Goal: Communication & Community: Ask a question

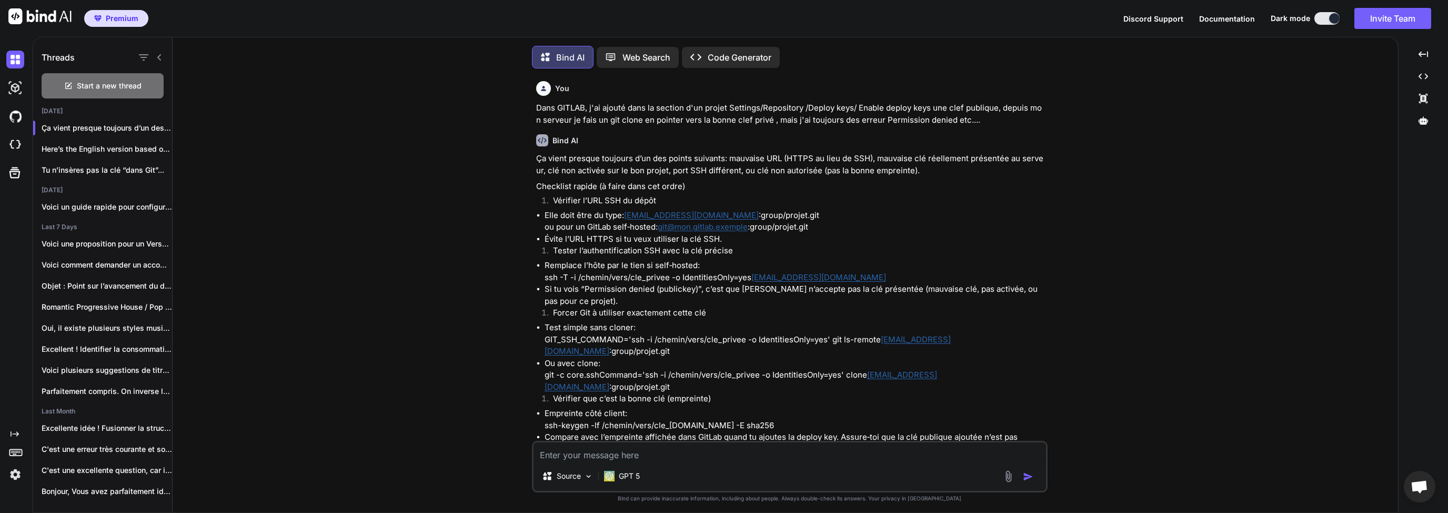
scroll to position [4, 0]
click at [617, 448] on textarea at bounding box center [790, 448] width 513 height 19
click at [105, 86] on span "Start a new thread" at bounding box center [109, 83] width 65 height 11
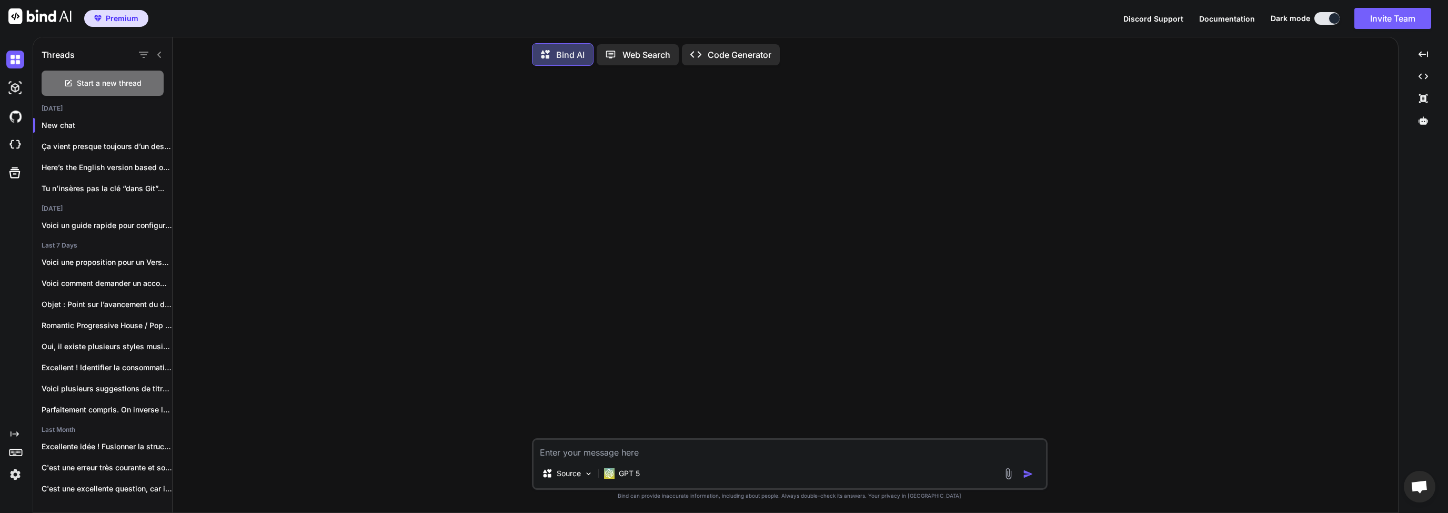
click at [653, 444] on textarea at bounding box center [790, 448] width 513 height 19
click at [749, 451] on textarea "Adapte cette chanson à partir du couplet 2" at bounding box center [790, 448] width 513 height 19
click at [849, 455] on textarea "Adapte cette chanson à partir du couplet 2 en t'inspirant du couplet 1" at bounding box center [790, 448] width 513 height 19
click at [869, 453] on textarea "Adapte cette chanson à partir du couplet 2 en t'inspirant du couplet 1 , du pre…" at bounding box center [790, 448] width 513 height 19
click at [940, 455] on textarea "Adapte cette chanson à partir du couplet 2 en t'inspirant du couplet 1 , du pre…" at bounding box center [790, 448] width 513 height 19
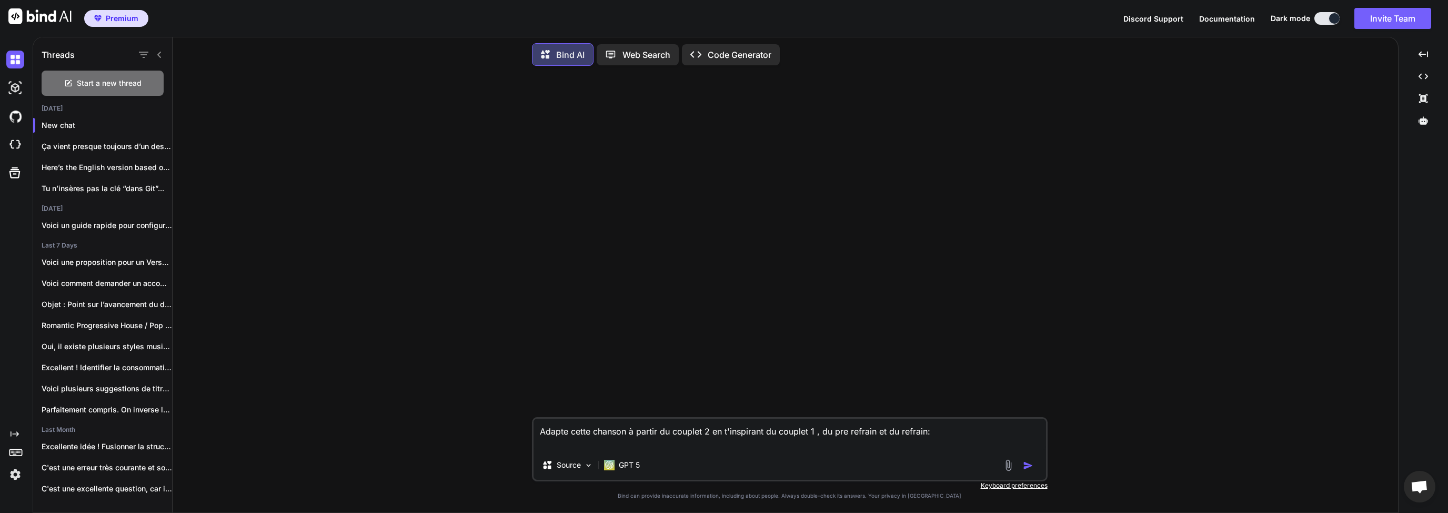
paste textarea "Loremip 9 Do sitam, c'ad elitse, Doe tempor incididu utlabore Etd magna ali eni…"
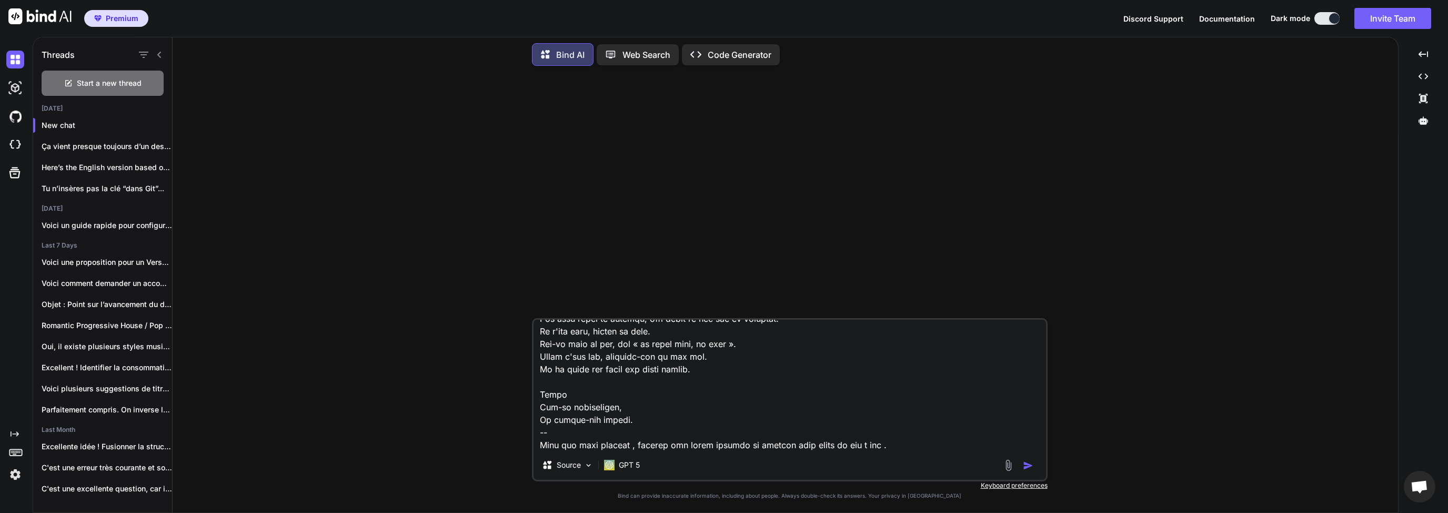
scroll to position [670, 0]
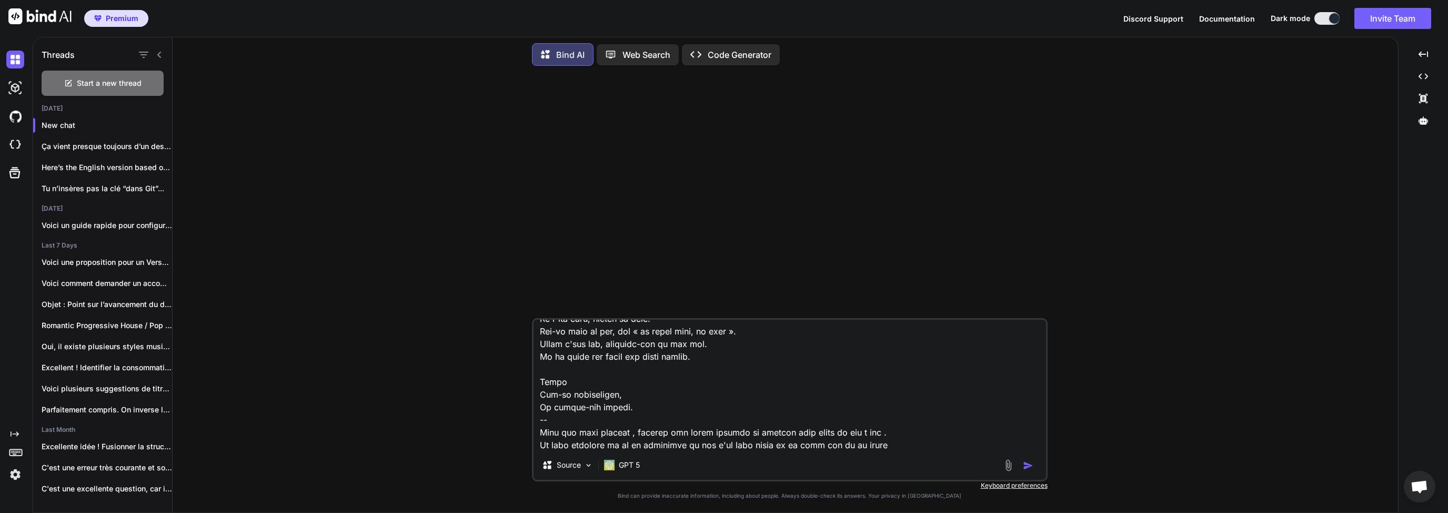
click at [928, 450] on div "Source GPT 5" at bounding box center [790, 399] width 516 height 163
click at [969, 445] on textarea at bounding box center [790, 384] width 513 height 130
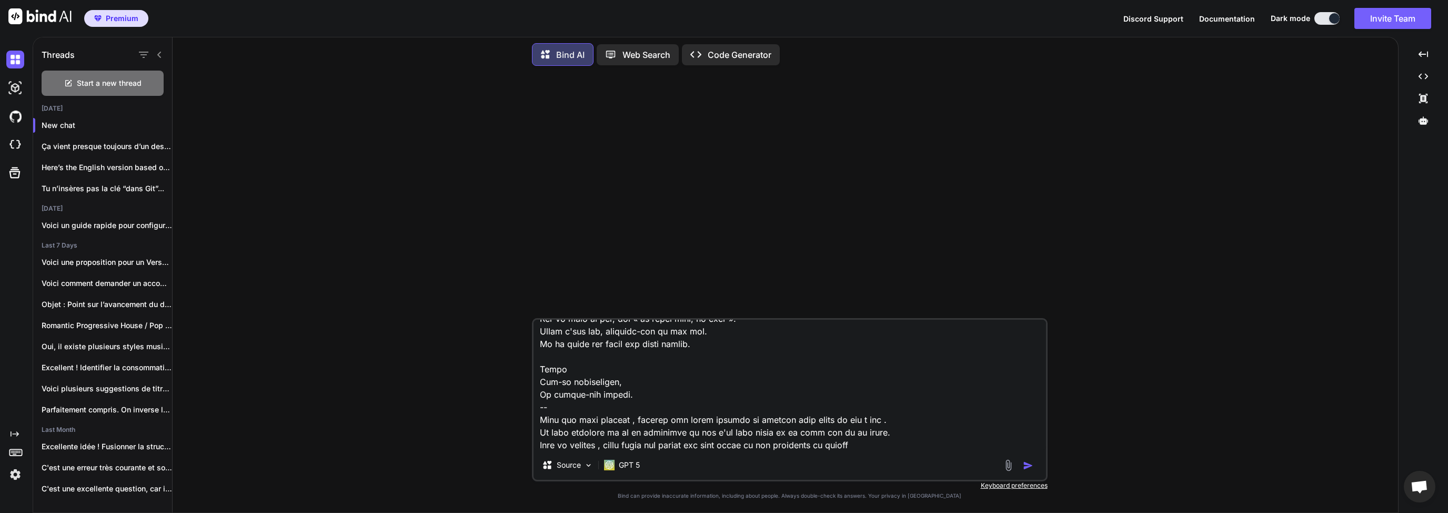
scroll to position [696, 0]
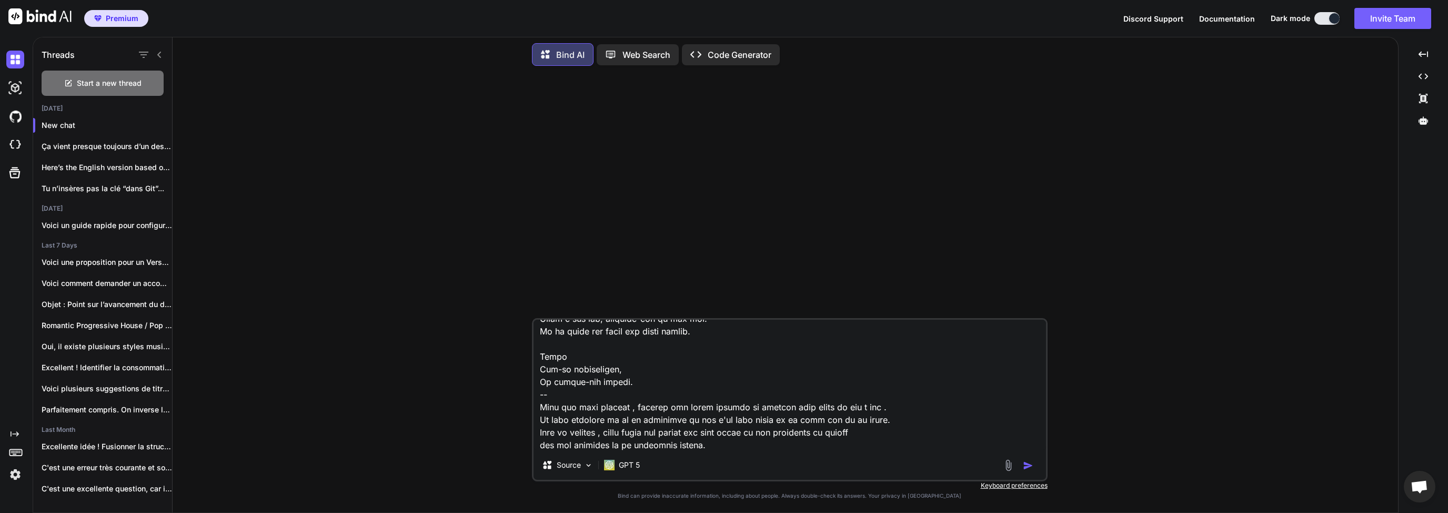
type textarea "Loremi dolor sitamet c adipis el seddoei 6 te i'utlaboree do magnaal 0 , en adm…"
click at [1030, 465] on img "button" at bounding box center [1028, 465] width 11 height 11
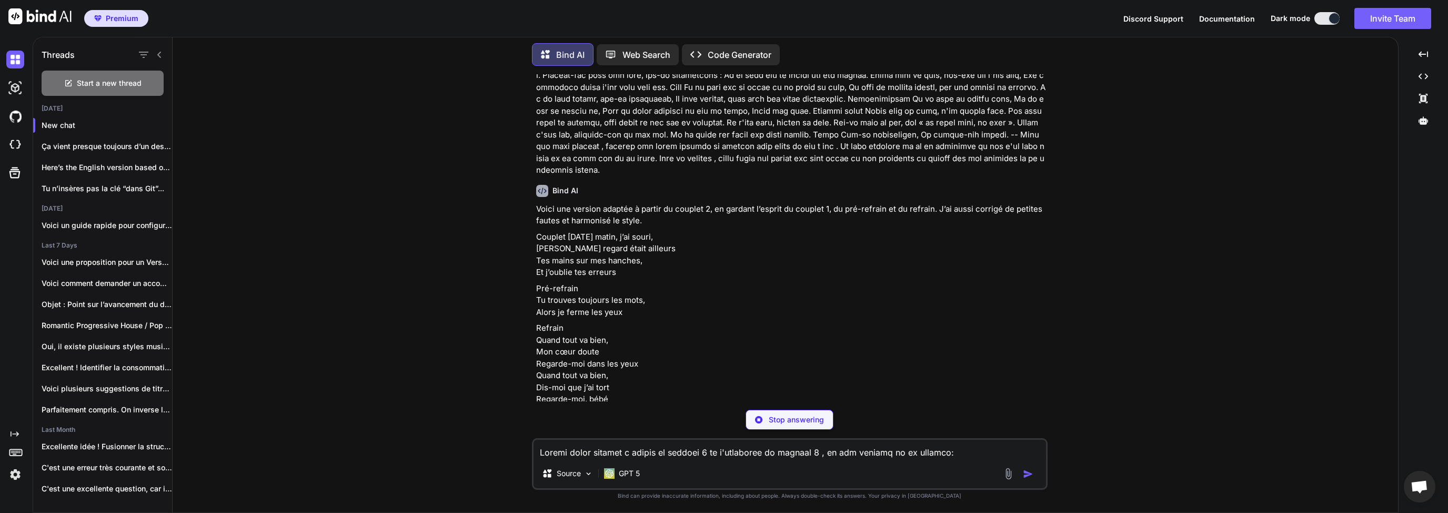
scroll to position [152, 0]
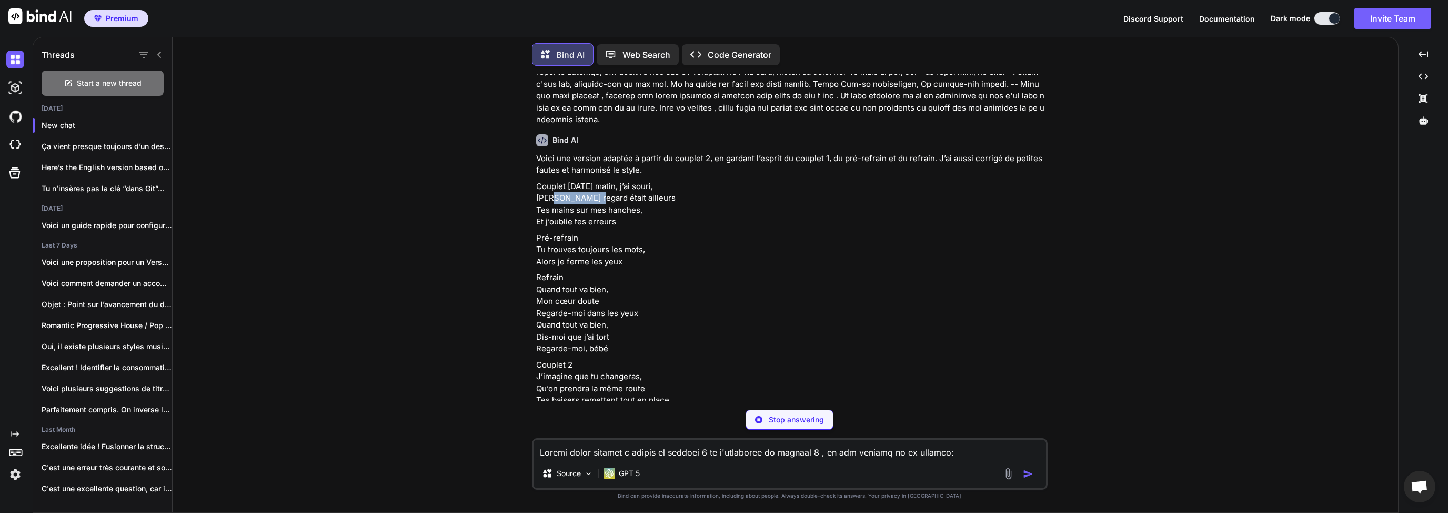
drag, startPoint x: 560, startPoint y: 213, endPoint x: 596, endPoint y: 215, distance: 36.4
click at [596, 215] on p "Couplet [DATE] matin, j’ai souri, [PERSON_NAME] regard était ailleurs Tes mains…" at bounding box center [790, 203] width 509 height 47
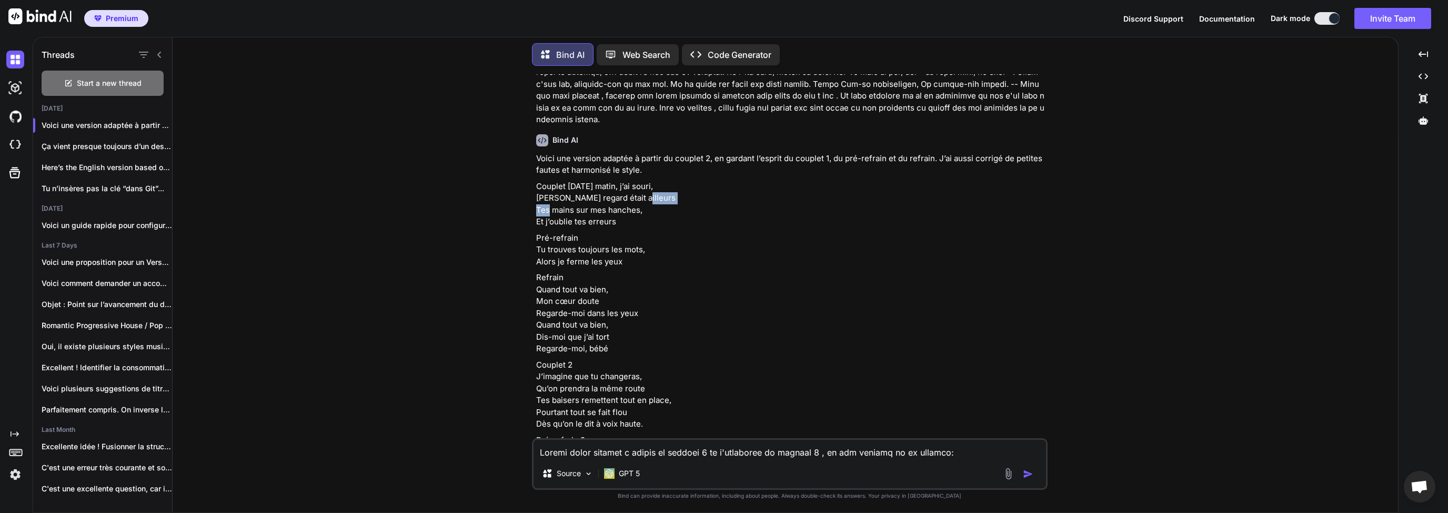
drag, startPoint x: 562, startPoint y: 224, endPoint x: 598, endPoint y: 220, distance: 36.0
click at [596, 221] on p "Couplet [DATE] matin, j’ai souri, [PERSON_NAME] regard était ailleurs Tes mains…" at bounding box center [790, 203] width 509 height 47
click at [581, 228] on p "Couplet [DATE] matin, j’ai souri, [PERSON_NAME] regard était ailleurs Tes mains…" at bounding box center [790, 203] width 509 height 47
drag, startPoint x: 567, startPoint y: 234, endPoint x: 587, endPoint y: 234, distance: 19.5
click at [577, 228] on p "Couplet [DATE] matin, j’ai souri, [PERSON_NAME] regard était ailleurs Tes mains…" at bounding box center [790, 203] width 509 height 47
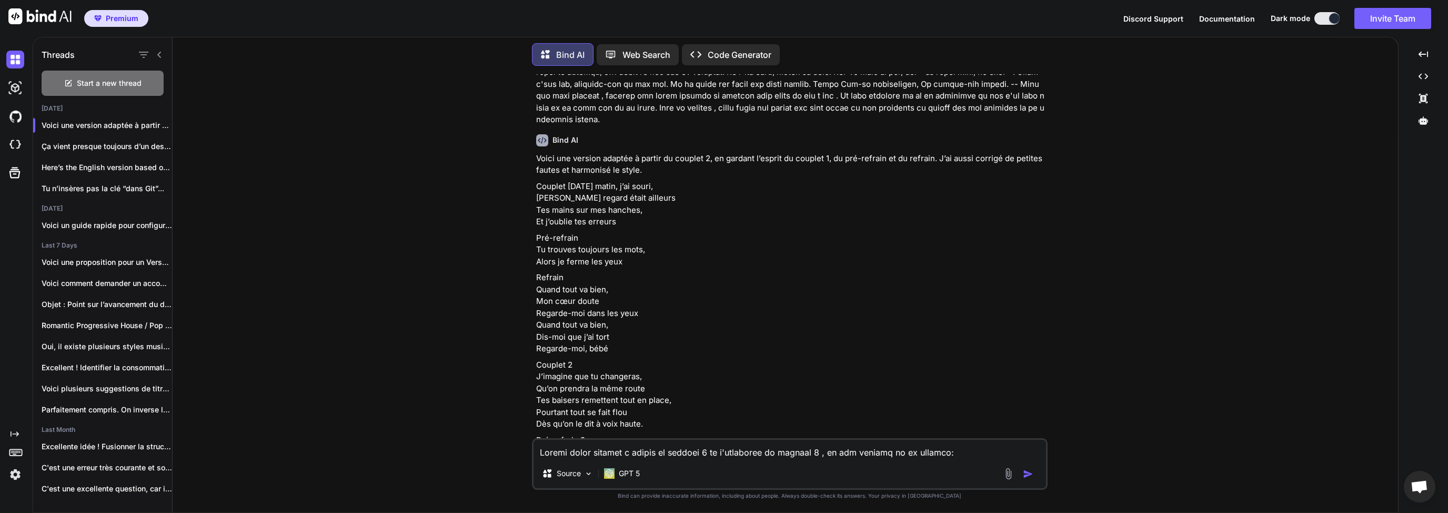
click at [595, 228] on p "Couplet [DATE] matin, j’ai souri, [PERSON_NAME] regard était ailleurs Tes mains…" at bounding box center [790, 203] width 509 height 47
drag, startPoint x: 562, startPoint y: 257, endPoint x: 598, endPoint y: 257, distance: 35.8
click at [598, 257] on p "Pré-refrain Tu trouves toujours les mots, Alors je ferme les yeux" at bounding box center [790, 250] width 509 height 36
click at [605, 257] on p "Pré-refrain Tu trouves toujours les mots, Alors je ferme les yeux" at bounding box center [790, 250] width 509 height 36
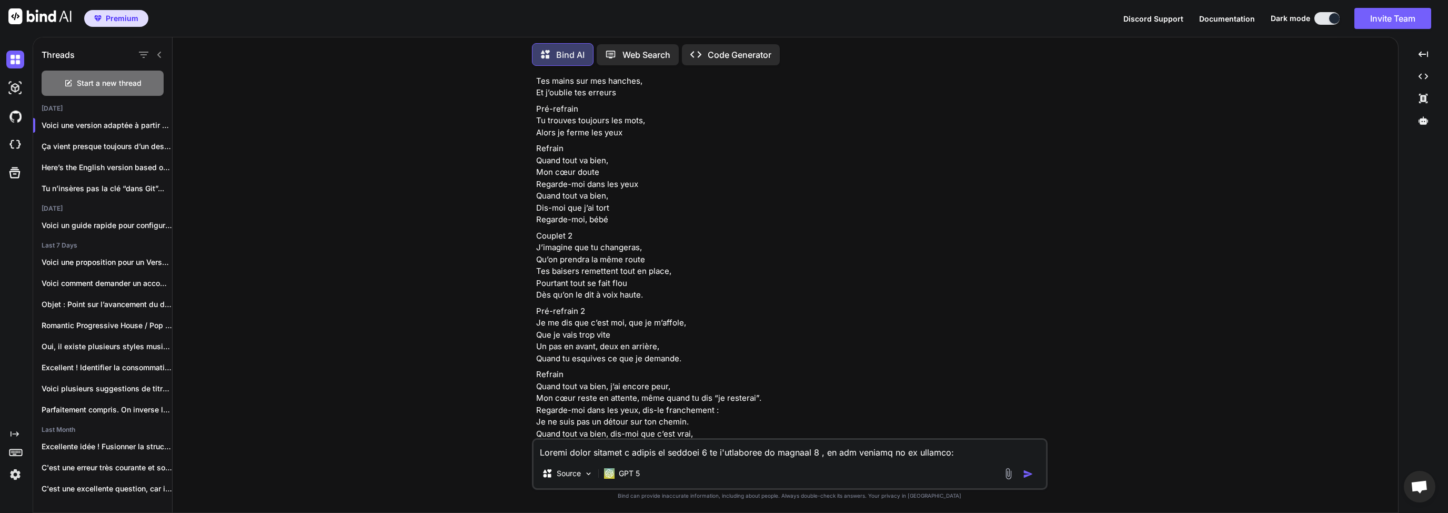
scroll to position [303, 0]
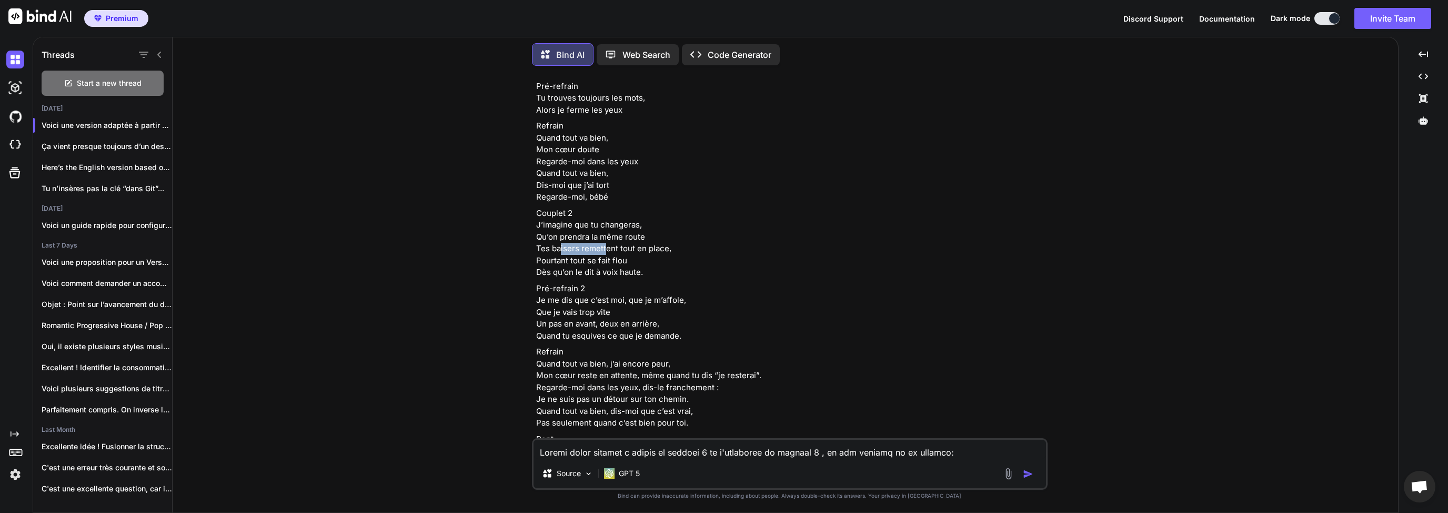
drag, startPoint x: 560, startPoint y: 262, endPoint x: 604, endPoint y: 263, distance: 43.7
click at [604, 263] on p "Couplet 2 J’imagine que tu changeras, Qu’on prendra la même route Tes baisers r…" at bounding box center [790, 242] width 509 height 71
click at [609, 273] on p "Couplet 2 J’imagine que tu changeras, Qu’on prendra la même route Tes baisers r…" at bounding box center [790, 242] width 509 height 71
drag, startPoint x: 658, startPoint y: 261, endPoint x: 606, endPoint y: 258, distance: 52.2
click at [606, 258] on p "Couplet 2 J’imagine que tu changeras, Qu’on prendra la même route Tes baisers r…" at bounding box center [790, 242] width 509 height 71
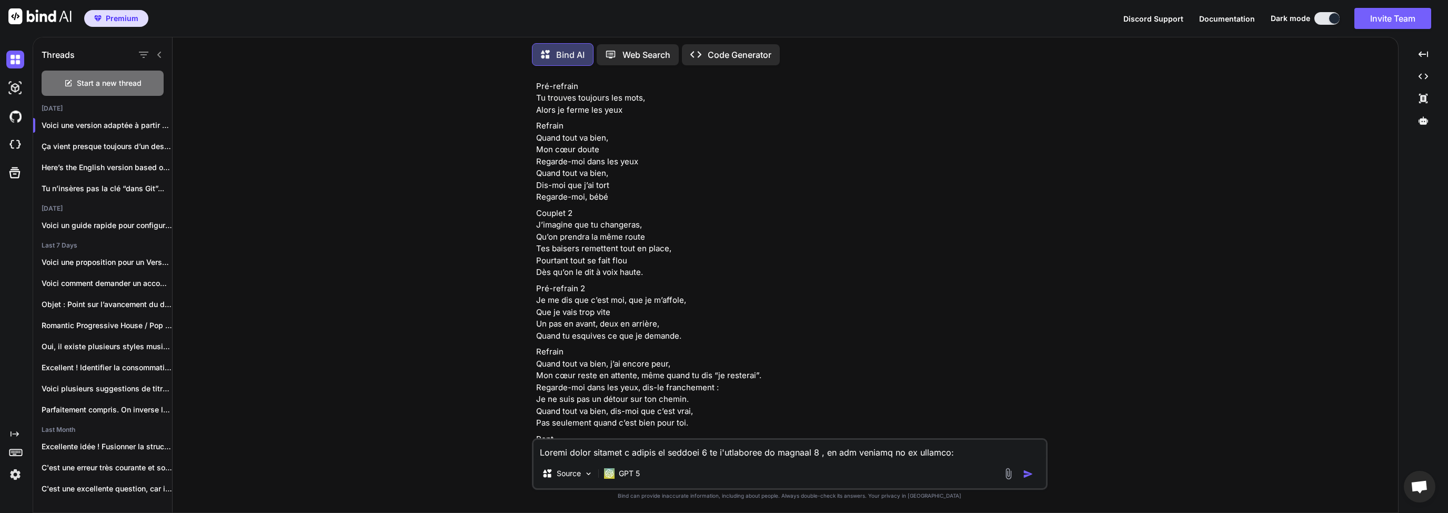
click at [602, 247] on p "Couplet 2 J’imagine que tu changeras, Qu’on prendra la même route Tes baisers r…" at bounding box center [790, 242] width 509 height 71
drag, startPoint x: 640, startPoint y: 262, endPoint x: 547, endPoint y: 231, distance: 98.2
click at [547, 231] on p "Couplet 2 J’imagine que tu changeras, Qu’on prendra la même route Tes baisers r…" at bounding box center [790, 242] width 509 height 71
drag, startPoint x: 565, startPoint y: 270, endPoint x: 617, endPoint y: 269, distance: 51.6
click at [617, 269] on p "Couplet 2 J’imagine que tu changeras, Qu’on prendra la même route Tes baisers r…" at bounding box center [790, 242] width 509 height 71
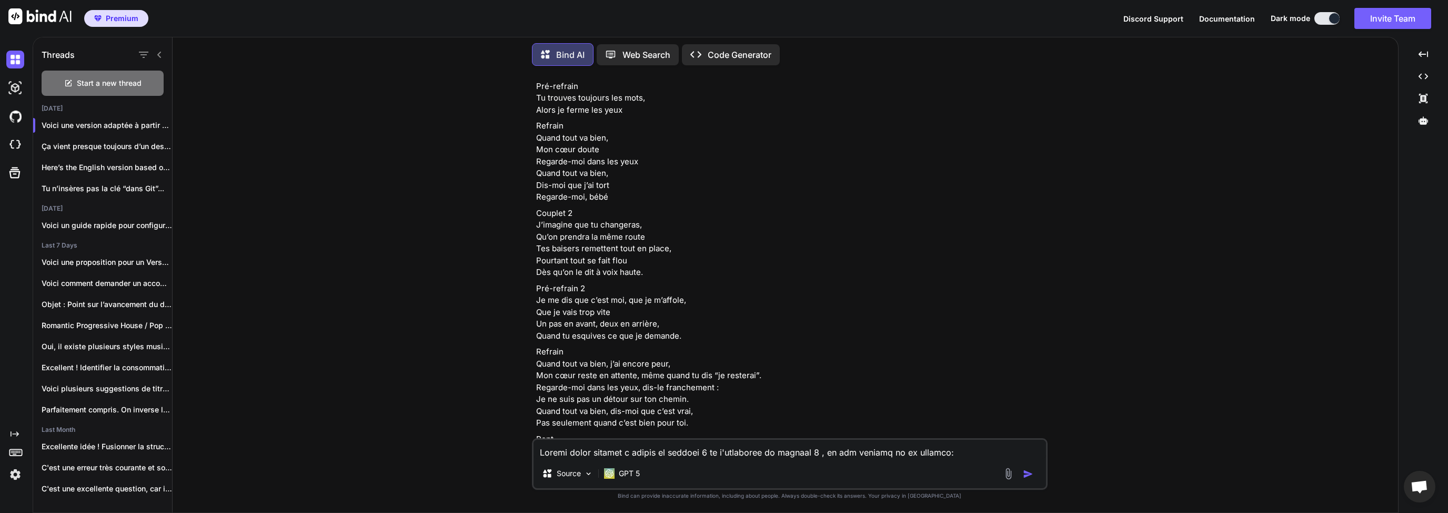
click at [637, 269] on p "Couplet 2 J’imagine que tu changeras, Qu’on prendra la même route Tes baisers r…" at bounding box center [790, 242] width 509 height 71
drag, startPoint x: 572, startPoint y: 282, endPoint x: 611, endPoint y: 283, distance: 39.0
click at [608, 278] on p "Couplet 2 J’imagine que tu changeras, Qu’on prendra la même route Tes baisers r…" at bounding box center [790, 242] width 509 height 71
click at [626, 278] on p "Couplet 2 J’imagine que tu changeras, Qu’on prendra la même route Tes baisers r…" at bounding box center [790, 242] width 509 height 71
click at [647, 278] on p "Couplet 2 J’imagine que tu changeras, Qu’on prendra la même route Tes baisers r…" at bounding box center [790, 242] width 509 height 71
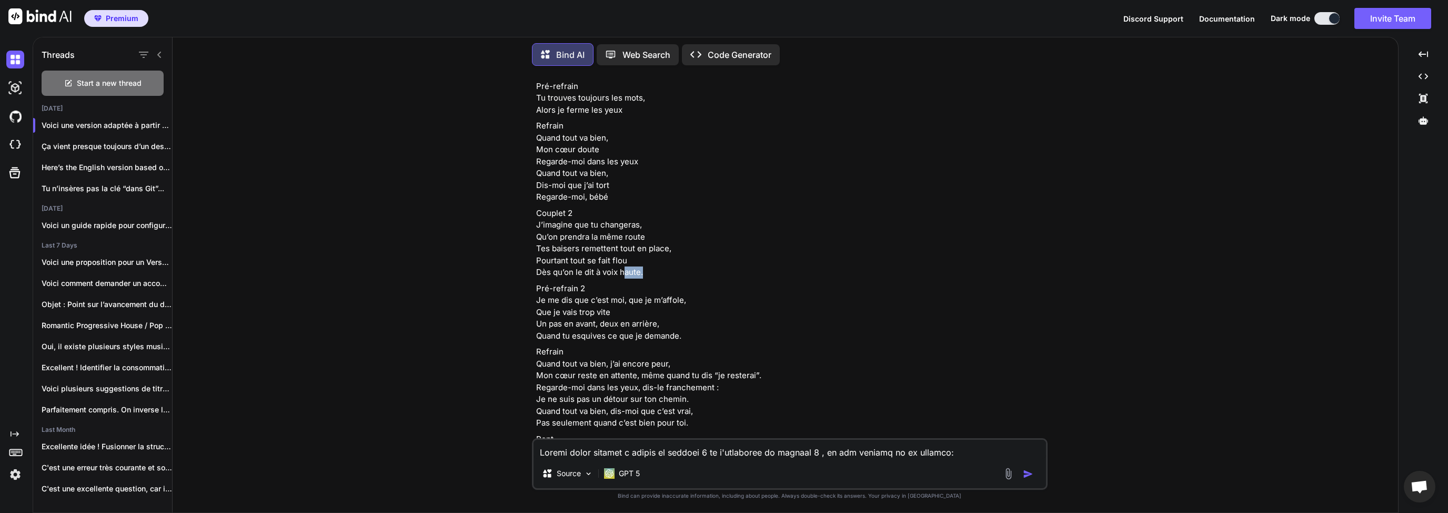
drag, startPoint x: 657, startPoint y: 285, endPoint x: 613, endPoint y: 284, distance: 43.7
click at [616, 278] on p "Couplet 2 J’imagine que tu changeras, Qu’on prendra la même route Tes baisers r…" at bounding box center [790, 242] width 509 height 71
click at [597, 263] on p "Couplet 2 J’imagine que tu changeras, Qu’on prendra la même route Tes baisers r…" at bounding box center [790, 242] width 509 height 71
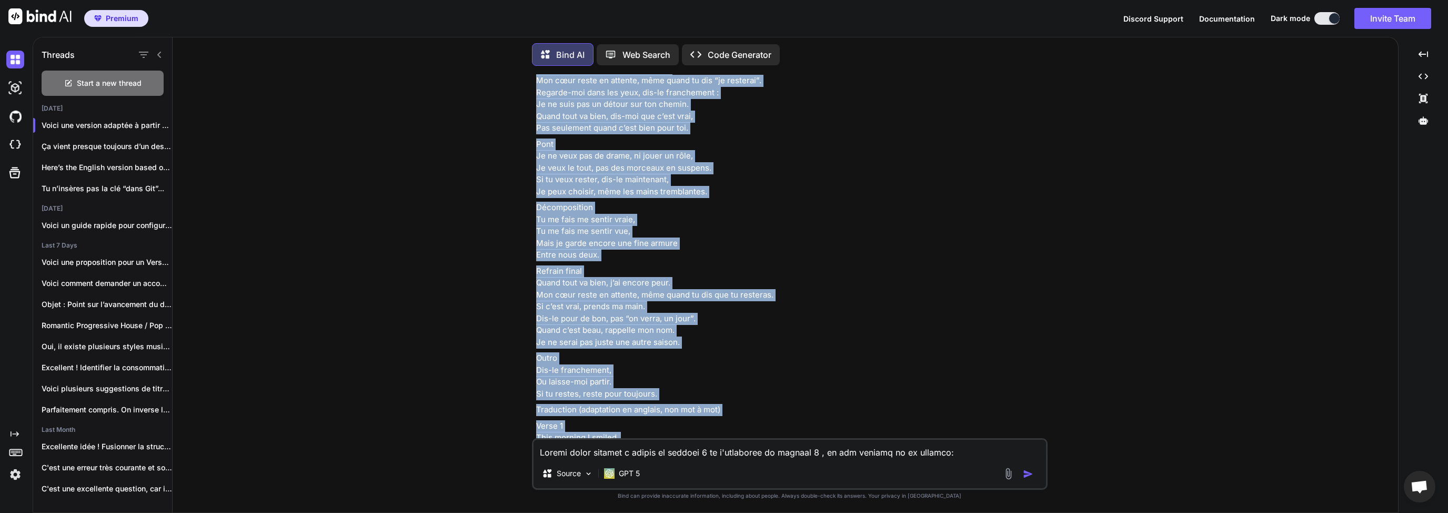
scroll to position [643, 0]
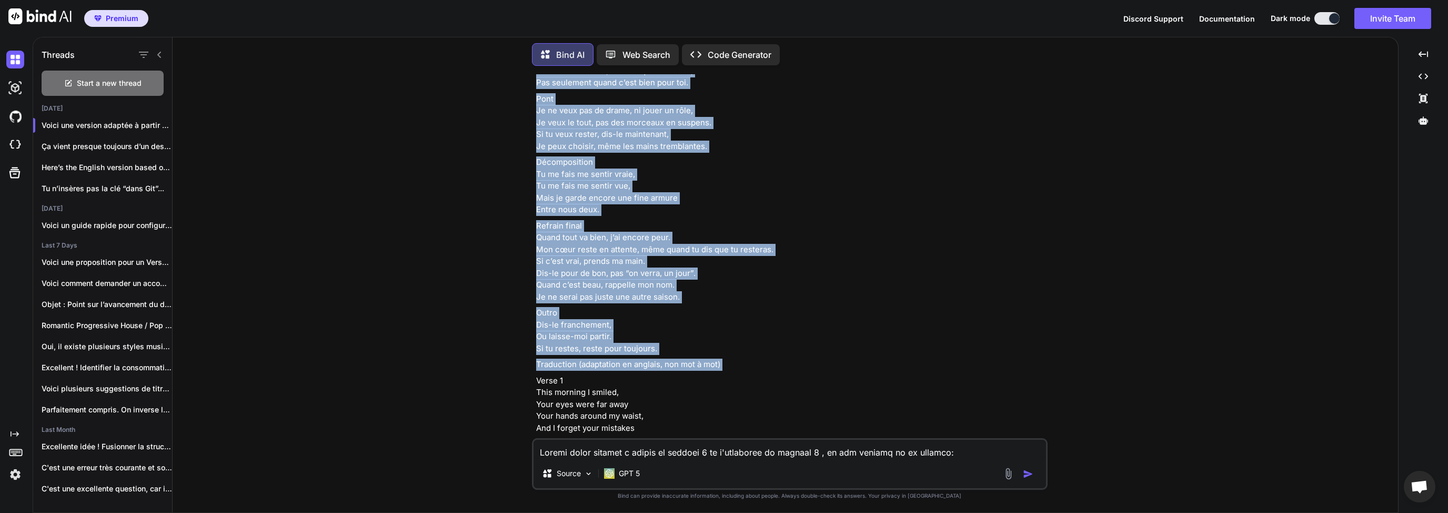
drag, startPoint x: 535, startPoint y: 135, endPoint x: 735, endPoint y: 385, distance: 320.1
click at [737, 385] on div "You Bind AI Voici une version adaptée à partir du couplet 2, en gardant l’espri…" at bounding box center [791, 256] width 514 height 364
click at [641, 453] on textarea at bounding box center [790, 448] width 513 height 19
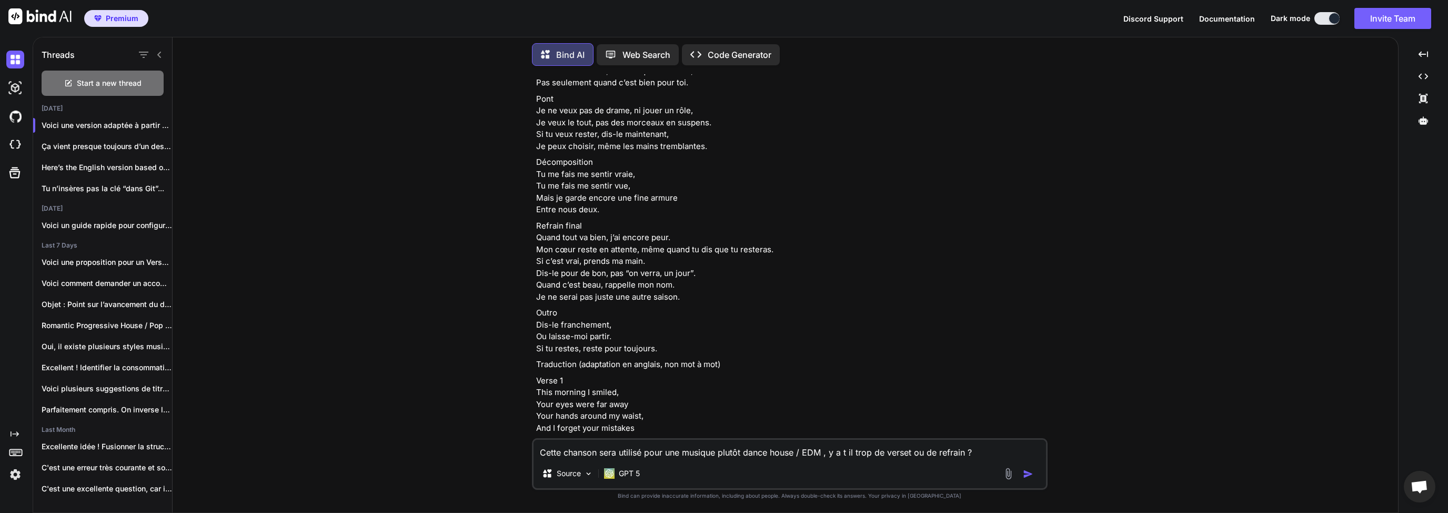
type textarea "Cette chanson sera utilisé pour une musique plutôt dance house / EDM , y a t il…"
click at [1029, 478] on img "button" at bounding box center [1028, 473] width 11 height 11
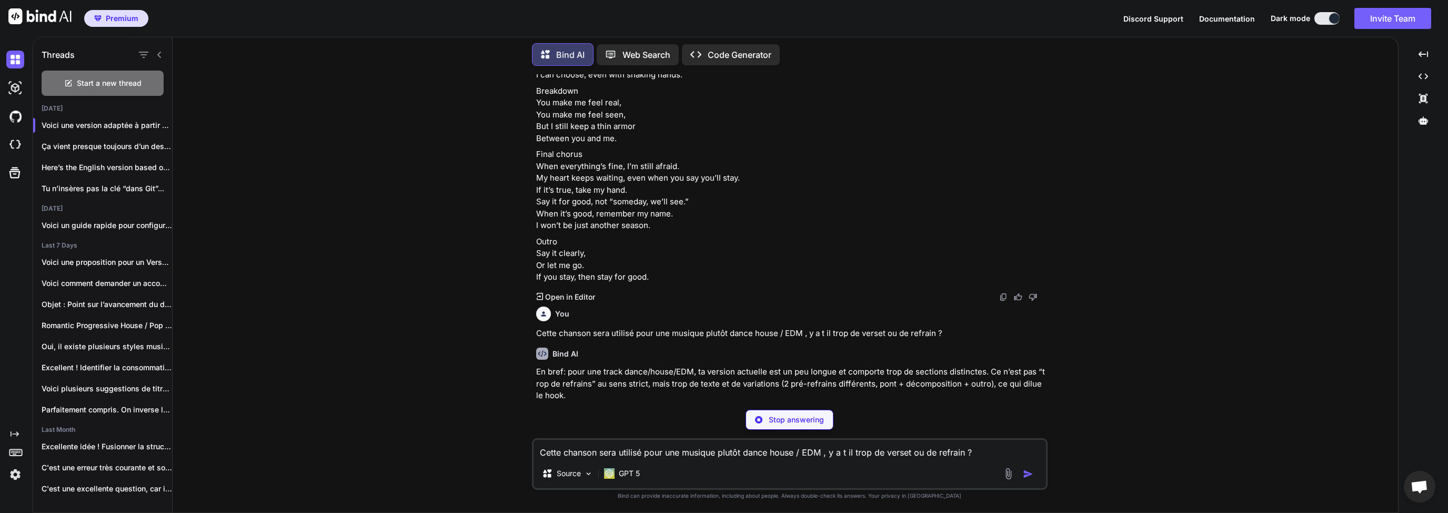
scroll to position [1449, 0]
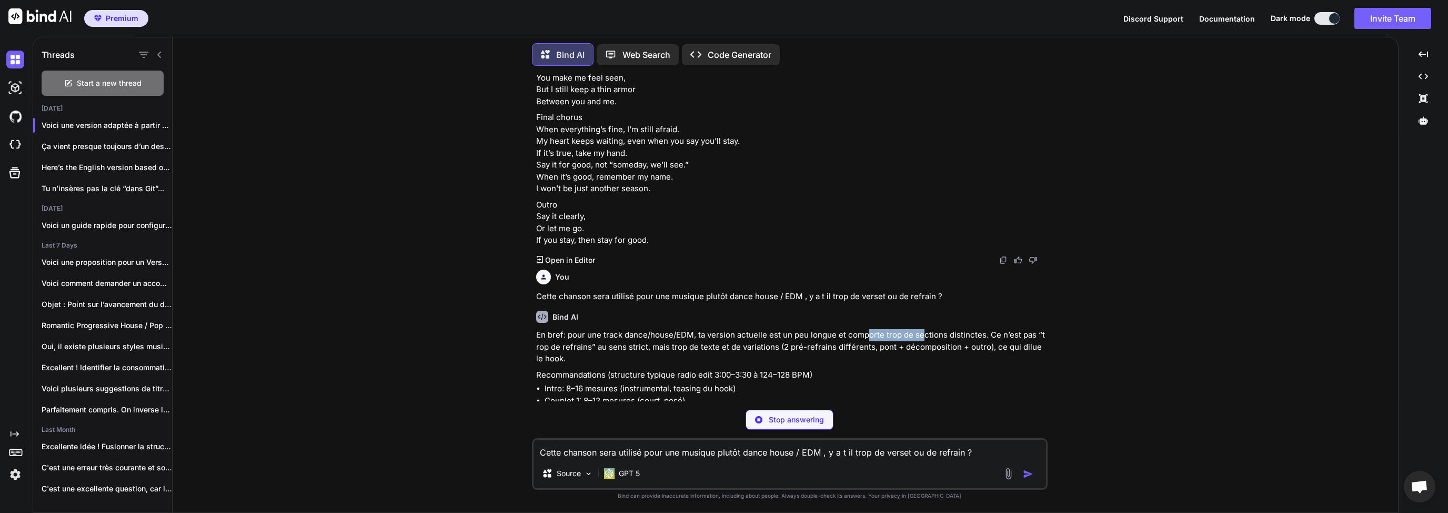
drag, startPoint x: 880, startPoint y: 349, endPoint x: 956, endPoint y: 349, distance: 75.8
click at [927, 348] on p "En bref: pour une track dance/house/EDM, ta version actuelle est un peu longue …" at bounding box center [790, 347] width 509 height 36
click at [970, 349] on p "En bref: pour une track dance/house/EDM, ta version actuelle est un peu longue …" at bounding box center [790, 347] width 509 height 36
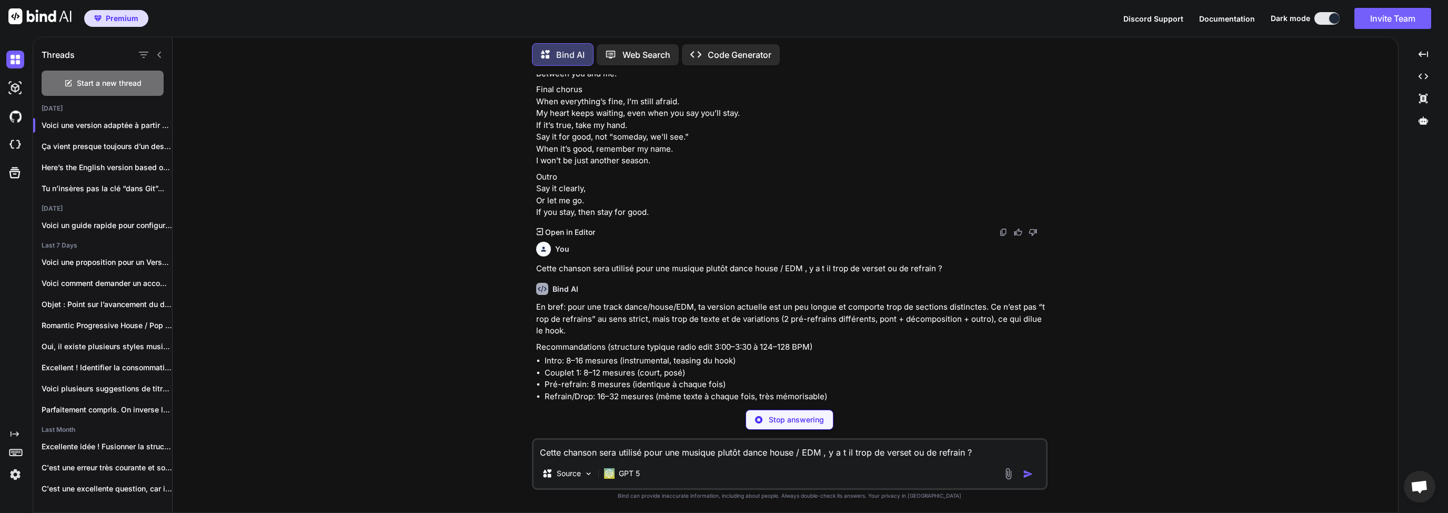
scroll to position [1499, 0]
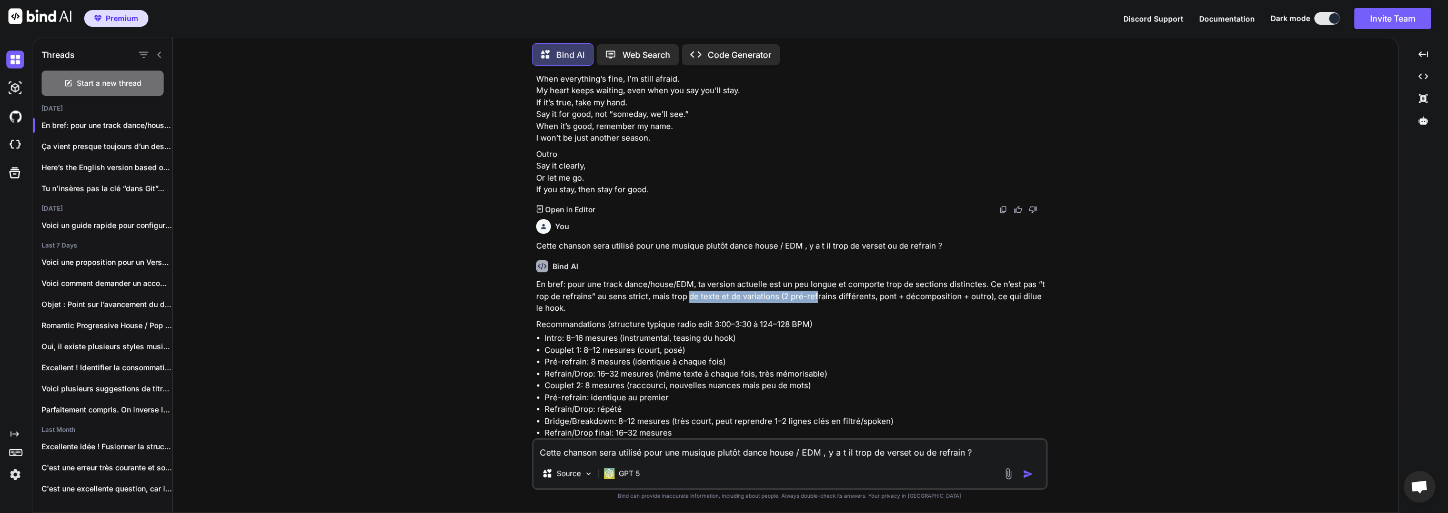
drag, startPoint x: 687, startPoint y: 305, endPoint x: 812, endPoint y: 308, distance: 125.3
click at [812, 308] on p "En bref: pour une track dance/house/EDM, ta version actuelle est un peu longue …" at bounding box center [790, 296] width 509 height 36
click at [848, 314] on p "En bref: pour une track dance/house/EDM, ta version actuelle est un peu longue …" at bounding box center [790, 296] width 509 height 36
drag, startPoint x: 800, startPoint y: 306, endPoint x: 907, endPoint y: 310, distance: 107.4
click at [874, 308] on p "En bref: pour une track dance/house/EDM, ta version actuelle est un peu longue …" at bounding box center [790, 296] width 509 height 36
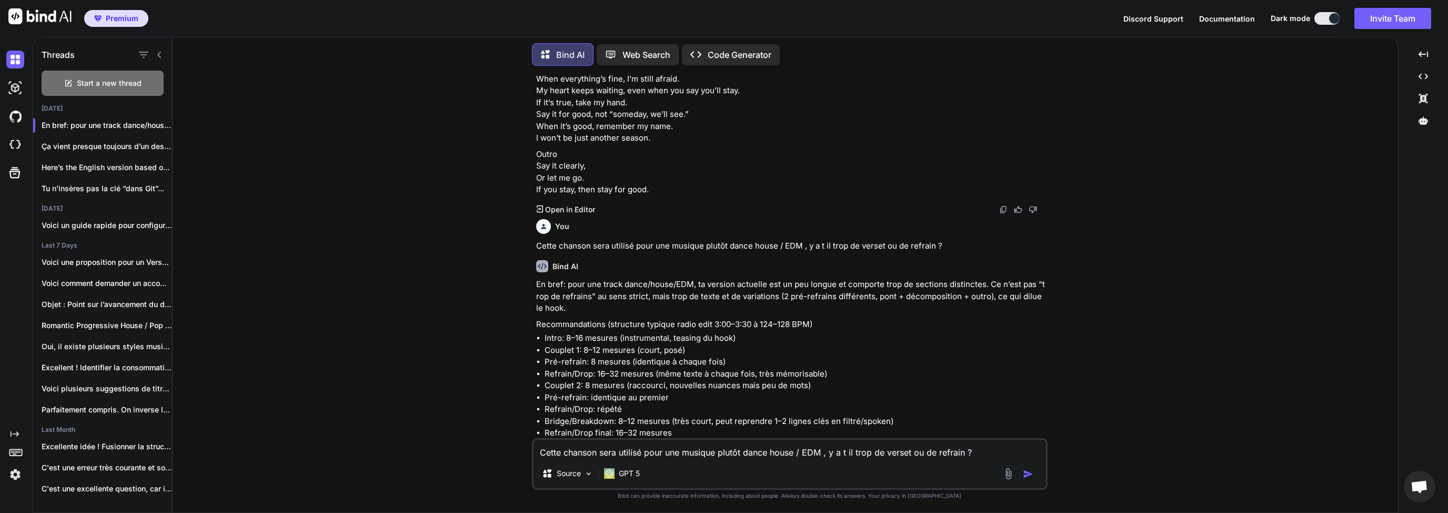
click at [918, 309] on p "En bref: pour une track dance/house/EDM, ta version actuelle est un peu longue …" at bounding box center [790, 296] width 509 height 36
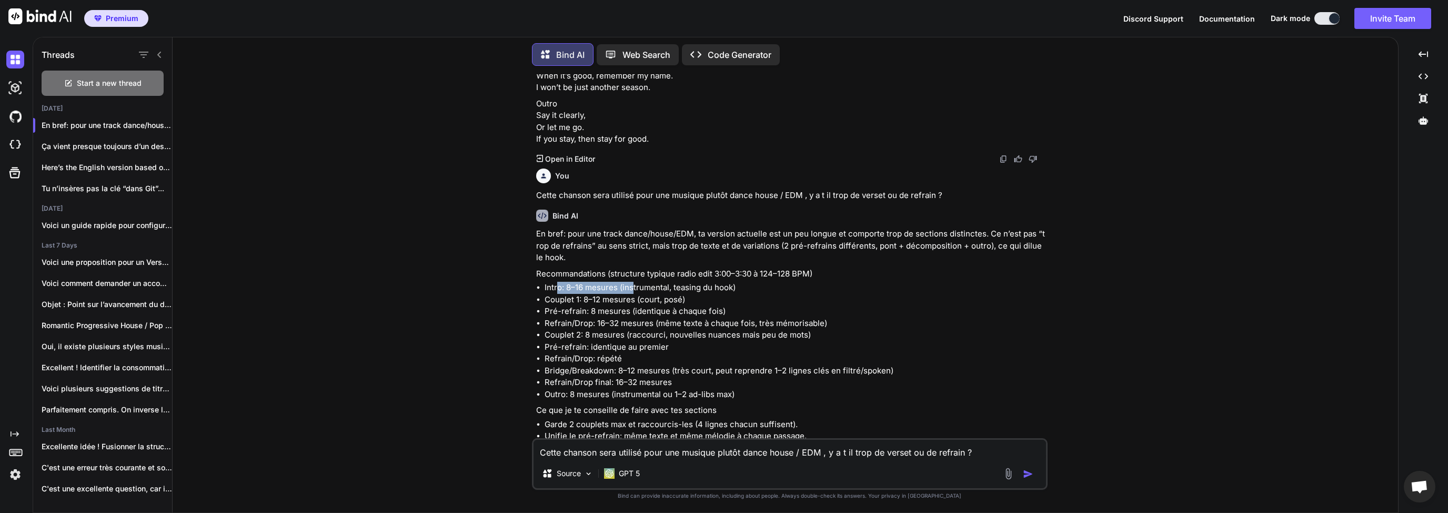
drag, startPoint x: 555, startPoint y: 301, endPoint x: 633, endPoint y: 300, distance: 77.9
click at [633, 294] on li "Intro: 8–16 mesures (instrumental, teasing du hook)" at bounding box center [795, 288] width 501 height 12
click at [623, 306] on li "Couplet 1: 8–12 mesures (court, posé)" at bounding box center [795, 300] width 501 height 12
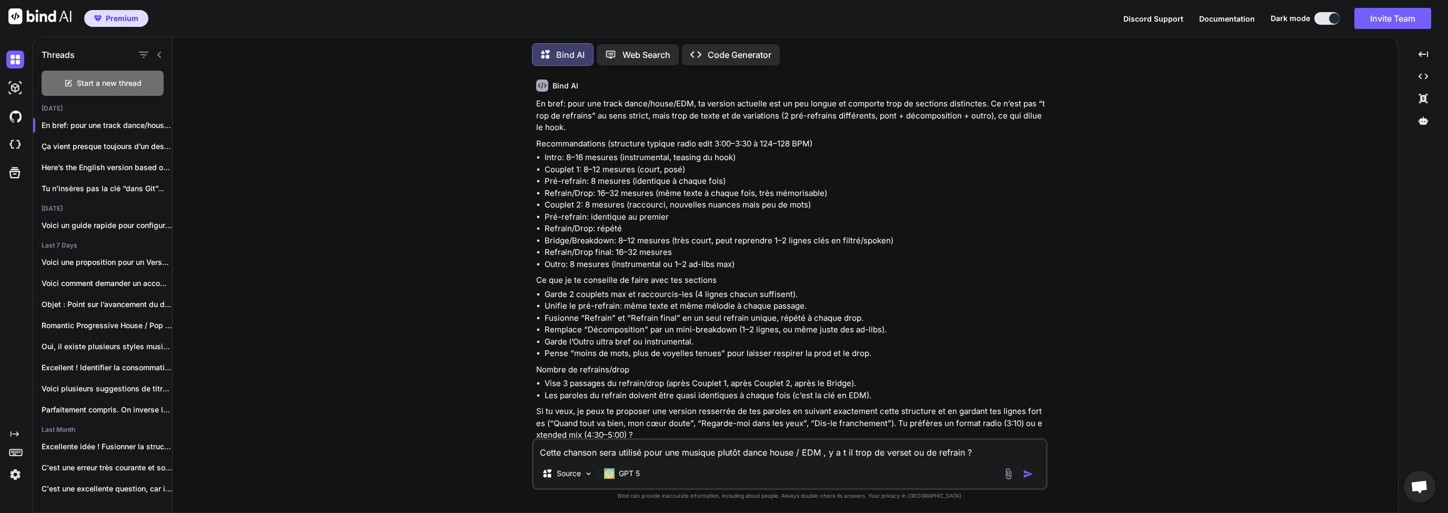
scroll to position [1701, 0]
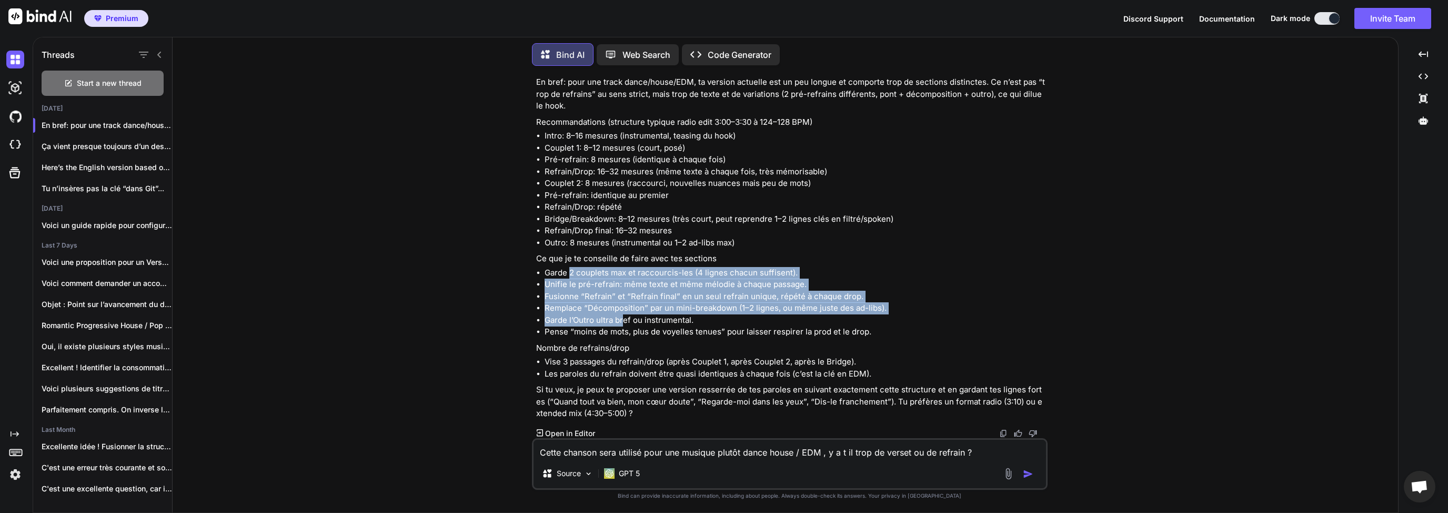
drag, startPoint x: 578, startPoint y: 285, endPoint x: 623, endPoint y: 334, distance: 65.6
click at [623, 334] on ul "Garde 2 couplets max et raccourcis-les (4 lignes chacun suffisent). Unifie le p…" at bounding box center [790, 302] width 509 height 71
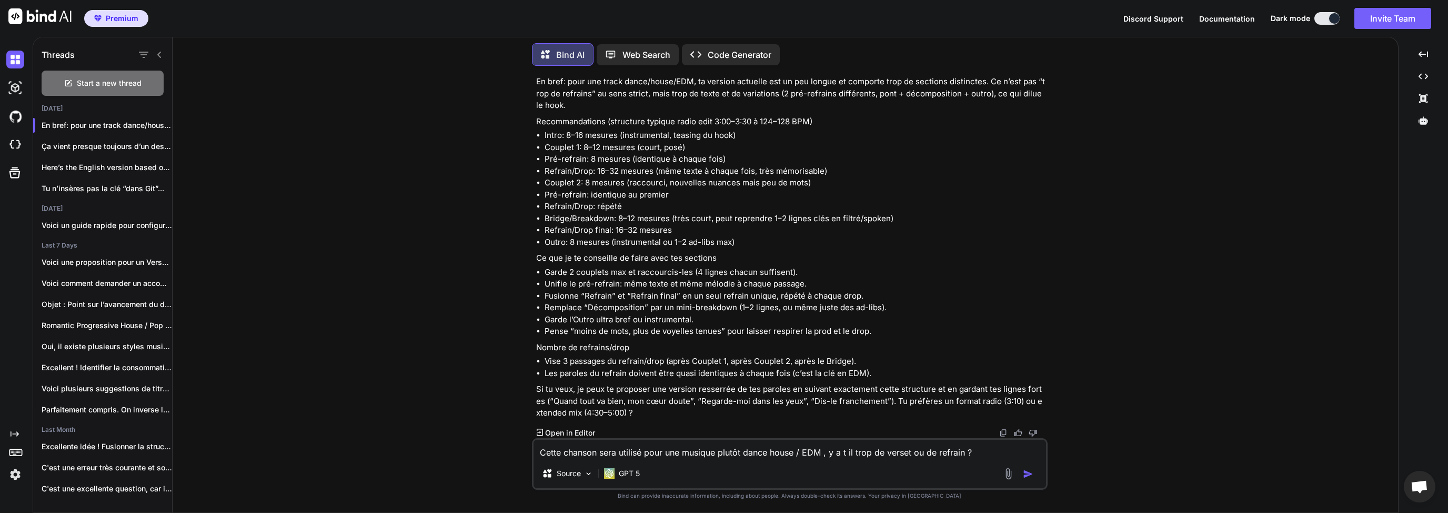
click at [724, 445] on textarea "Cette chanson sera utilisé pour une musique plutôt dance house / EDM , y a t il…" at bounding box center [790, 448] width 513 height 19
click at [760, 455] on textarea "Dans ce cas propose moi une version resserrée" at bounding box center [790, 448] width 513 height 19
type textarea "Dans ce cas propose moi une version resserrée avec une structure typique RADIO"
click at [1031, 474] on img "button" at bounding box center [1028, 473] width 11 height 11
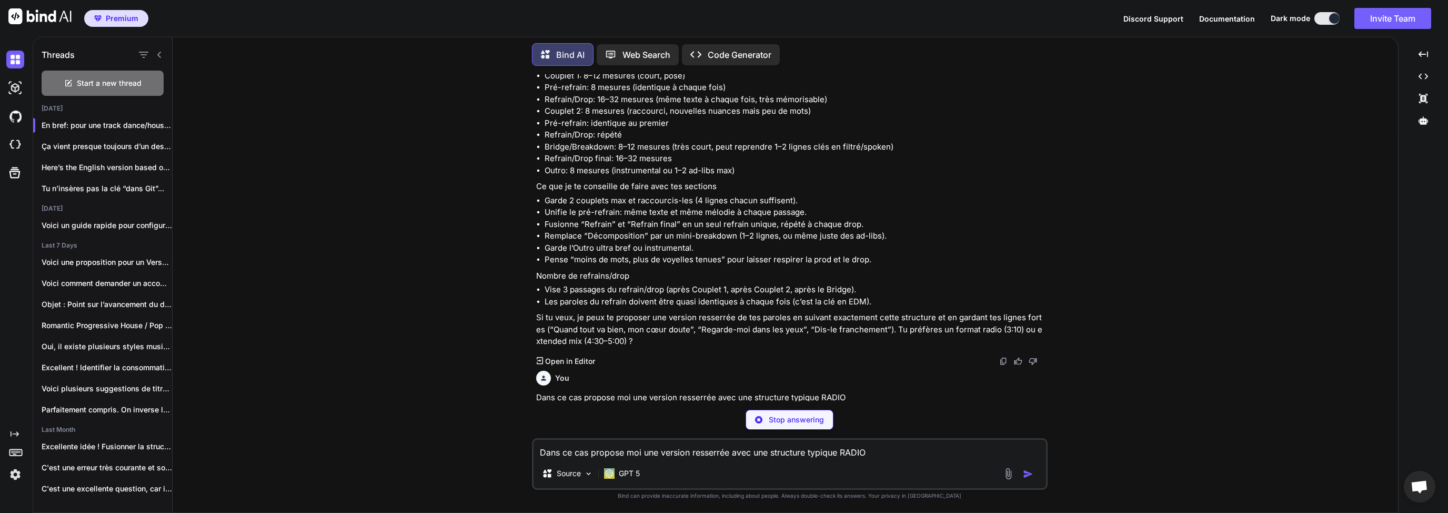
scroll to position [1723, 0]
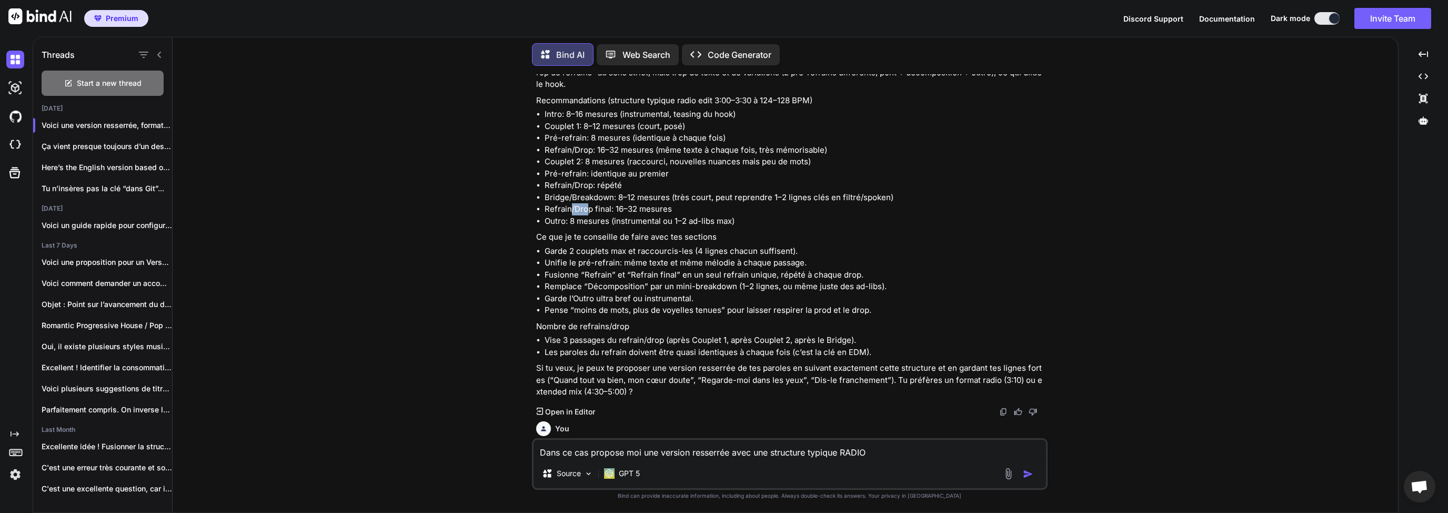
drag, startPoint x: 569, startPoint y: 219, endPoint x: 589, endPoint y: 220, distance: 20.5
click at [589, 215] on li "Refrain/Drop final: 16–32 mesures" at bounding box center [795, 209] width 501 height 12
click at [594, 204] on li "Bridge/Breakdown: 8–12 mesures (très court, peut reprendre 1–2 lignes clés en f…" at bounding box center [795, 198] width 501 height 12
drag, startPoint x: 571, startPoint y: 208, endPoint x: 593, endPoint y: 209, distance: 22.1
click at [593, 204] on li "Bridge/Breakdown: 8–12 mesures (très court, peut reprendre 1–2 lignes clés en f…" at bounding box center [795, 198] width 501 height 12
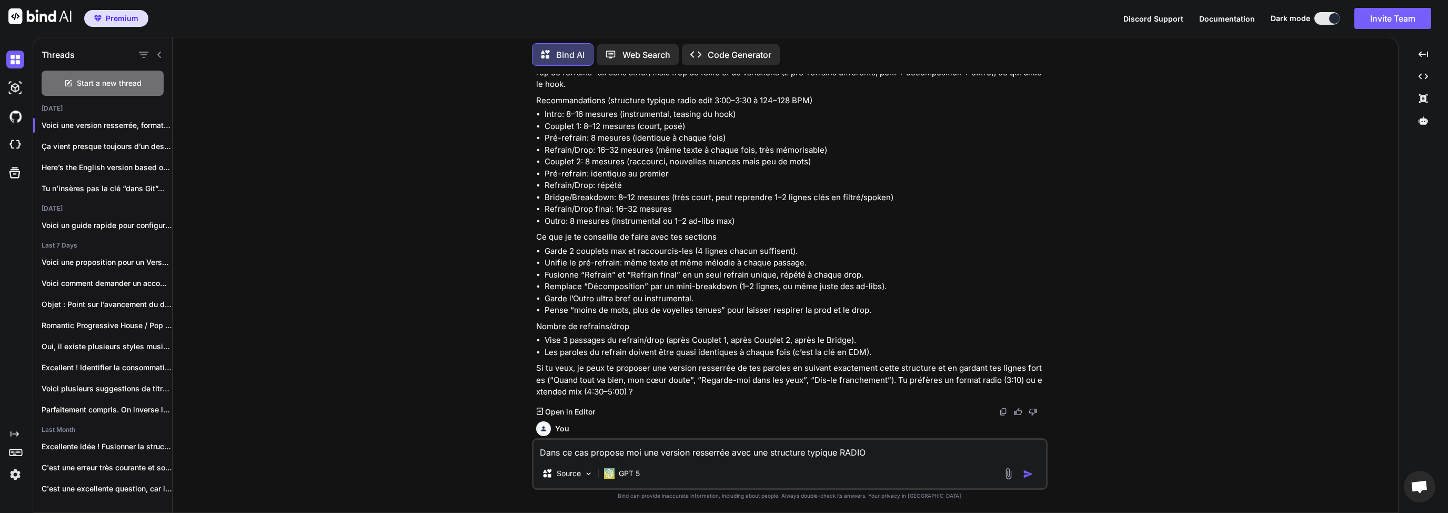
click at [602, 204] on li "Bridge/Breakdown: 8–12 mesures (très court, peut reprendre 1–2 lignes clés en f…" at bounding box center [795, 198] width 501 height 12
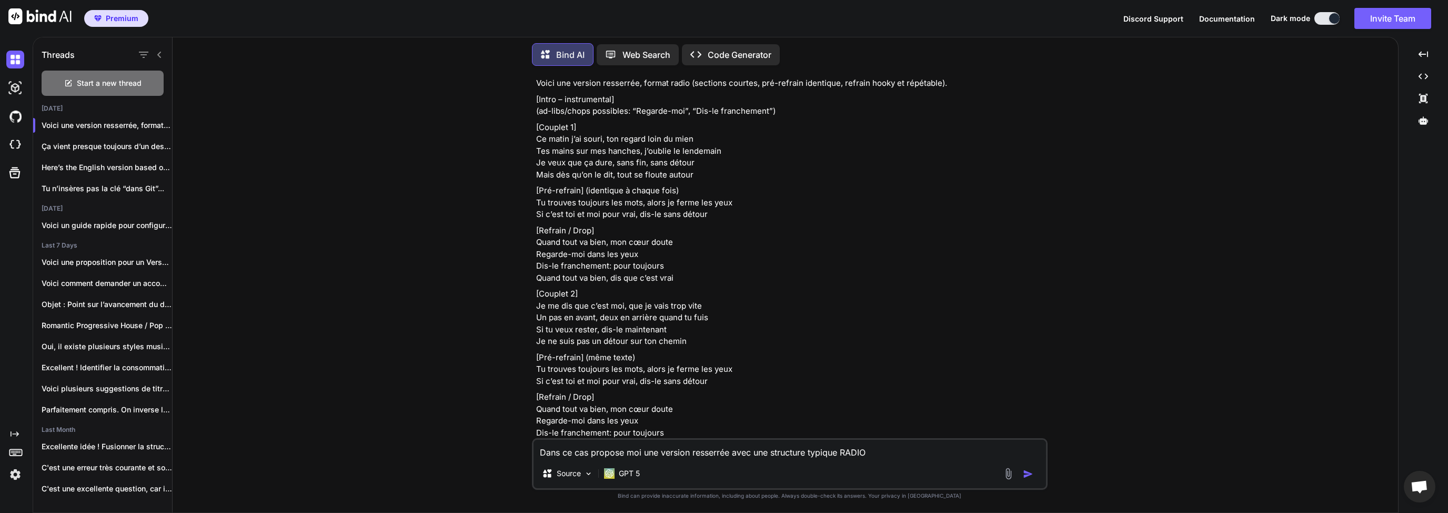
scroll to position [2127, 0]
drag, startPoint x: 607, startPoint y: 147, endPoint x: 669, endPoint y: 149, distance: 62.1
click at [661, 148] on p "[Couplet 1] Ce matin j’ai souri, ton regard loin du mien Tes mains sur mes hanc…" at bounding box center [790, 150] width 509 height 59
click at [681, 152] on p "[Couplet 1] Ce matin j’ai souri, ton regard loin du mien Tes mains sur mes hanc…" at bounding box center [790, 150] width 509 height 59
drag, startPoint x: 547, startPoint y: 148, endPoint x: 674, endPoint y: 153, distance: 126.4
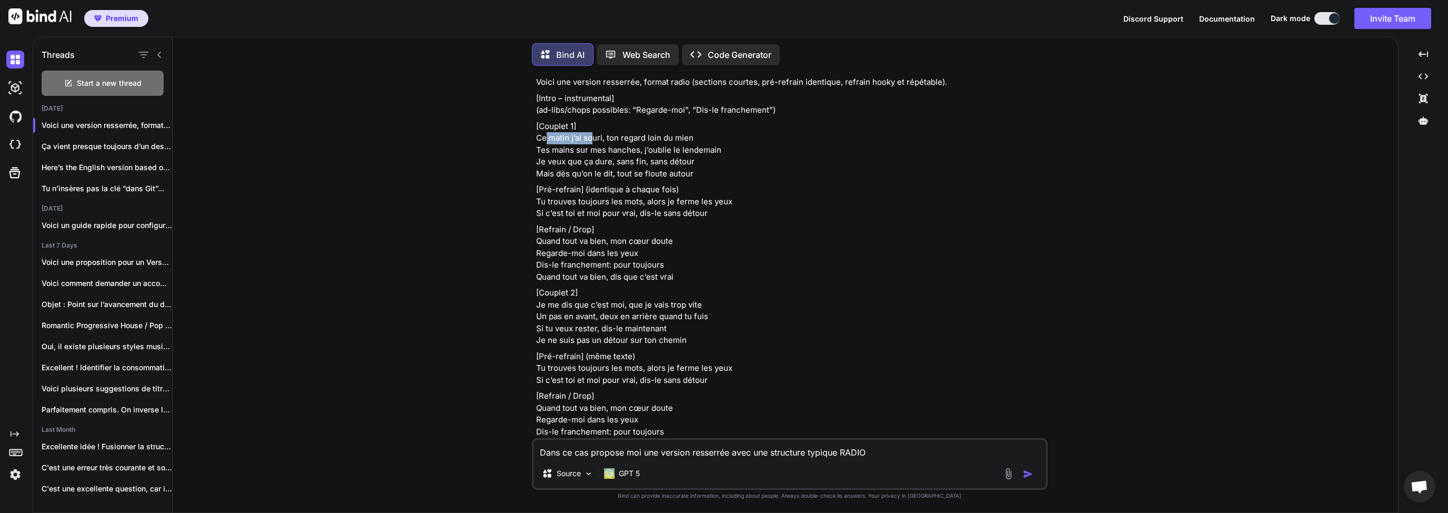
click at [617, 150] on p "[Couplet 1] Ce matin j’ai souri, ton regard loin du mien Tes mains sur mes hanc…" at bounding box center [790, 150] width 509 height 59
click at [688, 153] on p "[Couplet 1] Ce matin j’ai souri, ton regard loin du mien Tes mains sur mes hanc…" at bounding box center [790, 150] width 509 height 59
drag, startPoint x: 697, startPoint y: 152, endPoint x: 628, endPoint y: 151, distance: 68.9
click at [636, 150] on p "[Couplet 1] Ce matin j’ai souri, ton regard loin du mien Tes mains sur mes hanc…" at bounding box center [790, 150] width 509 height 59
click at [621, 150] on p "[Couplet 1] Ce matin j’ai souri, ton regard loin du mien Tes mains sur mes hanc…" at bounding box center [790, 150] width 509 height 59
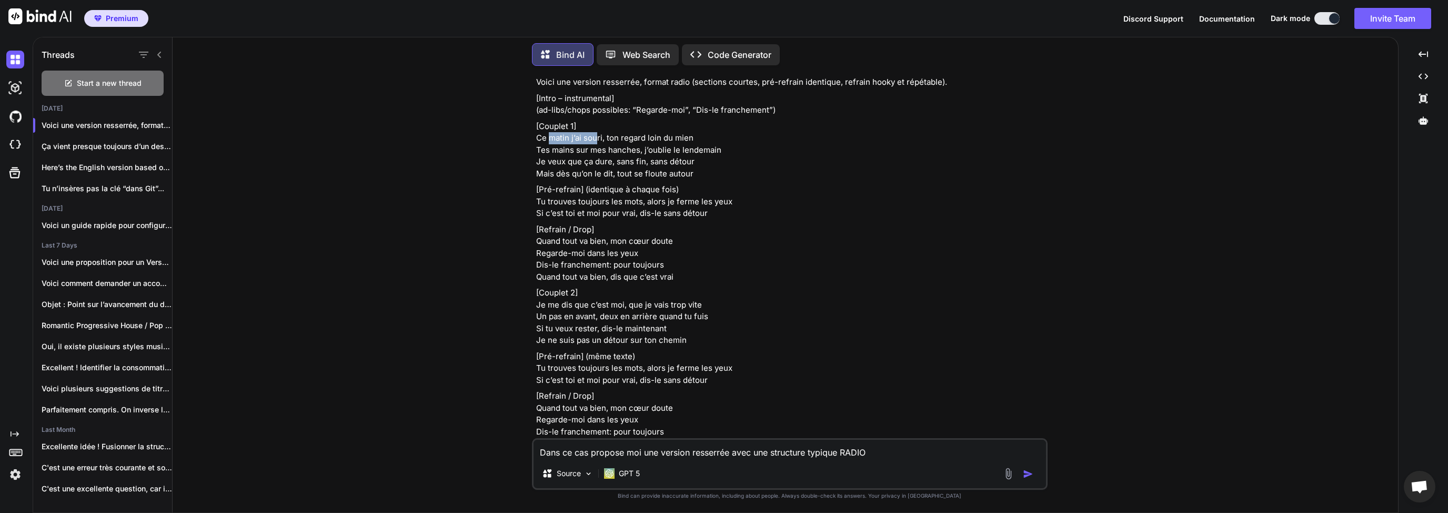
drag, startPoint x: 551, startPoint y: 154, endPoint x: 640, endPoint y: 155, distance: 88.9
click at [611, 154] on p "[Couplet 1] Ce matin j’ai souri, ton regard loin du mien Tes mains sur mes hanc…" at bounding box center [790, 150] width 509 height 59
click at [640, 155] on p "[Couplet 1] Ce matin j’ai souri, ton regard loin du mien Tes mains sur mes hanc…" at bounding box center [790, 150] width 509 height 59
drag, startPoint x: 548, startPoint y: 162, endPoint x: 649, endPoint y: 161, distance: 100.5
click at [652, 159] on p "[Couplet 1] Ce matin j’ai souri, ton regard loin du mien Tes mains sur mes hanc…" at bounding box center [790, 150] width 509 height 59
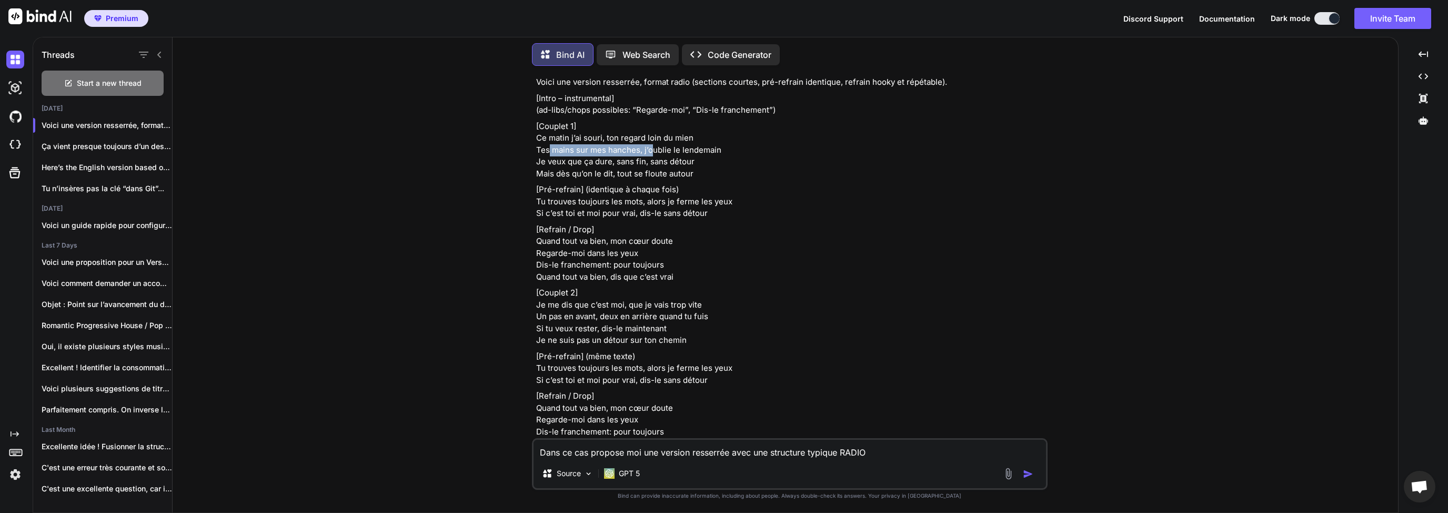
click at [566, 166] on p "[Couplet 1] Ce matin j’ai souri, ton regard loin du mien Tes mains sur mes hanc…" at bounding box center [790, 150] width 509 height 59
click at [648, 162] on p "[Couplet 1] Ce matin j’ai souri, ton regard loin du mien Tes mains sur mes hanc…" at bounding box center [790, 150] width 509 height 59
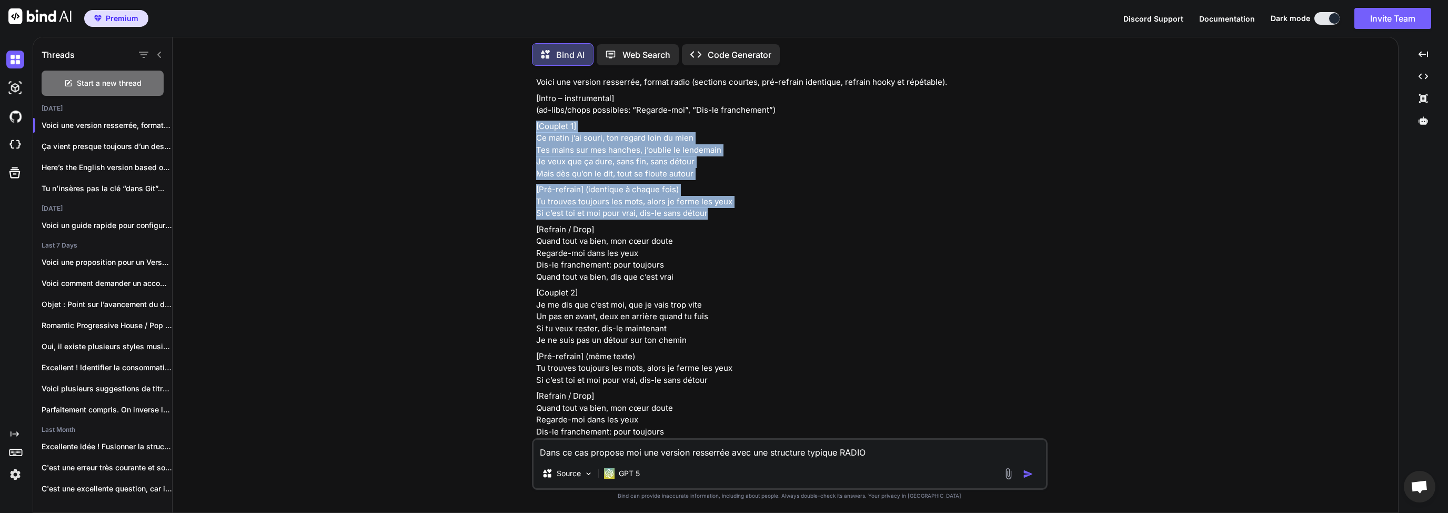
drag, startPoint x: 536, startPoint y: 137, endPoint x: 728, endPoint y: 222, distance: 209.7
click at [728, 222] on div "Voici une version resserrée, format radio (sections courtes, pré-refrain identi…" at bounding box center [790, 328] width 509 height 504
click at [737, 219] on p "[Pré-refrain] (identique à chaque fois) Tu trouves toujours les mots, alors je …" at bounding box center [790, 202] width 509 height 36
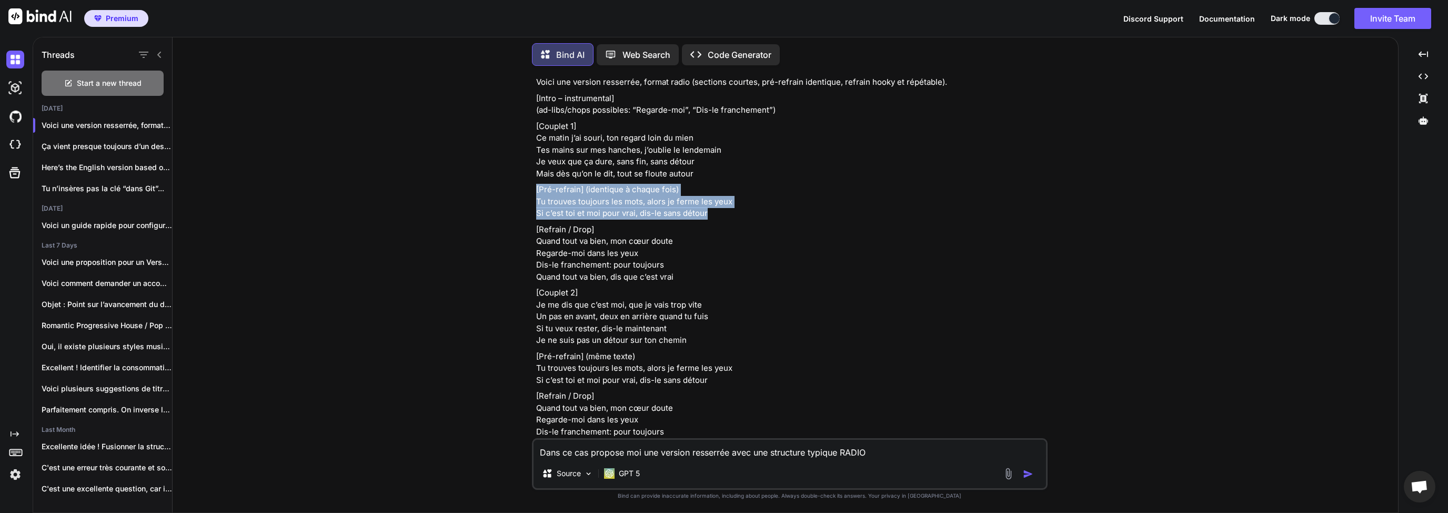
drag, startPoint x: 708, startPoint y: 225, endPoint x: 559, endPoint y: 190, distance: 152.9
click at [568, 194] on div "Voici une version resserrée, format radio (sections courtes, pré-refrain identi…" at bounding box center [790, 328] width 509 height 504
click at [564, 180] on p "[Couplet 1] Ce matin j’ai souri, ton regard loin du mien Tes mains sur mes hanc…" at bounding box center [790, 150] width 509 height 59
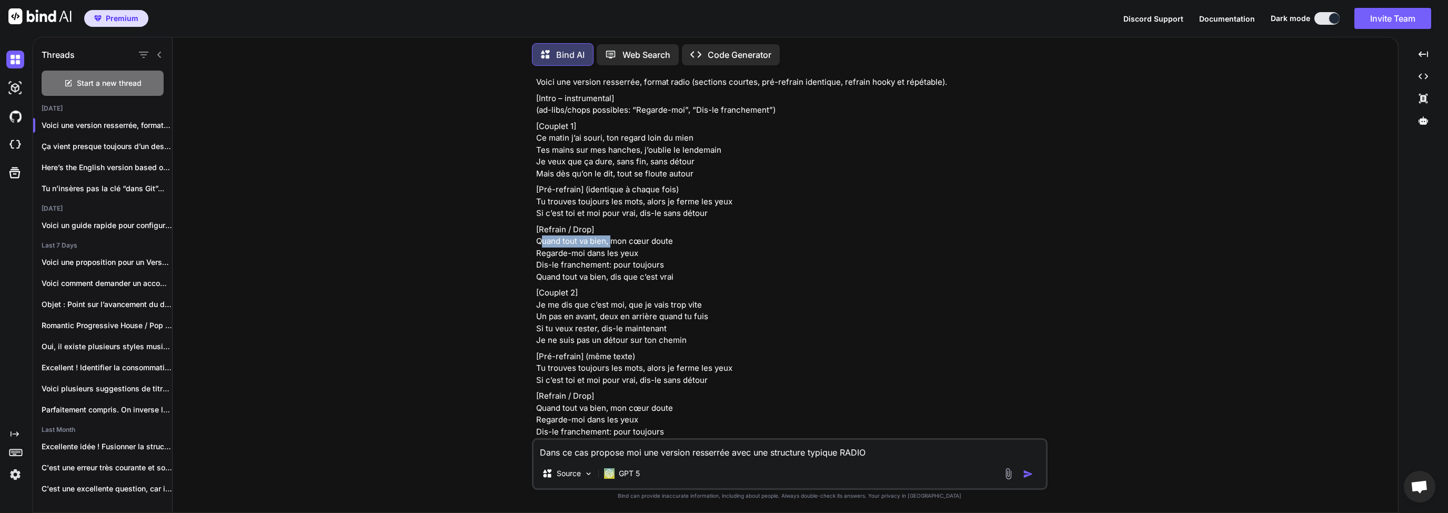
drag, startPoint x: 540, startPoint y: 256, endPoint x: 616, endPoint y: 259, distance: 76.4
click at [616, 259] on p "[Refrain / Drop] Quand tout va bien, mon cœur doute Regarde-moi dans les yeux D…" at bounding box center [790, 253] width 509 height 59
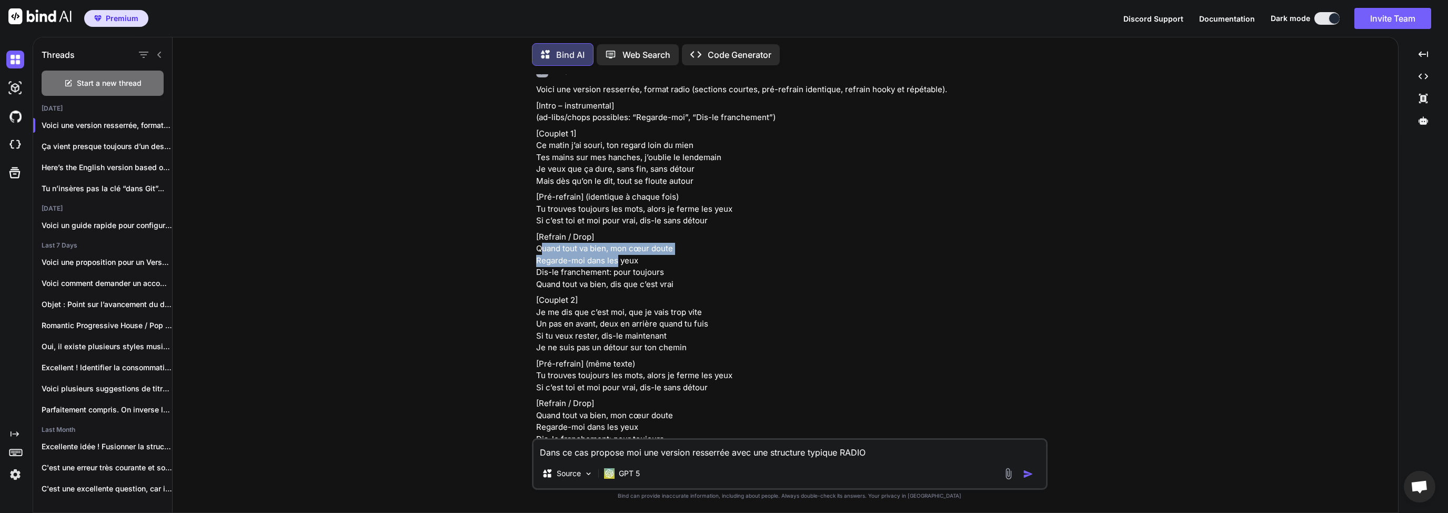
scroll to position [2097, 0]
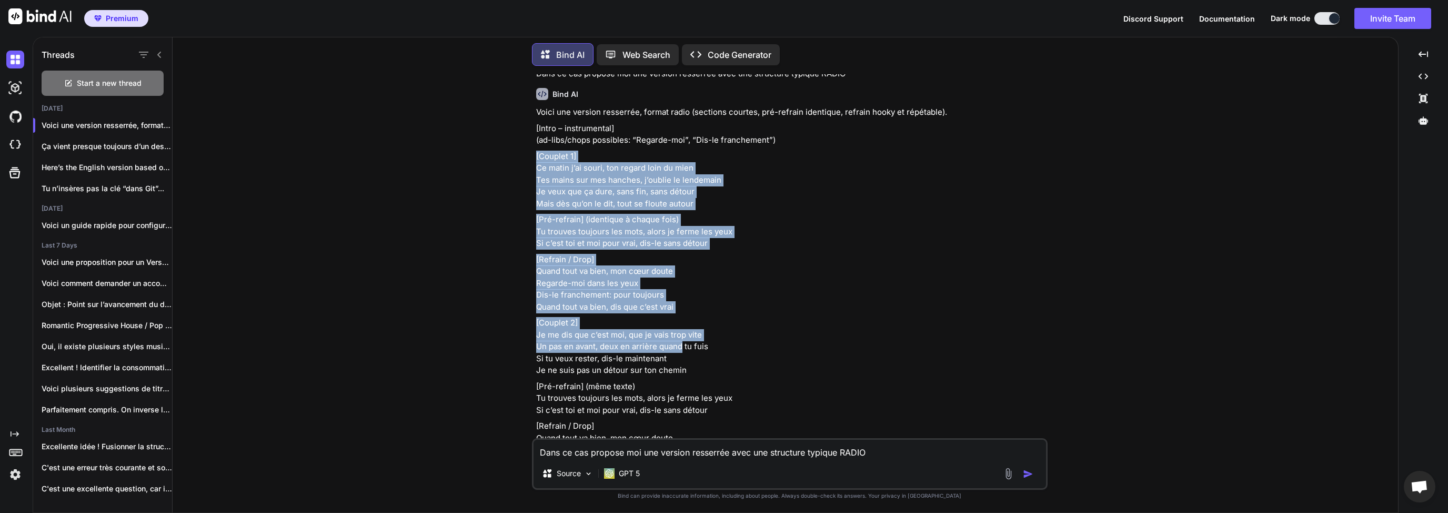
drag, startPoint x: 537, startPoint y: 168, endPoint x: 652, endPoint y: 307, distance: 181.2
click at [680, 353] on div "Voici une version resserrée, format radio (sections courtes, pré-refrain identi…" at bounding box center [790, 358] width 509 height 504
click at [650, 277] on p "[Refrain / Drop] Quand tout va bien, mon cœur doute Regarde-moi dans les yeux D…" at bounding box center [790, 283] width 509 height 59
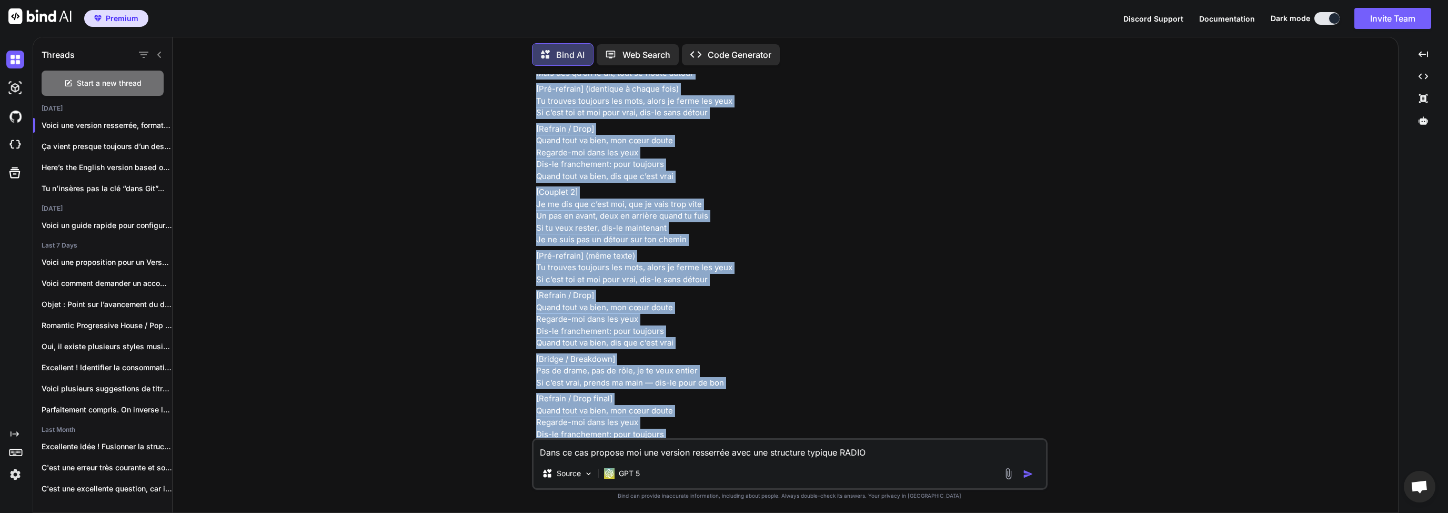
scroll to position [2300, 0]
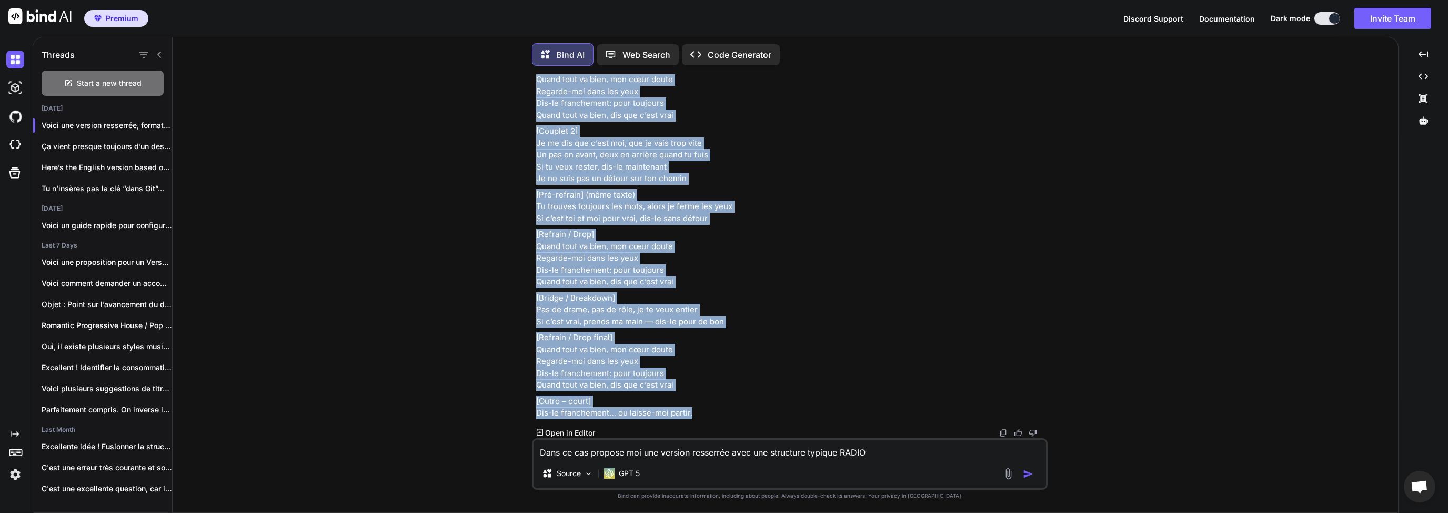
drag, startPoint x: 533, startPoint y: 135, endPoint x: 735, endPoint y: 415, distance: 345.2
click at [735, 415] on div "You Bind AI Voici une version adaptée à partir du couplet 2, en gardant l’espri…" at bounding box center [790, 293] width 516 height 438
copy div "[Lorem – ipsumdolorsi] (am-cons/adipi elitseddo: “Eiusmod-tem”, “Inc-ut laboree…"
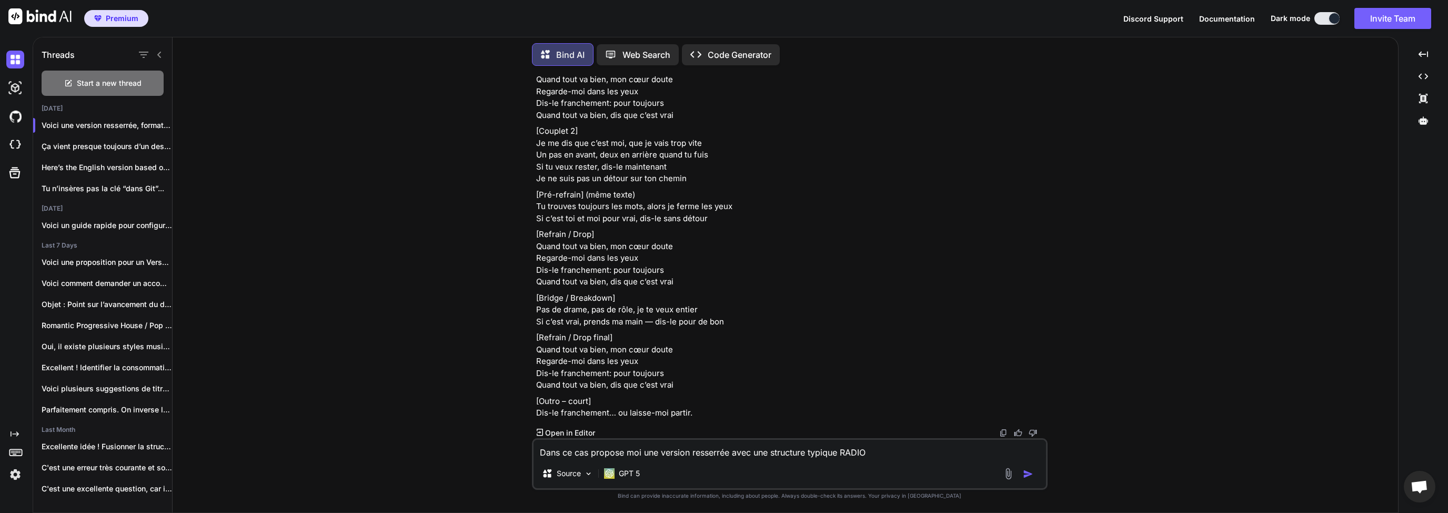
click at [629, 455] on textarea "Dans ce cas propose moi une version resserrée avec une structure typique RADIO" at bounding box center [790, 448] width 513 height 19
paste textarea "[Lorem – ipsumdolorsi] (am-cons/adipi elitseddo: “Eiusmod-tem”, “Inc-ut laboree…"
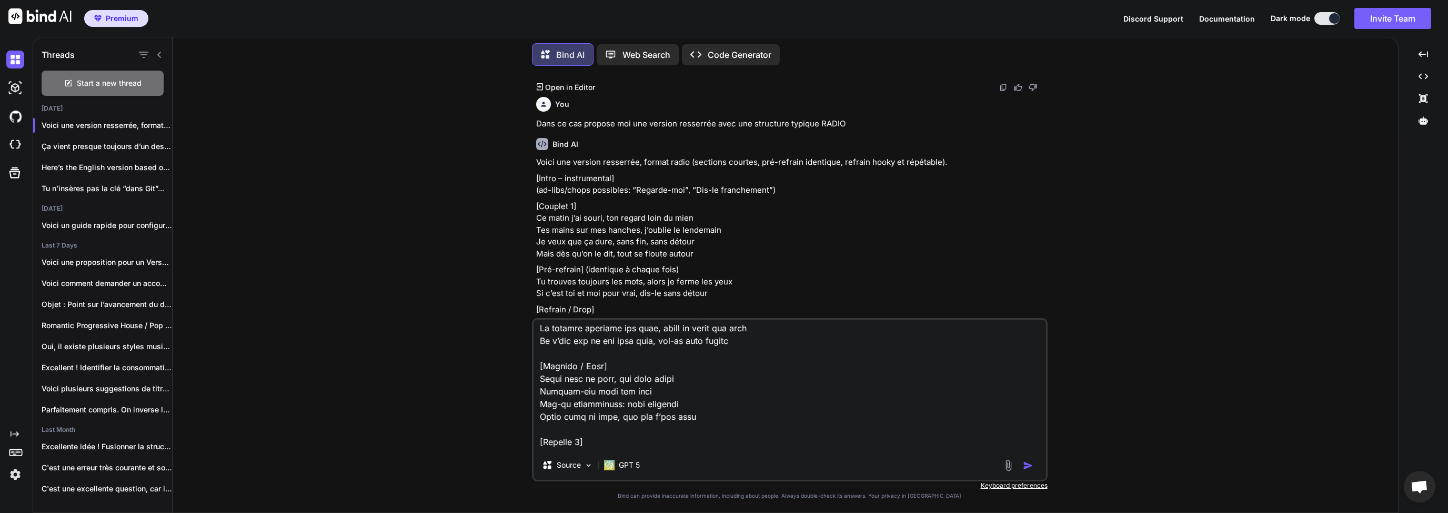
scroll to position [0, 0]
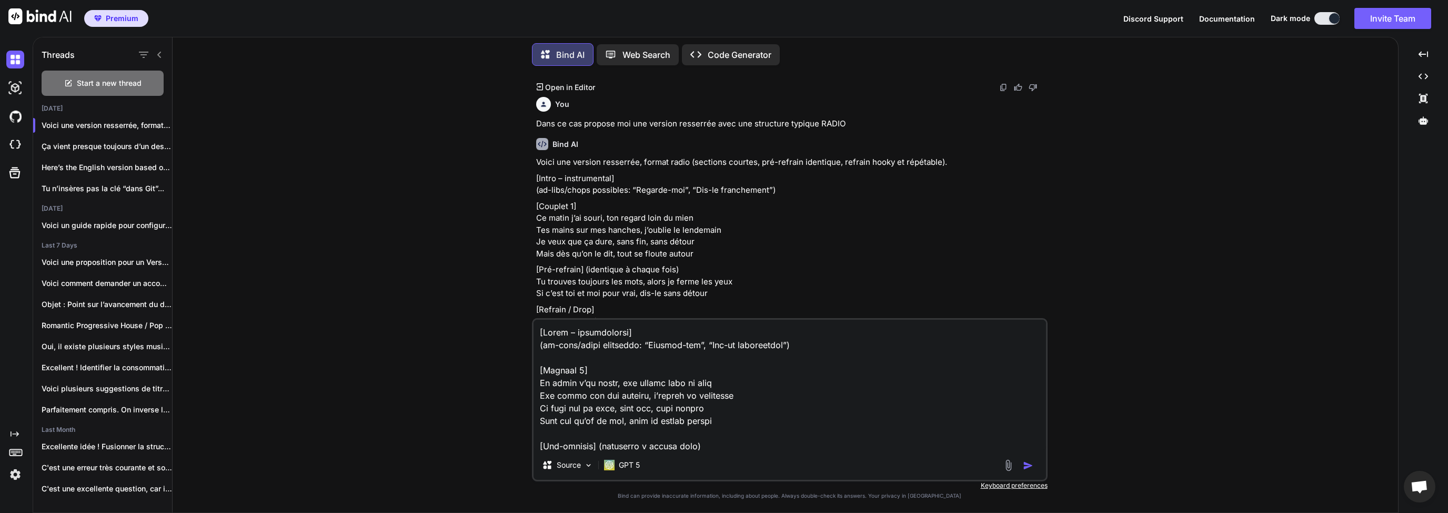
click at [564, 358] on textarea at bounding box center [790, 384] width 513 height 130
click at [621, 345] on textarea at bounding box center [790, 384] width 513 height 130
click at [659, 380] on textarea at bounding box center [790, 384] width 513 height 130
click at [668, 354] on textarea at bounding box center [790, 384] width 513 height 130
drag, startPoint x: 838, startPoint y: 349, endPoint x: 580, endPoint y: 347, distance: 257.3
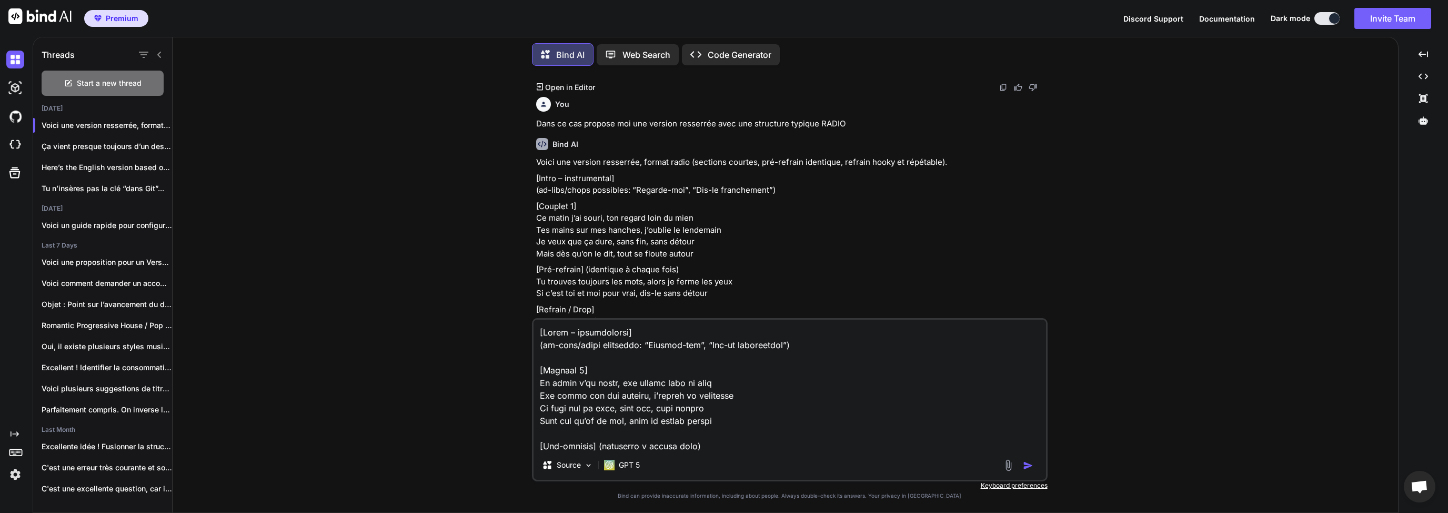
click at [584, 347] on textarea at bounding box center [790, 384] width 513 height 130
click at [617, 351] on textarea at bounding box center [790, 384] width 513 height 130
click at [631, 384] on textarea at bounding box center [790, 384] width 513 height 130
click at [666, 382] on textarea at bounding box center [790, 384] width 513 height 130
click at [705, 383] on textarea at bounding box center [790, 384] width 513 height 130
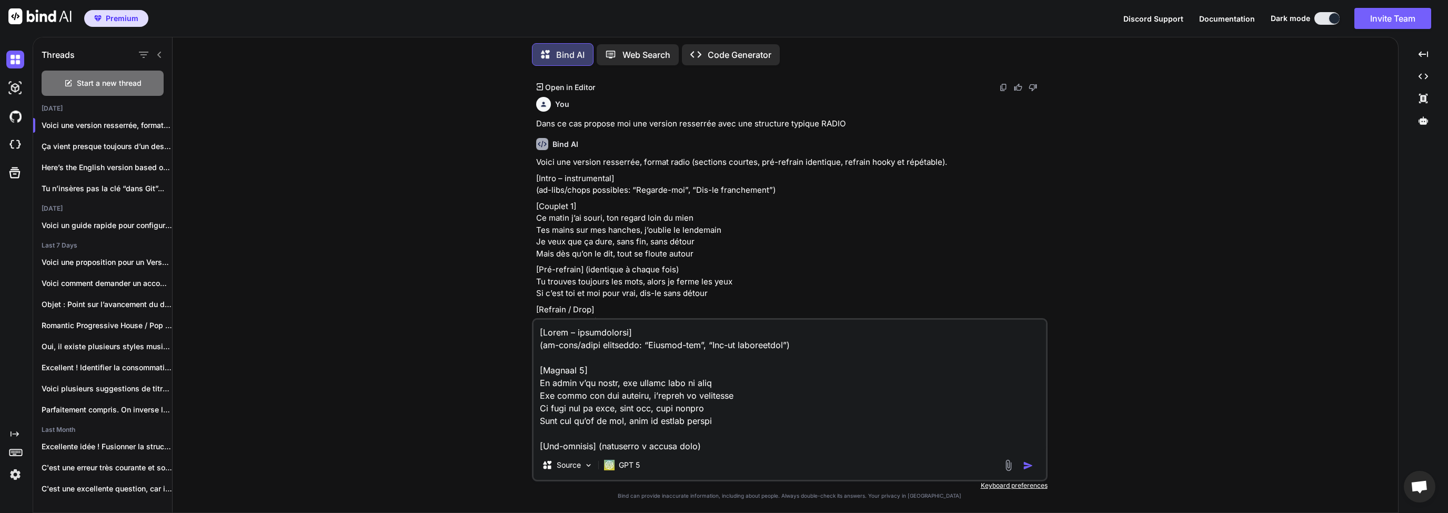
click at [661, 396] on textarea at bounding box center [790, 384] width 513 height 130
drag, startPoint x: 652, startPoint y: 373, endPoint x: 684, endPoint y: 376, distance: 31.7
click at [652, 374] on textarea at bounding box center [790, 384] width 513 height 130
click at [721, 380] on textarea at bounding box center [790, 384] width 513 height 130
click at [687, 382] on textarea at bounding box center [790, 384] width 513 height 130
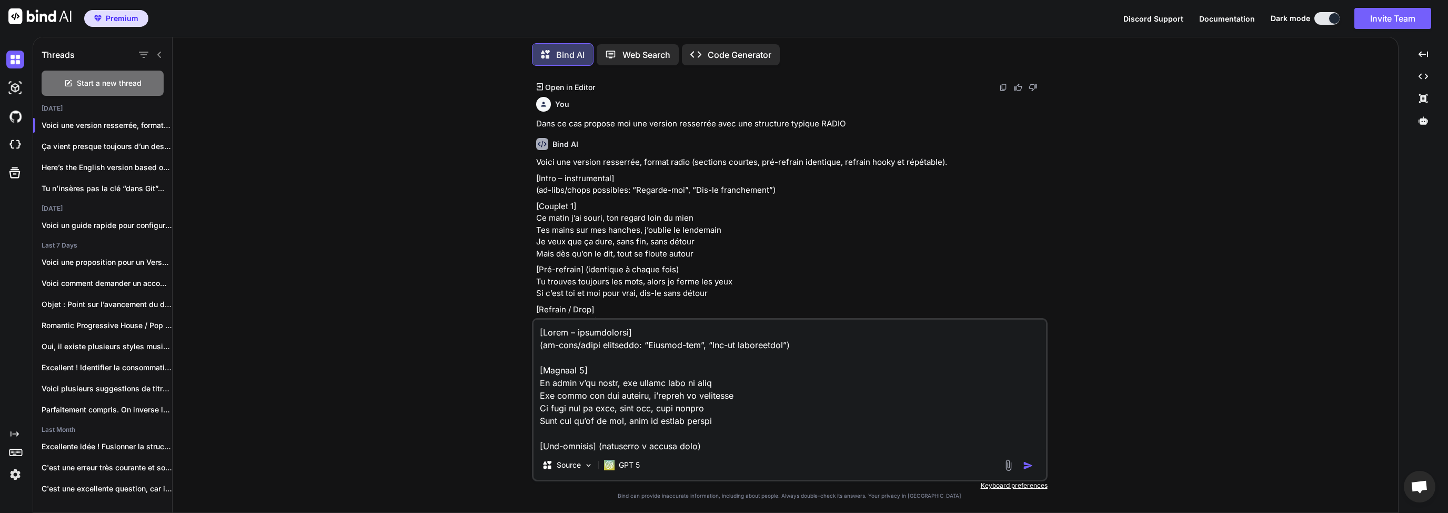
click at [724, 385] on textarea at bounding box center [790, 384] width 513 height 130
drag, startPoint x: 570, startPoint y: 398, endPoint x: 636, endPoint y: 401, distance: 65.9
click at [617, 400] on textarea at bounding box center [790, 384] width 513 height 130
click at [649, 402] on textarea at bounding box center [790, 384] width 513 height 130
click at [730, 397] on textarea at bounding box center [790, 384] width 513 height 130
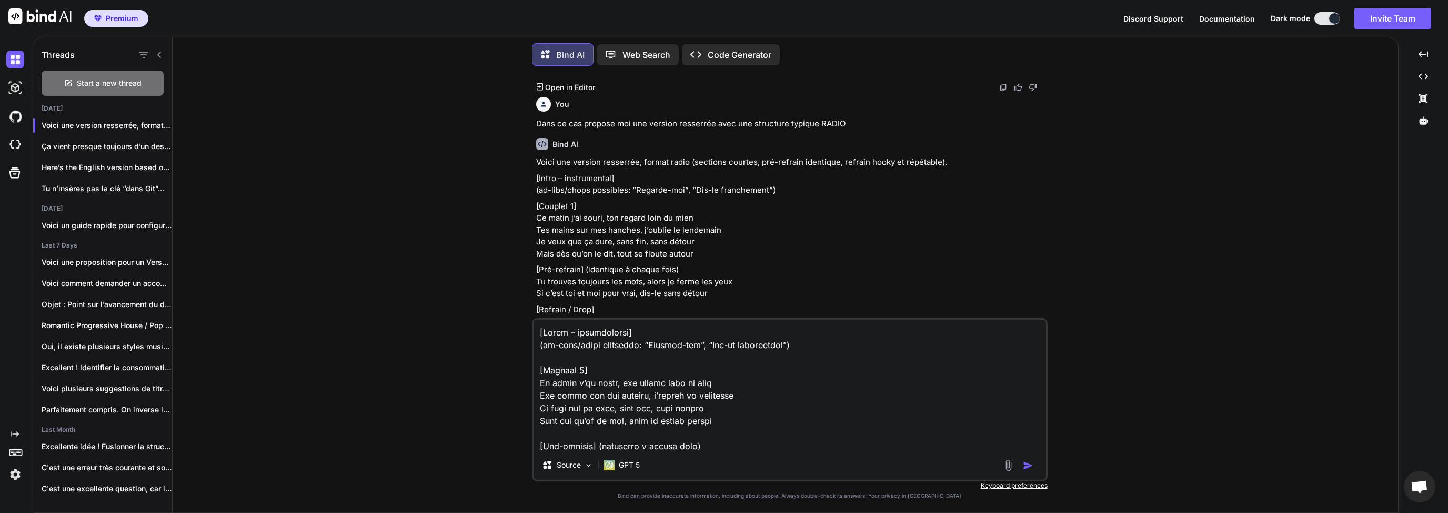
drag, startPoint x: 739, startPoint y: 396, endPoint x: 637, endPoint y: 395, distance: 101.6
click at [637, 395] on textarea at bounding box center [790, 384] width 513 height 130
click at [644, 395] on textarea at bounding box center [790, 384] width 513 height 130
click at [652, 397] on textarea at bounding box center [790, 384] width 513 height 130
click at [599, 394] on textarea at bounding box center [790, 384] width 513 height 130
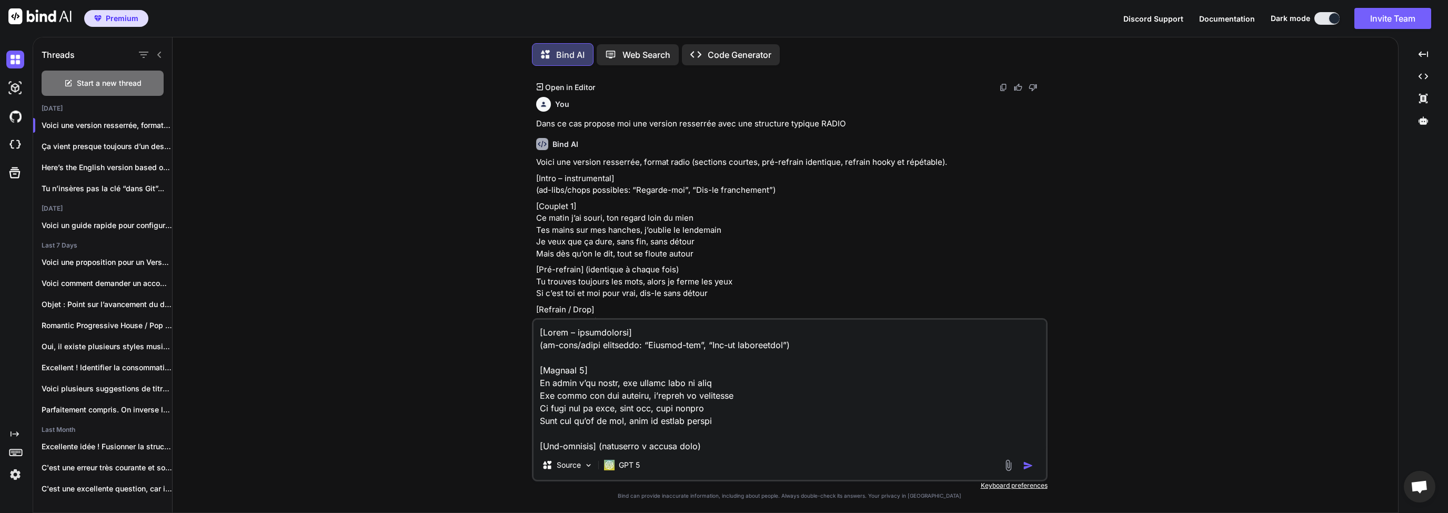
drag, startPoint x: 648, startPoint y: 397, endPoint x: 589, endPoint y: 396, distance: 58.9
click at [589, 396] on textarea at bounding box center [790, 384] width 513 height 130
drag, startPoint x: 586, startPoint y: 397, endPoint x: 631, endPoint y: 417, distance: 50.0
click at [631, 417] on textarea at bounding box center [790, 384] width 513 height 130
click at [594, 397] on textarea at bounding box center [790, 384] width 513 height 130
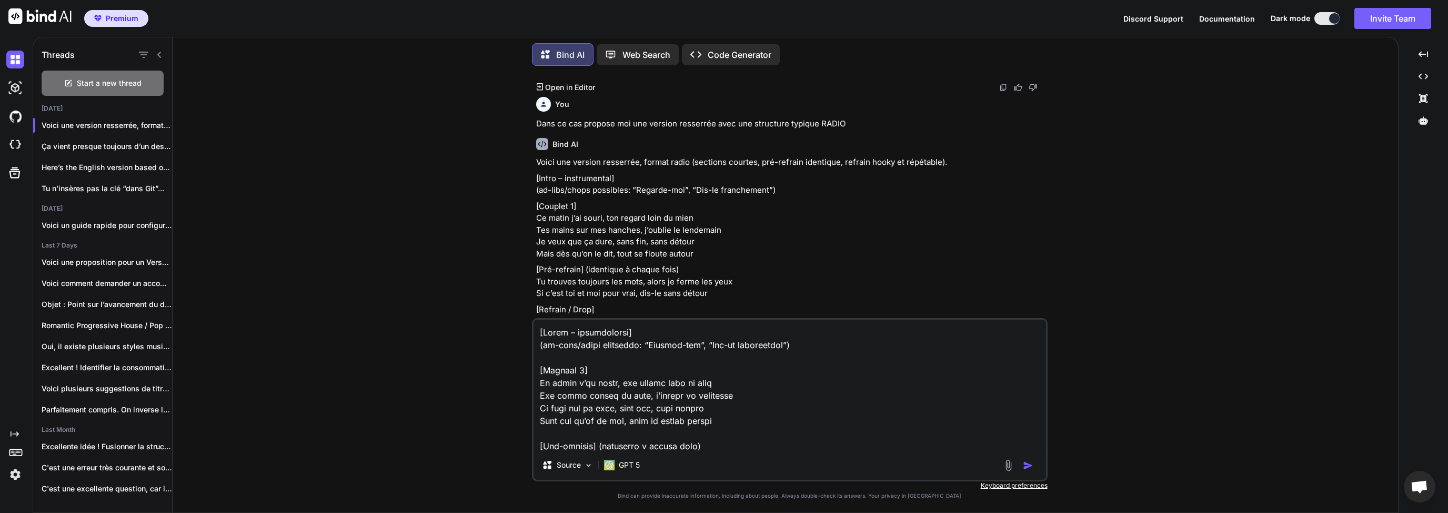
click at [594, 397] on textarea at bounding box center [790, 384] width 513 height 130
click at [680, 403] on textarea at bounding box center [790, 384] width 513 height 130
click at [725, 403] on textarea at bounding box center [790, 384] width 513 height 130
click at [605, 397] on textarea at bounding box center [790, 384] width 513 height 130
click at [695, 394] on textarea at bounding box center [790, 384] width 513 height 130
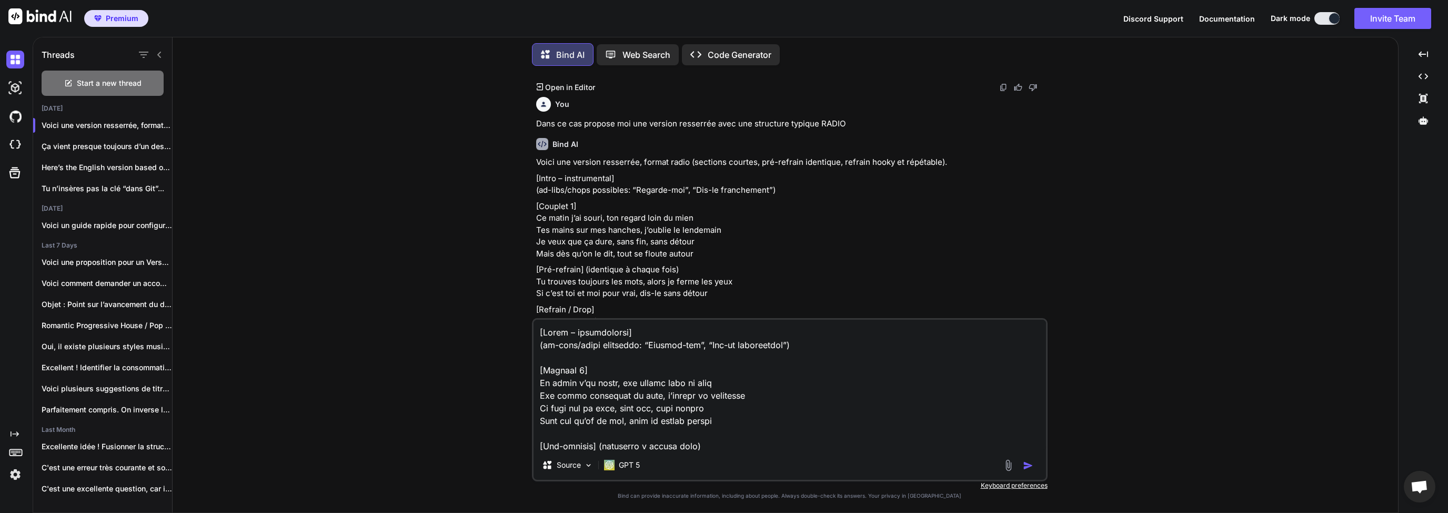
click at [593, 394] on textarea at bounding box center [790, 384] width 513 height 130
click at [661, 396] on textarea at bounding box center [790, 384] width 513 height 130
click at [697, 400] on textarea at bounding box center [790, 384] width 513 height 130
drag, startPoint x: 741, startPoint y: 394, endPoint x: 694, endPoint y: 396, distance: 47.4
click at [694, 396] on textarea at bounding box center [790, 384] width 513 height 130
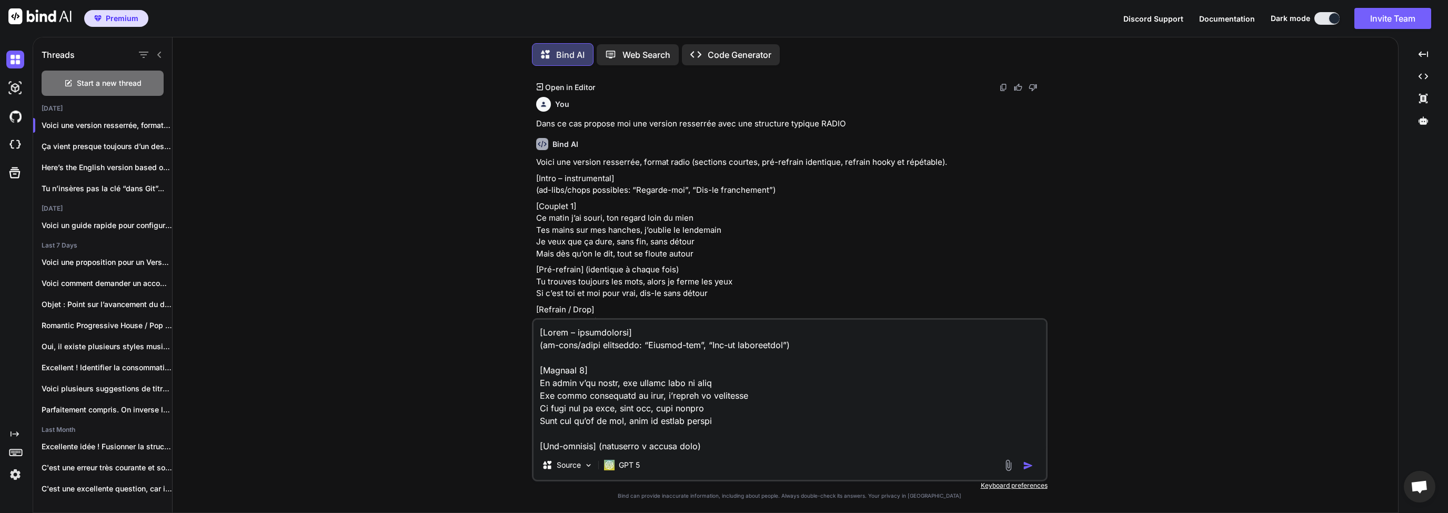
click at [700, 416] on textarea at bounding box center [790, 384] width 513 height 130
click at [758, 396] on textarea at bounding box center [790, 384] width 513 height 130
drag, startPoint x: 766, startPoint y: 396, endPoint x: 689, endPoint y: 396, distance: 77.4
click at [689, 396] on textarea at bounding box center [790, 384] width 513 height 130
click at [694, 411] on textarea at bounding box center [790, 384] width 513 height 130
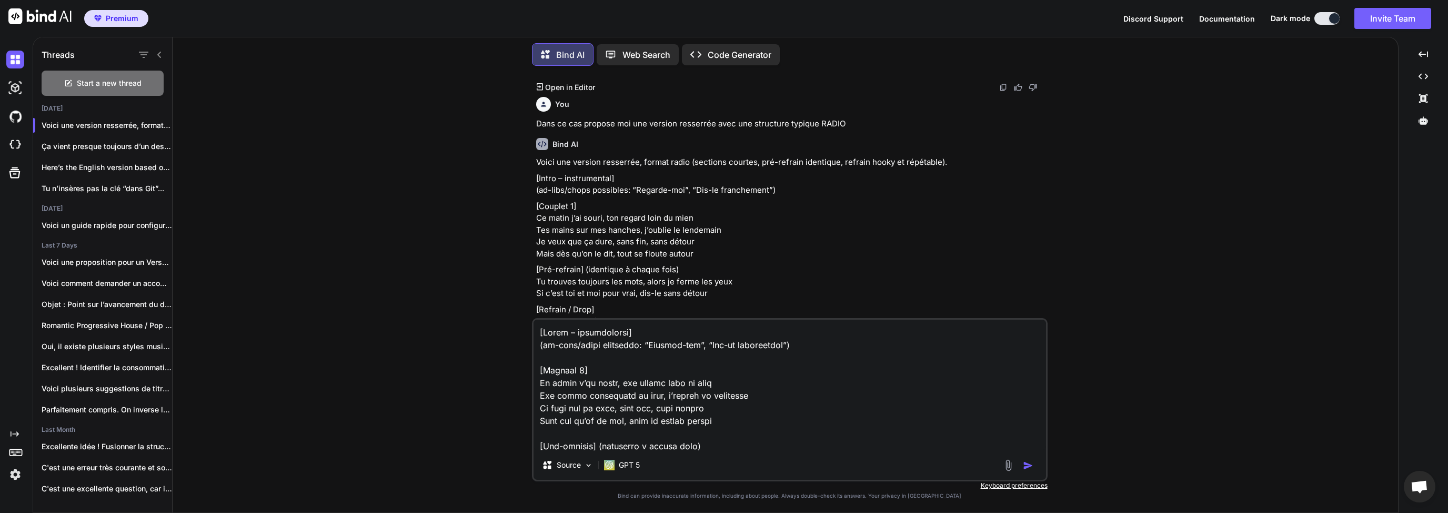
drag, startPoint x: 562, startPoint y: 409, endPoint x: 602, endPoint y: 410, distance: 40.0
click at [593, 409] on textarea at bounding box center [790, 384] width 513 height 130
click at [620, 416] on textarea at bounding box center [790, 384] width 513 height 130
click at [600, 404] on textarea at bounding box center [790, 384] width 513 height 130
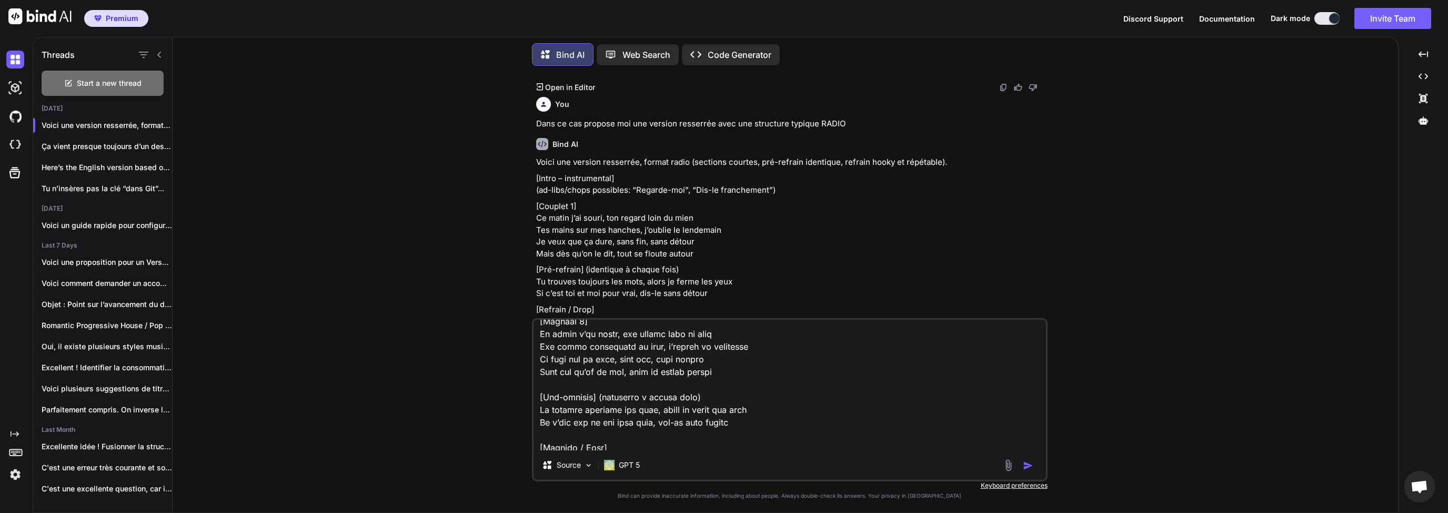
scroll to position [51, 0]
click at [615, 365] on textarea at bounding box center [790, 384] width 513 height 130
click at [606, 352] on textarea at bounding box center [790, 384] width 513 height 130
click at [585, 356] on textarea at bounding box center [790, 384] width 513 height 130
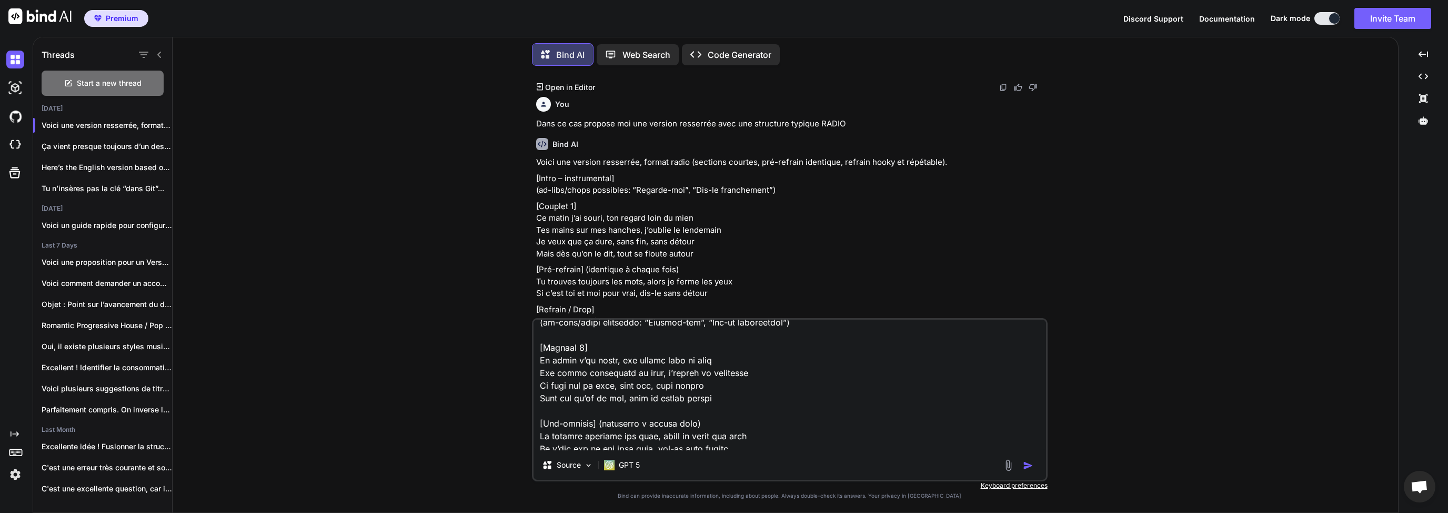
scroll to position [0, 0]
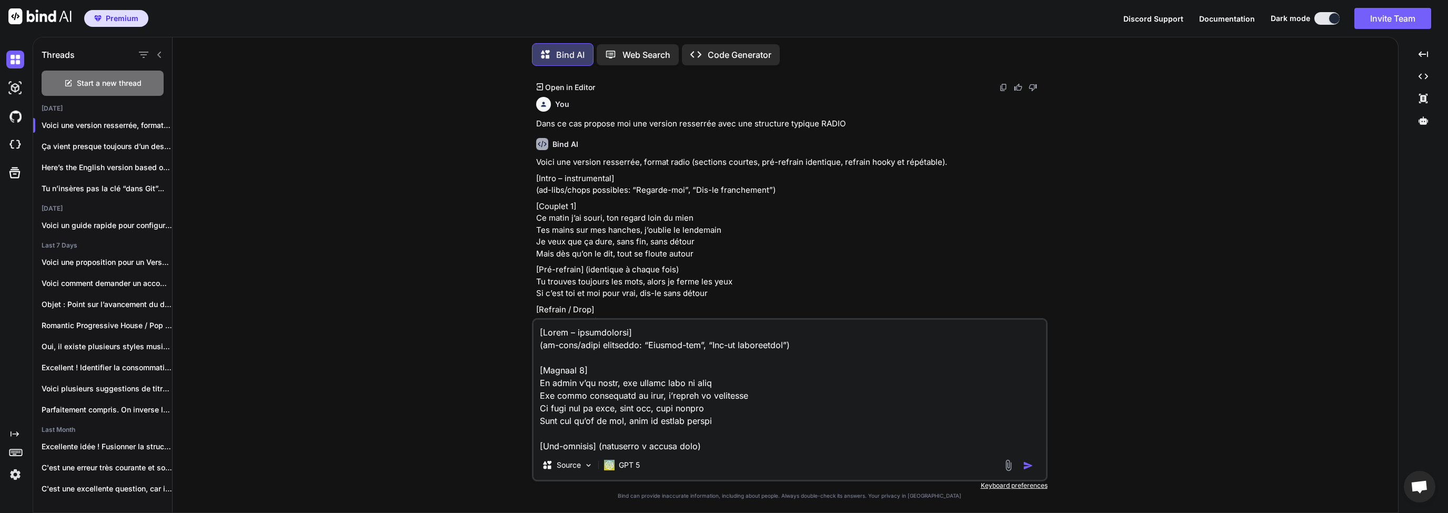
click at [648, 408] on textarea at bounding box center [790, 384] width 513 height 130
click at [597, 407] on textarea at bounding box center [790, 384] width 513 height 130
drag, startPoint x: 749, startPoint y: 409, endPoint x: 540, endPoint y: 407, distance: 208.9
click at [540, 407] on textarea at bounding box center [790, 384] width 513 height 130
drag, startPoint x: 567, startPoint y: 415, endPoint x: 562, endPoint y: 409, distance: 7.1
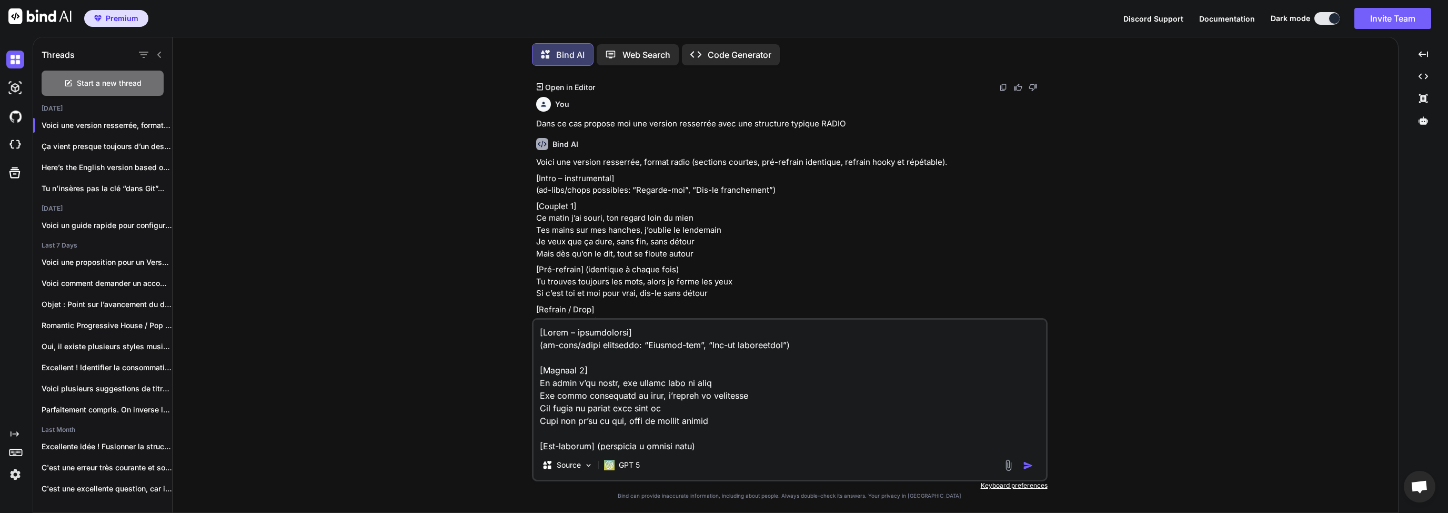
click at [562, 409] on textarea at bounding box center [790, 384] width 513 height 130
click at [591, 418] on textarea at bounding box center [790, 384] width 513 height 130
click at [743, 428] on textarea at bounding box center [790, 384] width 513 height 130
click at [658, 407] on textarea at bounding box center [790, 384] width 513 height 130
click at [668, 407] on textarea at bounding box center [790, 384] width 513 height 130
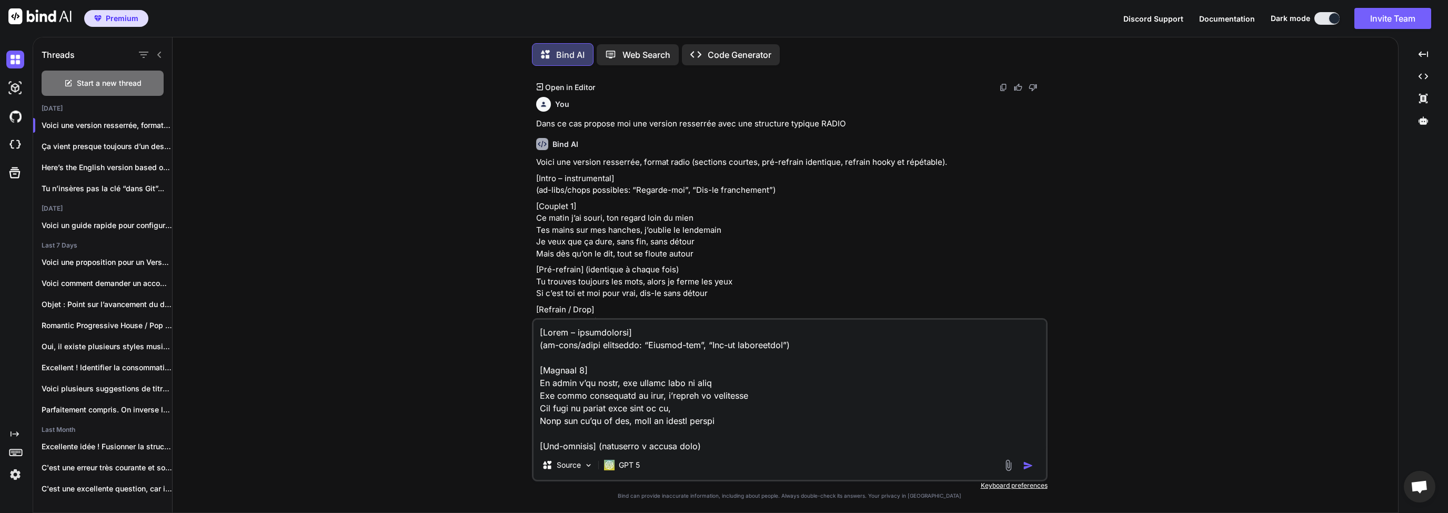
drag, startPoint x: 721, startPoint y: 423, endPoint x: 536, endPoint y: 418, distance: 184.8
click at [536, 418] on textarea at bounding box center [790, 384] width 513 height 130
click at [695, 402] on textarea at bounding box center [790, 384] width 513 height 130
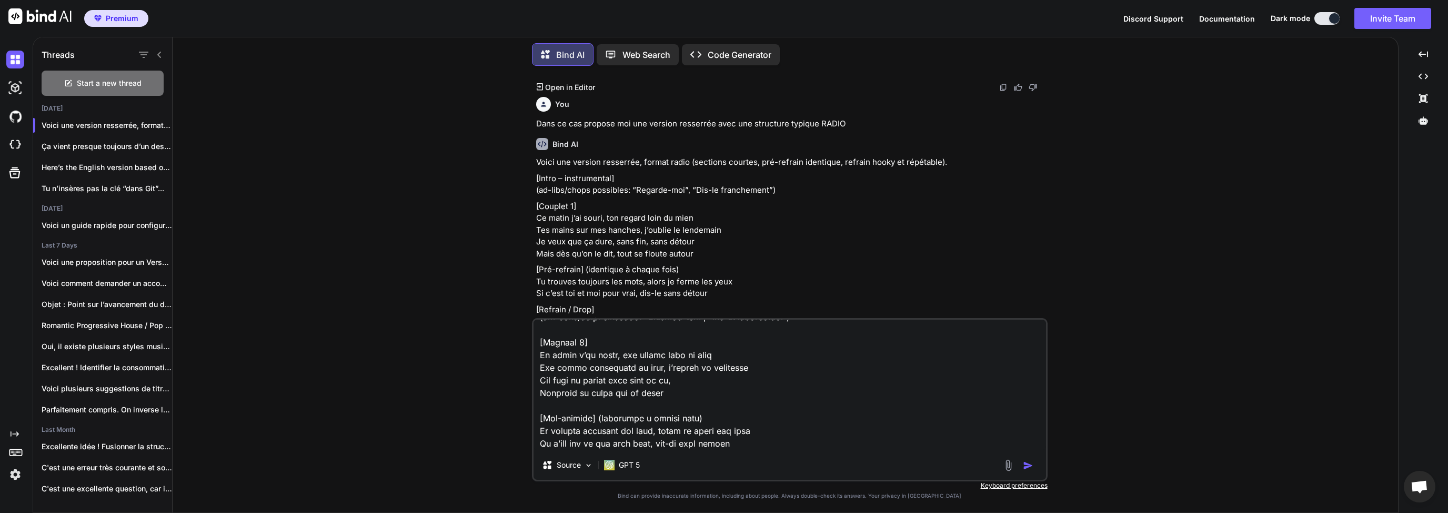
scroll to position [51, 0]
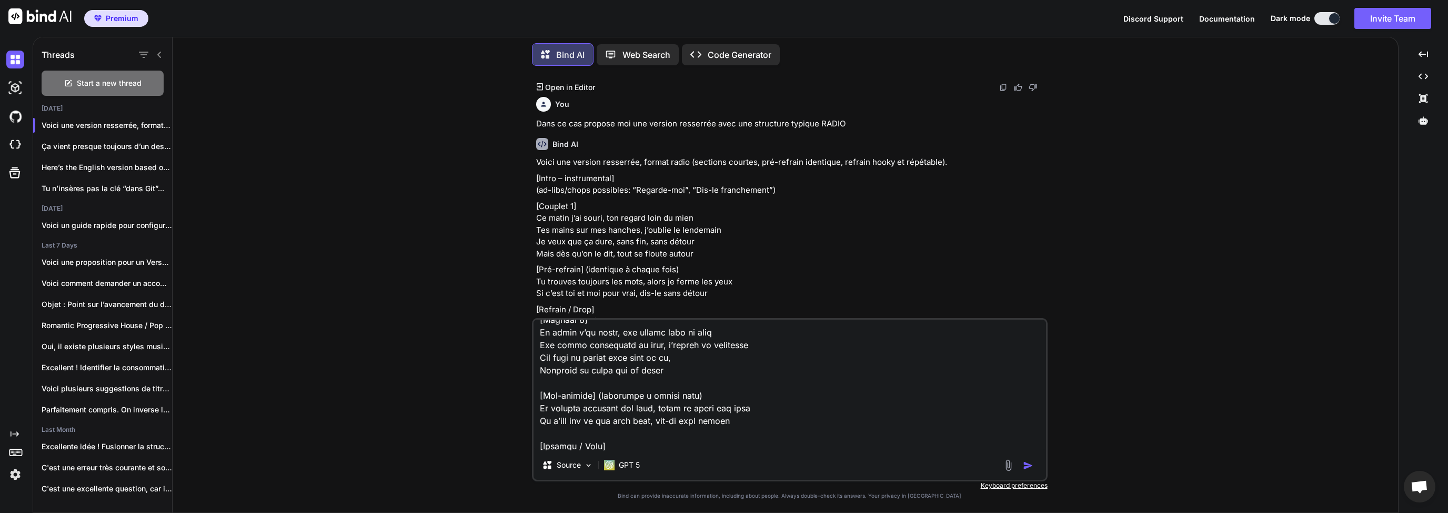
drag, startPoint x: 566, startPoint y: 361, endPoint x: 627, endPoint y: 360, distance: 61.6
click at [613, 358] on textarea at bounding box center [790, 384] width 513 height 130
click at [643, 360] on textarea at bounding box center [790, 384] width 513 height 130
click at [669, 367] on textarea at bounding box center [790, 384] width 513 height 130
click at [678, 360] on textarea at bounding box center [790, 384] width 513 height 130
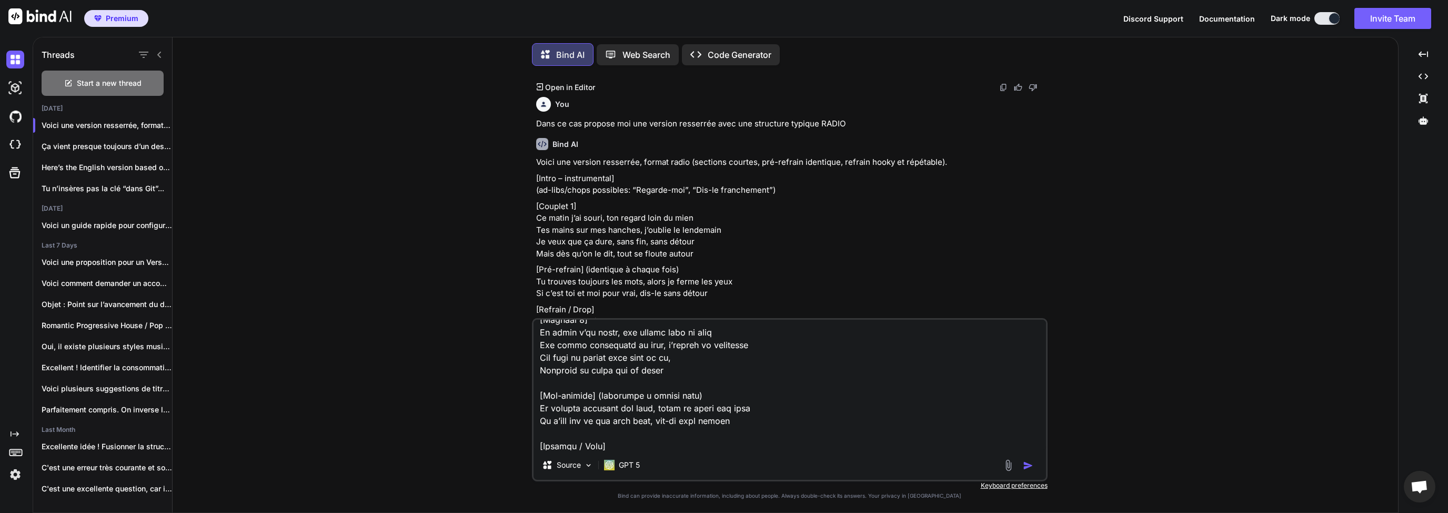
click at [626, 369] on textarea at bounding box center [790, 384] width 513 height 130
click at [659, 370] on textarea at bounding box center [790, 384] width 513 height 130
click at [721, 359] on textarea at bounding box center [790, 384] width 513 height 130
click at [666, 368] on textarea at bounding box center [790, 384] width 513 height 130
click at [686, 354] on textarea at bounding box center [790, 384] width 513 height 130
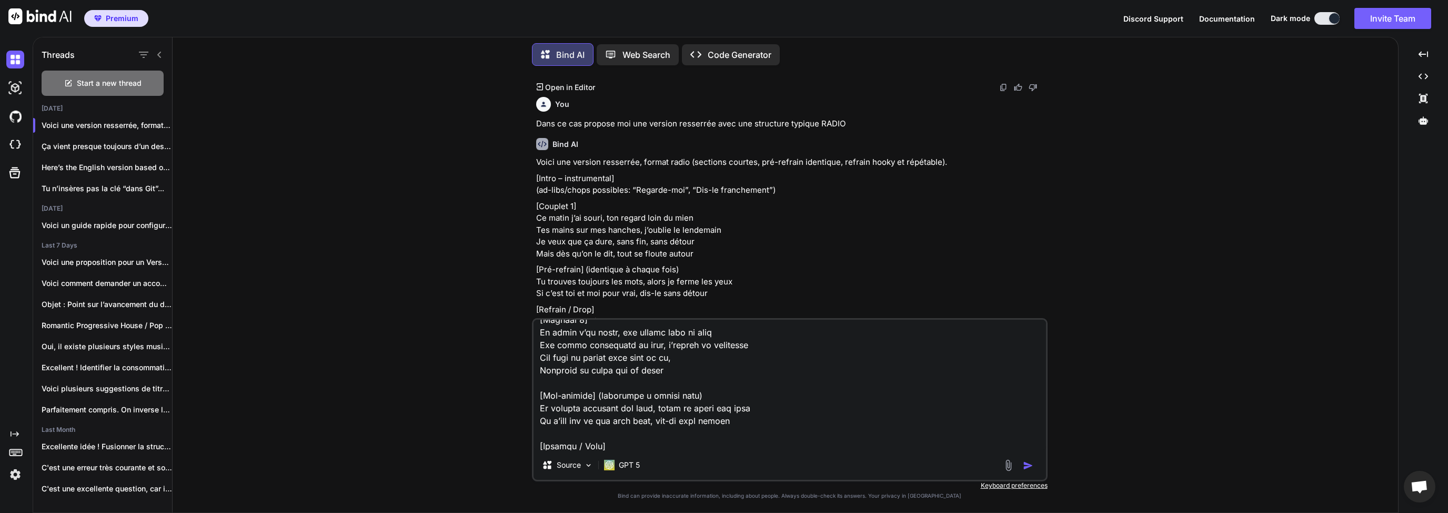
click at [633, 360] on textarea at bounding box center [790, 384] width 513 height 130
click at [676, 364] on textarea at bounding box center [790, 384] width 513 height 130
click at [675, 370] on textarea at bounding box center [790, 384] width 513 height 130
click at [651, 371] on textarea at bounding box center [790, 384] width 513 height 130
click at [680, 370] on textarea at bounding box center [790, 384] width 513 height 130
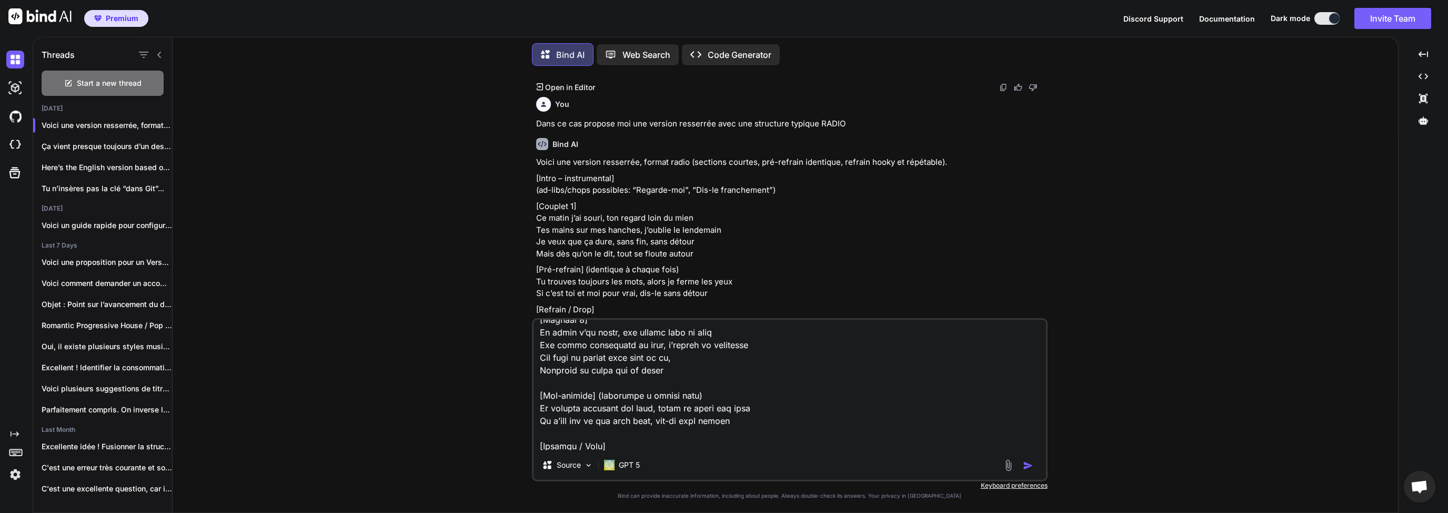
click at [687, 358] on textarea at bounding box center [790, 384] width 513 height 130
click at [655, 364] on textarea at bounding box center [790, 384] width 513 height 130
click at [683, 368] on textarea at bounding box center [790, 384] width 513 height 130
click at [684, 360] on textarea at bounding box center [790, 384] width 513 height 130
click at [600, 368] on textarea at bounding box center [790, 384] width 513 height 130
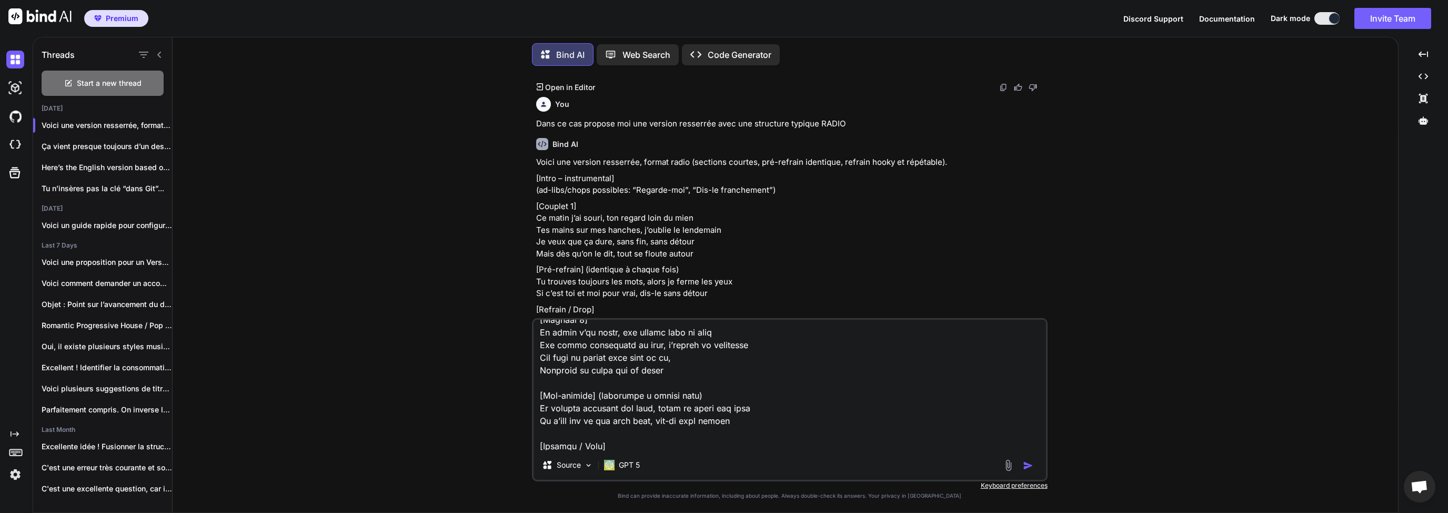
click at [652, 370] on textarea at bounding box center [790, 384] width 513 height 130
click at [671, 370] on textarea at bounding box center [790, 384] width 513 height 130
click at [705, 347] on textarea at bounding box center [790, 384] width 513 height 130
click at [701, 356] on textarea at bounding box center [790, 384] width 513 height 130
drag, startPoint x: 578, startPoint y: 406, endPoint x: 646, endPoint y: 407, distance: 67.9
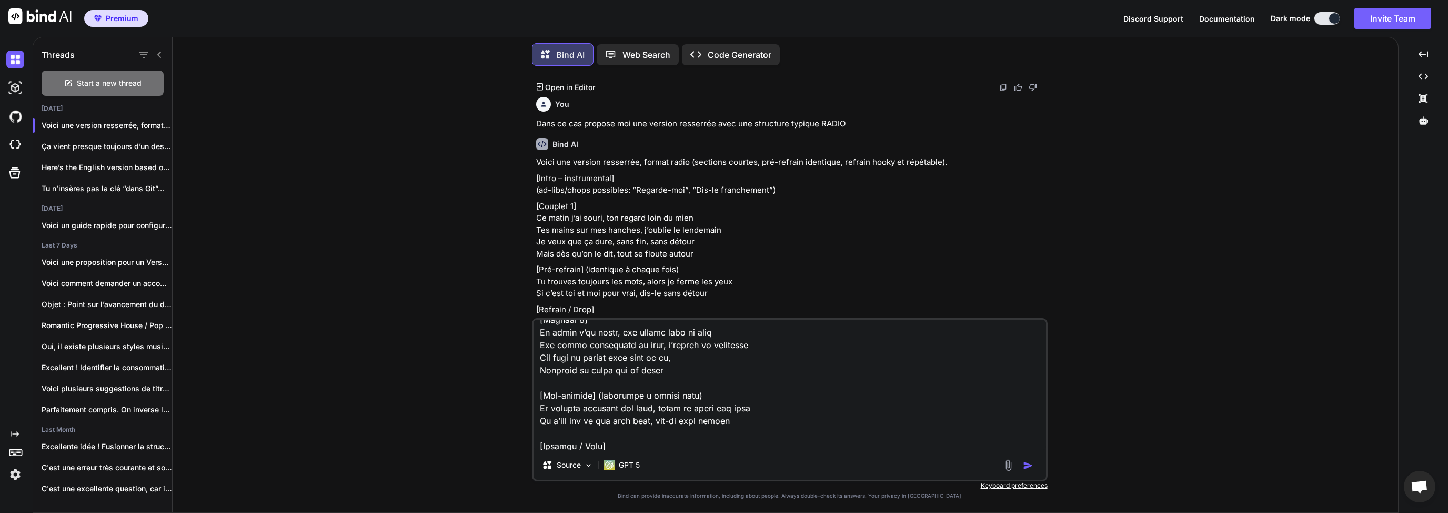
click at [645, 407] on textarea at bounding box center [790, 384] width 513 height 130
click at [663, 406] on textarea at bounding box center [790, 384] width 513 height 130
click at [742, 408] on textarea at bounding box center [790, 384] width 513 height 130
click at [758, 408] on textarea at bounding box center [790, 384] width 513 height 130
drag, startPoint x: 572, startPoint y: 419, endPoint x: 592, endPoint y: 419, distance: 20.0
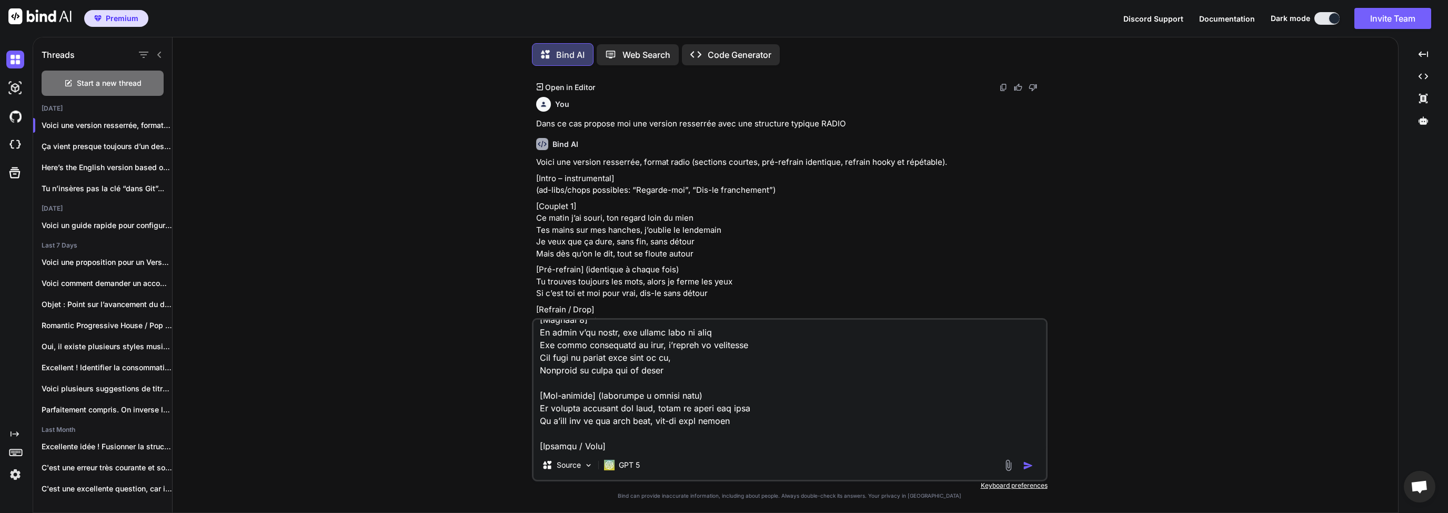
click at [592, 419] on textarea at bounding box center [790, 384] width 513 height 130
click at [614, 420] on textarea at bounding box center [790, 384] width 513 height 130
click at [589, 419] on textarea at bounding box center [790, 384] width 513 height 130
click at [578, 421] on textarea at bounding box center [790, 384] width 513 height 130
click at [591, 421] on textarea at bounding box center [790, 384] width 513 height 130
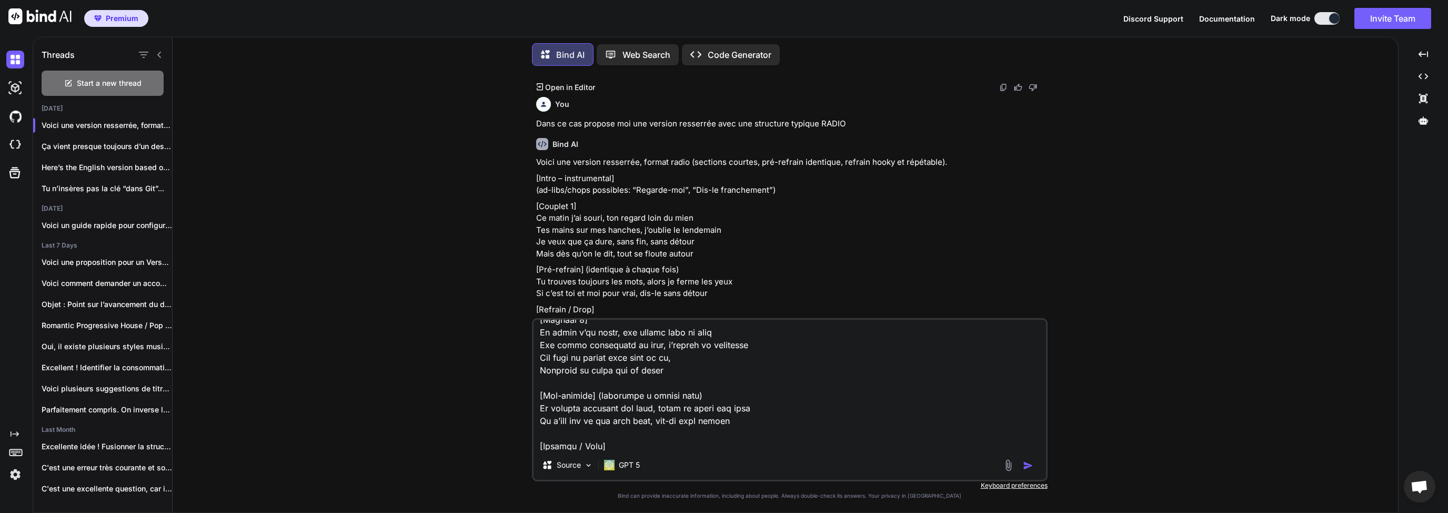
drag, startPoint x: 731, startPoint y: 419, endPoint x: 648, endPoint y: 421, distance: 83.2
click at [645, 421] on textarea at bounding box center [790, 384] width 513 height 130
click at [659, 421] on textarea at bounding box center [790, 384] width 513 height 130
click at [650, 421] on textarea at bounding box center [790, 384] width 513 height 130
drag, startPoint x: 745, startPoint y: 421, endPoint x: 576, endPoint y: 420, distance: 168.9
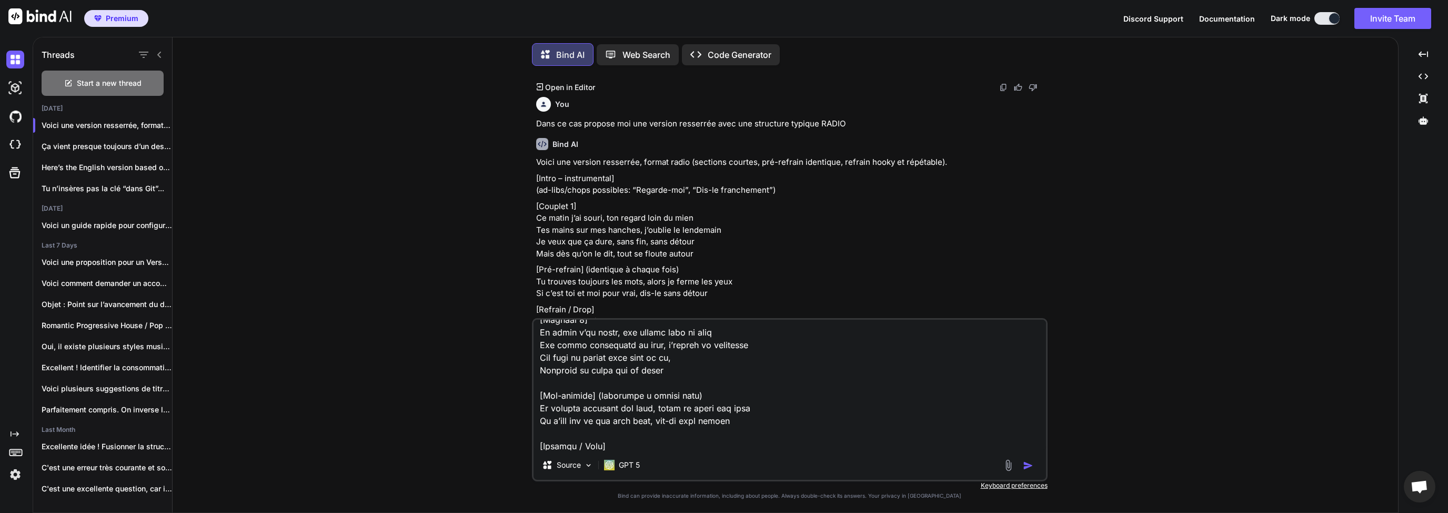
click at [576, 420] on textarea at bounding box center [790, 384] width 513 height 130
click at [610, 421] on textarea at bounding box center [790, 384] width 513 height 130
click at [734, 421] on textarea at bounding box center [790, 384] width 513 height 130
drag, startPoint x: 745, startPoint y: 421, endPoint x: 589, endPoint y: 417, distance: 155.8
click at [589, 417] on textarea at bounding box center [790, 384] width 513 height 130
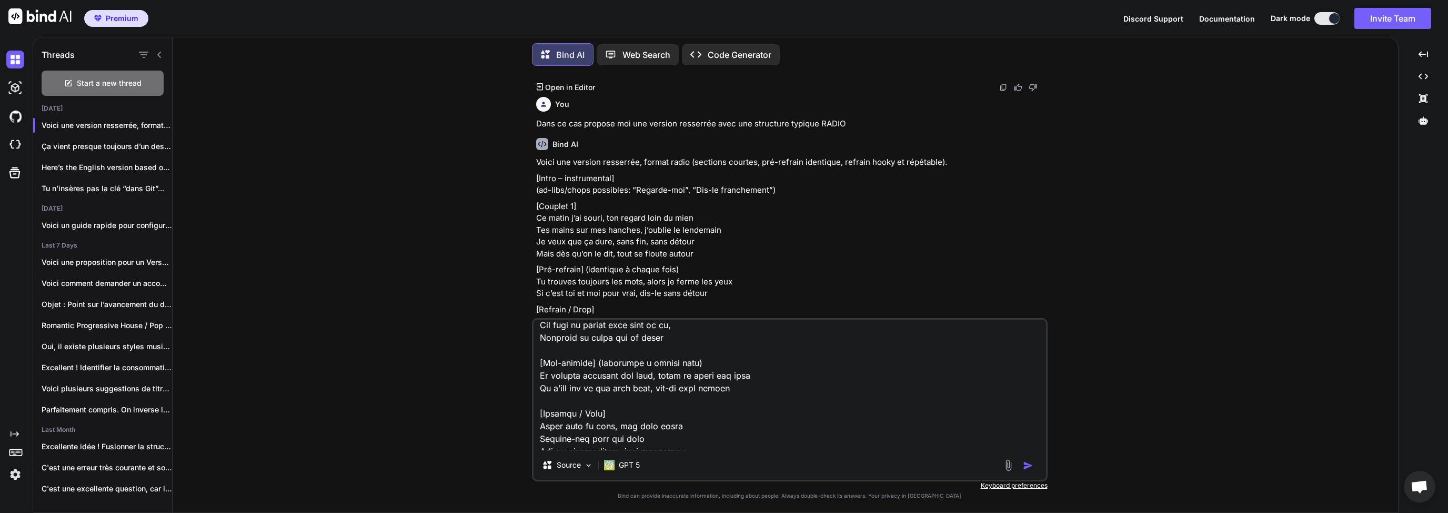
scroll to position [101, 0]
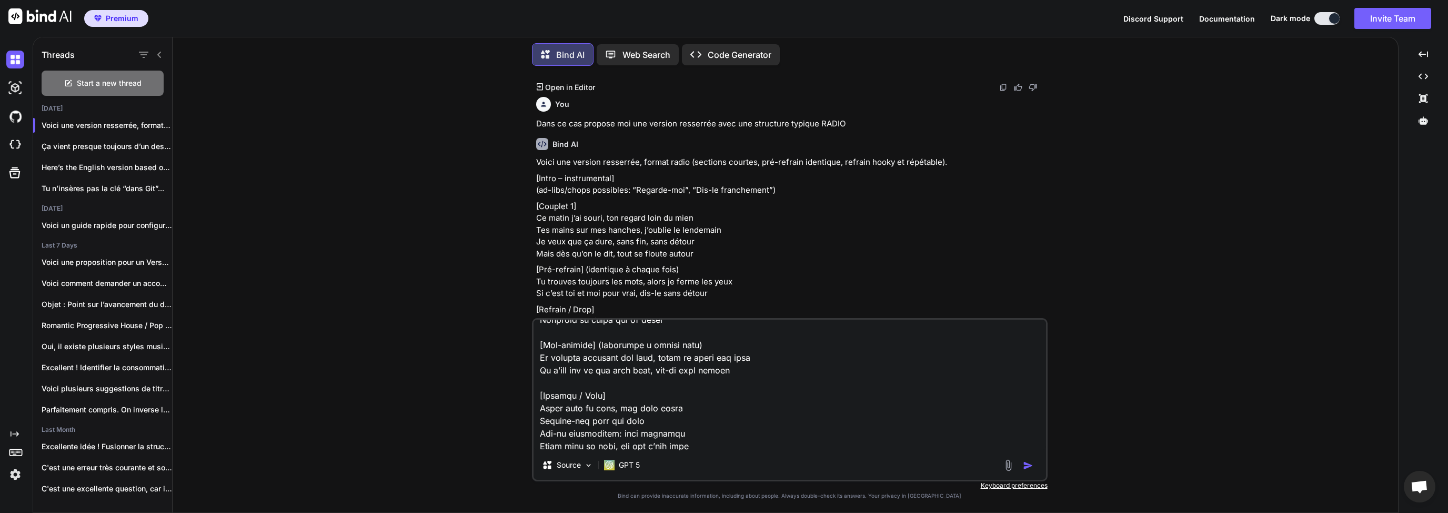
click at [593, 392] on textarea at bounding box center [790, 384] width 513 height 130
click at [564, 372] on textarea at bounding box center [790, 384] width 513 height 130
click at [581, 372] on textarea at bounding box center [790, 384] width 513 height 130
drag, startPoint x: 754, startPoint y: 372, endPoint x: 609, endPoint y: 370, distance: 145.2
click at [610, 371] on textarea at bounding box center [790, 384] width 513 height 130
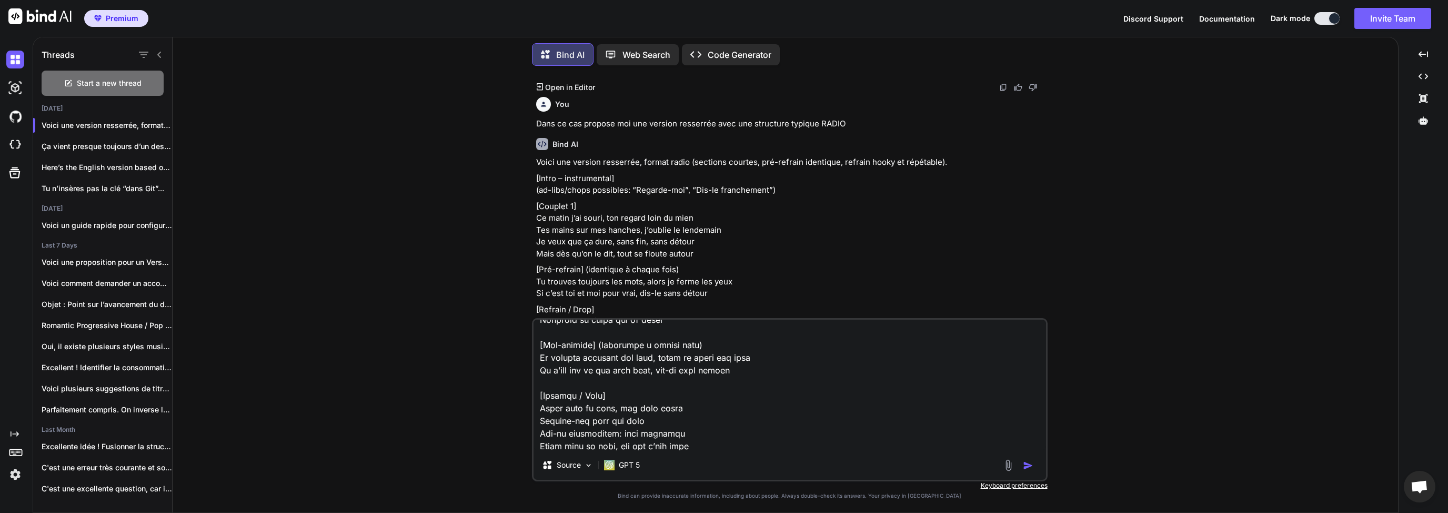
scroll to position [51, 0]
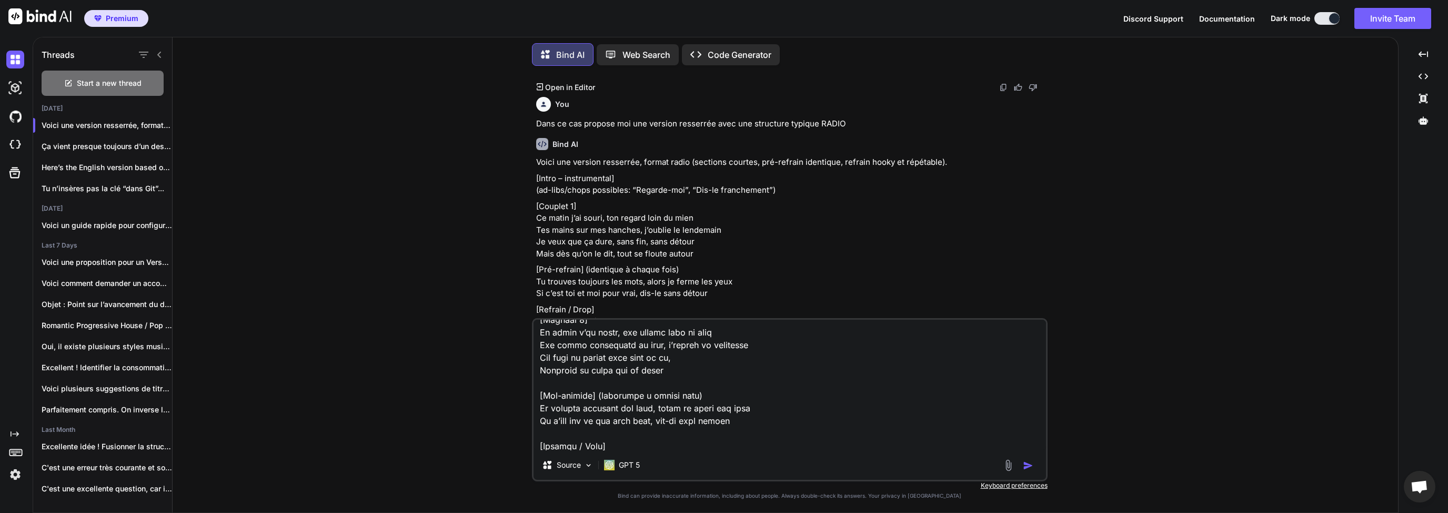
click at [794, 414] on textarea at bounding box center [790, 384] width 513 height 130
click at [595, 421] on textarea at bounding box center [790, 384] width 513 height 130
drag, startPoint x: 754, startPoint y: 419, endPoint x: 573, endPoint y: 419, distance: 180.5
click at [573, 419] on textarea at bounding box center [790, 384] width 513 height 130
click at [608, 423] on textarea at bounding box center [790, 384] width 513 height 130
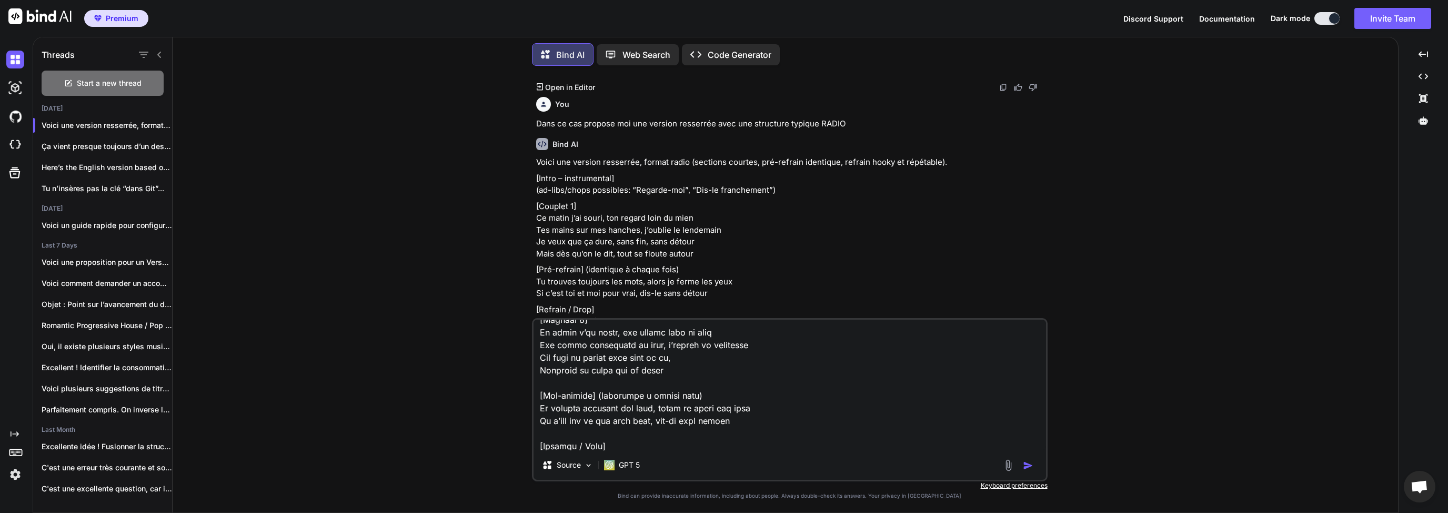
click at [745, 423] on textarea at bounding box center [790, 384] width 513 height 130
drag, startPoint x: 761, startPoint y: 423, endPoint x: 568, endPoint y: 420, distance: 193.1
click at [568, 420] on textarea at bounding box center [790, 384] width 513 height 130
click at [720, 421] on textarea at bounding box center [790, 384] width 513 height 130
click at [741, 421] on textarea at bounding box center [790, 384] width 513 height 130
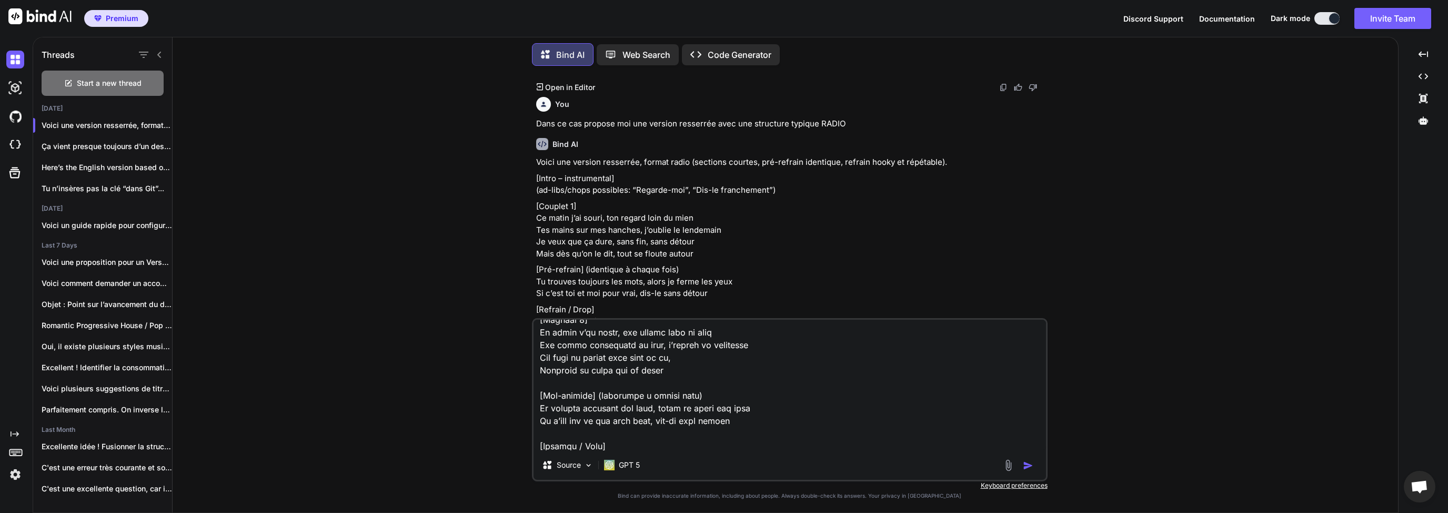
click at [732, 409] on textarea at bounding box center [790, 384] width 513 height 130
click at [732, 419] on textarea at bounding box center [790, 384] width 513 height 130
drag, startPoint x: 744, startPoint y: 417, endPoint x: 549, endPoint y: 421, distance: 194.2
click at [549, 421] on textarea at bounding box center [790, 384] width 513 height 130
click at [646, 423] on textarea at bounding box center [790, 384] width 513 height 130
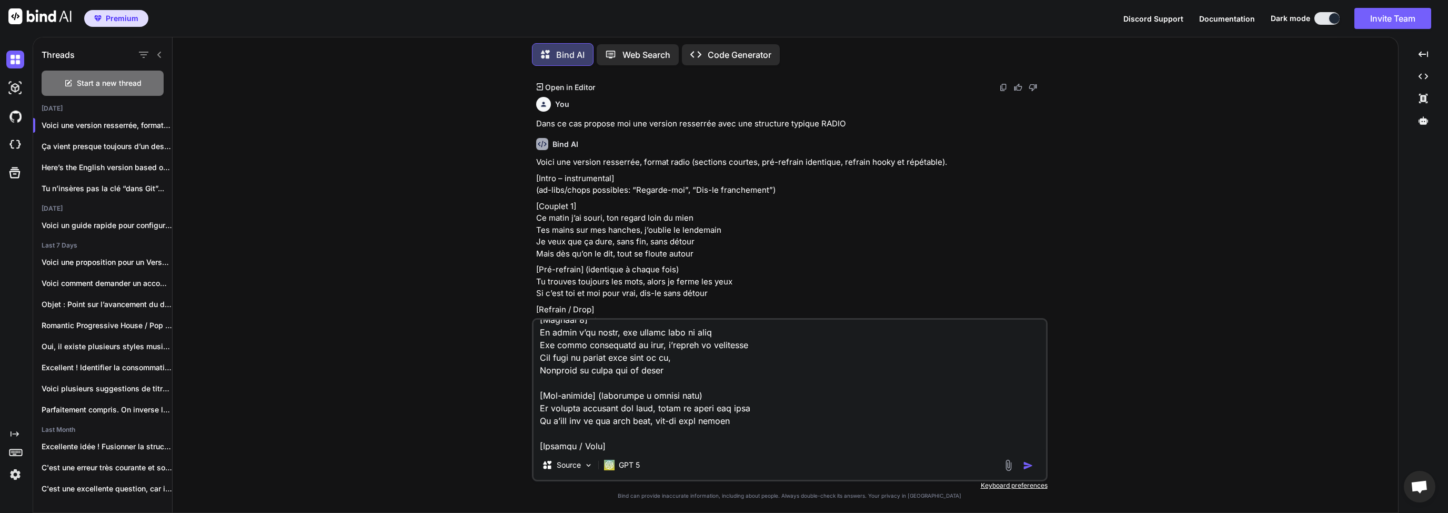
click at [709, 423] on textarea at bounding box center [790, 384] width 513 height 130
drag, startPoint x: 730, startPoint y: 423, endPoint x: 555, endPoint y: 419, distance: 175.3
click at [555, 419] on textarea at bounding box center [790, 384] width 513 height 130
click at [560, 420] on textarea at bounding box center [790, 384] width 513 height 130
drag, startPoint x: 725, startPoint y: 420, endPoint x: 650, endPoint y: 421, distance: 75.3
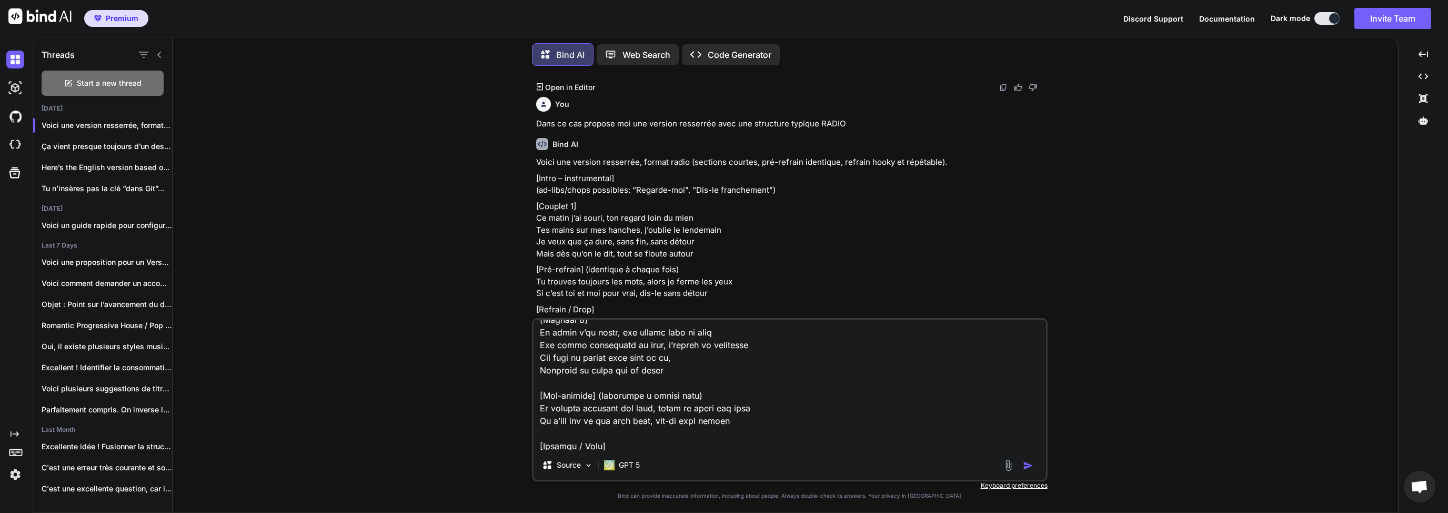
click at [650, 421] on textarea at bounding box center [790, 384] width 513 height 130
click at [646, 423] on textarea at bounding box center [790, 384] width 513 height 130
click at [750, 421] on textarea at bounding box center [790, 384] width 513 height 130
click at [761, 410] on textarea at bounding box center [790, 384] width 513 height 130
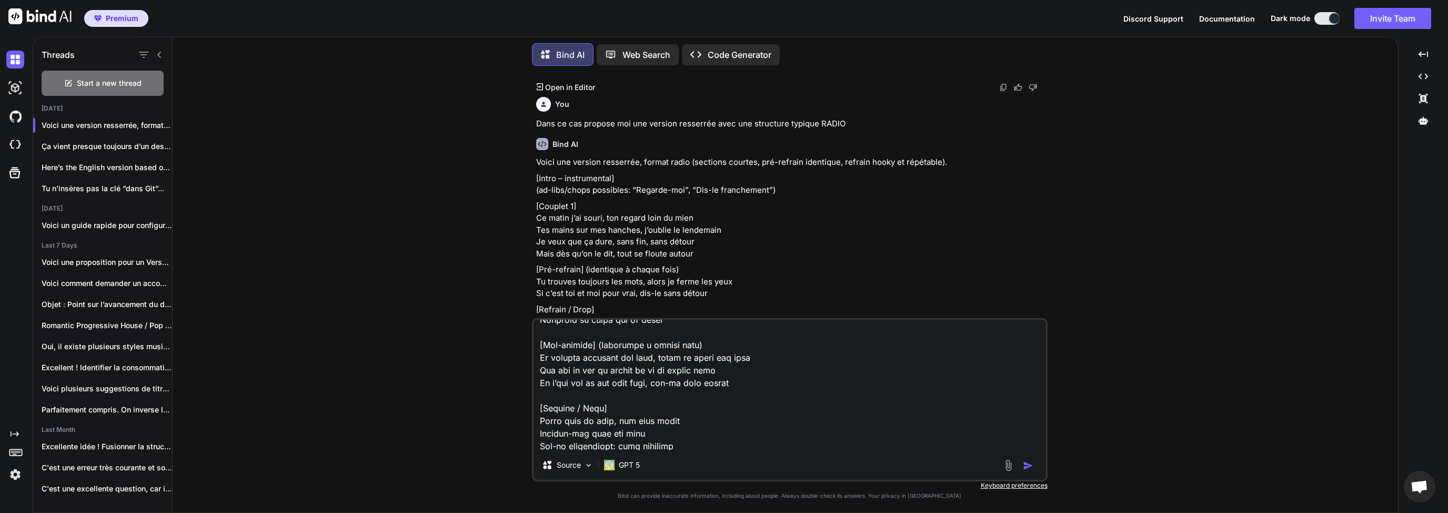
drag, startPoint x: 631, startPoint y: 379, endPoint x: 647, endPoint y: 383, distance: 16.2
click at [633, 379] on textarea at bounding box center [790, 384] width 513 height 130
drag, startPoint x: 754, startPoint y: 383, endPoint x: 539, endPoint y: 379, distance: 215.2
click at [539, 379] on textarea at bounding box center [790, 384] width 513 height 130
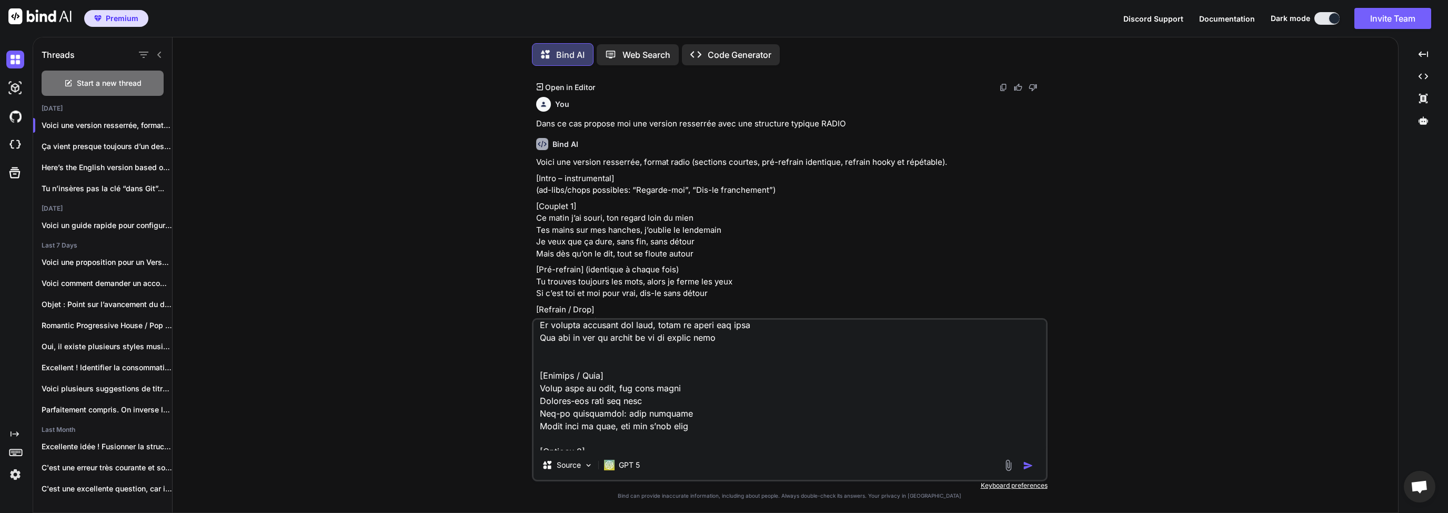
scroll to position [152, 0]
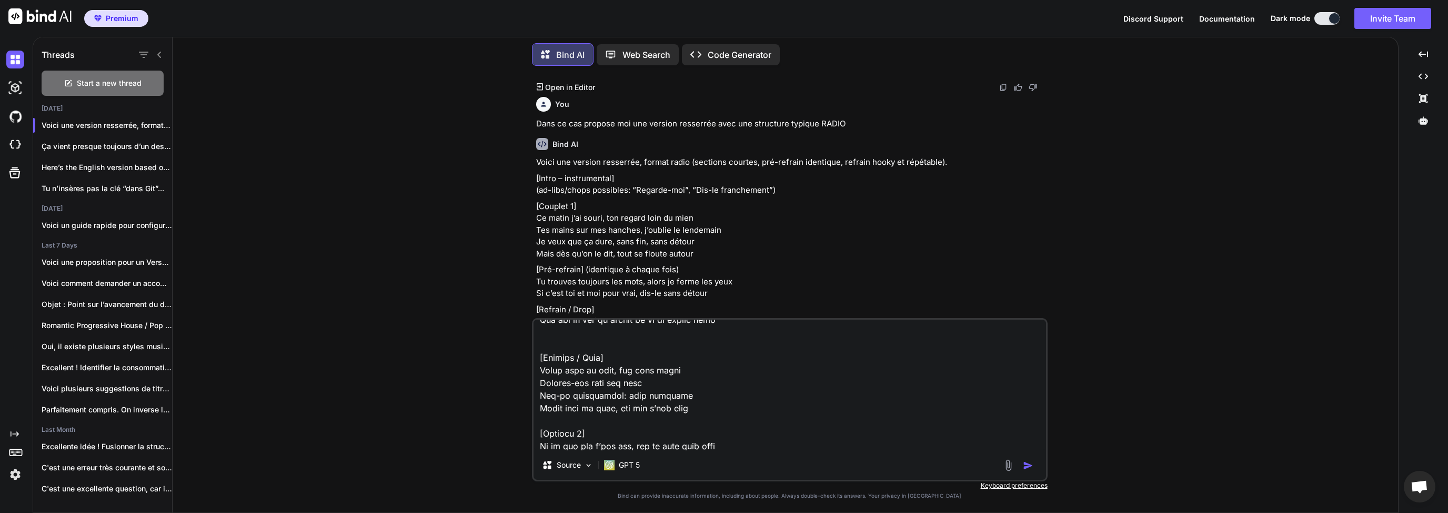
click at [692, 373] on textarea at bounding box center [790, 384] width 513 height 130
drag, startPoint x: 583, startPoint y: 385, endPoint x: 640, endPoint y: 385, distance: 57.4
click at [626, 385] on textarea at bounding box center [790, 384] width 513 height 130
click at [654, 385] on textarea at bounding box center [790, 384] width 513 height 130
drag, startPoint x: 559, startPoint y: 396, endPoint x: 616, endPoint y: 397, distance: 56.8
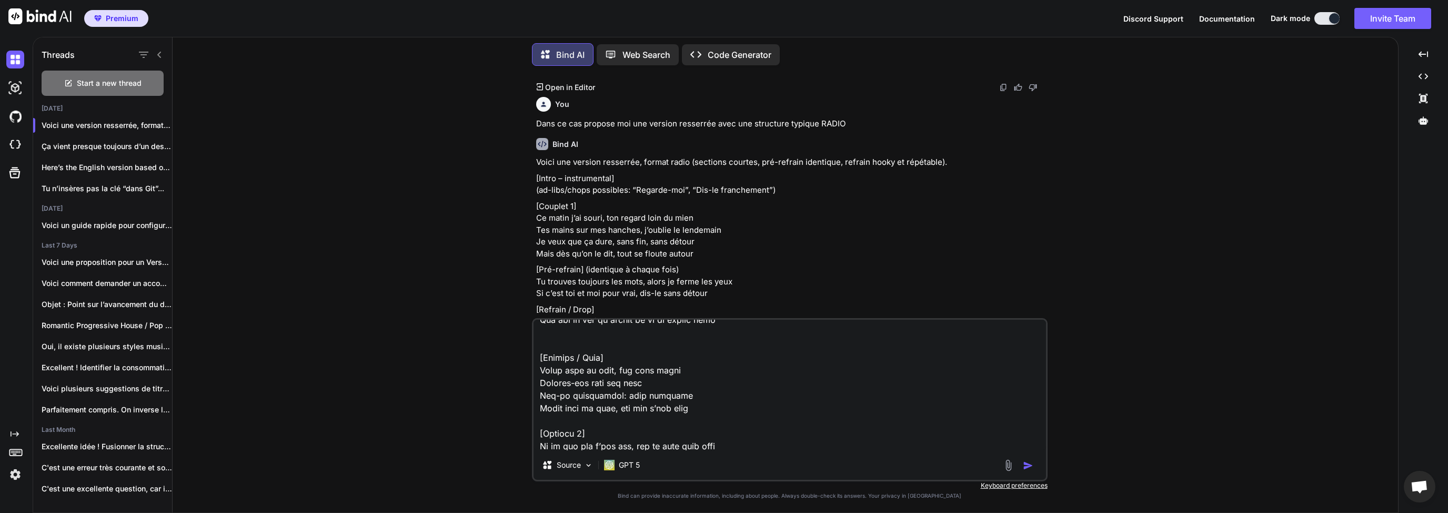
click at [611, 397] on textarea at bounding box center [790, 384] width 513 height 130
click at [652, 397] on textarea at bounding box center [790, 384] width 513 height 130
drag, startPoint x: 688, startPoint y: 396, endPoint x: 634, endPoint y: 396, distance: 54.2
click at [634, 396] on textarea at bounding box center [790, 384] width 513 height 130
click at [620, 396] on textarea at bounding box center [790, 384] width 513 height 130
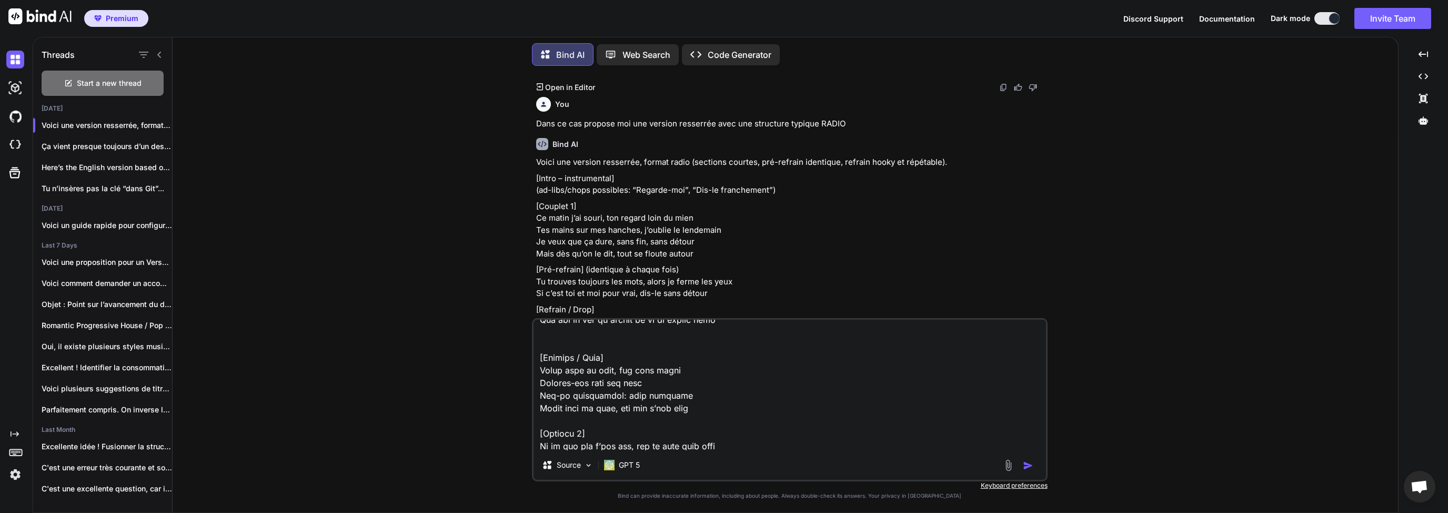
click at [687, 397] on textarea at bounding box center [790, 384] width 513 height 130
click at [632, 387] on textarea at bounding box center [790, 384] width 513 height 130
drag, startPoint x: 692, startPoint y: 393, endPoint x: 634, endPoint y: 396, distance: 59.0
click at [636, 395] on textarea at bounding box center [790, 384] width 513 height 130
click at [613, 400] on textarea at bounding box center [790, 384] width 513 height 130
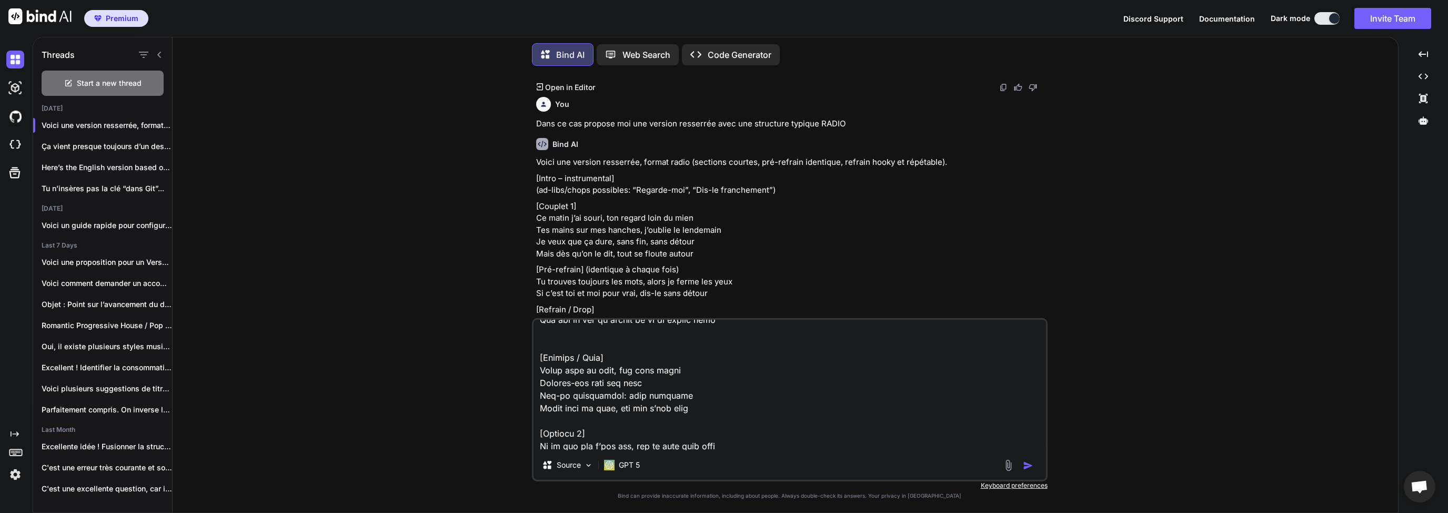
click at [602, 411] on textarea at bounding box center [790, 384] width 513 height 130
click at [678, 406] on textarea at bounding box center [790, 384] width 513 height 130
drag, startPoint x: 733, startPoint y: 409, endPoint x: 719, endPoint y: 408, distance: 14.2
click at [734, 409] on textarea at bounding box center [790, 384] width 513 height 130
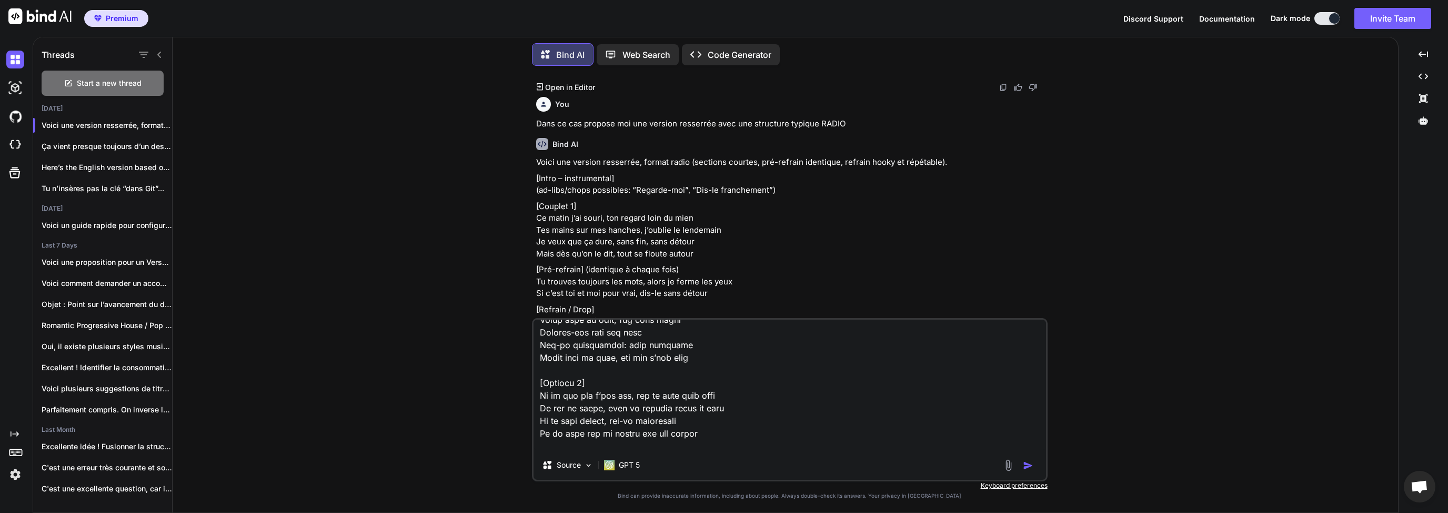
drag, startPoint x: 549, startPoint y: 396, endPoint x: 559, endPoint y: 397, distance: 10.6
click at [557, 397] on textarea at bounding box center [790, 384] width 513 height 130
click at [591, 400] on textarea at bounding box center [790, 384] width 513 height 130
drag, startPoint x: 566, startPoint y: 397, endPoint x: 621, endPoint y: 397, distance: 54.7
click at [621, 397] on textarea at bounding box center [790, 384] width 513 height 130
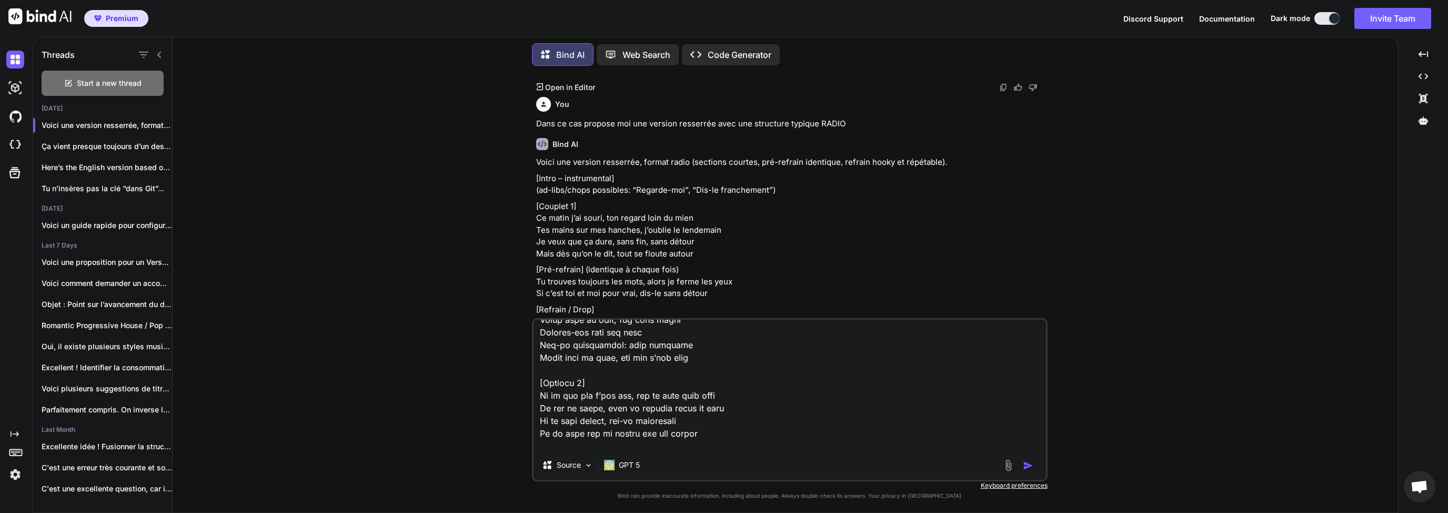
click at [661, 402] on textarea at bounding box center [790, 384] width 513 height 130
drag, startPoint x: 644, startPoint y: 395, endPoint x: 655, endPoint y: 396, distance: 11.1
click at [649, 395] on textarea at bounding box center [790, 384] width 513 height 130
click at [577, 397] on textarea at bounding box center [790, 384] width 513 height 130
drag, startPoint x: 552, startPoint y: 394, endPoint x: 583, endPoint y: 396, distance: 30.6
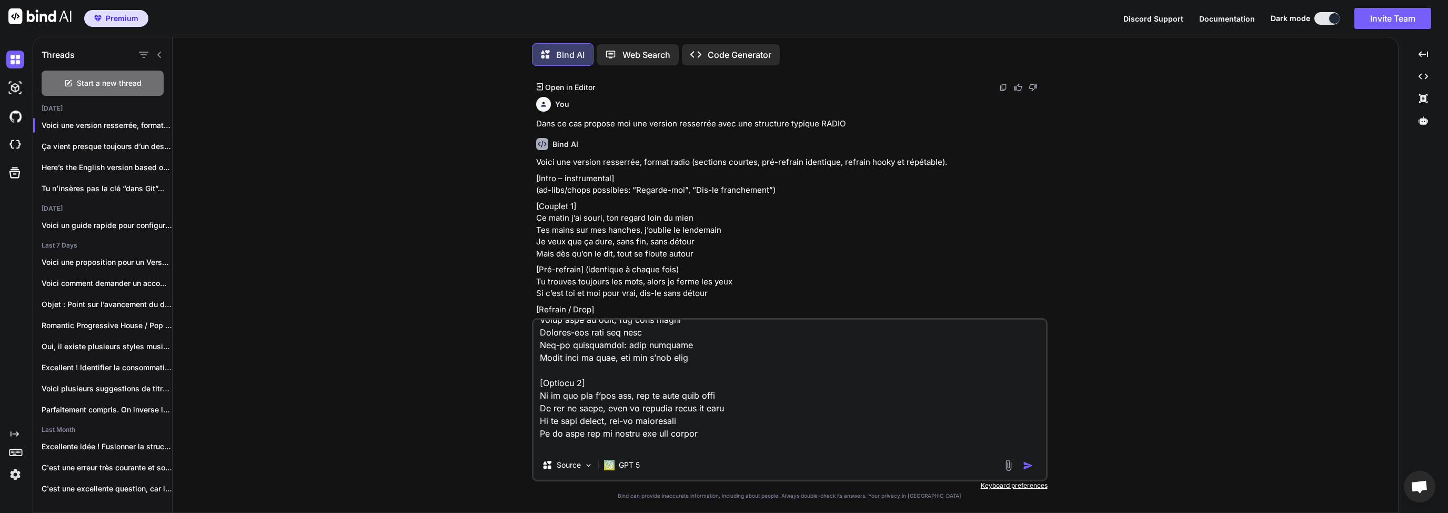
click at [575, 396] on textarea at bounding box center [790, 384] width 513 height 130
drag, startPoint x: 621, startPoint y: 398, endPoint x: 668, endPoint y: 398, distance: 46.8
click at [621, 398] on textarea at bounding box center [790, 384] width 513 height 130
drag, startPoint x: 640, startPoint y: 394, endPoint x: 724, endPoint y: 395, distance: 84.2
click at [693, 394] on textarea at bounding box center [790, 384] width 513 height 130
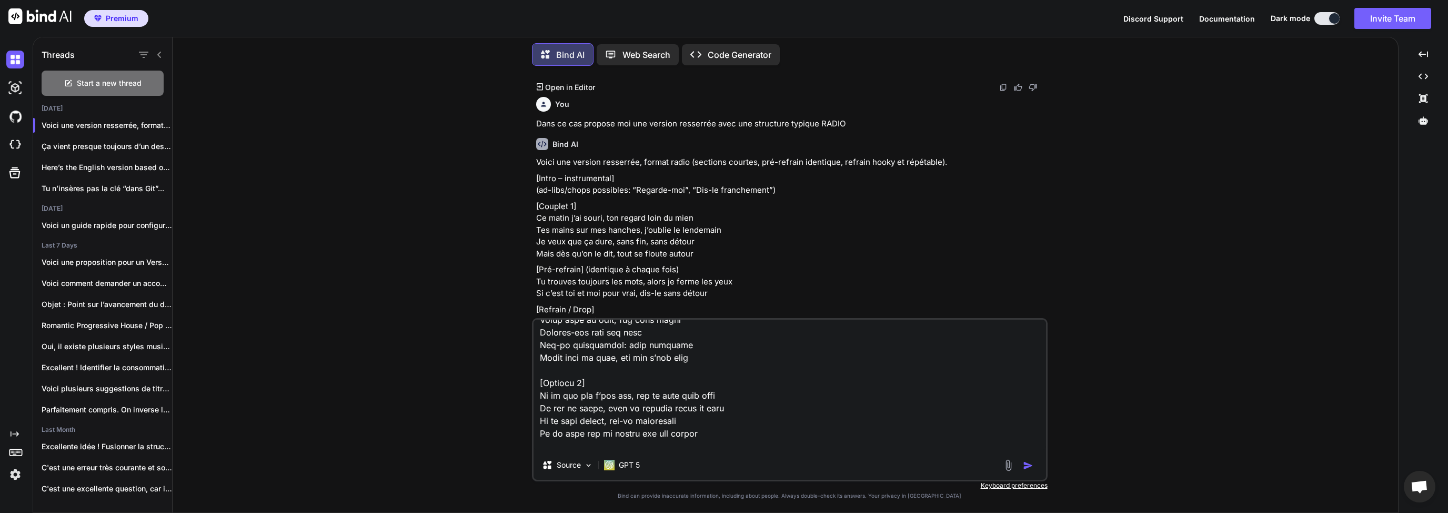
drag, startPoint x: 729, startPoint y: 395, endPoint x: 575, endPoint y: 398, distance: 153.7
click at [624, 395] on textarea at bounding box center [790, 384] width 513 height 130
click at [564, 399] on textarea at bounding box center [790, 384] width 513 height 130
drag, startPoint x: 560, startPoint y: 410, endPoint x: 594, endPoint y: 408, distance: 34.3
click at [594, 408] on textarea at bounding box center [790, 384] width 513 height 130
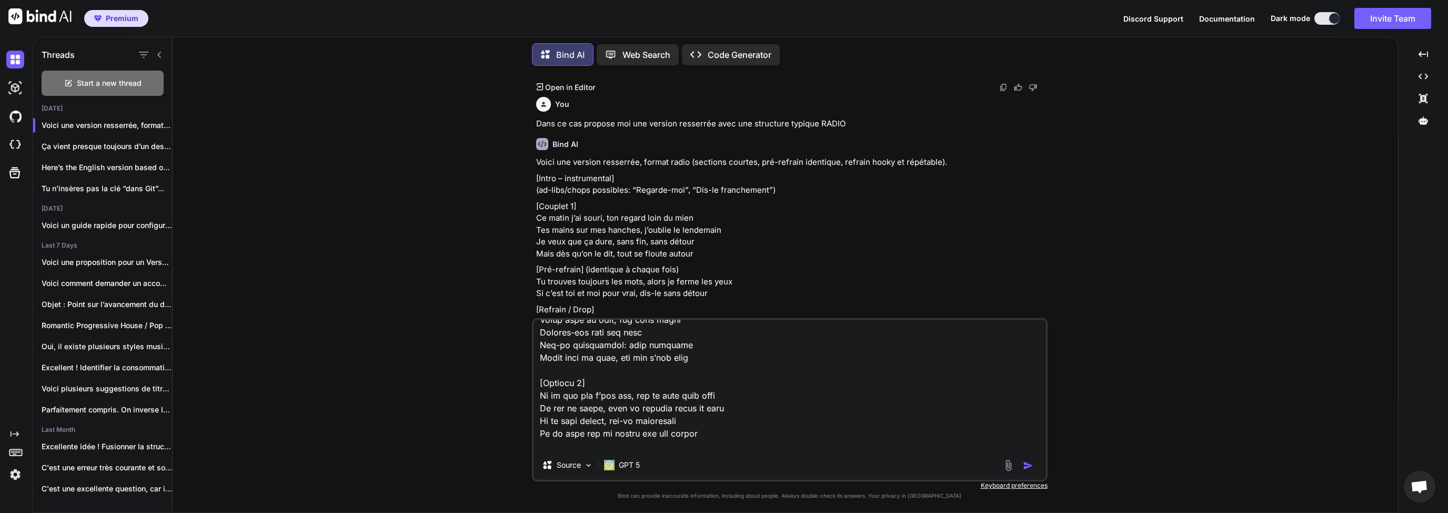
click at [627, 410] on textarea at bounding box center [790, 384] width 513 height 130
click at [619, 409] on textarea at bounding box center [790, 384] width 513 height 130
drag, startPoint x: 605, startPoint y: 407, endPoint x: 692, endPoint y: 409, distance: 87.4
click at [676, 409] on textarea at bounding box center [790, 384] width 513 height 130
click at [711, 409] on textarea at bounding box center [790, 384] width 513 height 130
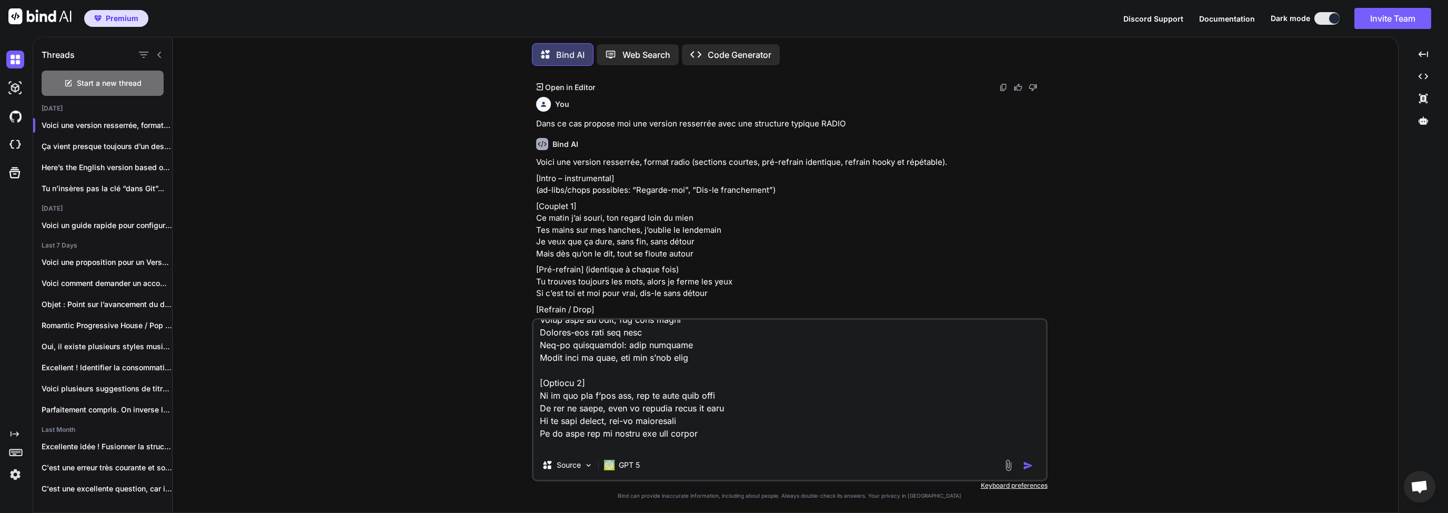
drag, startPoint x: 730, startPoint y: 410, endPoint x: 657, endPoint y: 409, distance: 73.1
click at [657, 409] on textarea at bounding box center [790, 384] width 513 height 130
click at [610, 415] on textarea at bounding box center [790, 384] width 513 height 130
drag, startPoint x: 559, startPoint y: 419, endPoint x: 623, endPoint y: 423, distance: 64.3
click at [620, 423] on textarea at bounding box center [790, 384] width 513 height 130
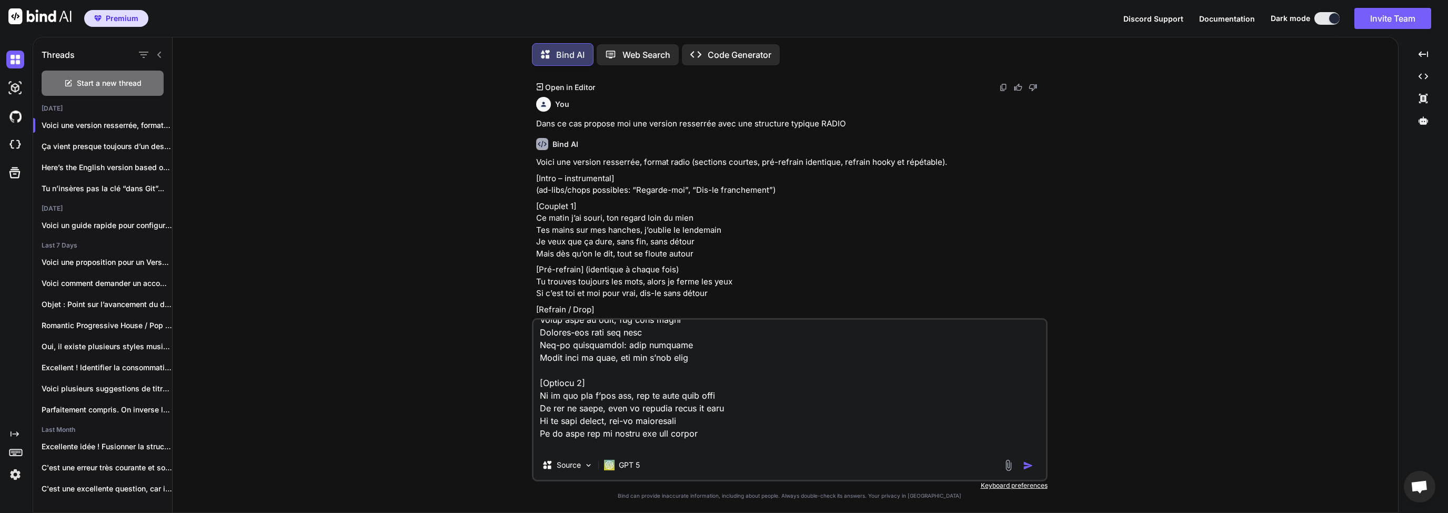
click at [669, 424] on textarea at bounding box center [790, 384] width 513 height 130
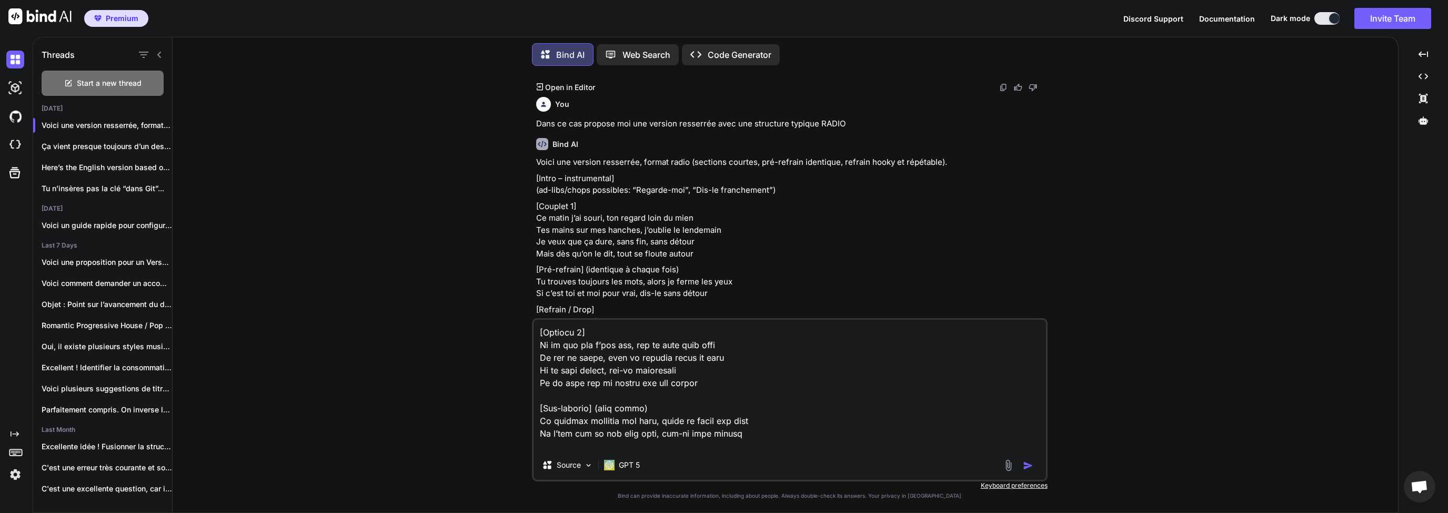
click at [648, 389] on textarea at bounding box center [790, 384] width 513 height 130
click at [602, 368] on textarea at bounding box center [790, 384] width 513 height 130
click at [627, 365] on textarea at bounding box center [790, 384] width 513 height 130
click at [686, 370] on textarea at bounding box center [790, 384] width 513 height 130
drag, startPoint x: 552, startPoint y: 383, endPoint x: 637, endPoint y: 383, distance: 84.7
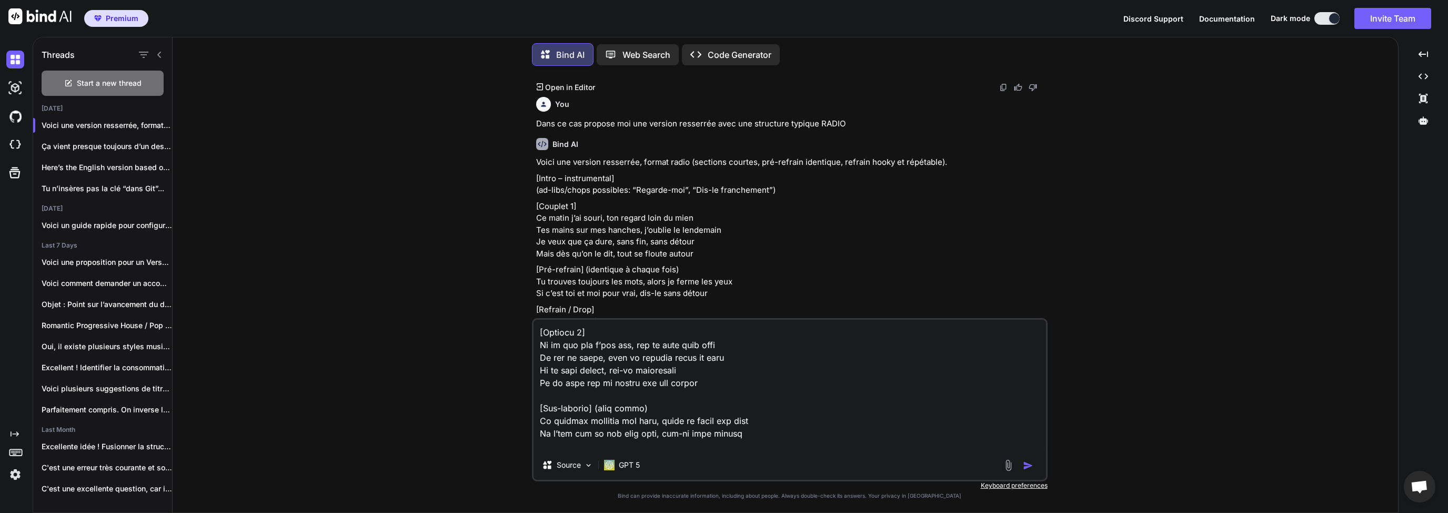
click at [637, 383] on textarea at bounding box center [790, 384] width 513 height 130
click at [713, 387] on textarea at bounding box center [790, 384] width 513 height 130
click at [558, 385] on textarea at bounding box center [790, 384] width 513 height 130
drag, startPoint x: 726, startPoint y: 384, endPoint x: 543, endPoint y: 383, distance: 183.1
click at [543, 383] on textarea at bounding box center [790, 384] width 513 height 130
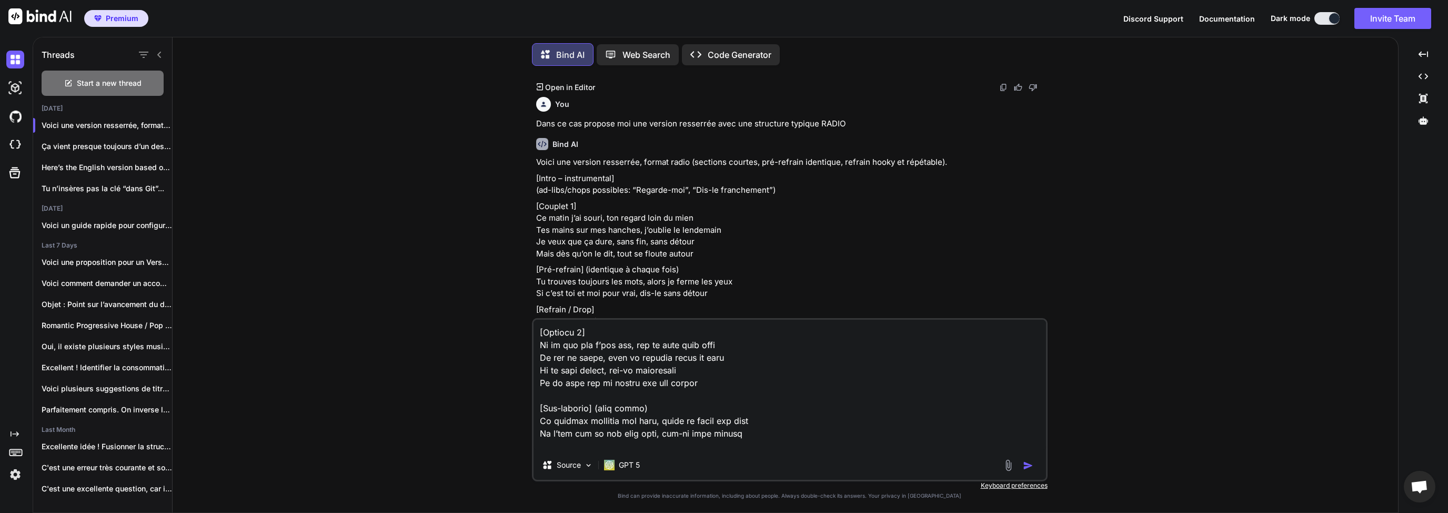
click at [589, 384] on textarea at bounding box center [790, 384] width 513 height 130
click at [690, 387] on textarea at bounding box center [790, 384] width 513 height 130
click at [707, 385] on textarea at bounding box center [790, 384] width 513 height 130
drag, startPoint x: 708, startPoint y: 386, endPoint x: 661, endPoint y: 386, distance: 46.8
click at [661, 386] on textarea at bounding box center [790, 384] width 513 height 130
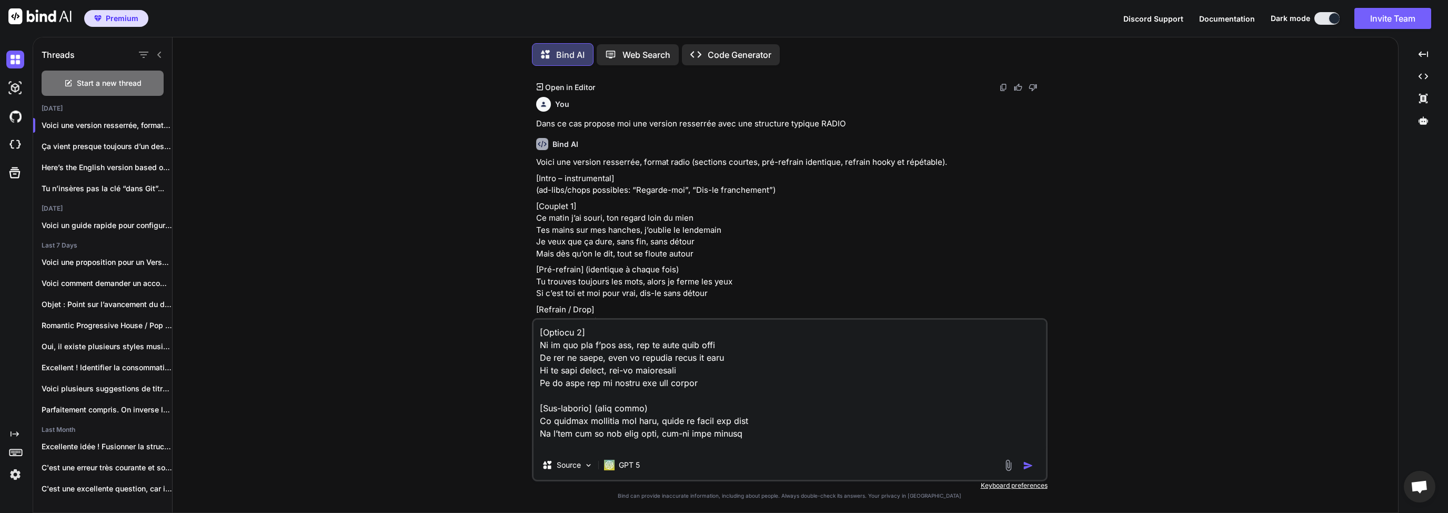
click at [656, 387] on textarea at bounding box center [790, 384] width 513 height 130
drag, startPoint x: 667, startPoint y: 385, endPoint x: 516, endPoint y: 383, distance: 151.6
click at [516, 383] on div "You Bind AI Voici une version adaptée à partir du couplet 2, en gardant l’espri…" at bounding box center [789, 293] width 1217 height 438
click at [562, 386] on textarea at bounding box center [790, 384] width 513 height 130
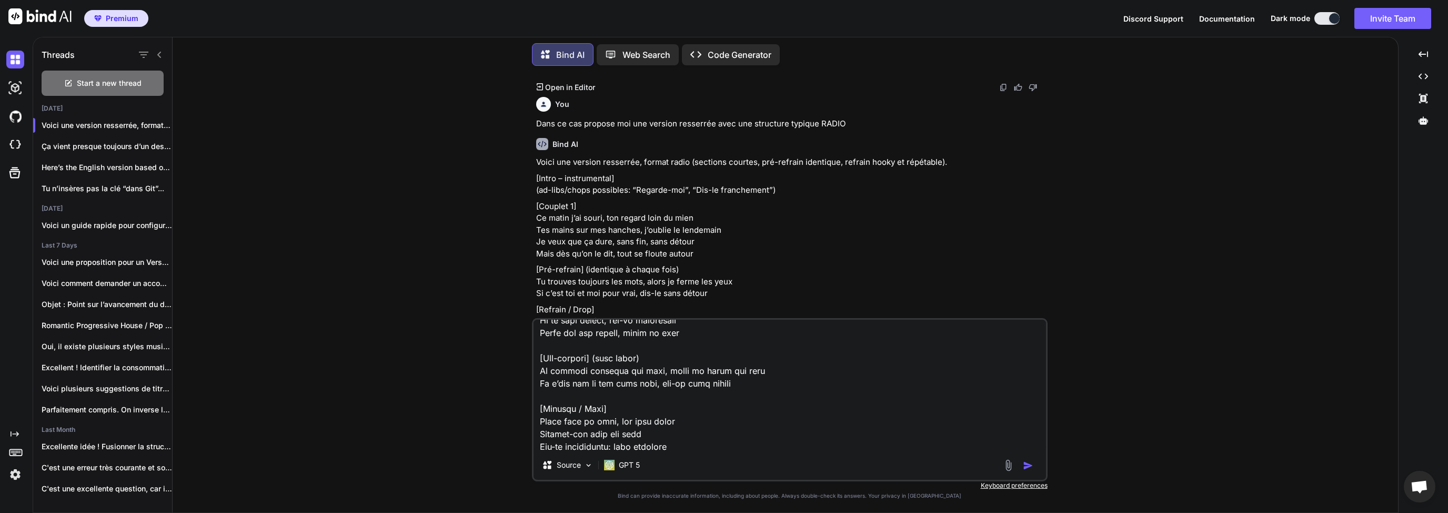
scroll to position [303, 0]
click at [601, 369] on textarea at bounding box center [790, 384] width 513 height 130
click at [651, 369] on textarea at bounding box center [790, 384] width 513 height 130
click at [655, 381] on textarea at bounding box center [790, 384] width 513 height 130
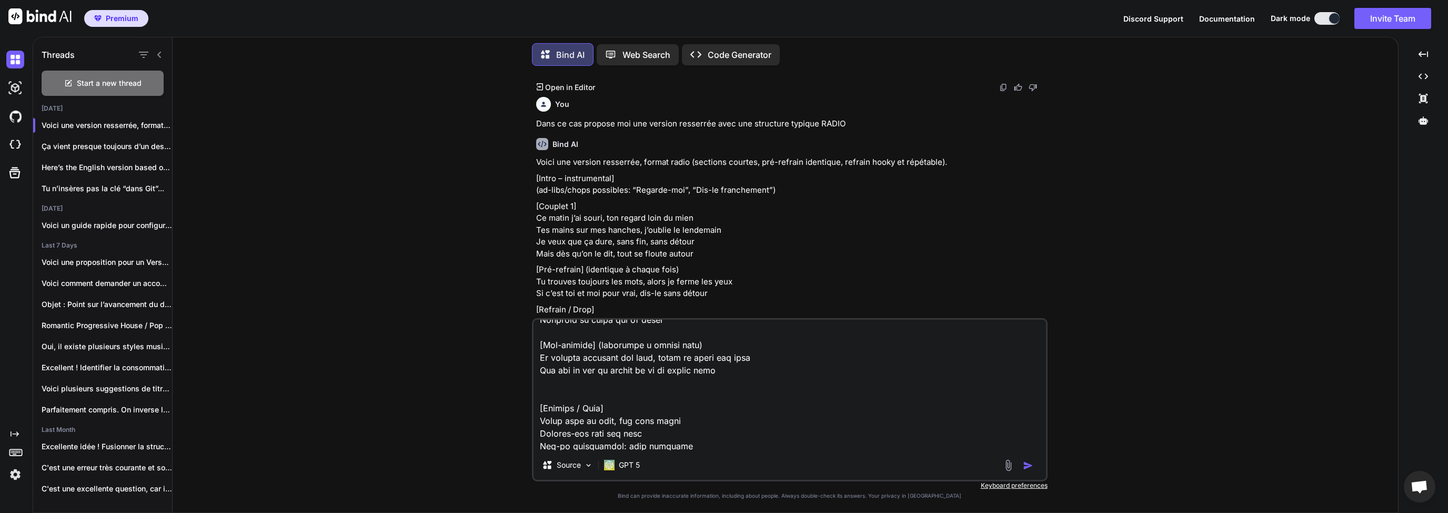
drag, startPoint x: 722, startPoint y: 372, endPoint x: 533, endPoint y: 358, distance: 190.4
click at [534, 358] on textarea at bounding box center [790, 384] width 513 height 130
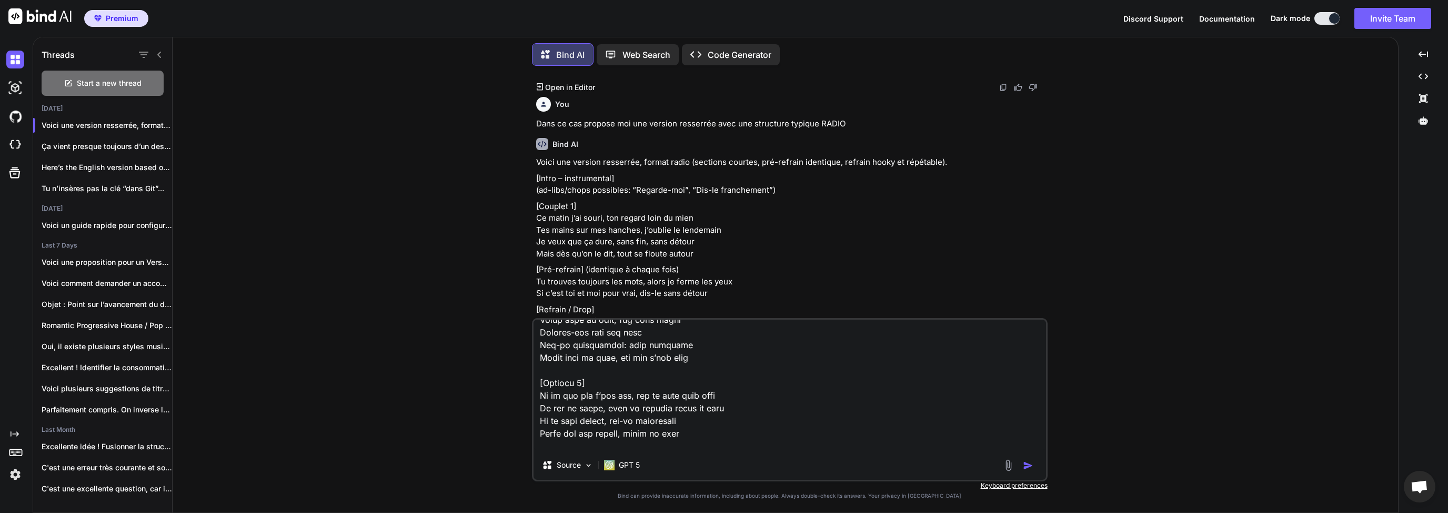
scroll to position [303, 0]
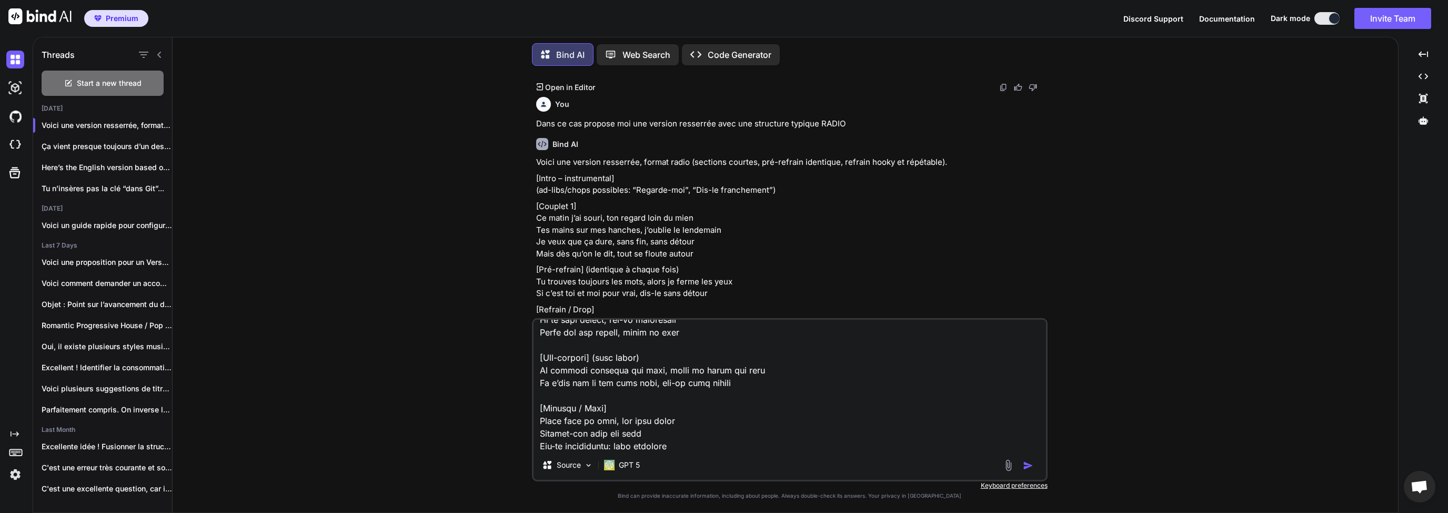
drag, startPoint x: 722, startPoint y: 382, endPoint x: 533, endPoint y: 372, distance: 189.2
click at [534, 372] on textarea at bounding box center [790, 384] width 513 height 130
paste textarea "Dis moi ce que tu penses je ne te dirais rien"
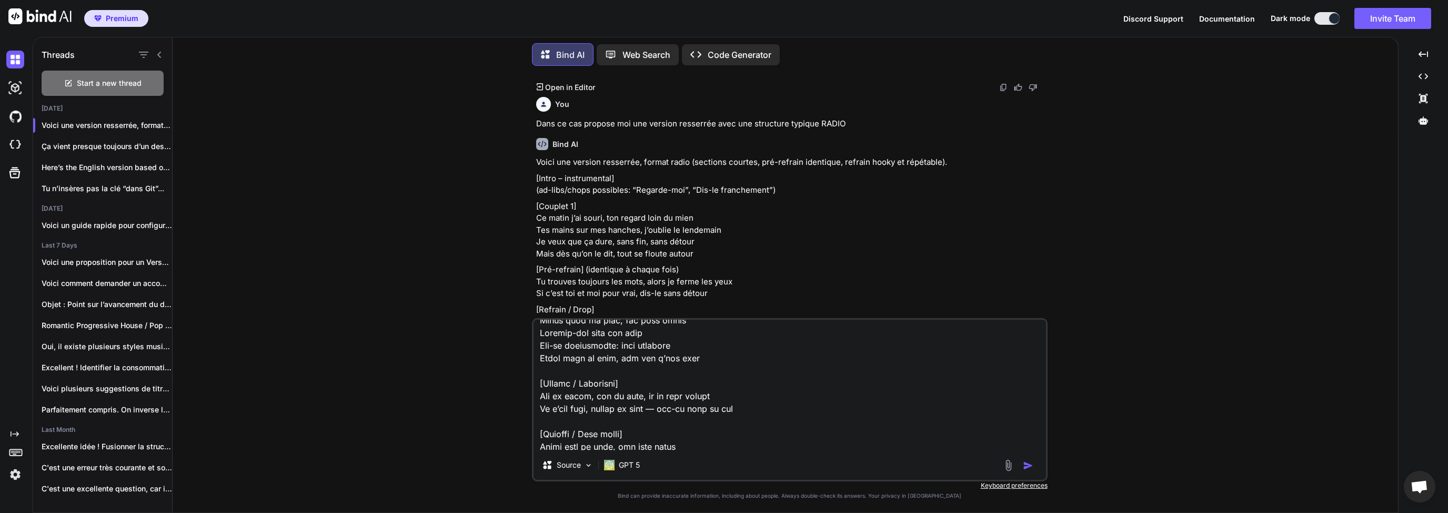
scroll to position [404, 0]
drag, startPoint x: 555, startPoint y: 396, endPoint x: 656, endPoint y: 394, distance: 101.6
click at [589, 394] on textarea at bounding box center [790, 384] width 513 height 130
click at [682, 395] on textarea at bounding box center [790, 384] width 513 height 130
click at [627, 397] on textarea at bounding box center [790, 384] width 513 height 130
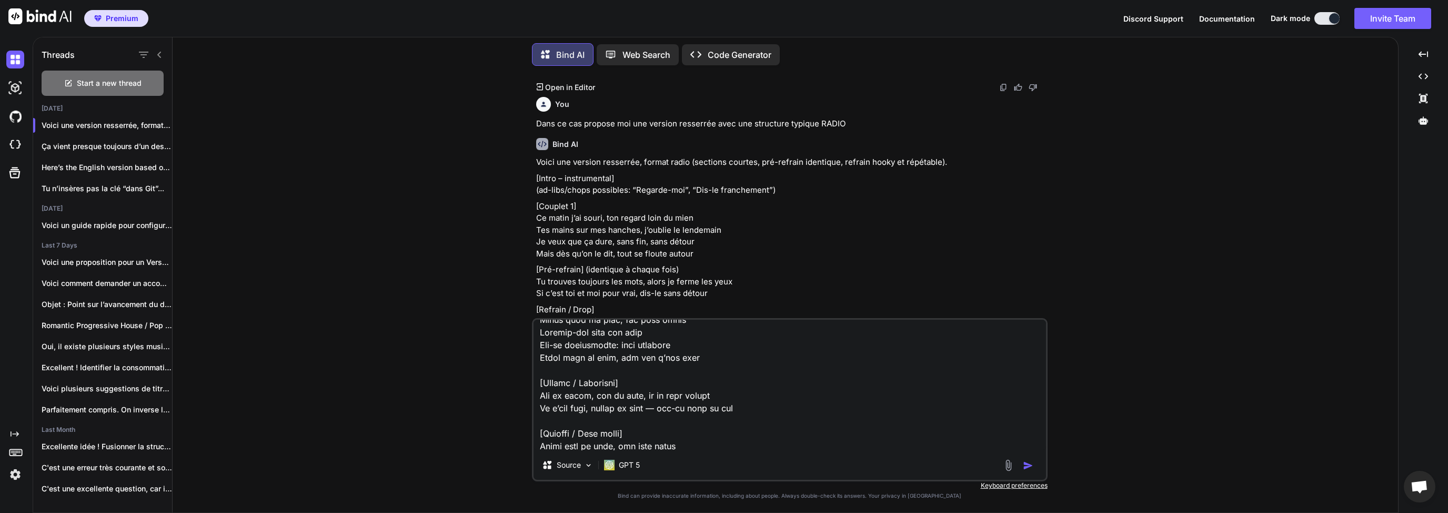
click at [684, 401] on textarea at bounding box center [790, 384] width 513 height 130
click at [663, 403] on textarea at bounding box center [790, 384] width 513 height 130
drag, startPoint x: 665, startPoint y: 392, endPoint x: 691, endPoint y: 393, distance: 26.8
click at [665, 392] on textarea at bounding box center [790, 384] width 513 height 130
drag, startPoint x: 736, startPoint y: 394, endPoint x: 645, endPoint y: 394, distance: 91.6
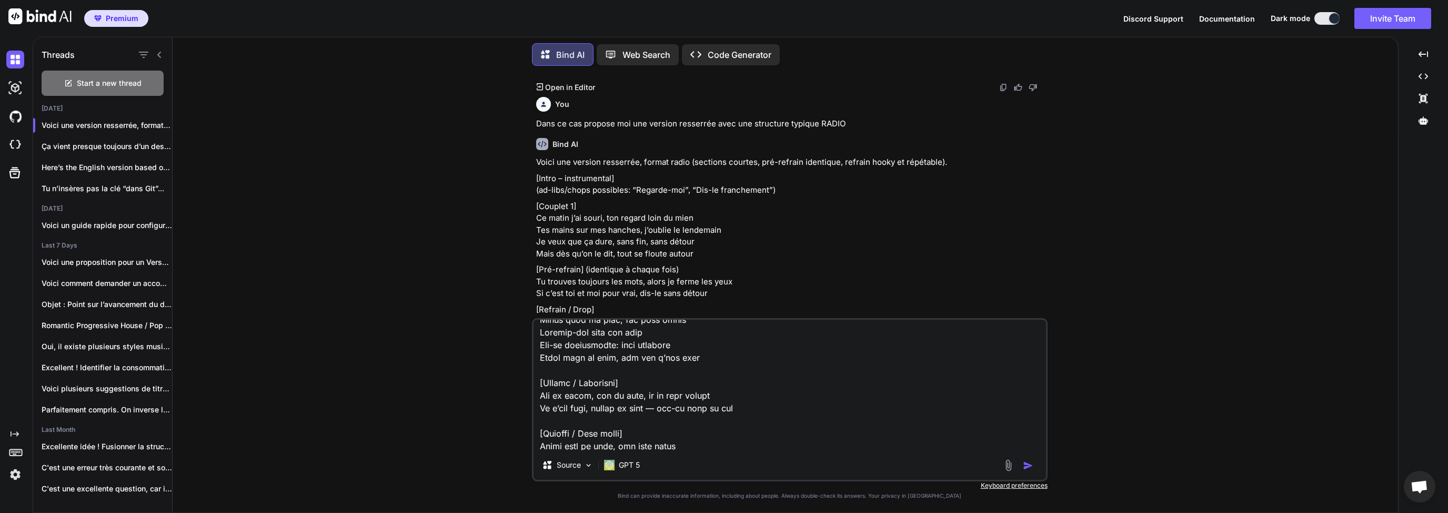
click at [647, 392] on textarea at bounding box center [790, 384] width 513 height 130
click at [642, 395] on textarea at bounding box center [790, 384] width 513 height 130
click at [543, 400] on textarea at bounding box center [790, 384] width 513 height 130
click at [543, 410] on textarea at bounding box center [790, 384] width 513 height 130
click at [585, 410] on textarea at bounding box center [790, 384] width 513 height 130
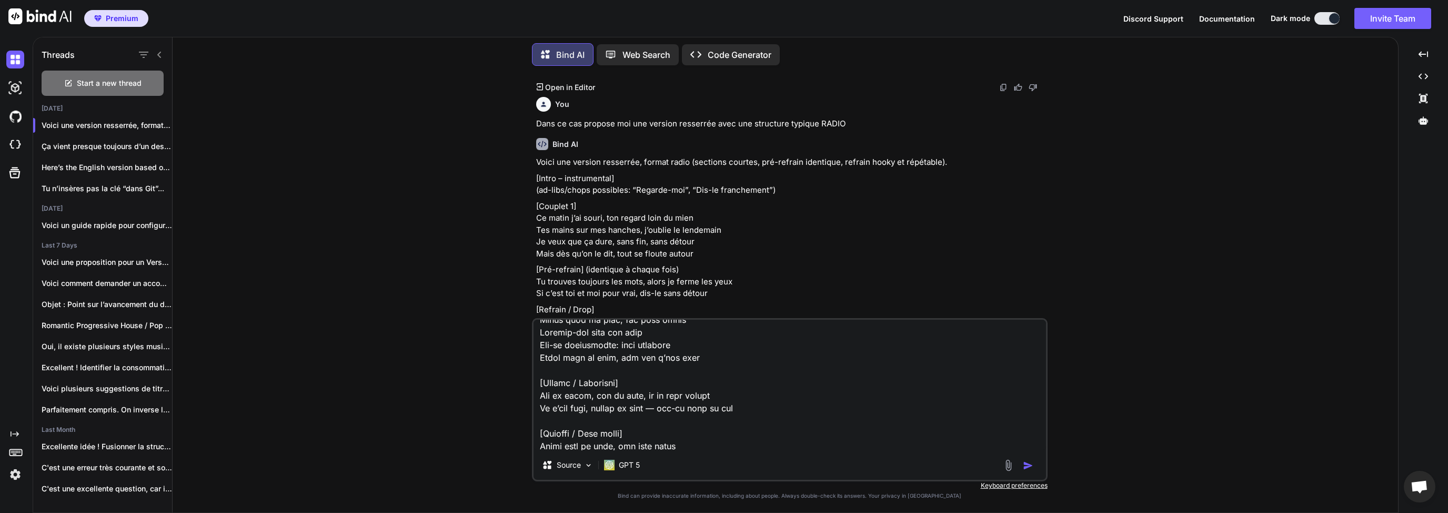
drag, startPoint x: 559, startPoint y: 407, endPoint x: 631, endPoint y: 406, distance: 72.1
click at [626, 406] on textarea at bounding box center [790, 384] width 513 height 130
click at [631, 406] on textarea at bounding box center [790, 384] width 513 height 130
click at [684, 408] on textarea at bounding box center [790, 384] width 513 height 130
drag, startPoint x: 749, startPoint y: 408, endPoint x: 664, endPoint y: 408, distance: 85.8
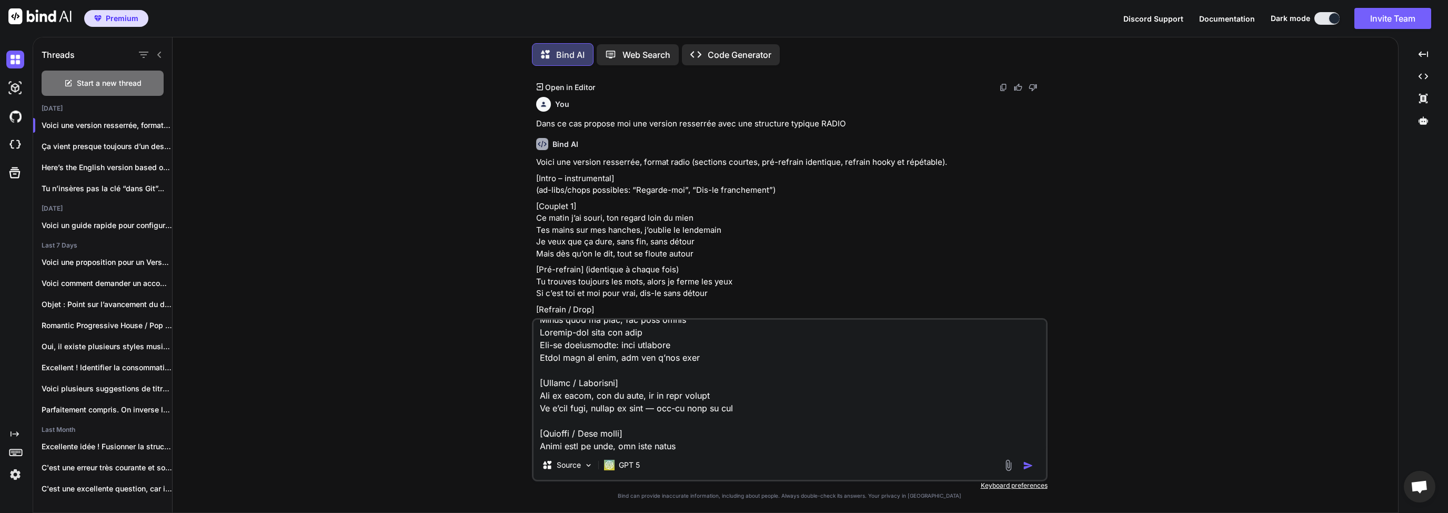
click at [664, 408] on textarea at bounding box center [790, 384] width 513 height 130
click at [663, 408] on textarea at bounding box center [790, 384] width 513 height 130
click at [742, 408] on textarea at bounding box center [790, 384] width 513 height 130
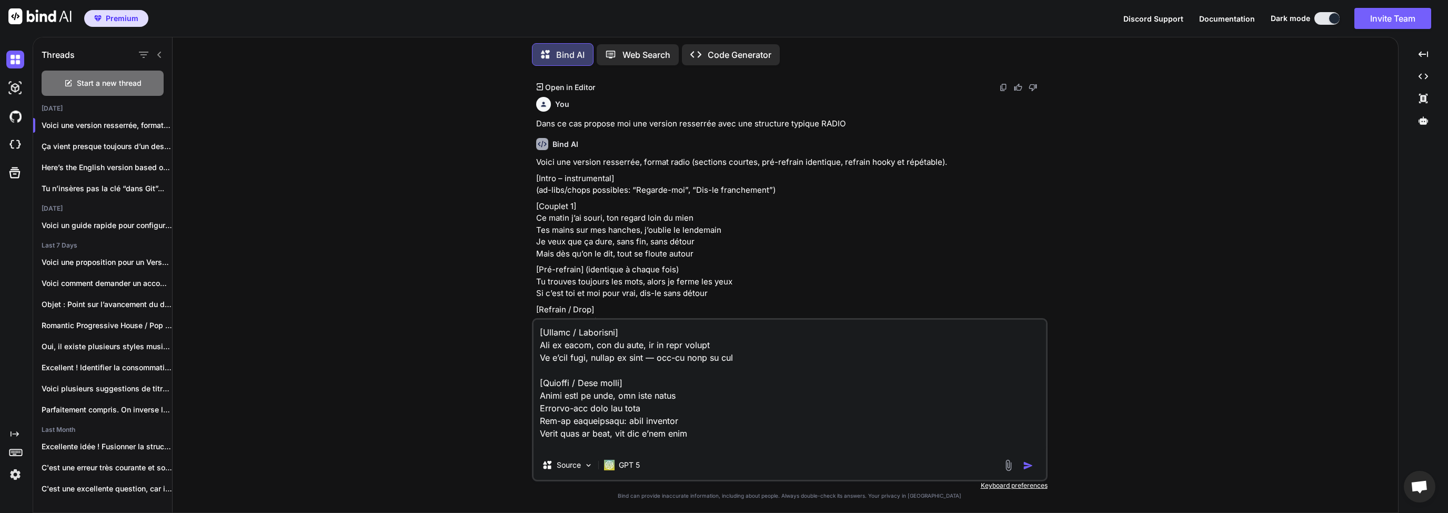
click at [583, 406] on textarea at bounding box center [790, 384] width 513 height 130
click at [621, 390] on textarea at bounding box center [790, 384] width 513 height 130
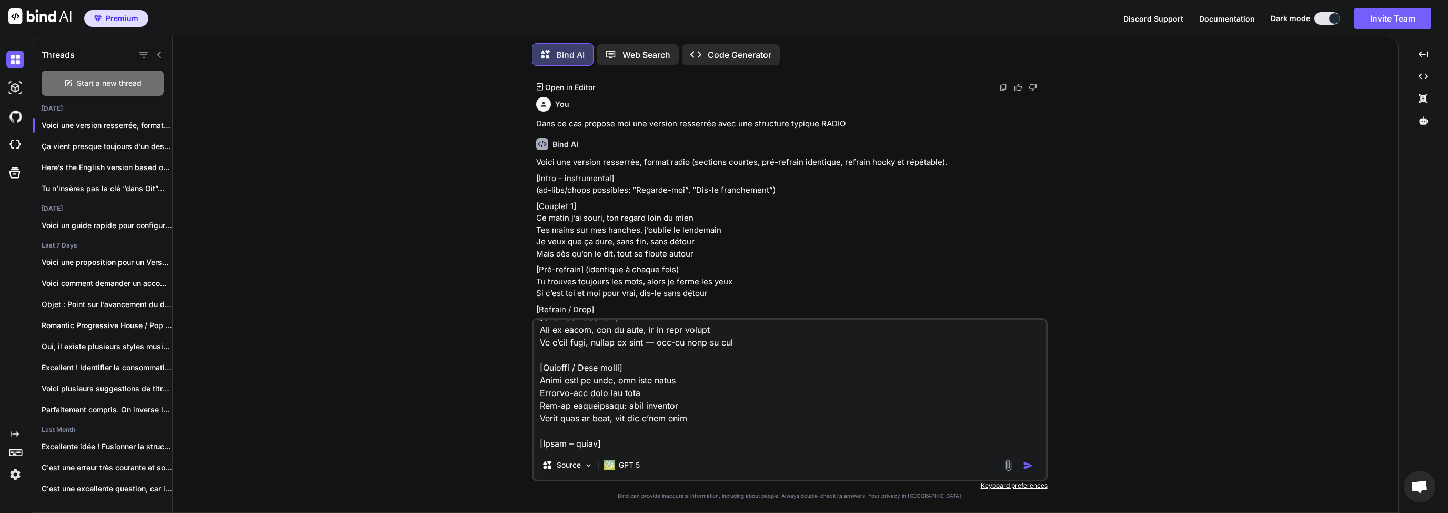
scroll to position [482, 0]
drag, startPoint x: 584, startPoint y: 391, endPoint x: 647, endPoint y: 396, distance: 63.3
click at [596, 392] on textarea at bounding box center [790, 384] width 513 height 130
click at [661, 405] on textarea at bounding box center [790, 384] width 513 height 130
click at [698, 406] on textarea at bounding box center [790, 384] width 513 height 130
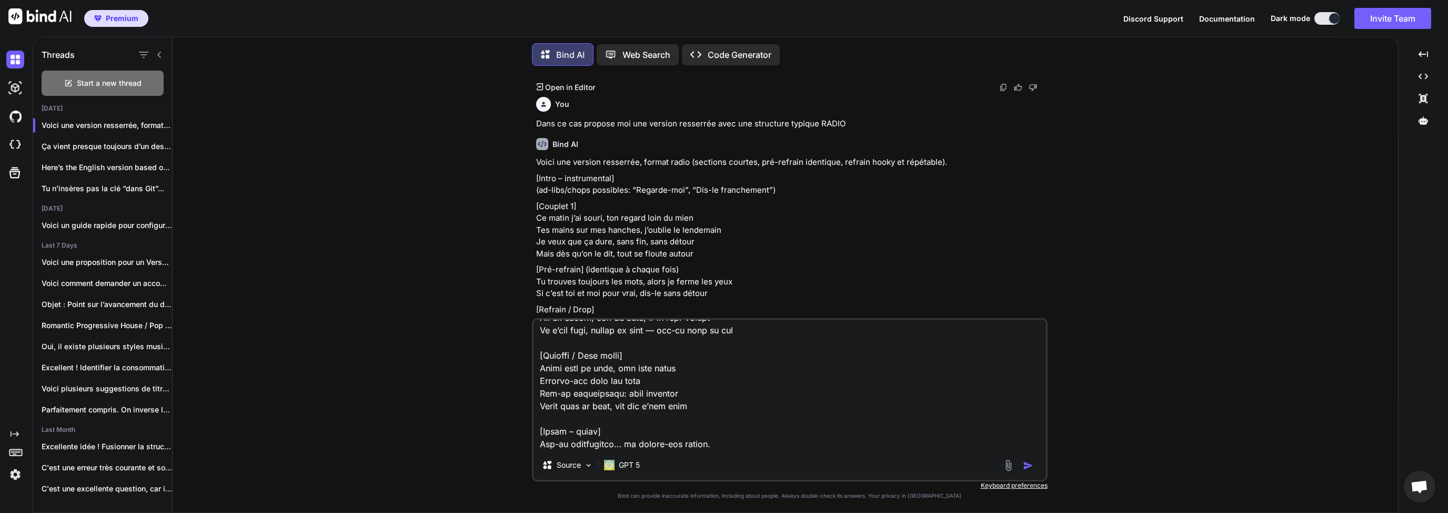
click at [587, 443] on textarea at bounding box center [790, 384] width 513 height 130
click at [655, 444] on textarea at bounding box center [790, 384] width 513 height 130
drag, startPoint x: 725, startPoint y: 447, endPoint x: 655, endPoint y: 443, distance: 70.1
click at [655, 443] on textarea at bounding box center [790, 384] width 513 height 130
click at [634, 443] on textarea at bounding box center [790, 384] width 513 height 130
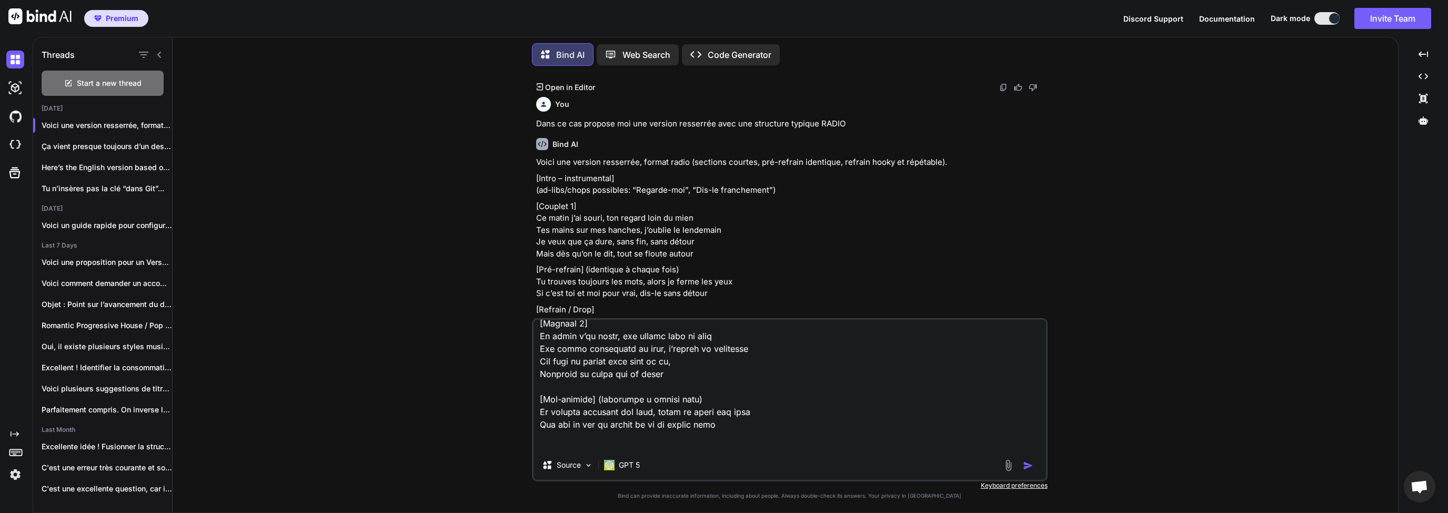
scroll to position [0, 0]
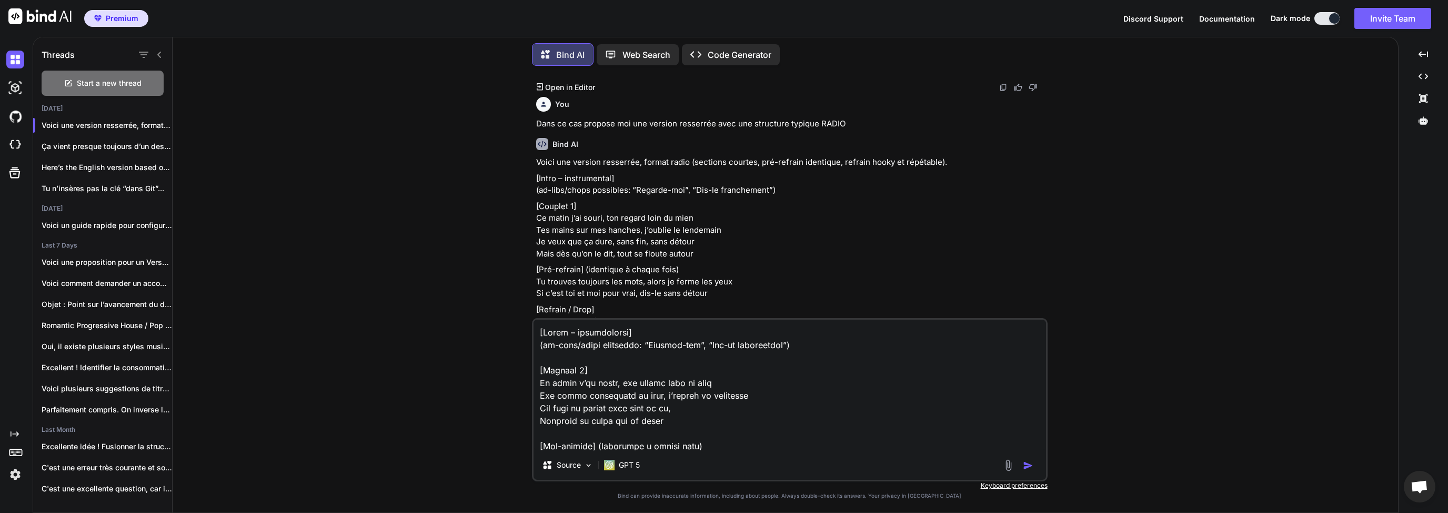
click at [666, 427] on textarea at bounding box center [790, 384] width 513 height 130
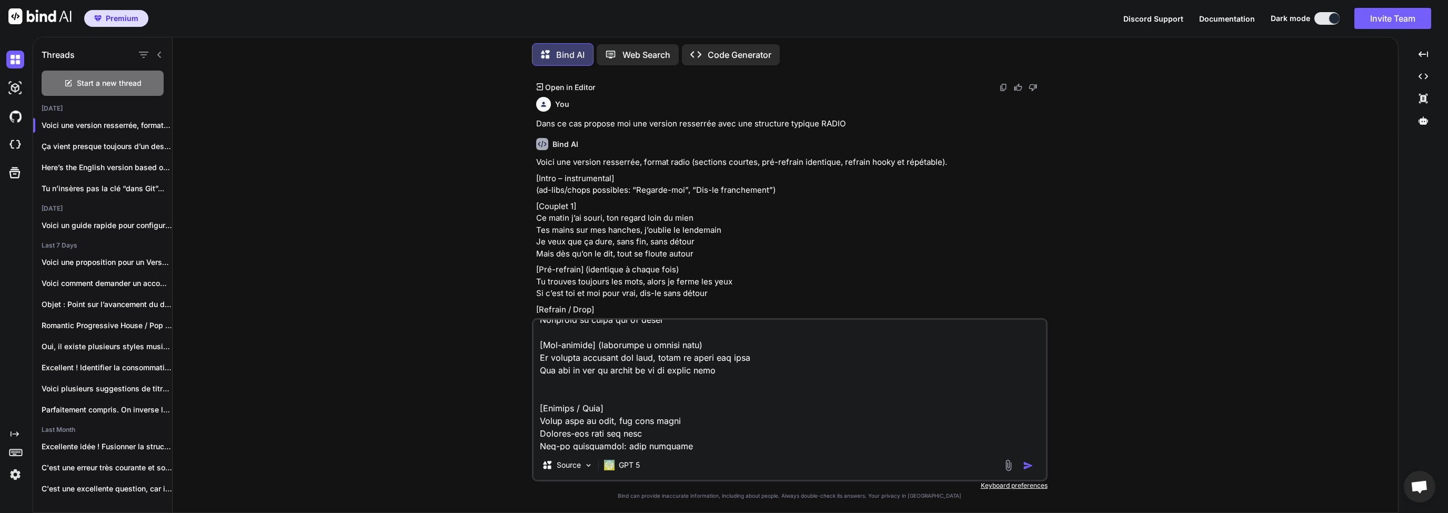
drag, startPoint x: 696, startPoint y: 345, endPoint x: 592, endPoint y: 345, distance: 103.7
click at [592, 345] on textarea at bounding box center [790, 384] width 513 height 130
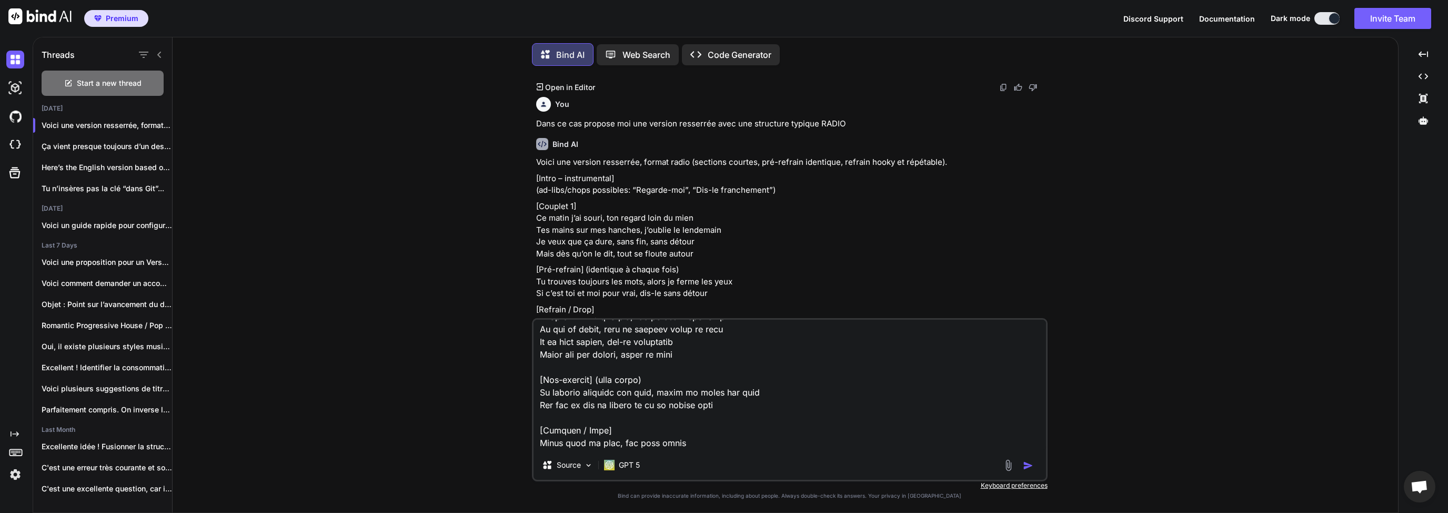
scroll to position [303, 0]
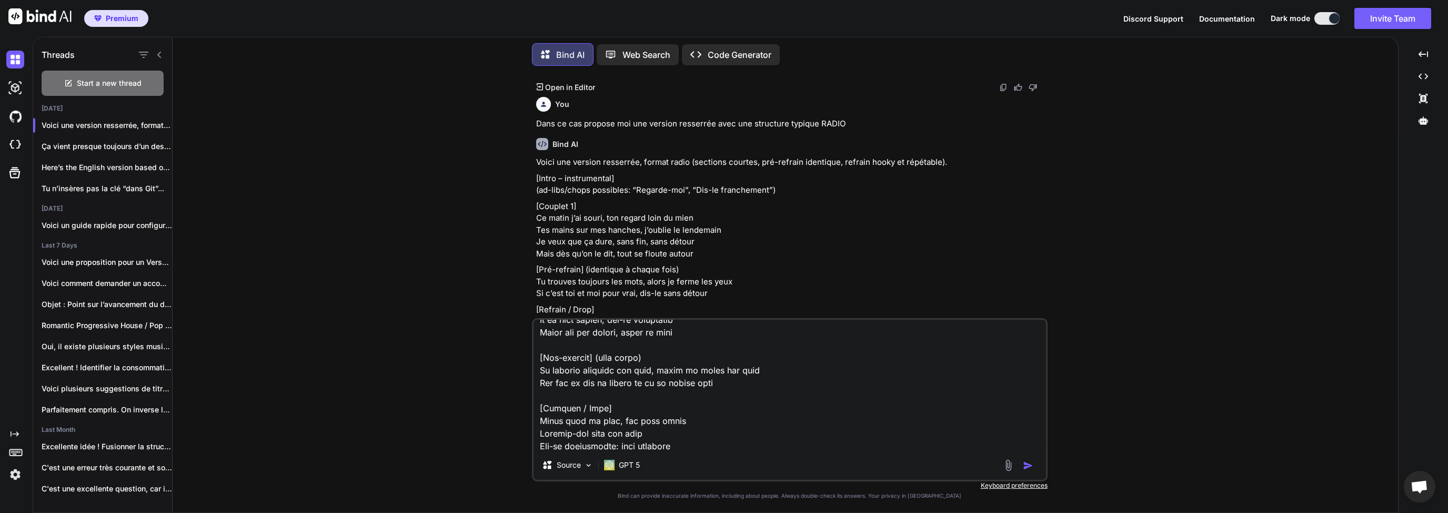
drag, startPoint x: 665, startPoint y: 358, endPoint x: 590, endPoint y: 359, distance: 74.7
click at [590, 358] on textarea at bounding box center [790, 384] width 513 height 130
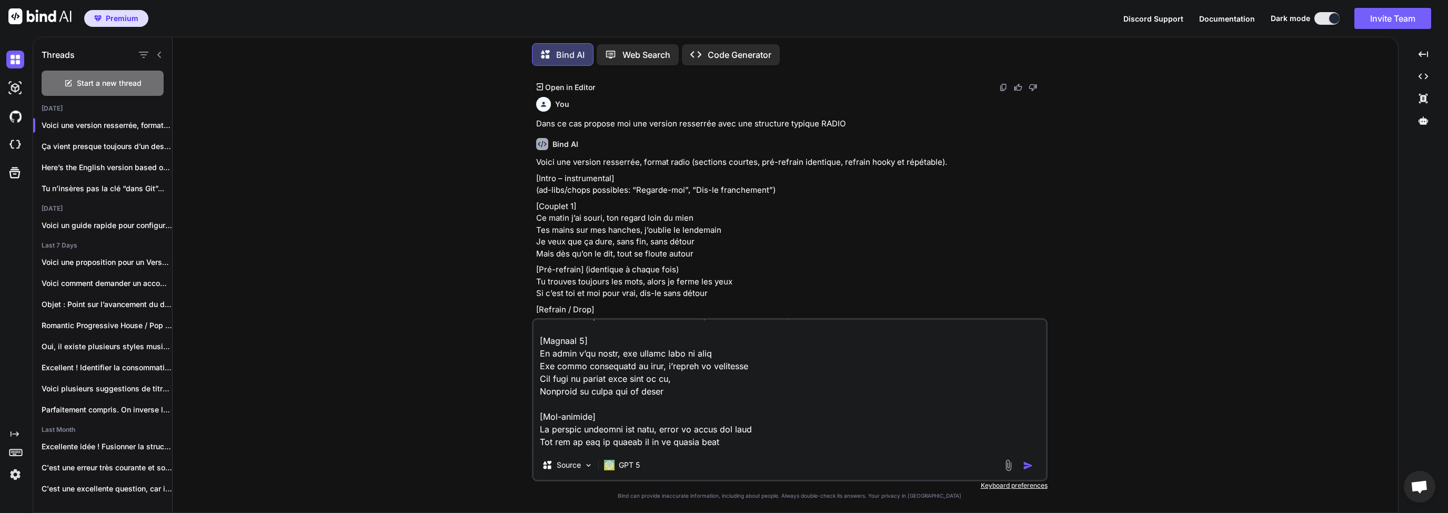
scroll to position [0, 0]
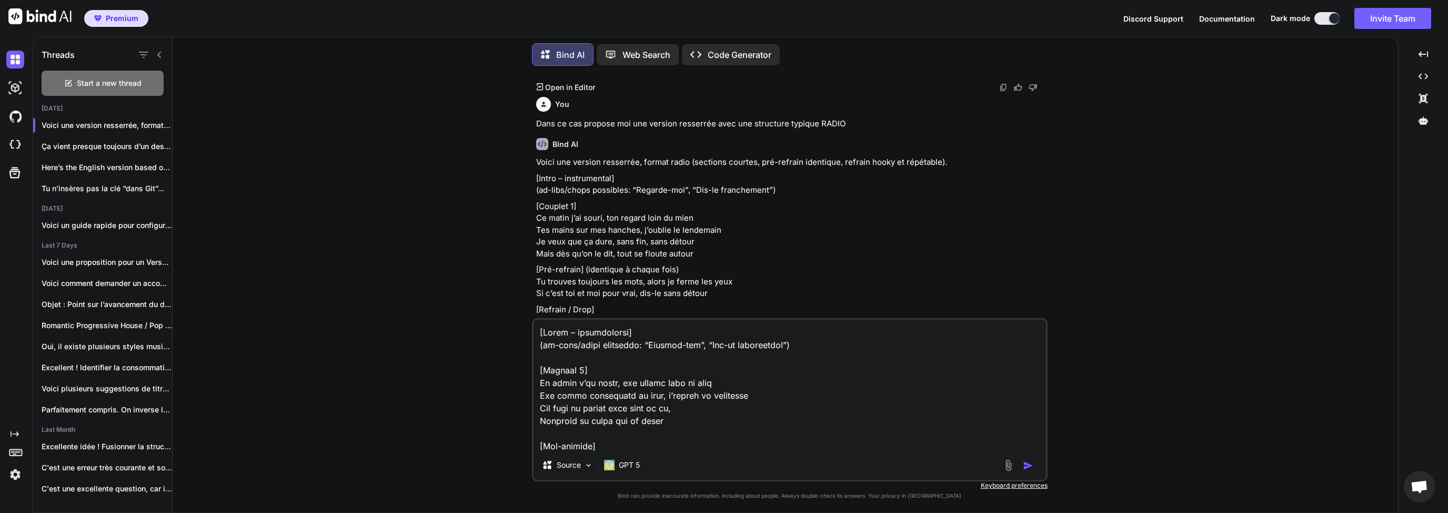
click at [540, 334] on textarea at bounding box center [790, 384] width 513 height 130
click at [816, 345] on textarea at bounding box center [790, 384] width 513 height 130
drag, startPoint x: 826, startPoint y: 348, endPoint x: 538, endPoint y: 347, distance: 287.8
click at [529, 345] on div "You Bind AI Voici une version adaptée à partir du couplet 2, en gardant l’espri…" at bounding box center [789, 293] width 1217 height 438
click at [570, 352] on textarea at bounding box center [790, 384] width 513 height 130
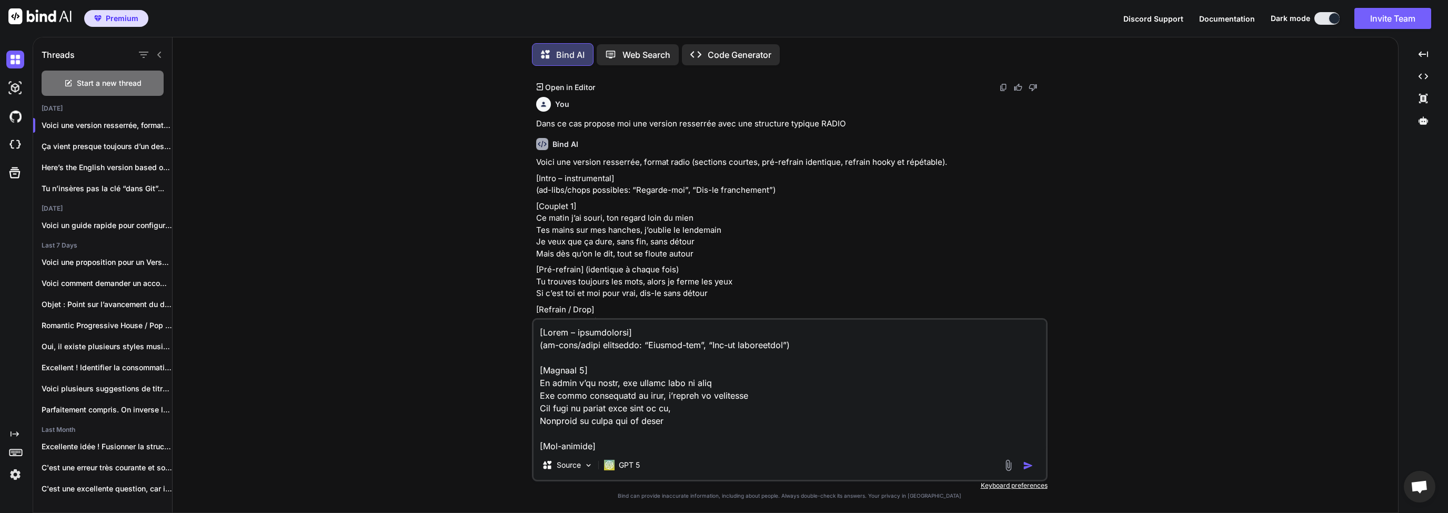
click at [539, 329] on textarea at bounding box center [790, 384] width 513 height 130
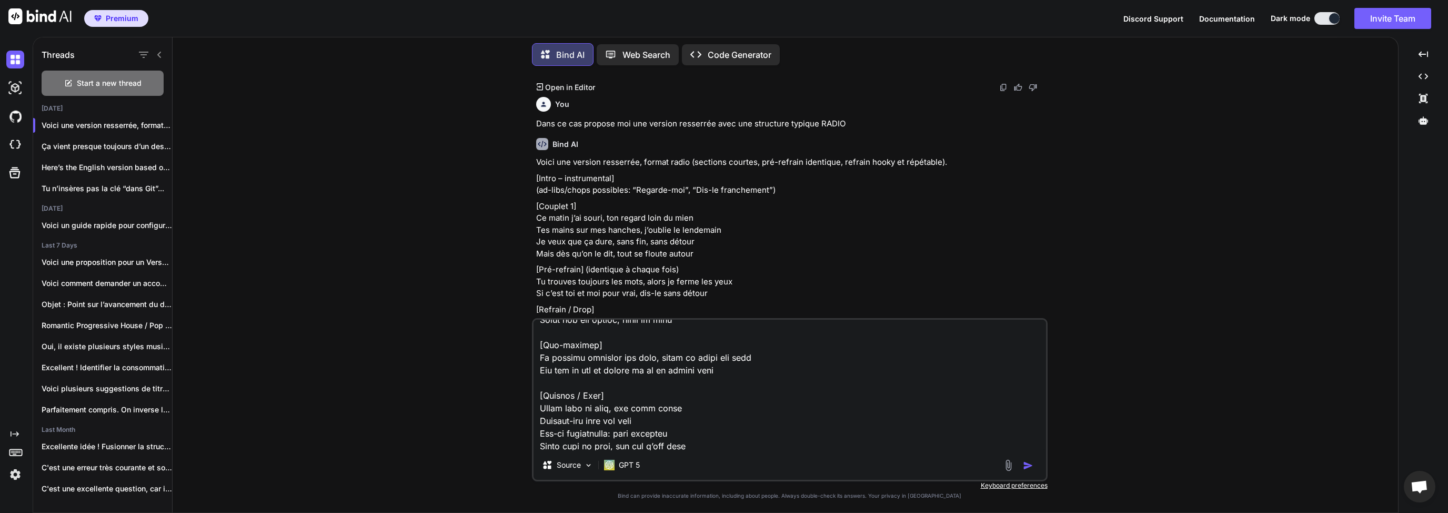
scroll to position [520, 0]
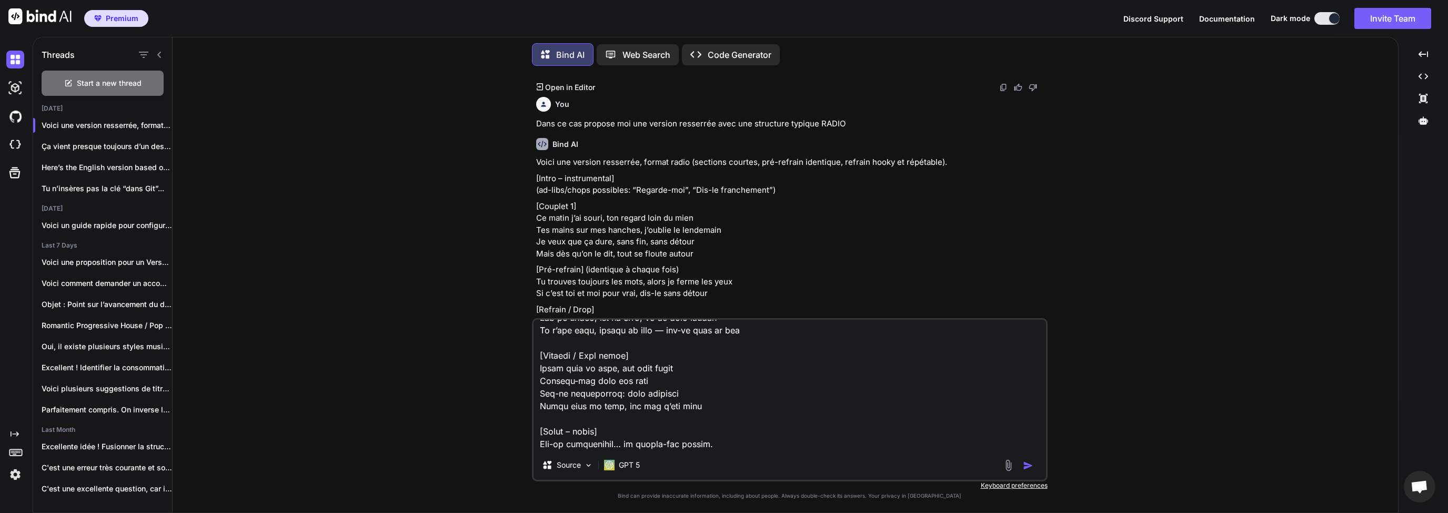
type textarea "L'ip dolorsi am conse , adip el se doeiusmo te incidid ut laboree dolo magna al…"
click at [1030, 465] on img "button" at bounding box center [1028, 465] width 11 height 11
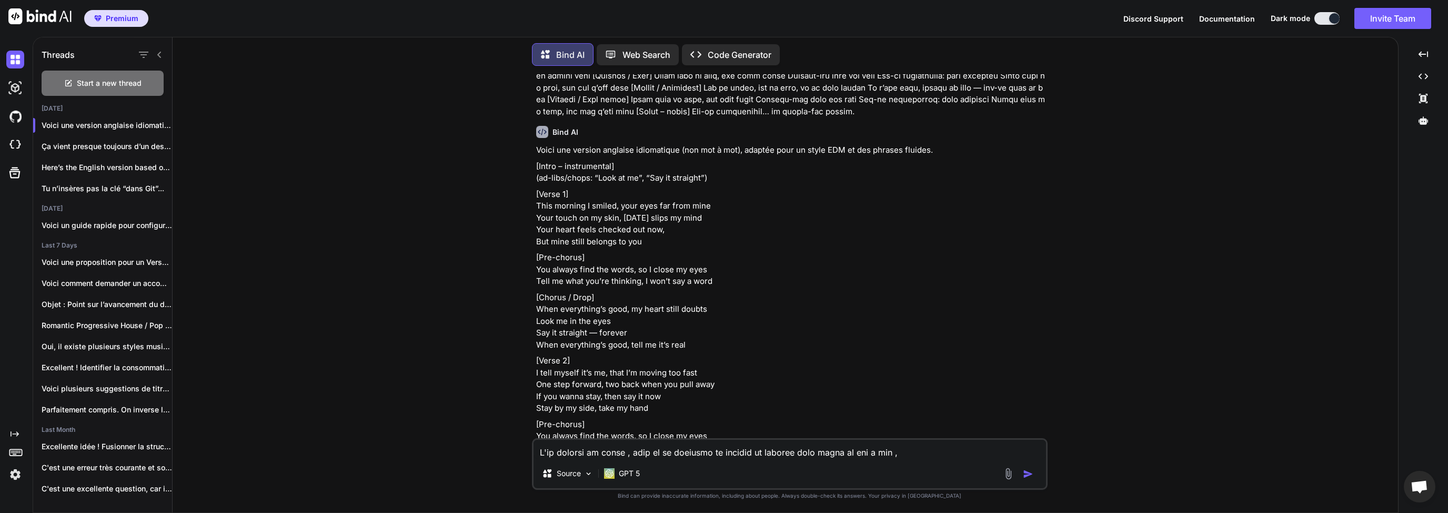
scroll to position [2782, 0]
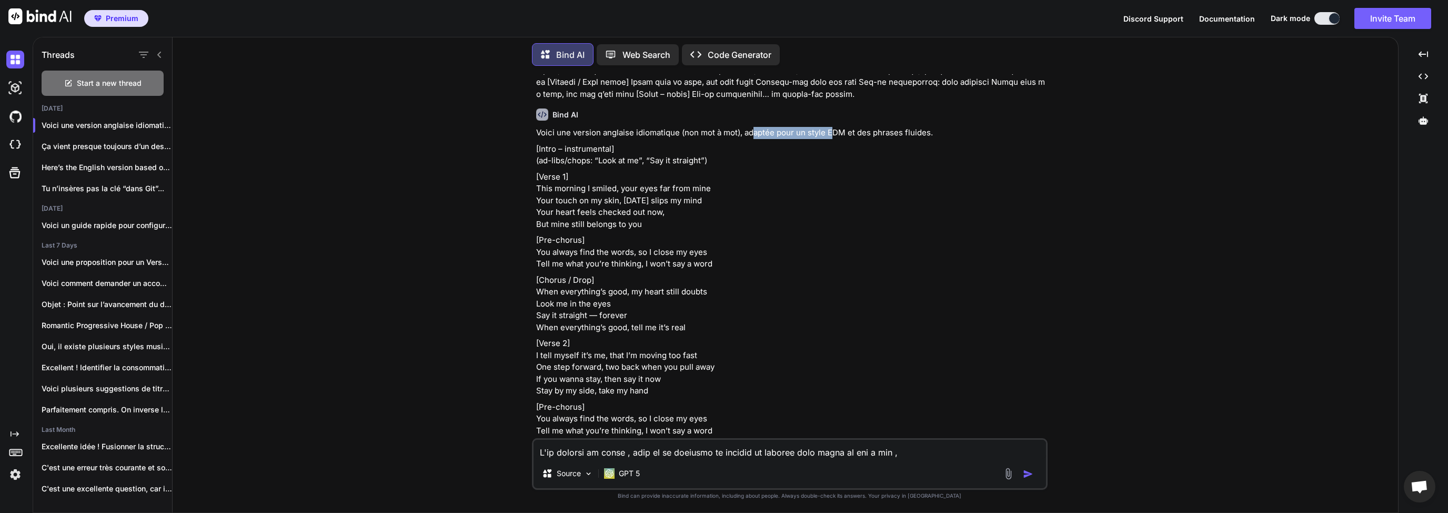
drag, startPoint x: 752, startPoint y: 147, endPoint x: 841, endPoint y: 150, distance: 89.5
click at [839, 139] on p "Voici une version anglaise idiomatique (non mot à mot), adaptée pour un style E…" at bounding box center [790, 133] width 509 height 12
click at [874, 154] on div "Voici une version anglaise idiomatique (non mot à mot), adaptée pour un style E…" at bounding box center [790, 379] width 509 height 504
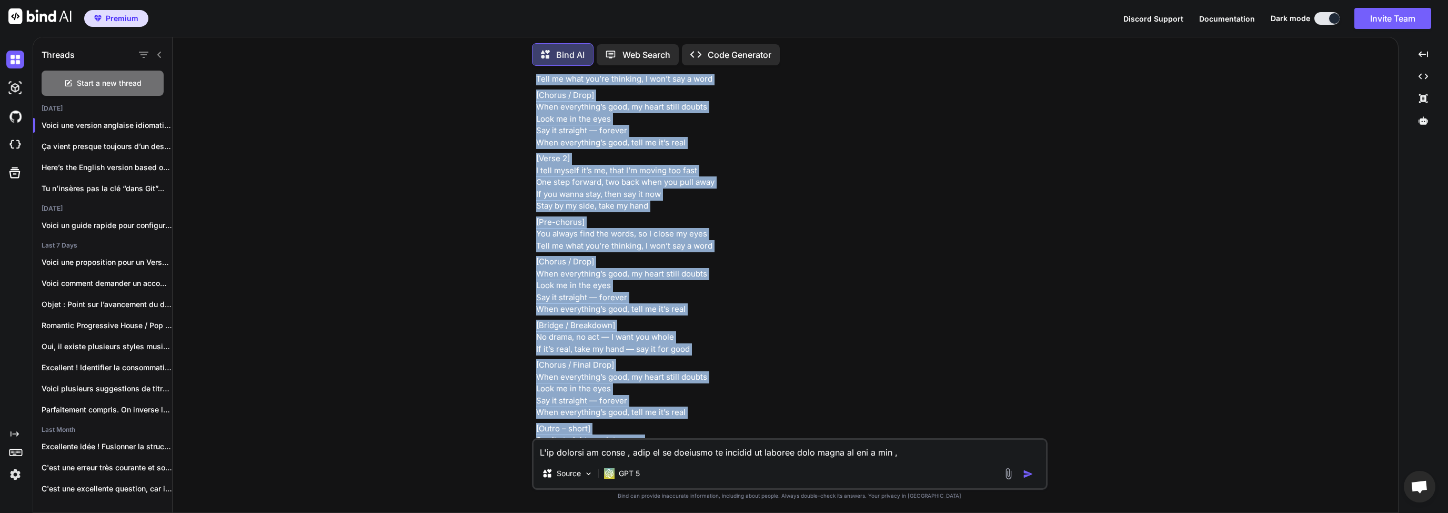
scroll to position [3005, 0]
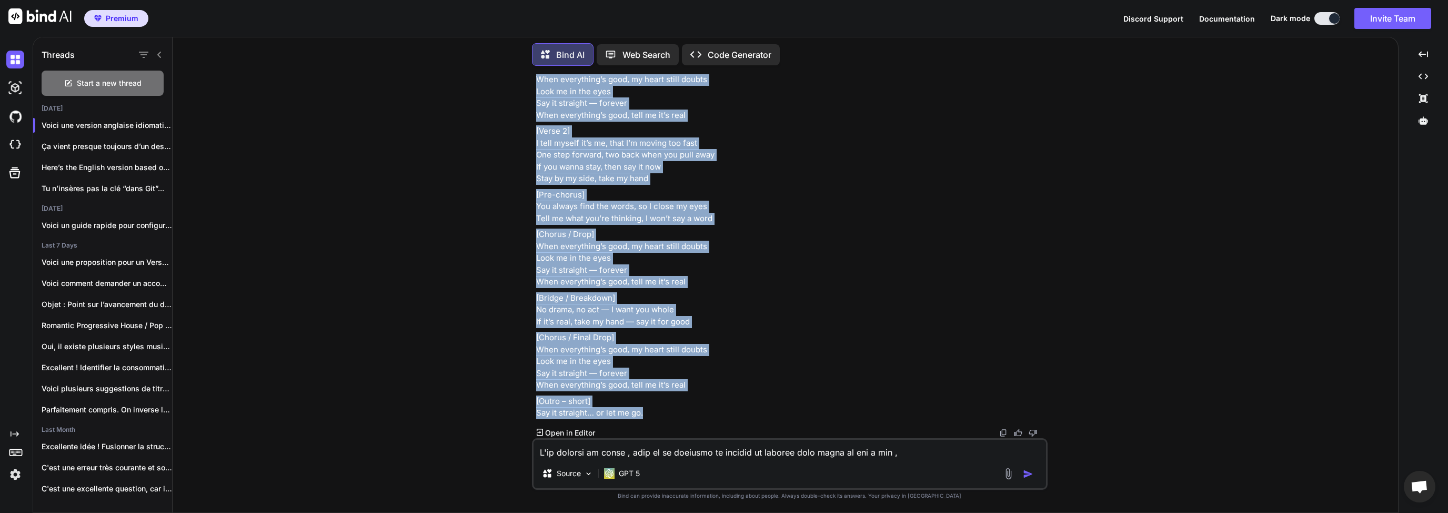
drag, startPoint x: 536, startPoint y: 158, endPoint x: 645, endPoint y: 418, distance: 281.8
click at [645, 418] on div "Voici une version anglaise idiomatique (non mot à mot), adaptée pour un style E…" at bounding box center [790, 167] width 509 height 504
copy div "[Lorem – ipsumdolorsi] (am-cons/adipi: “Elit se do”, “Eiu te incididu”) [Utlab …"
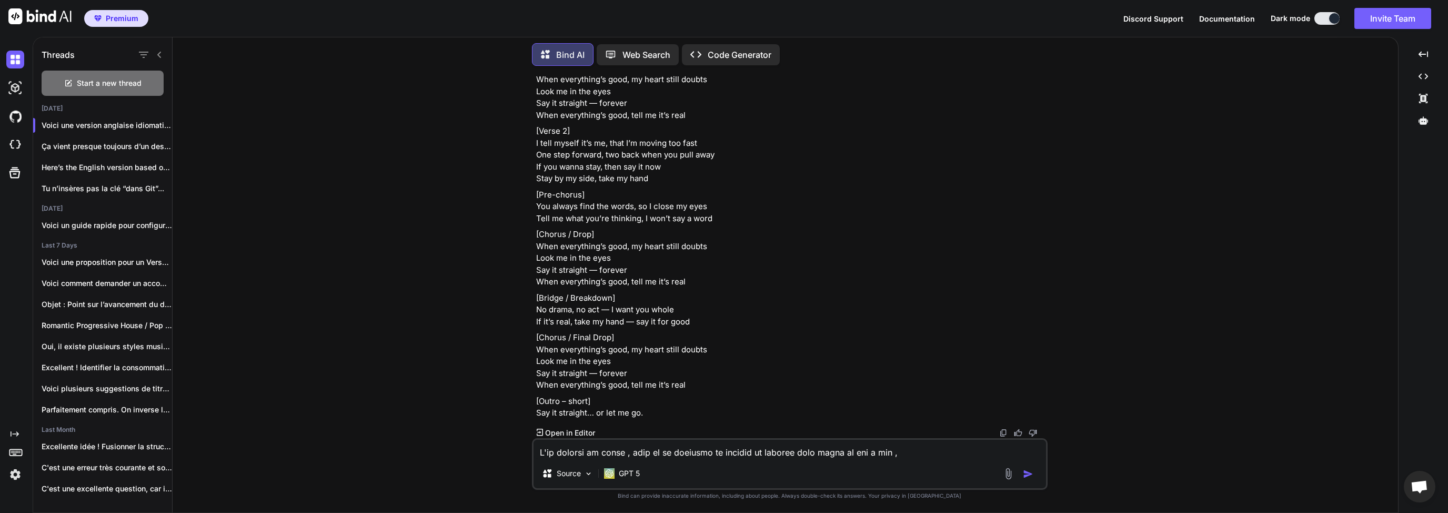
click at [589, 456] on textarea at bounding box center [790, 448] width 513 height 19
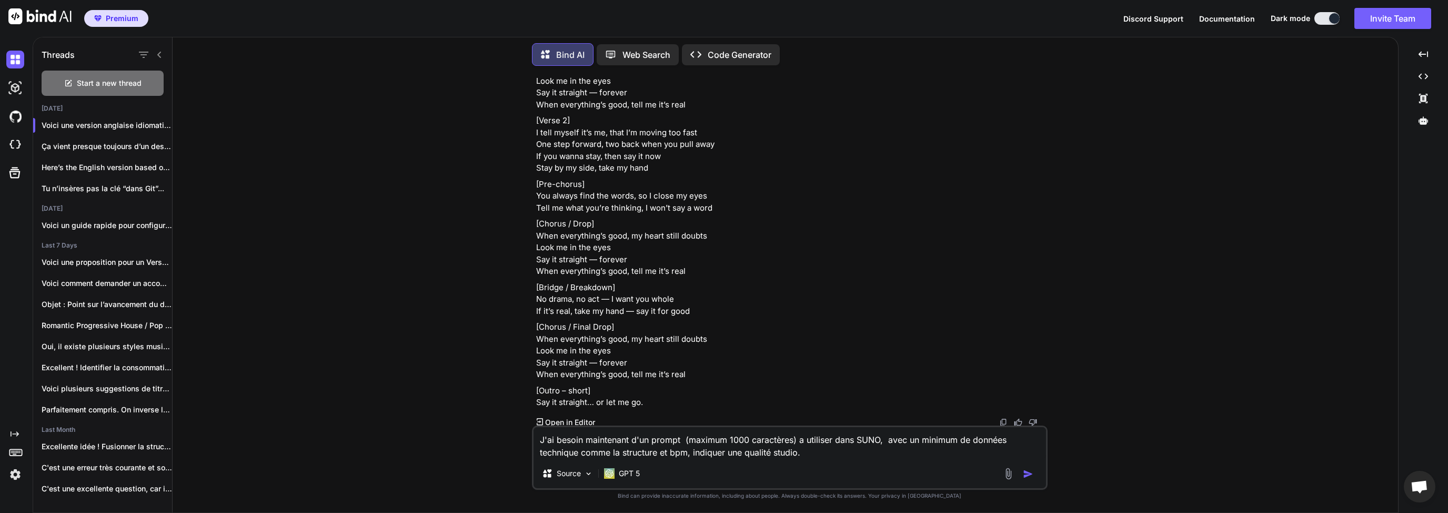
click at [641, 455] on textarea "J'ai besoin maintenant d'un prompt (maximum 1000 caractères) a utiliser dans SU…" at bounding box center [790, 443] width 513 height 32
click at [667, 453] on textarea "J'ai besoin maintenant d'un prompt (maximum 1000 caractères) a utiliser dans SU…" at bounding box center [790, 443] width 513 height 32
click at [727, 454] on textarea "J'ai besoin maintenant d'un prompt (maximum 1000 caractères) a utiliser dans SU…" at bounding box center [790, 443] width 513 height 32
click at [697, 453] on textarea "J'ai besoin maintenant d'un prompt (maximum 1000 caractères) a utiliser dans SU…" at bounding box center [790, 443] width 513 height 32
click at [670, 452] on textarea "J'ai besoin maintenant d'un prompt (maximum 1000 caractères) a utiliser dans SU…" at bounding box center [790, 443] width 513 height 32
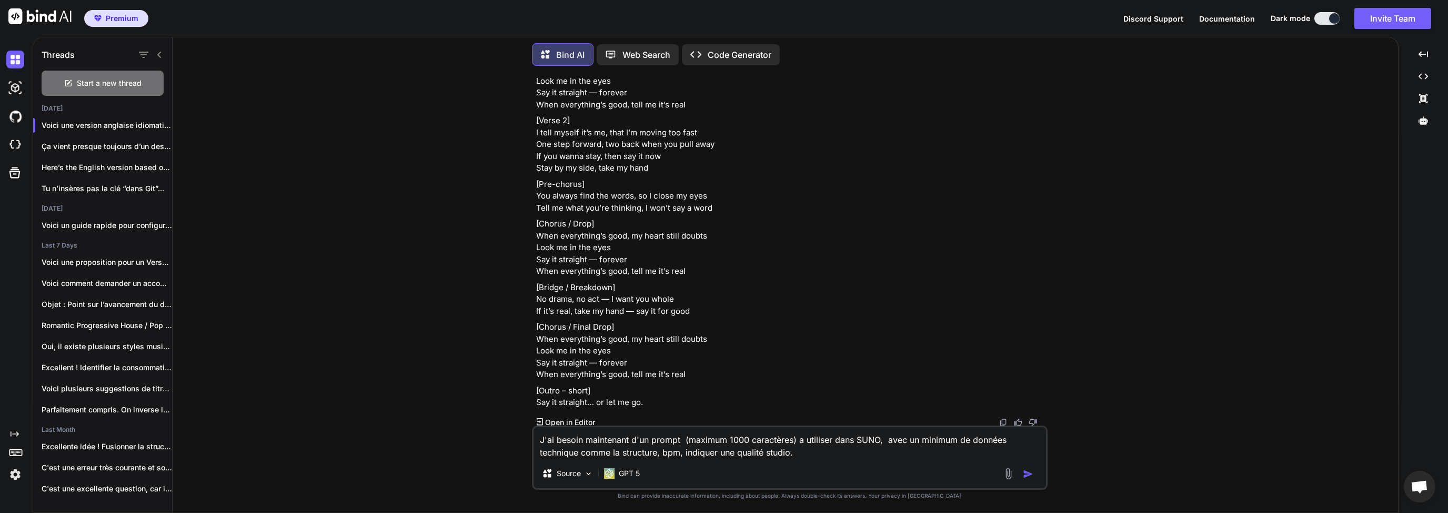
click at [795, 455] on textarea "J'ai besoin maintenant d'un prompt (maximum 1000 caractères) a utiliser dans SU…" at bounding box center [790, 443] width 513 height 32
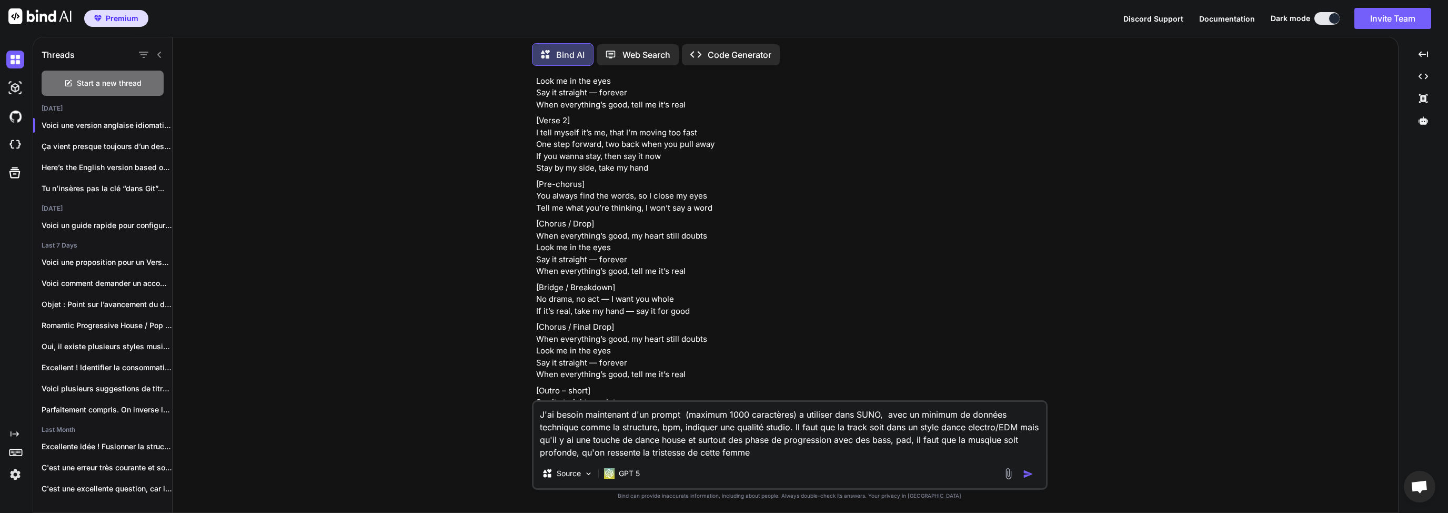
type textarea "J'ai besoin maintenant d'un prompt (maximum 1000 caractères) a utiliser dans SU…"
click at [1027, 477] on img "button" at bounding box center [1028, 473] width 11 height 11
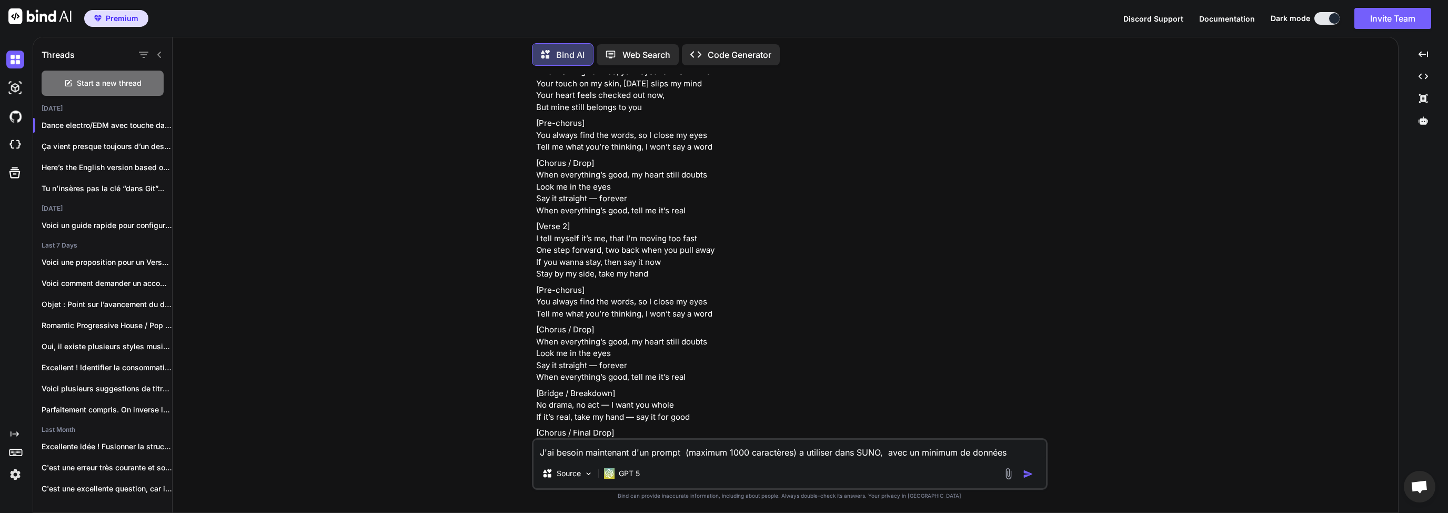
scroll to position [2696, 0]
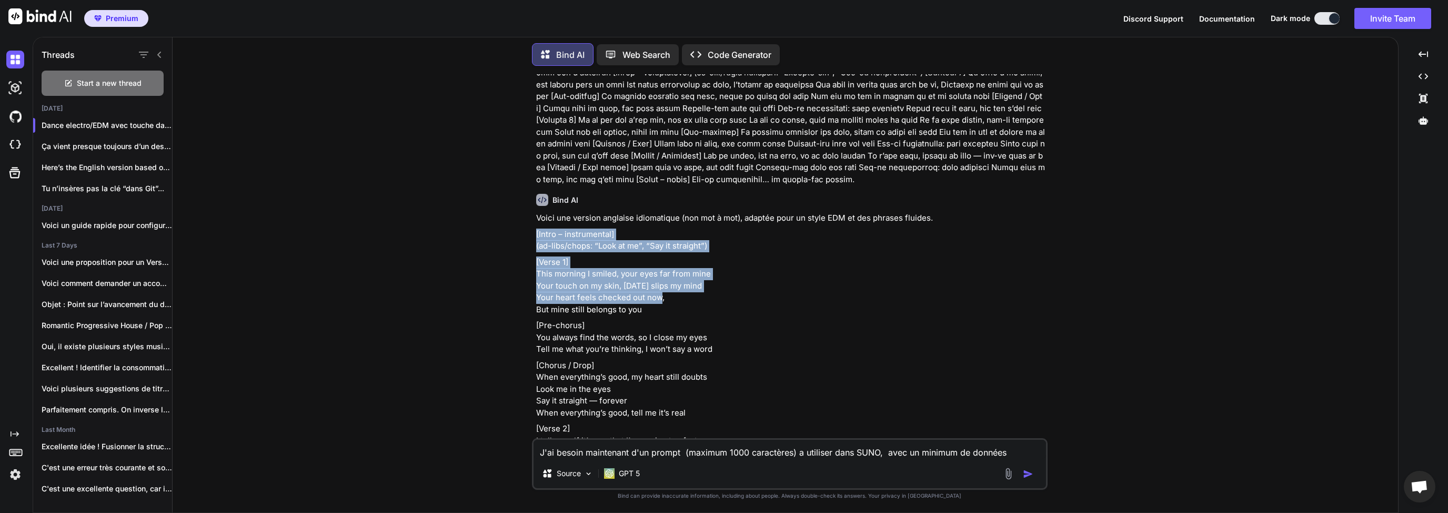
drag, startPoint x: 537, startPoint y: 246, endPoint x: 645, endPoint y: 315, distance: 127.7
click at [648, 316] on div "Voici une version anglaise idiomatique (non mot à mot), adaptée pour un style E…" at bounding box center [790, 464] width 509 height 504
click at [617, 286] on p "[Verse 1] This morning I smiled, your eyes far from mine Your touch on my skin,…" at bounding box center [790, 285] width 509 height 59
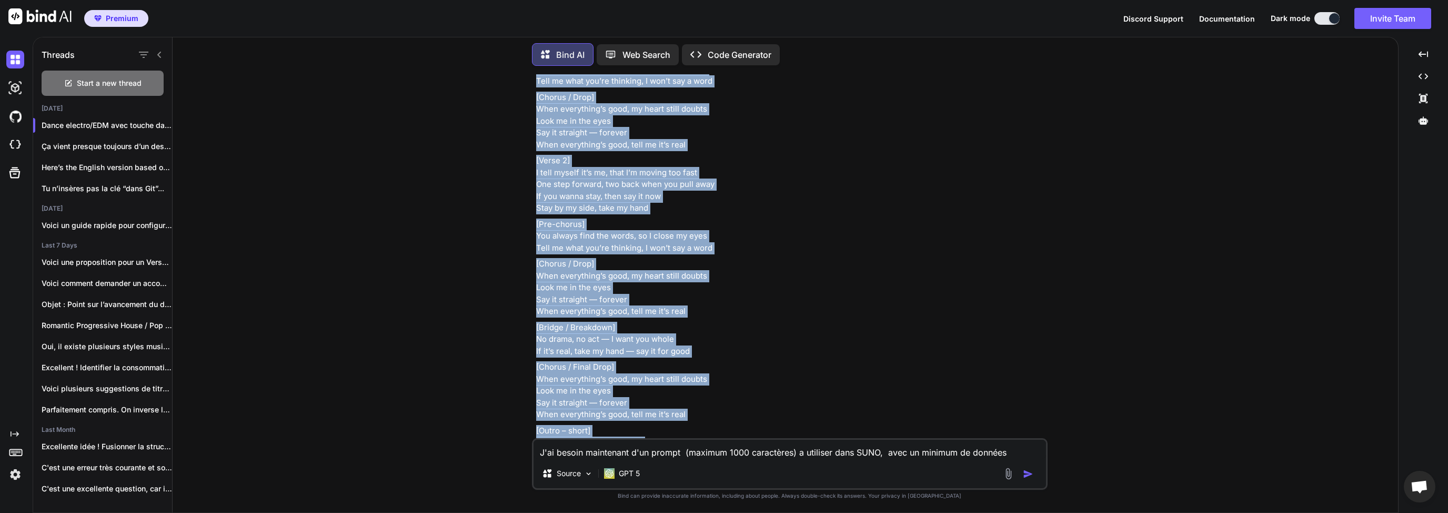
scroll to position [3166, 0]
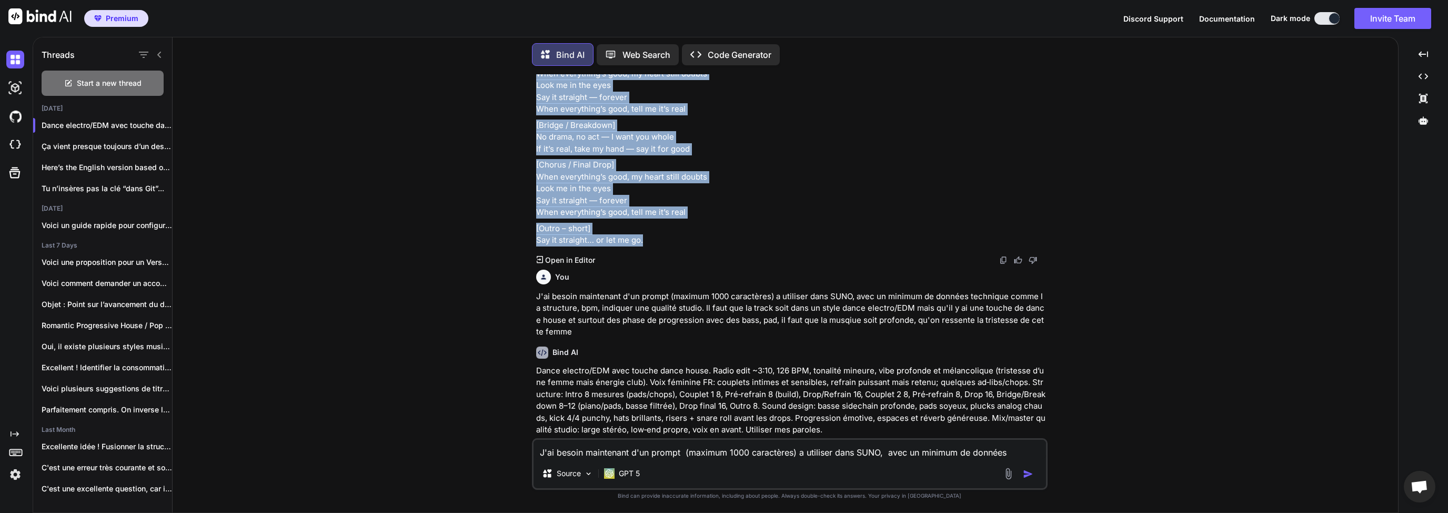
drag, startPoint x: 536, startPoint y: 246, endPoint x: 644, endPoint y: 254, distance: 108.2
copy div "[Lorem – ipsumdolorsi] (am-cons/adipi: “Elit se do”, “Eiu te incididu”) [Utlab …"
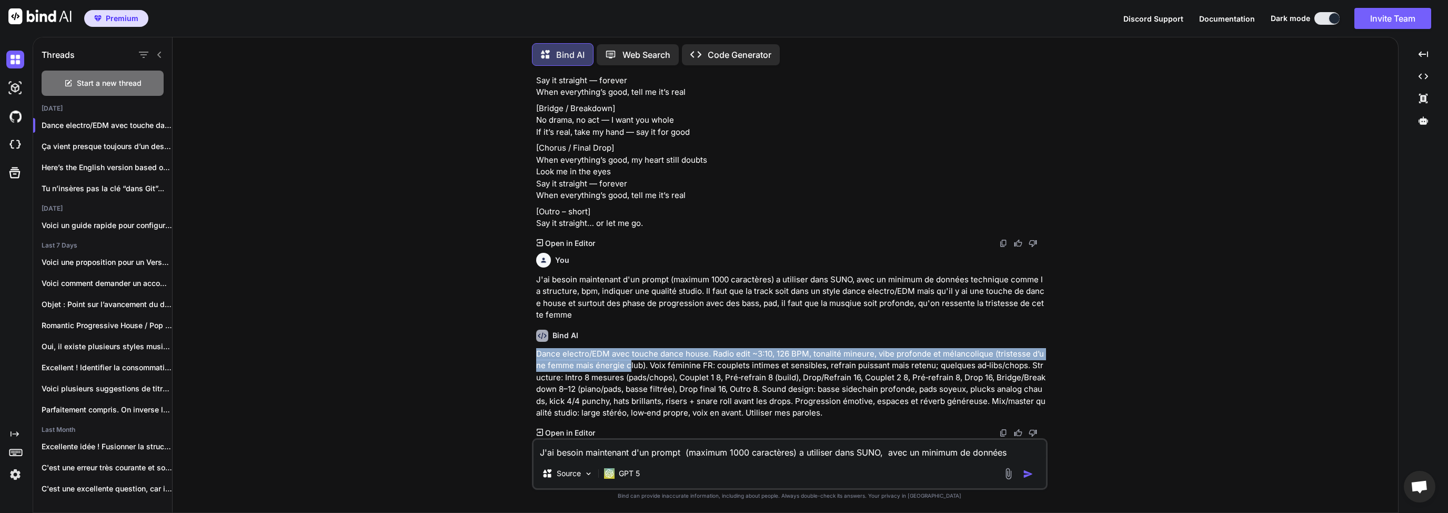
drag, startPoint x: 536, startPoint y: 354, endPoint x: 625, endPoint y: 368, distance: 90.6
click at [625, 369] on p "Dance electro/EDM avec touche dance house. Radio edit ~3:10, 126 BPM, tonalité …" at bounding box center [790, 383] width 509 height 71
click at [625, 366] on p "Dance electro/EDM avec touche dance house. Radio edit ~3:10, 126 BPM, tonalité …" at bounding box center [790, 383] width 509 height 71
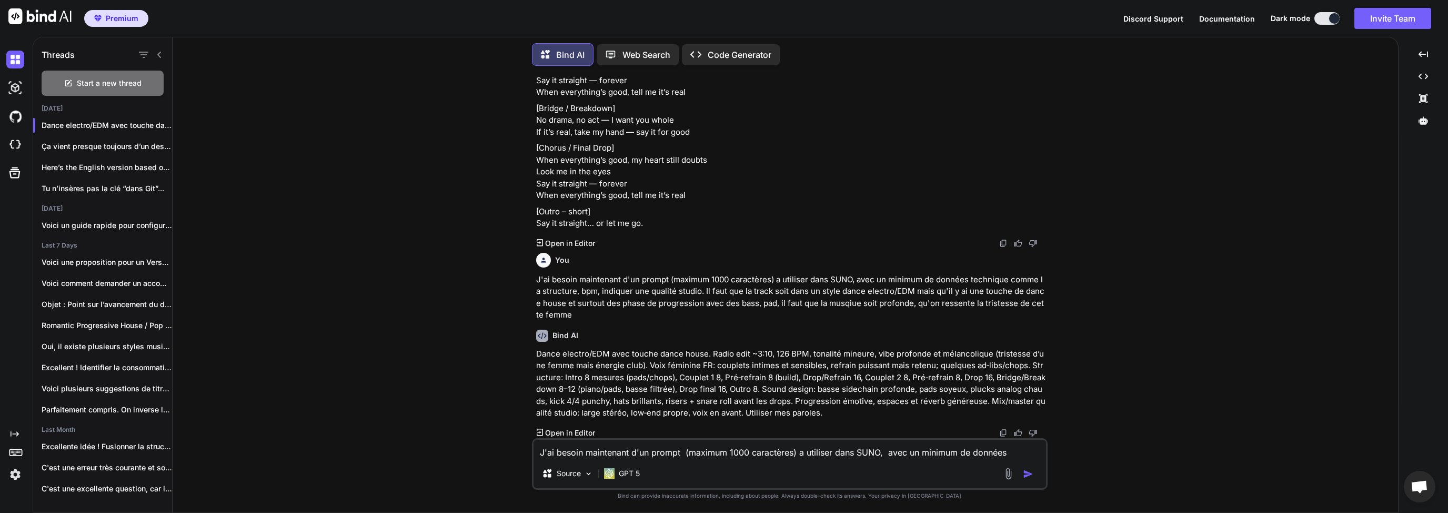
click at [614, 450] on textarea "J'ai besoin maintenant d'un prompt (maximum 1000 caractères) a utiliser dans SU…" at bounding box center [790, 448] width 513 height 19
type textarea "Il me faut le texte en anglais"
click at [1028, 471] on img "button" at bounding box center [1028, 473] width 11 height 11
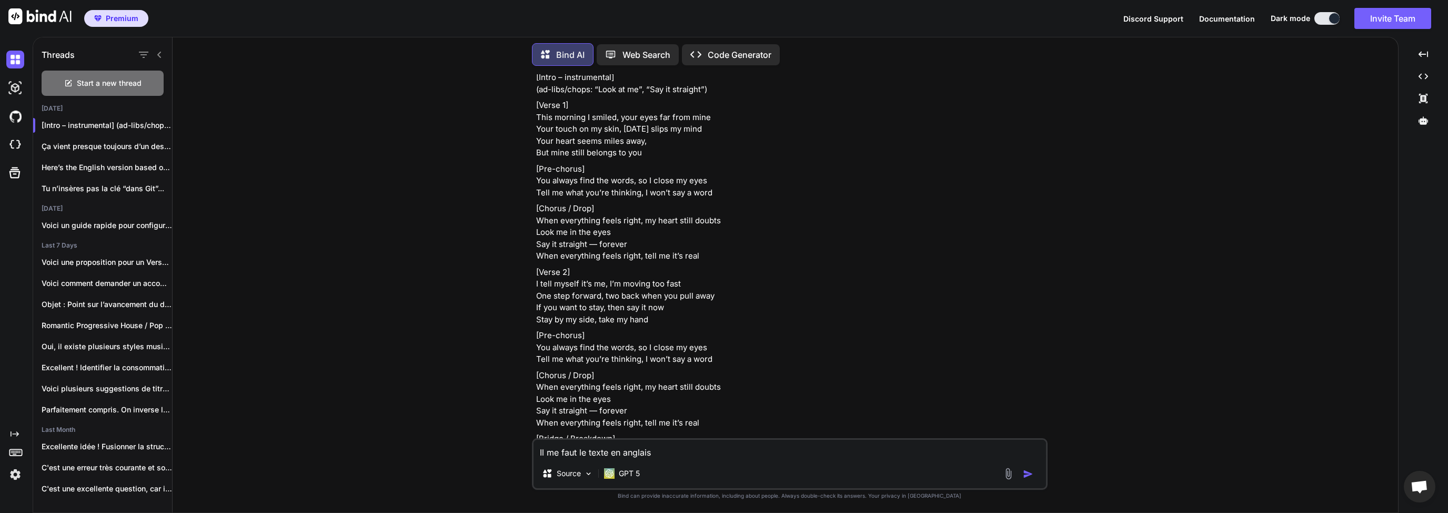
scroll to position [3764, 0]
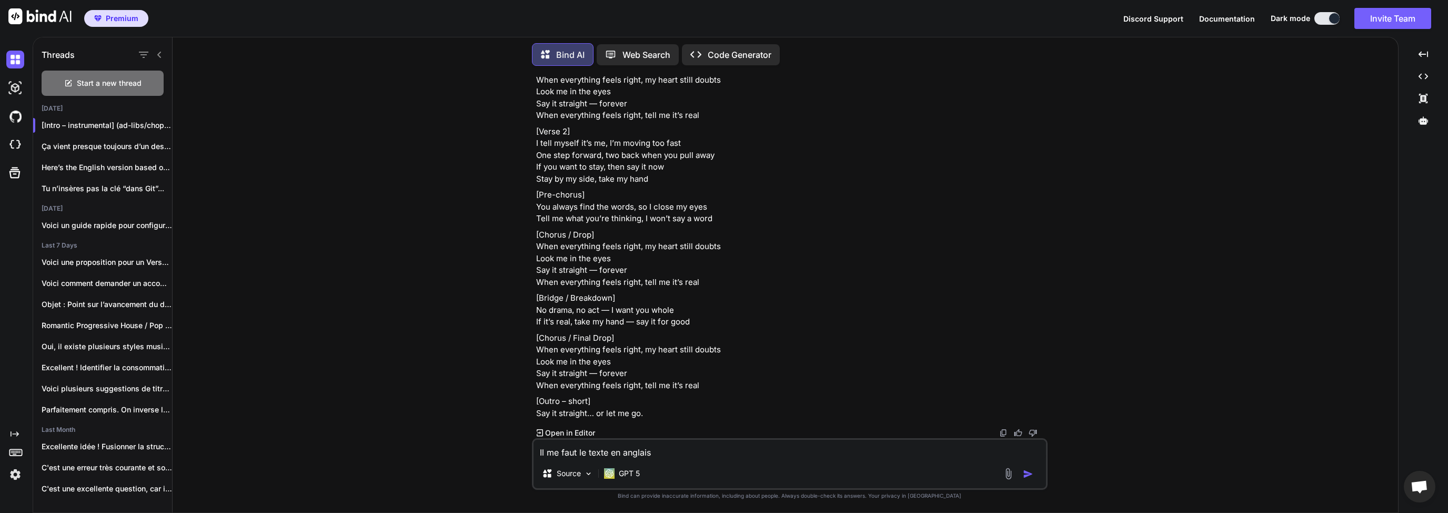
click at [631, 455] on textarea "Il me faut le texte en anglais" at bounding box center [790, 448] width 513 height 19
click at [638, 448] on textarea "Il me faut le texte en anglais" at bounding box center [790, 448] width 513 height 19
type textarea "j'ai besoin du prompte en anglais."
click at [1024, 473] on img "button" at bounding box center [1028, 473] width 11 height 11
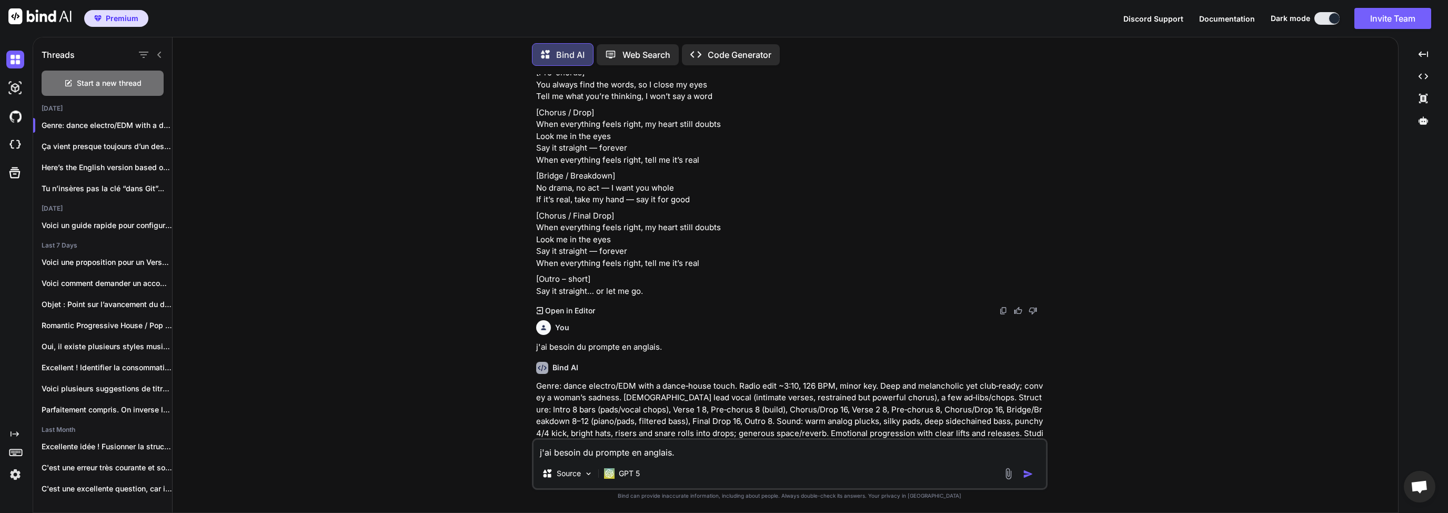
scroll to position [3919, 0]
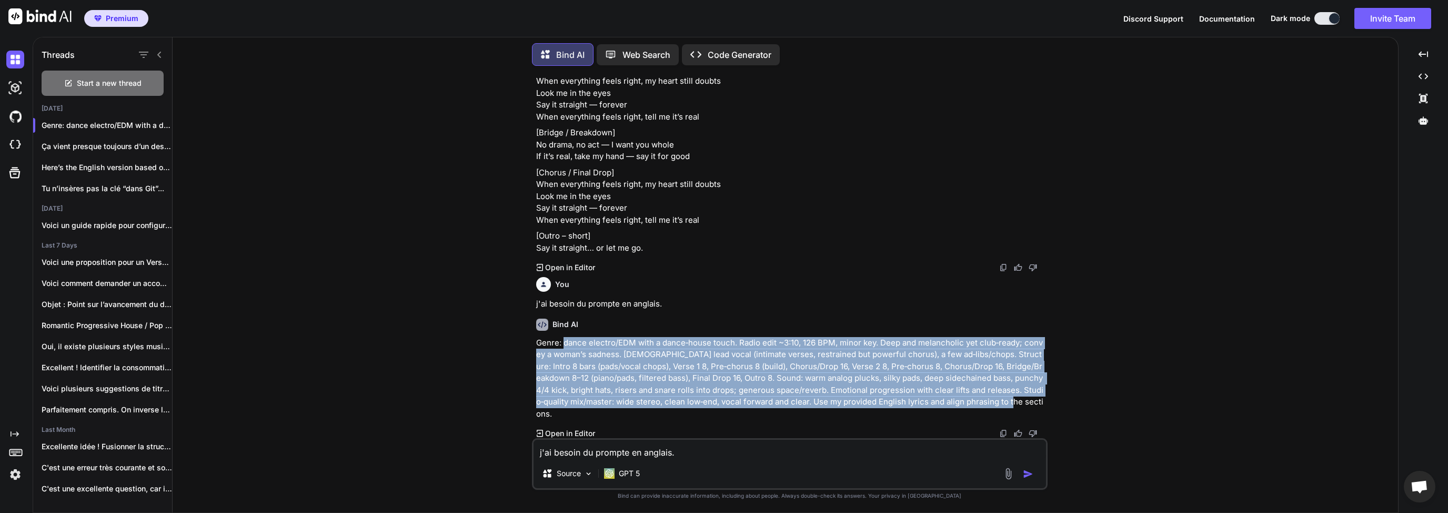
drag, startPoint x: 564, startPoint y: 355, endPoint x: 1005, endPoint y: 412, distance: 444.7
click at [1008, 415] on p "Genre: dance electro/EDM with a dance‑house touch. Radio edit ~3:10, 126 BPM, m…" at bounding box center [790, 378] width 509 height 83
copy p "dance electro/EDM with a dance‑house touch. Radio edit ~3:10, 126 BPM, minor ke…"
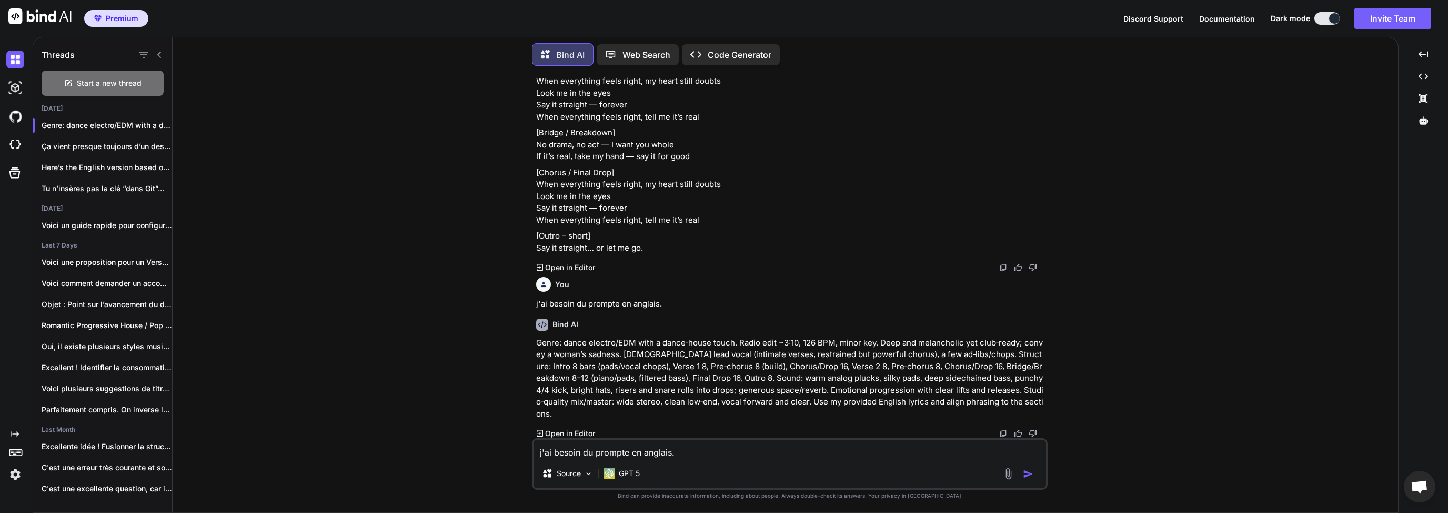
click at [596, 447] on textarea "j'ai besoin du prompte en anglais." at bounding box center [790, 448] width 513 height 19
type textarea "Quel titre pourrait on donner à cette chanson ?"
click at [1026, 475] on img "button" at bounding box center [1028, 473] width 11 height 11
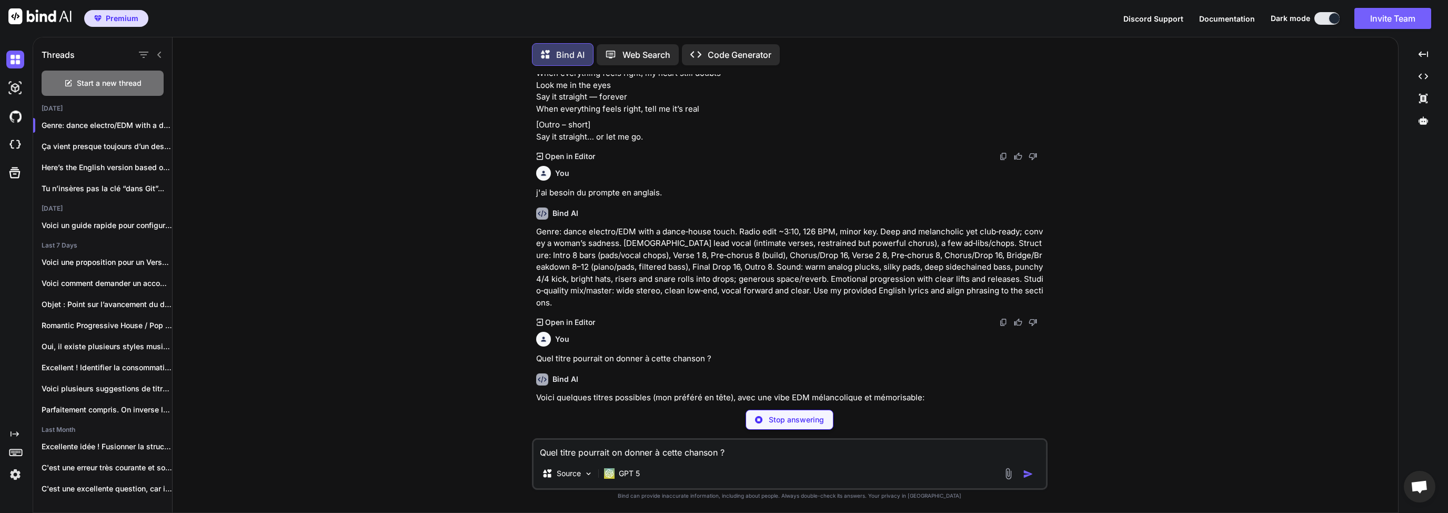
scroll to position [4131, 0]
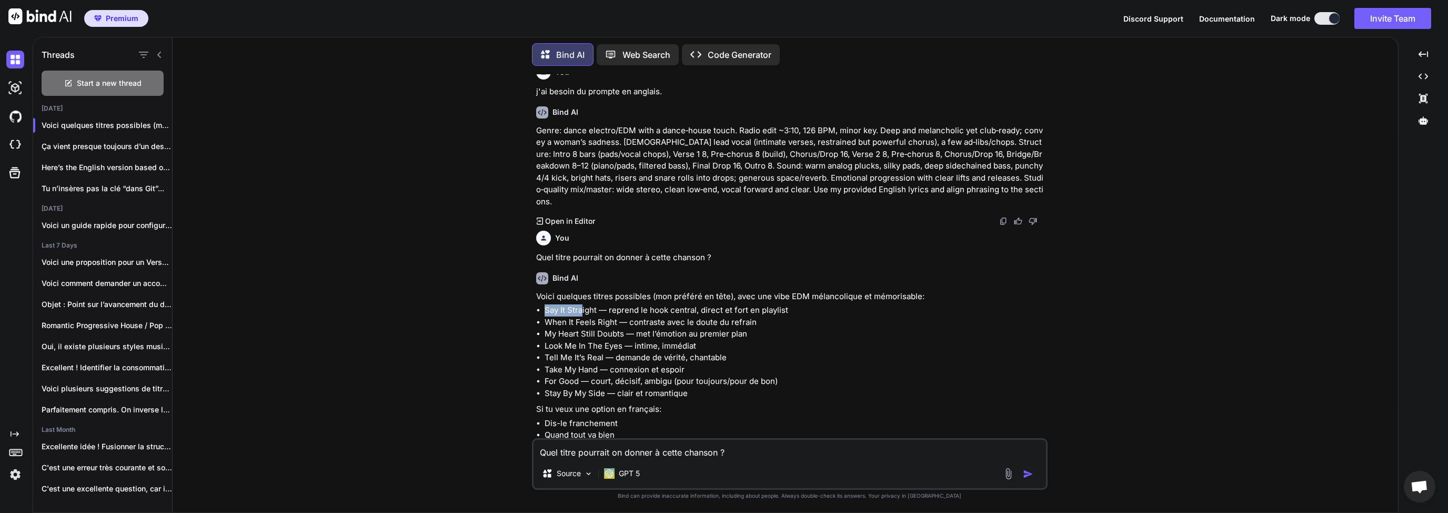
drag, startPoint x: 545, startPoint y: 310, endPoint x: 583, endPoint y: 312, distance: 37.9
click at [583, 312] on li "Say It Straight — reprend le hook central, direct et fort en playlist" at bounding box center [795, 310] width 501 height 12
click at [578, 322] on li "When It Feels Right — contraste avec le doute du refrain" at bounding box center [795, 322] width 501 height 12
drag, startPoint x: 551, startPoint y: 323, endPoint x: 597, endPoint y: 322, distance: 45.8
click at [589, 322] on li "When It Feels Right — contraste avec le doute du refrain" at bounding box center [795, 322] width 501 height 12
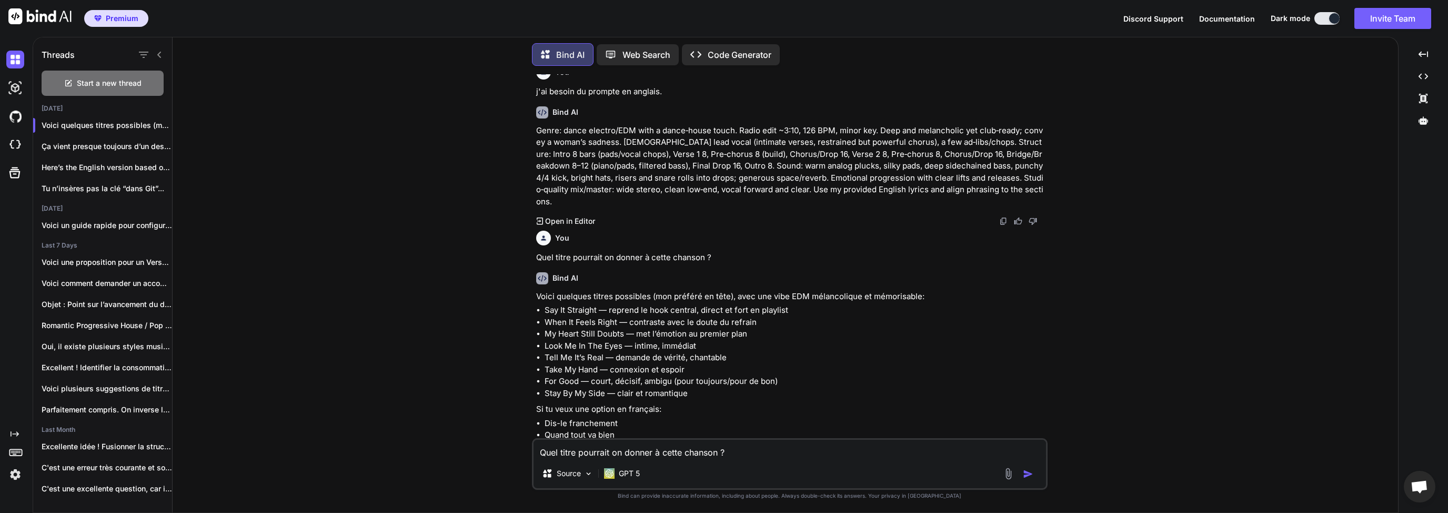
click at [610, 322] on li "When It Feels Right — contraste avec le doute du refrain" at bounding box center [795, 322] width 501 height 12
drag, startPoint x: 551, startPoint y: 325, endPoint x: 588, endPoint y: 327, distance: 36.9
click at [583, 326] on li "When It Feels Right — contraste avec le doute du refrain" at bounding box center [795, 322] width 501 height 12
click at [725, 329] on li "My Heart Still Doubts — met l’émotion au premier plan" at bounding box center [795, 334] width 501 height 12
drag, startPoint x: 548, startPoint y: 322, endPoint x: 615, endPoint y: 322, distance: 66.8
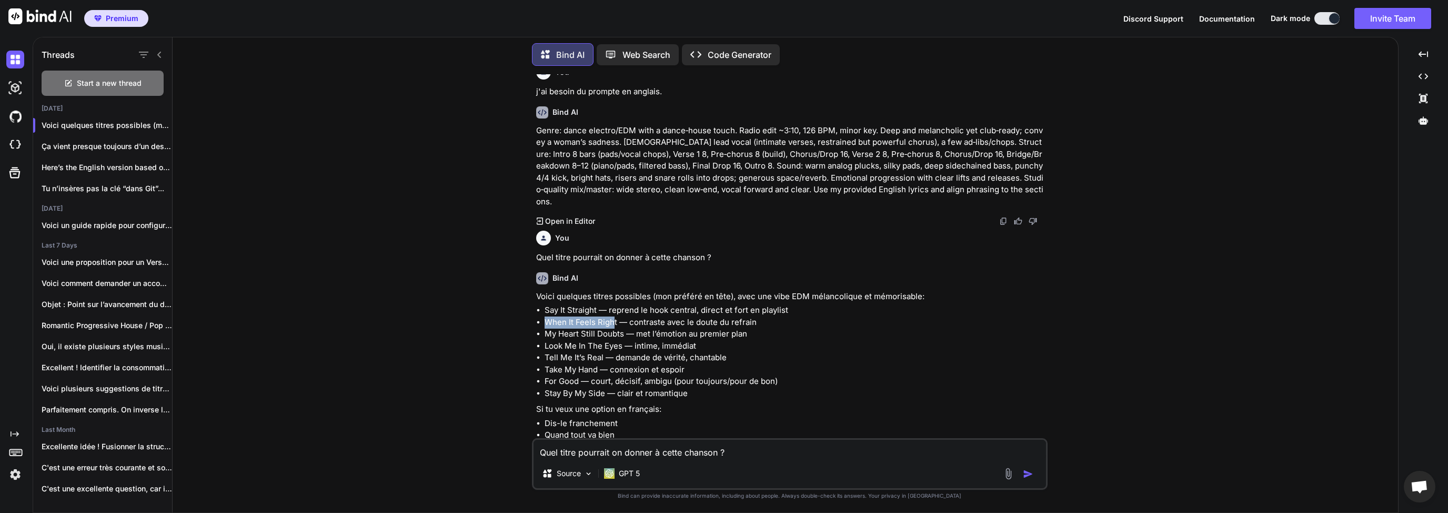
click at [615, 322] on li "When It Feels Right — contraste avec le doute du refrain" at bounding box center [795, 322] width 501 height 12
click at [565, 326] on li "When It Feels Right — contraste avec le doute du refrain" at bounding box center [795, 322] width 501 height 12
drag, startPoint x: 550, startPoint y: 330, endPoint x: 622, endPoint y: 332, distance: 71.6
click at [622, 332] on li "My Heart Still Doubts — met l’émotion au premier plan" at bounding box center [795, 334] width 501 height 12
click at [605, 340] on li "Look Me In The Eyes — intime, immédiat" at bounding box center [795, 346] width 501 height 12
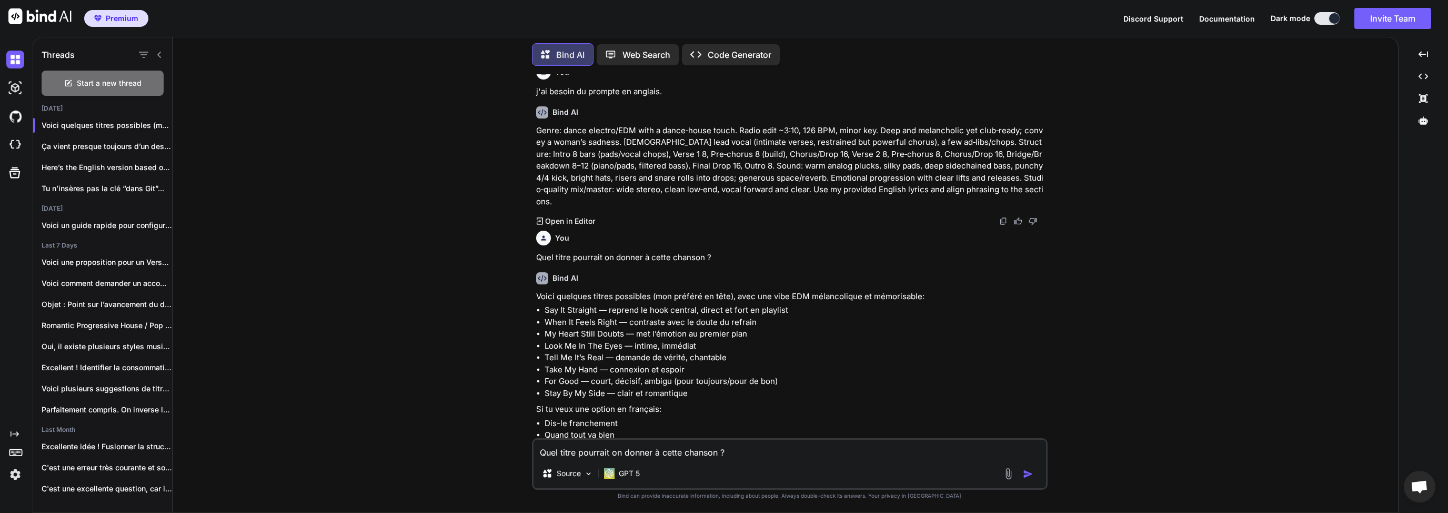
drag, startPoint x: 552, startPoint y: 348, endPoint x: 558, endPoint y: 347, distance: 5.8
click at [558, 347] on li "Look Me In The Eyes — intime, immédiat" at bounding box center [795, 346] width 501 height 12
click at [560, 360] on li "Tell Me It’s Real — demande de vérité, chantable" at bounding box center [795, 358] width 501 height 12
drag, startPoint x: 557, startPoint y: 355, endPoint x: 583, endPoint y: 355, distance: 25.8
click at [583, 355] on li "Tell Me It’s Real — demande de vérité, chantable" at bounding box center [795, 358] width 501 height 12
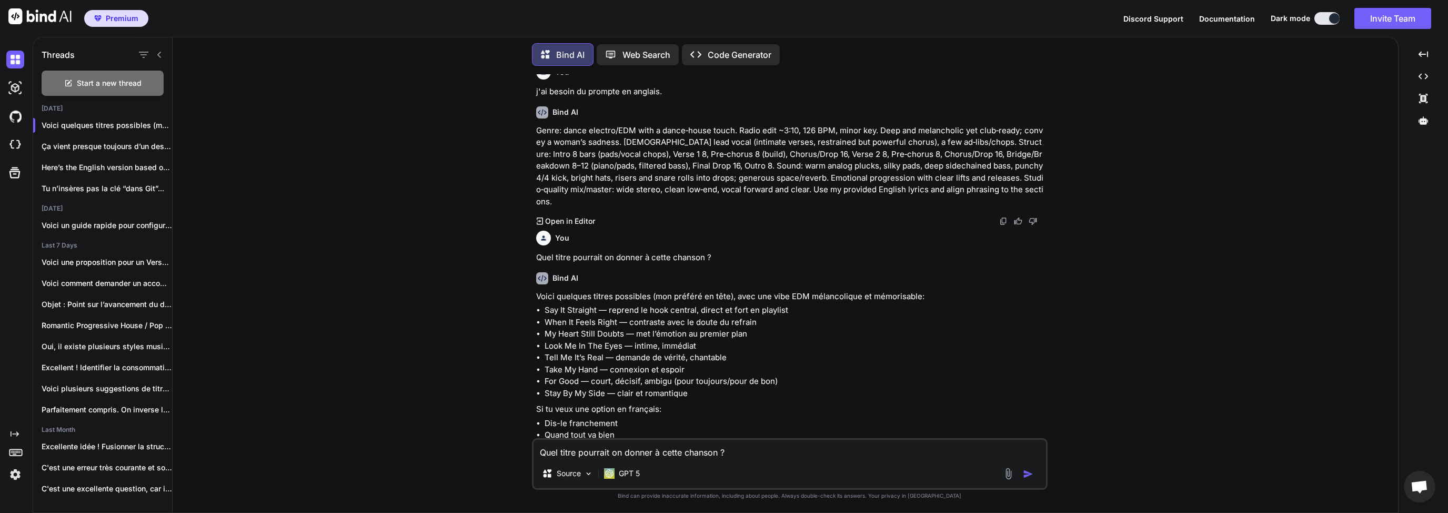
click at [594, 356] on li "Tell Me It’s Real — demande de vérité, chantable" at bounding box center [795, 358] width 501 height 12
drag, startPoint x: 550, startPoint y: 368, endPoint x: 596, endPoint y: 368, distance: 45.8
click at [596, 368] on li "Take My Hand — connexion et espoir" at bounding box center [795, 370] width 501 height 12
drag, startPoint x: 600, startPoint y: 370, endPoint x: 544, endPoint y: 369, distance: 56.3
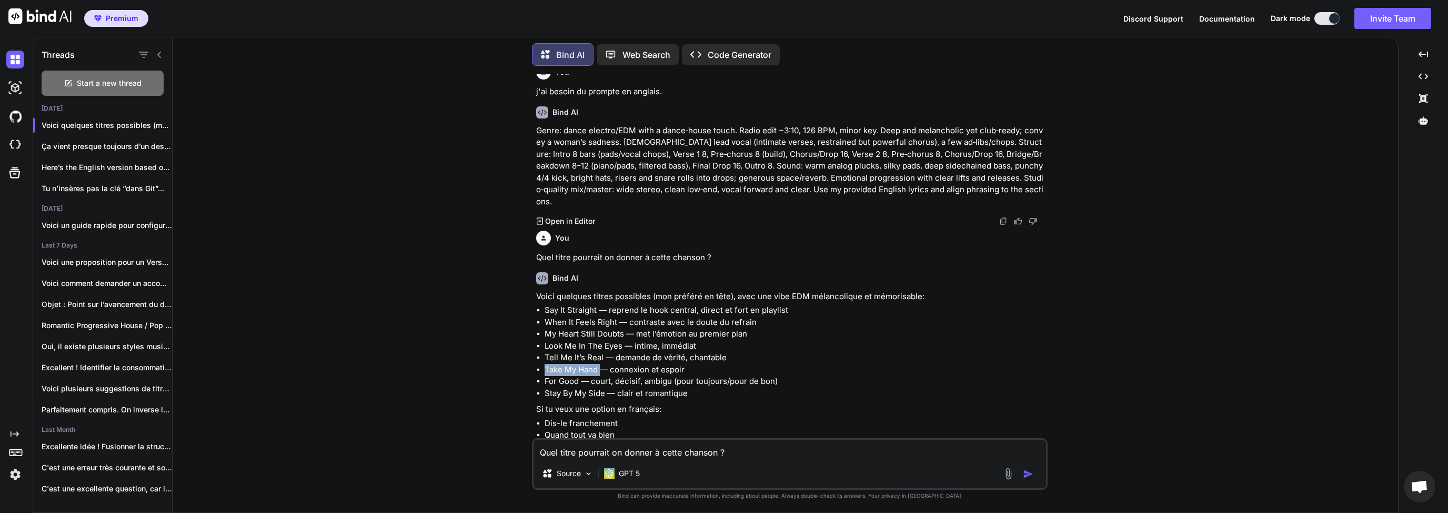
click at [544, 369] on ul "Say It Straight — reprend le hook central, direct et fort en playlist When It F…" at bounding box center [790, 351] width 509 height 95
copy li "Take My Hand"
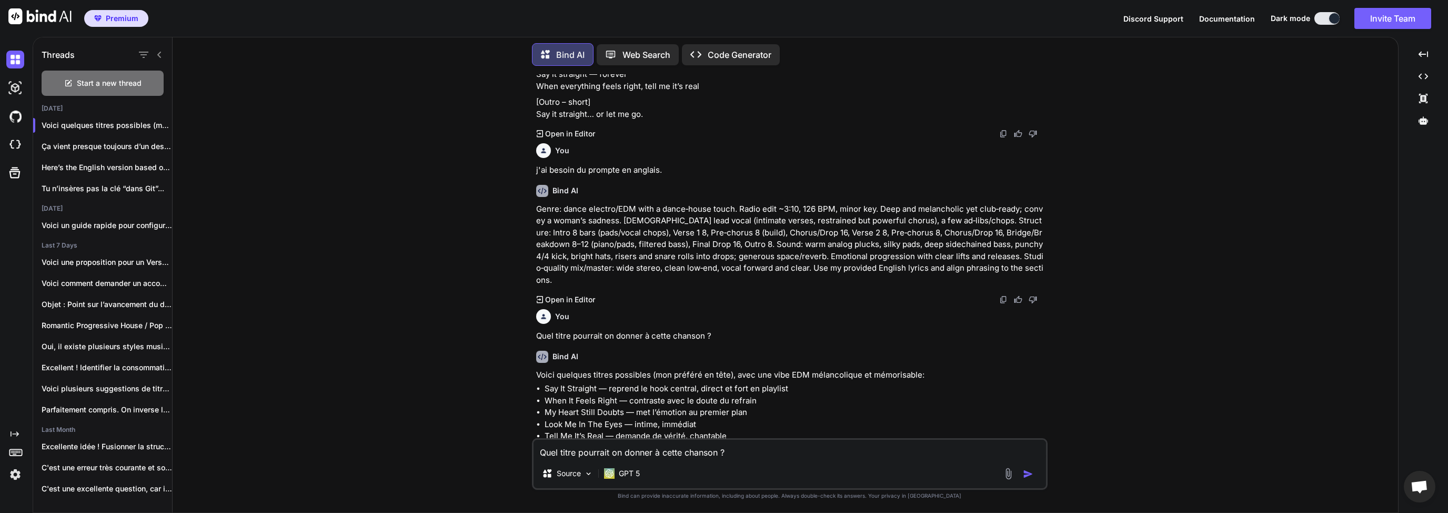
scroll to position [4052, 0]
drag, startPoint x: 565, startPoint y: 219, endPoint x: 688, endPoint y: 227, distance: 123.9
click at [688, 227] on p "Genre: dance electro/EDM with a dance‑house touch. Radio edit ~3:10, 126 BPM, m…" at bounding box center [790, 245] width 509 height 83
click at [925, 246] on p "Genre: dance electro/EDM with a dance‑house touch. Radio edit ~3:10, 126 BPM, m…" at bounding box center [790, 245] width 509 height 83
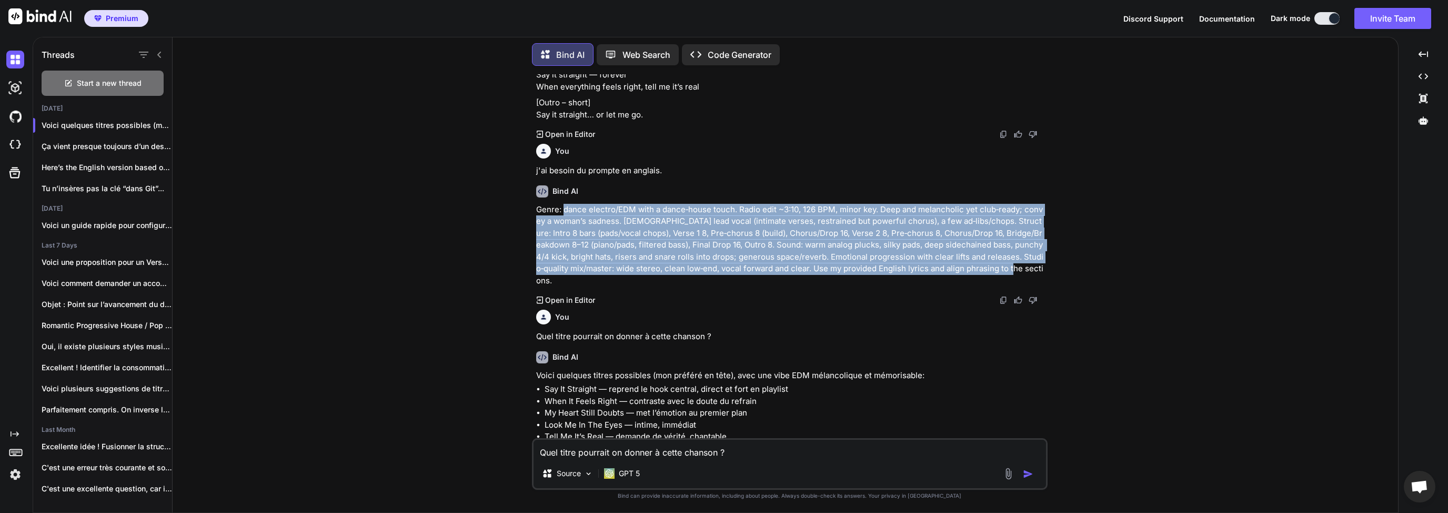
drag, startPoint x: 1000, startPoint y: 280, endPoint x: 564, endPoint y: 221, distance: 440.2
click at [564, 221] on p "Genre: dance electro/EDM with a dance‑house touch. Radio edit ~3:10, 126 BPM, m…" at bounding box center [790, 245] width 509 height 83
copy p "dance electro/EDM with a dance‑house touch. Radio edit ~3:10, 126 BPM, minor ke…"
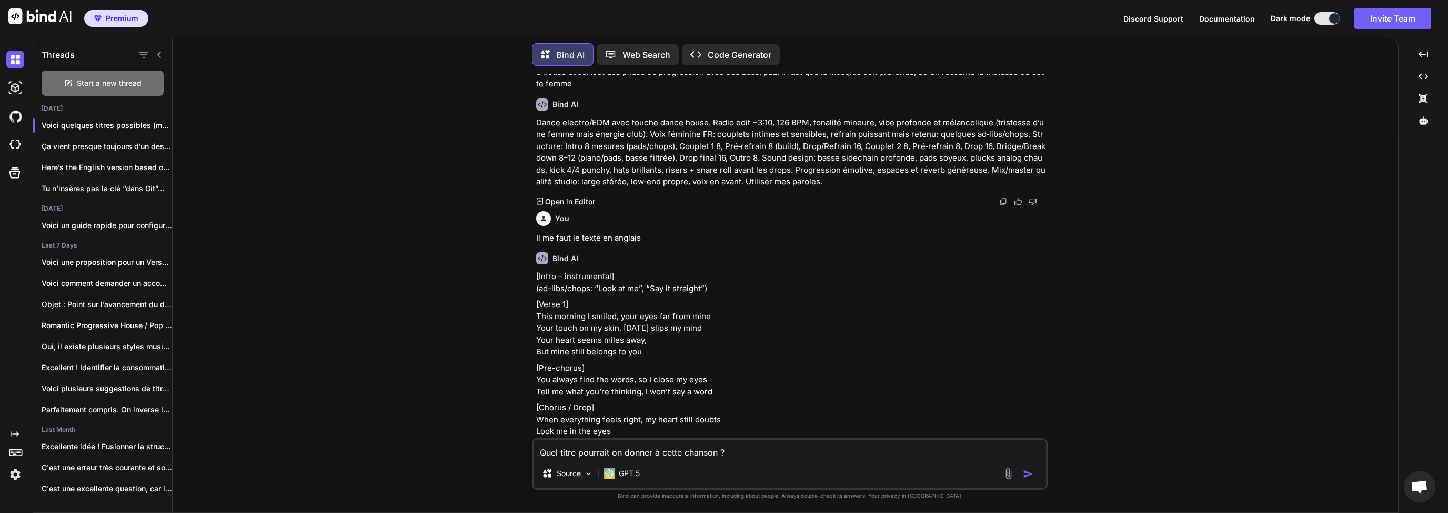
scroll to position [3496, 0]
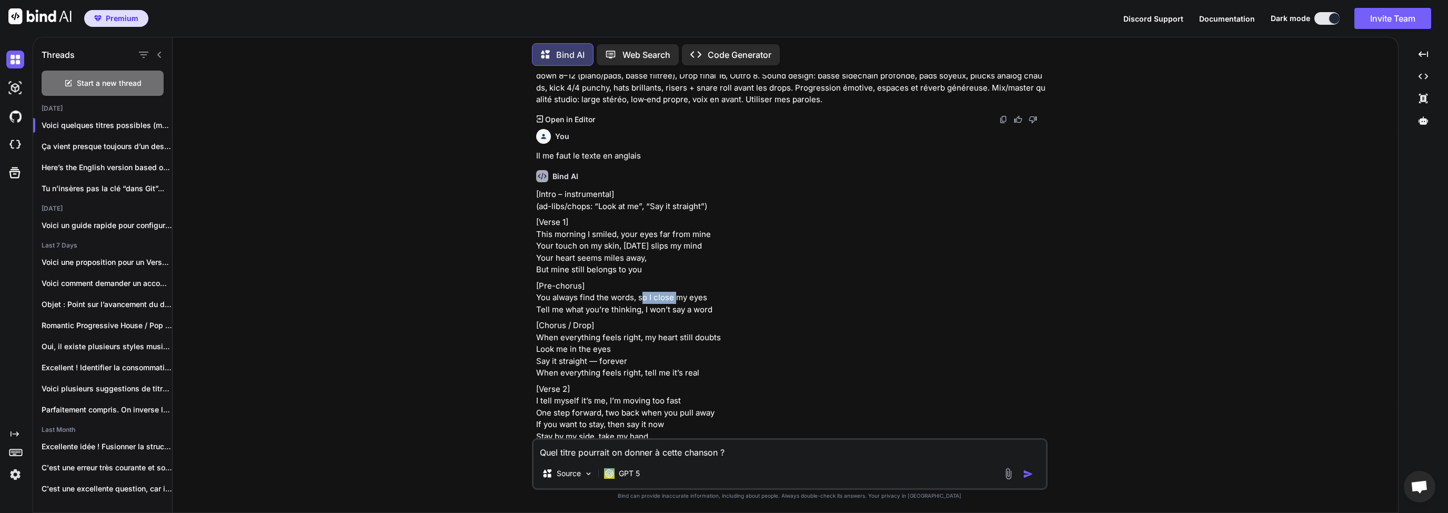
drag, startPoint x: 642, startPoint y: 311, endPoint x: 689, endPoint y: 312, distance: 46.8
click at [679, 311] on p "[Pre-chorus] You always find the words, so I close my eyes Tell me what you’re …" at bounding box center [790, 298] width 509 height 36
click at [692, 312] on p "[Pre-chorus] You always find the words, so I close my eyes Tell me what you’re …" at bounding box center [790, 298] width 509 height 36
drag, startPoint x: 716, startPoint y: 311, endPoint x: 665, endPoint y: 313, distance: 51.1
click at [679, 313] on p "[Pre-chorus] You always find the words, so I close my eyes Tell me what you’re …" at bounding box center [790, 298] width 509 height 36
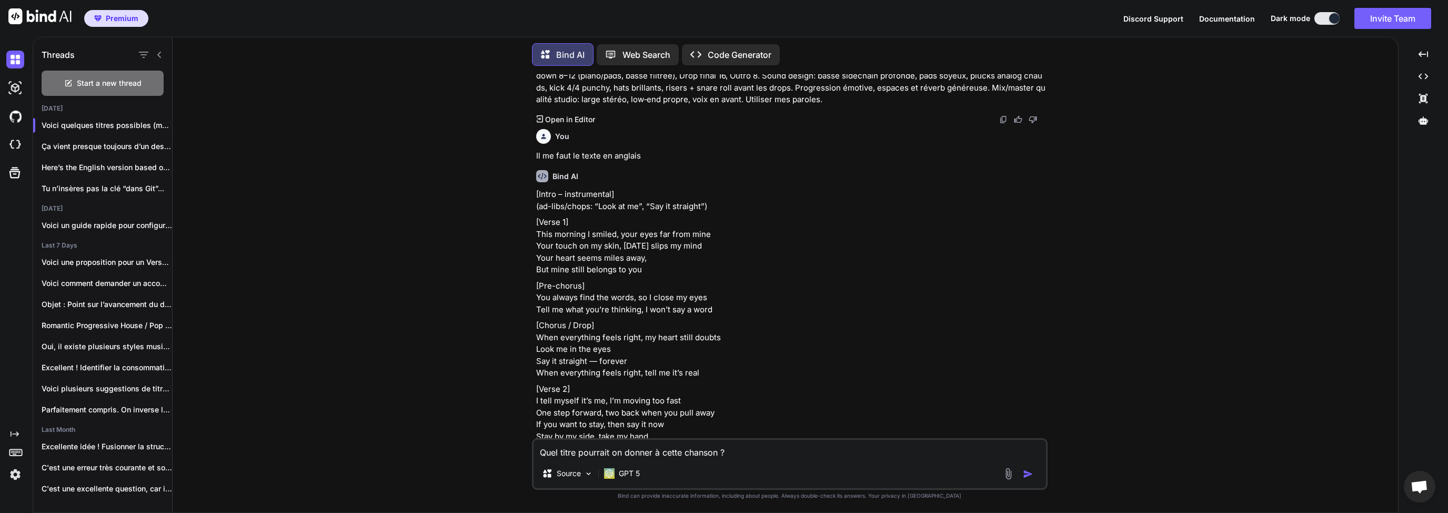
click at [648, 312] on p "[Pre-chorus] You always find the words, so I close my eyes Tell me what you’re …" at bounding box center [790, 298] width 509 height 36
drag, startPoint x: 539, startPoint y: 323, endPoint x: 655, endPoint y: 326, distance: 115.8
click at [596, 316] on p "[Pre-chorus] You always find the words, so I close my eyes Tell me what you’re …" at bounding box center [790, 298] width 509 height 36
click at [661, 316] on p "[Pre-chorus] You always find the words, so I close my eyes Tell me what you’re …" at bounding box center [790, 298] width 509 height 36
drag, startPoint x: 644, startPoint y: 323, endPoint x: 579, endPoint y: 318, distance: 64.9
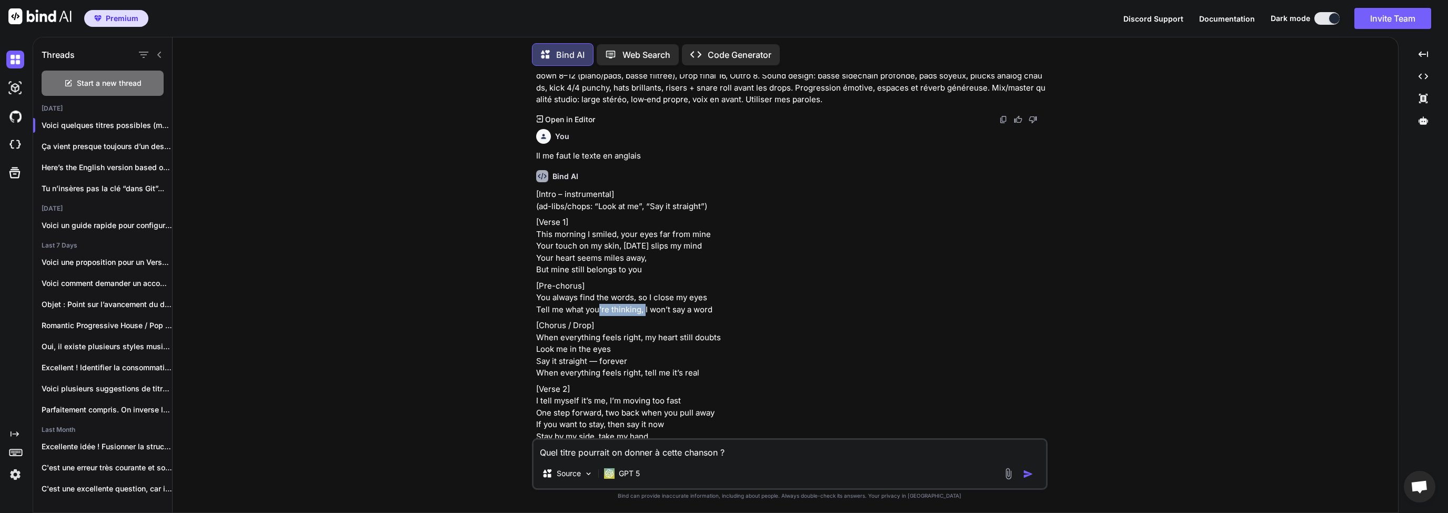
click at [595, 316] on p "[Pre-chorus] You always find the words, so I close my eyes Tell me what you’re …" at bounding box center [790, 298] width 509 height 36
click at [578, 316] on p "[Pre-chorus] You always find the words, so I close my eyes Tell me what you’re …" at bounding box center [790, 298] width 509 height 36
drag, startPoint x: 543, startPoint y: 308, endPoint x: 639, endPoint y: 313, distance: 95.9
click at [593, 309] on p "[Pre-chorus] You always find the words, so I close my eyes Tell me what you’re …" at bounding box center [790, 298] width 509 height 36
click at [653, 313] on p "[Pre-chorus] You always find the words, so I close my eyes Tell me what you’re …" at bounding box center [790, 298] width 509 height 36
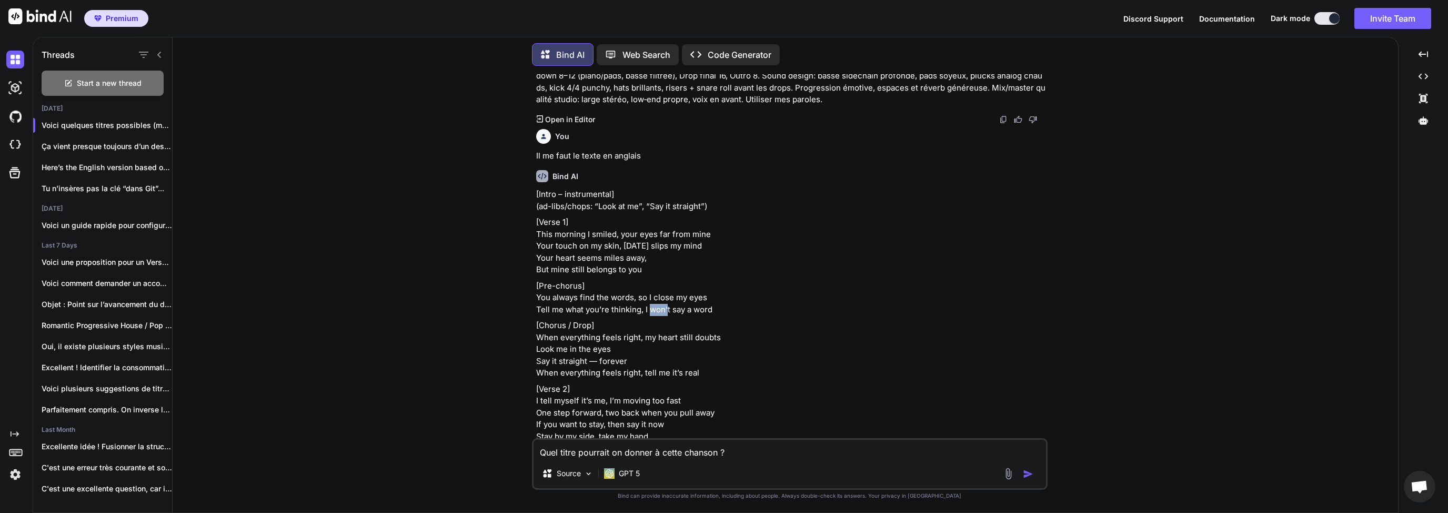
drag, startPoint x: 651, startPoint y: 320, endPoint x: 676, endPoint y: 320, distance: 24.7
click at [669, 316] on p "[Pre-chorus] You always find the words, so I close my eyes Tell me what you’re …" at bounding box center [790, 298] width 509 height 36
click at [705, 316] on p "[Pre-chorus] You always find the words, so I close my eyes Tell me what you’re …" at bounding box center [790, 298] width 509 height 36
drag, startPoint x: 720, startPoint y: 322, endPoint x: 545, endPoint y: 314, distance: 174.9
click at [545, 314] on p "[Pre-chorus] You always find the words, so I close my eyes Tell me what you’re …" at bounding box center [790, 298] width 509 height 36
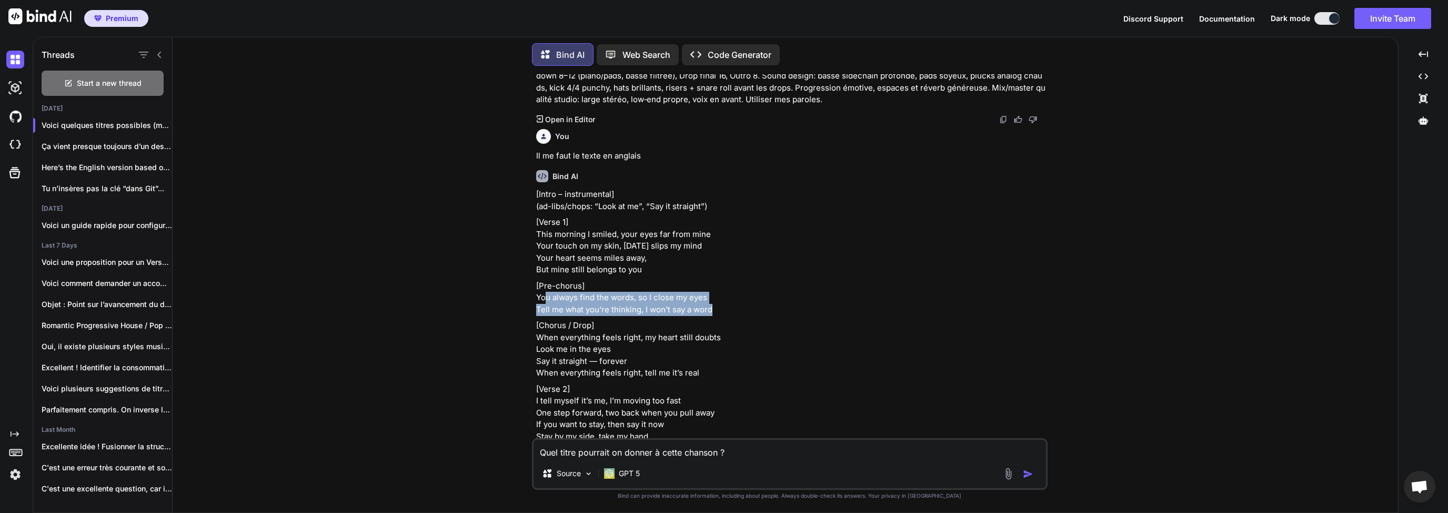
click at [558, 316] on p "[Pre-chorus] You always find the words, so I close my eyes Tell me what you’re …" at bounding box center [790, 298] width 509 height 36
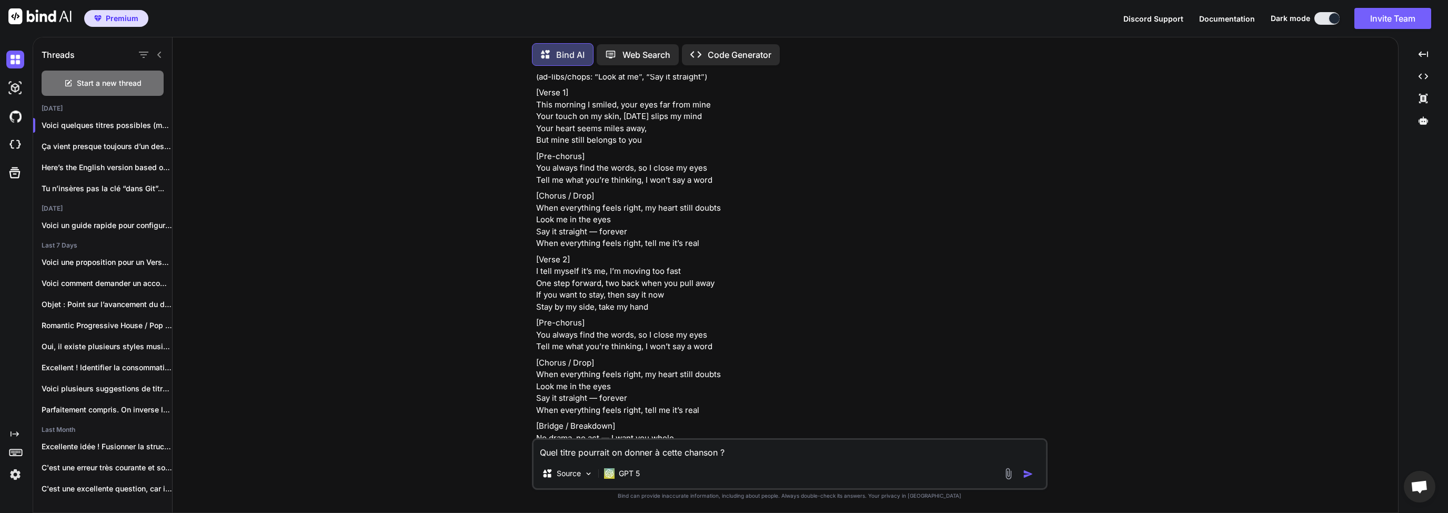
scroll to position [3648, 0]
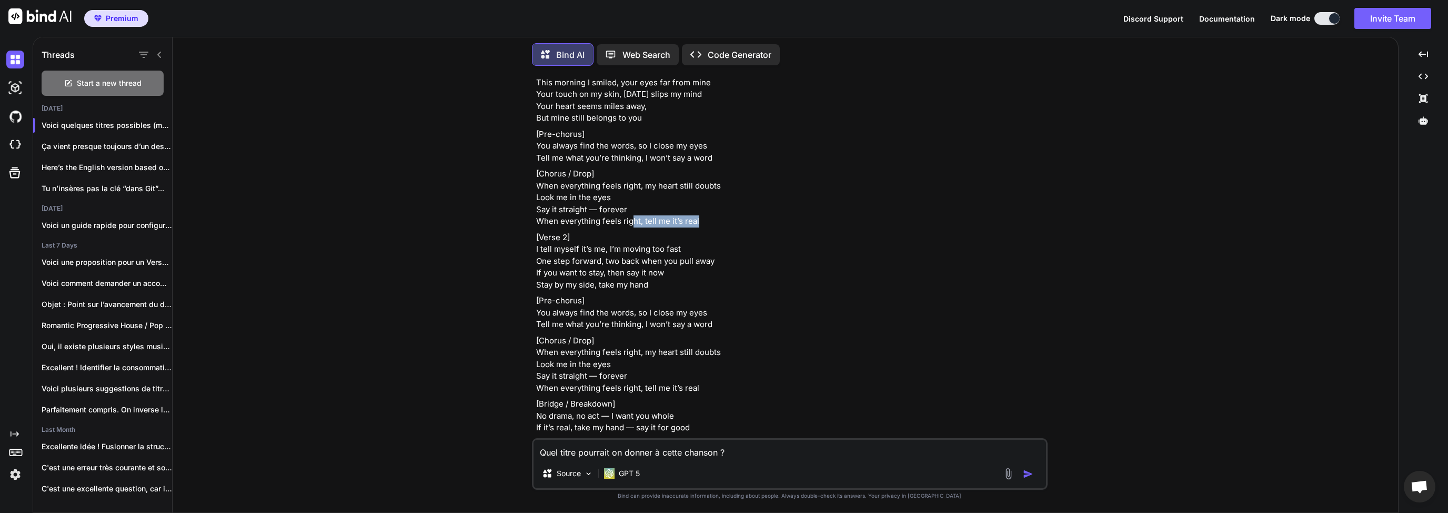
drag, startPoint x: 703, startPoint y: 232, endPoint x: 621, endPoint y: 233, distance: 82.1
click at [628, 227] on p "[Chorus / Drop] When everything feels right, my heart still doubts Look me in t…" at bounding box center [790, 197] width 509 height 59
click at [606, 227] on p "[Chorus / Drop] When everything feels right, my heart still doubts Look me in t…" at bounding box center [790, 197] width 509 height 59
click at [604, 243] on div "[Intro – instrumental] (ad-libs/chops: “Look at me”, “Say it straight”) [Verse …" at bounding box center [790, 281] width 509 height 488
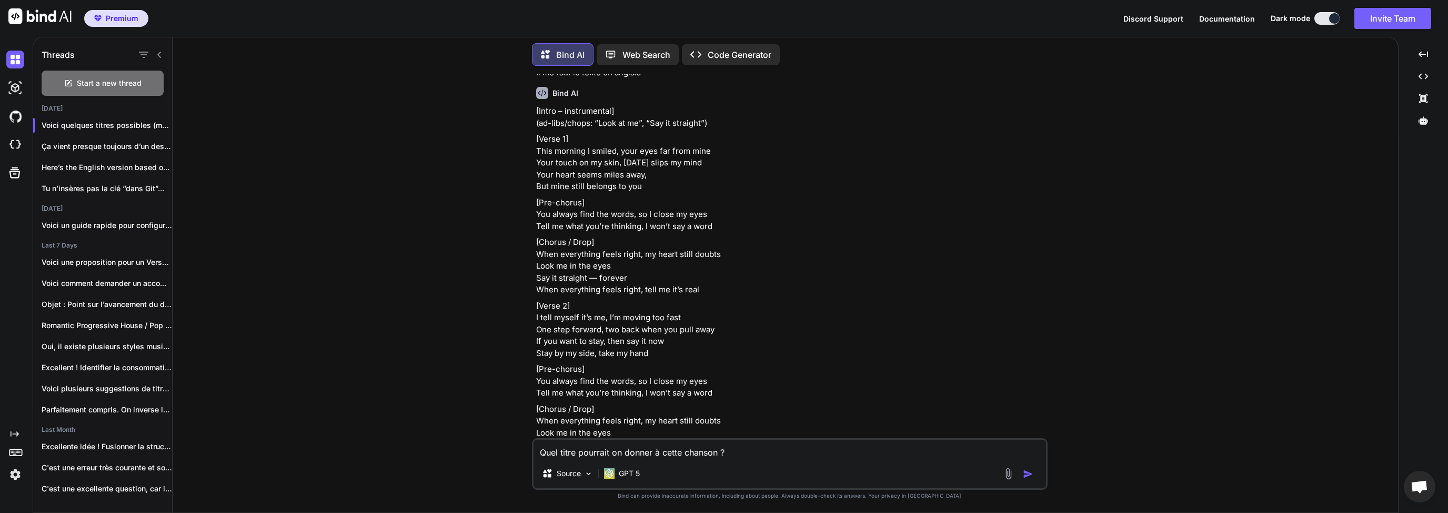
scroll to position [3597, 0]
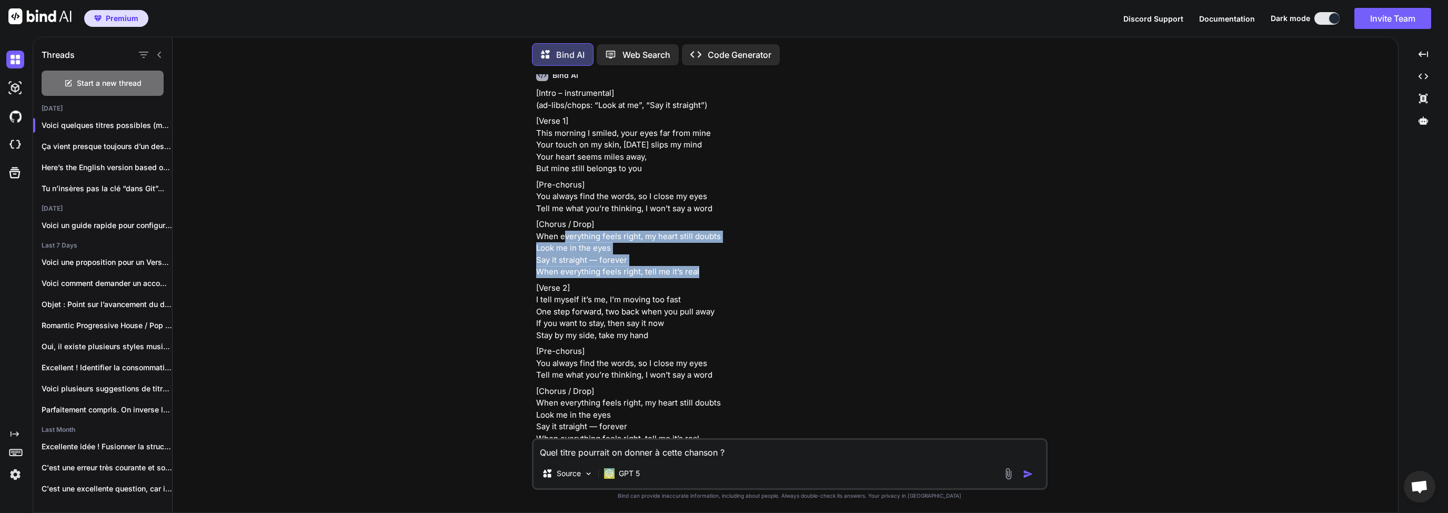
drag, startPoint x: 724, startPoint y: 280, endPoint x: 564, endPoint y: 249, distance: 162.3
click at [564, 249] on p "[Chorus / Drop] When everything feels right, my heart still doubts Look me in t…" at bounding box center [790, 247] width 509 height 59
click at [597, 277] on p "[Chorus / Drop] When everything feels right, my heart still doubts Look me in t…" at bounding box center [790, 247] width 509 height 59
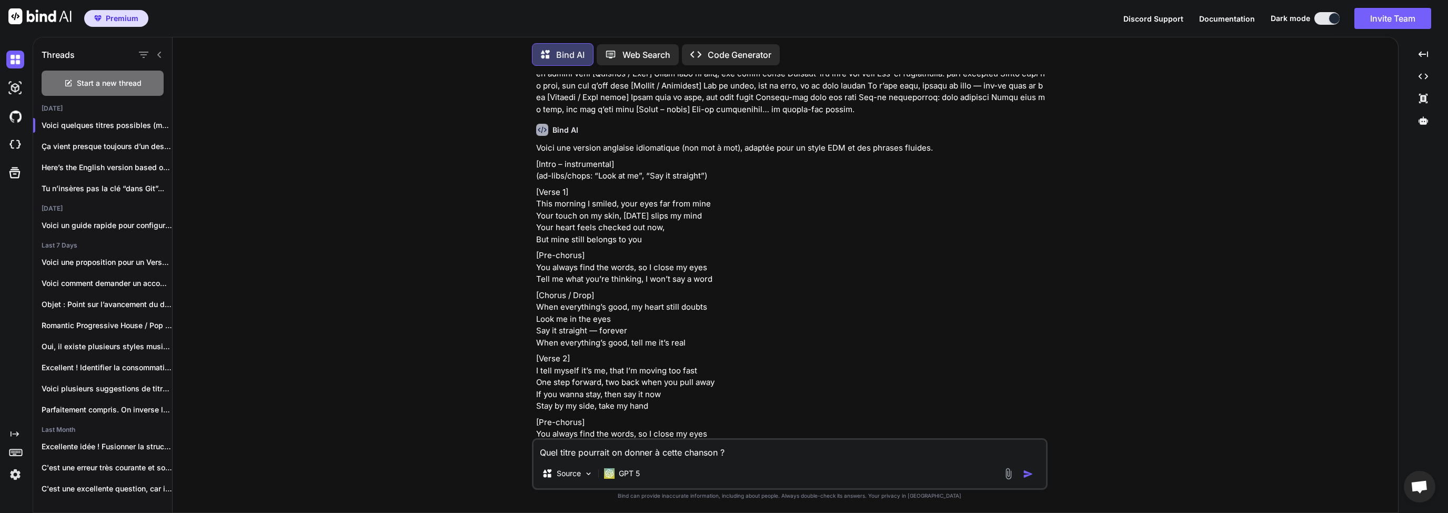
scroll to position [2789, 0]
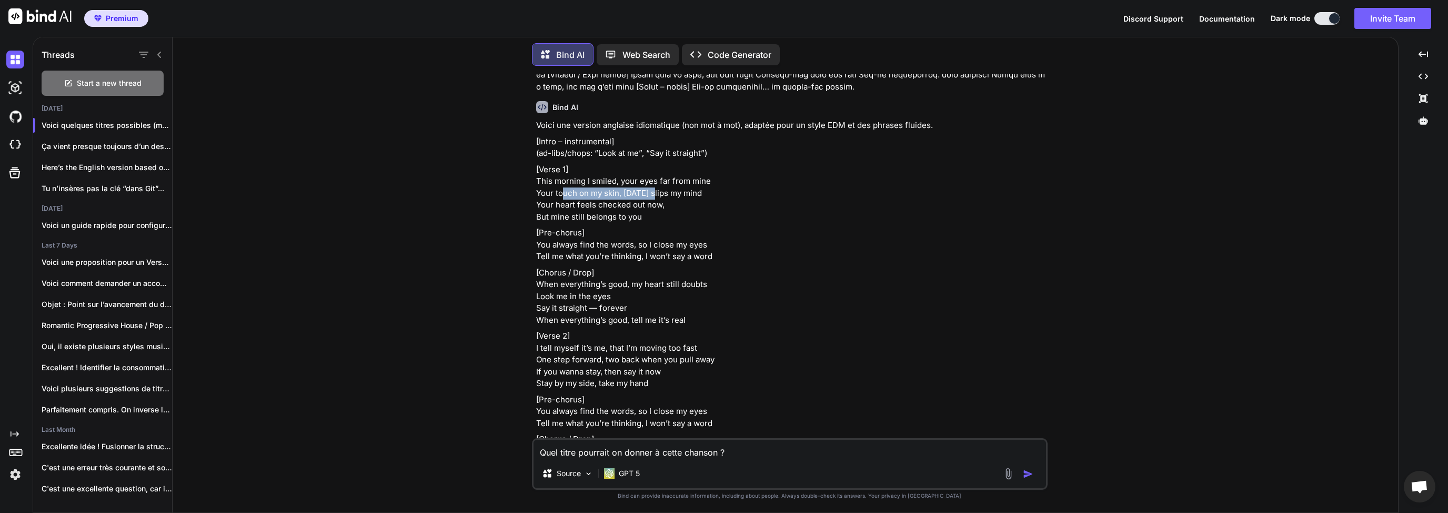
drag, startPoint x: 564, startPoint y: 205, endPoint x: 659, endPoint y: 207, distance: 94.8
click at [659, 207] on p "[Verse 1] This morning I smiled, your eyes far from mine Your touch on my skin,…" at bounding box center [790, 193] width 509 height 59
click at [686, 208] on p "[Verse 1] This morning I smiled, your eyes far from mine Your touch on my skin,…" at bounding box center [790, 193] width 509 height 59
drag, startPoint x: 711, startPoint y: 206, endPoint x: 640, endPoint y: 206, distance: 71.6
click at [644, 206] on p "[Verse 1] This morning I smiled, your eyes far from mine Your touch on my skin,…" at bounding box center [790, 193] width 509 height 59
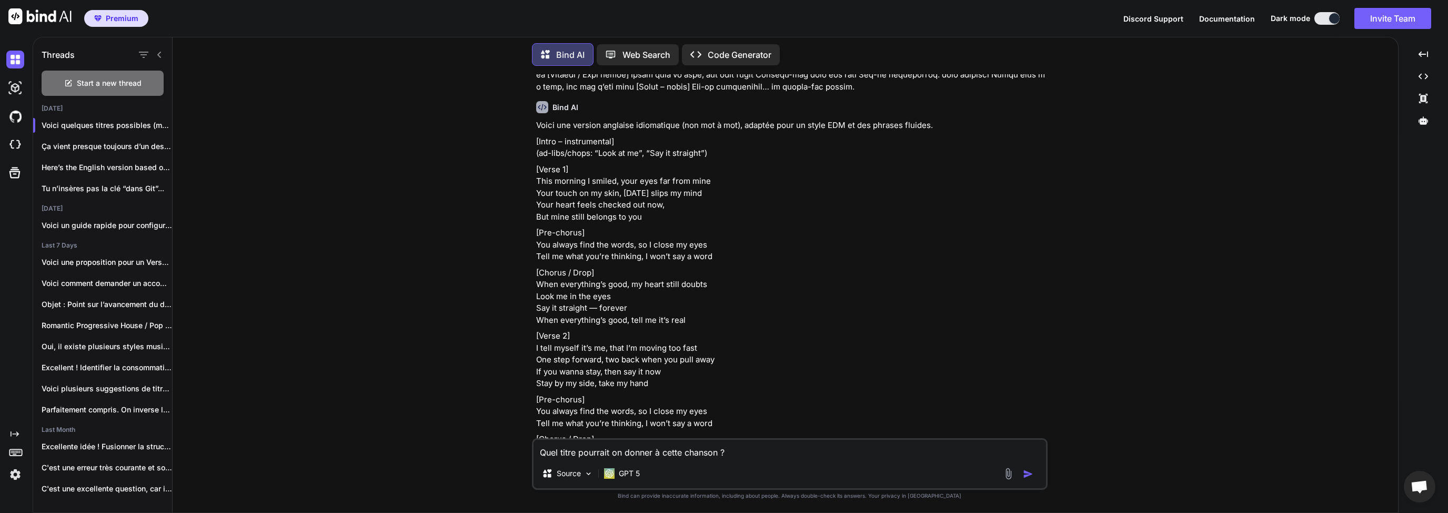
click at [627, 206] on p "[Verse 1] This morning I smiled, your eyes far from mine Your touch on my skin,…" at bounding box center [790, 193] width 509 height 59
drag, startPoint x: 577, startPoint y: 217, endPoint x: 606, endPoint y: 220, distance: 29.1
click at [584, 217] on p "[Verse 1] This morning I smiled, your eyes far from mine Your touch on my skin,…" at bounding box center [790, 193] width 509 height 59
drag, startPoint x: 611, startPoint y: 220, endPoint x: 648, endPoint y: 219, distance: 36.8
click at [611, 219] on p "[Verse 1] This morning I smiled, your eyes far from mine Your touch on my skin,…" at bounding box center [790, 193] width 509 height 59
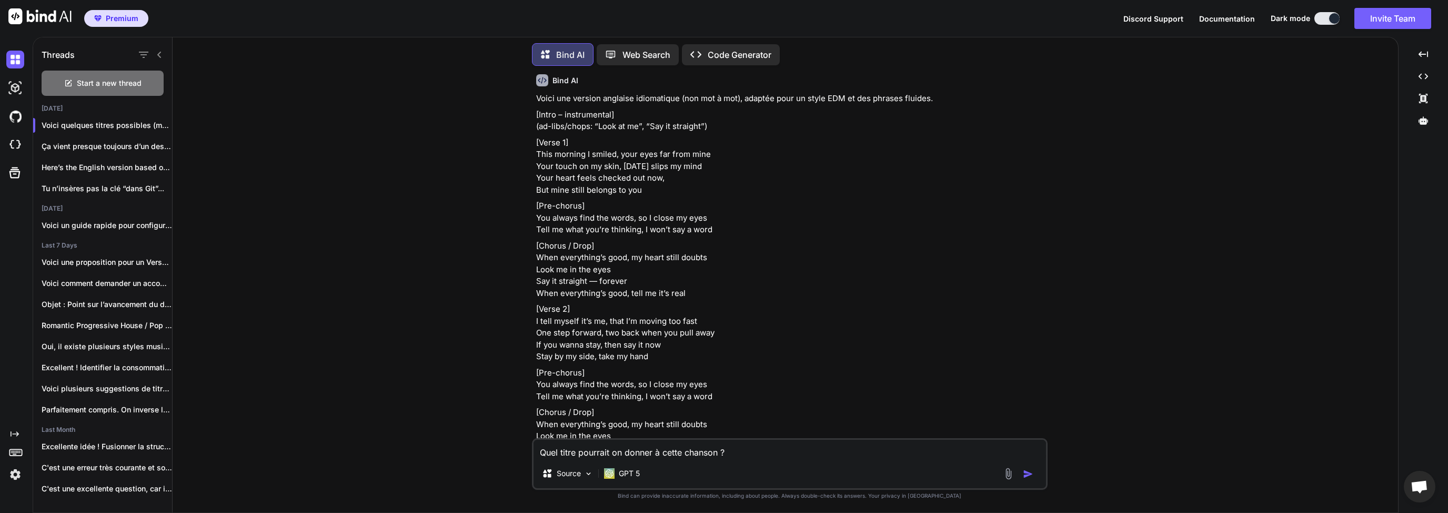
scroll to position [2839, 0]
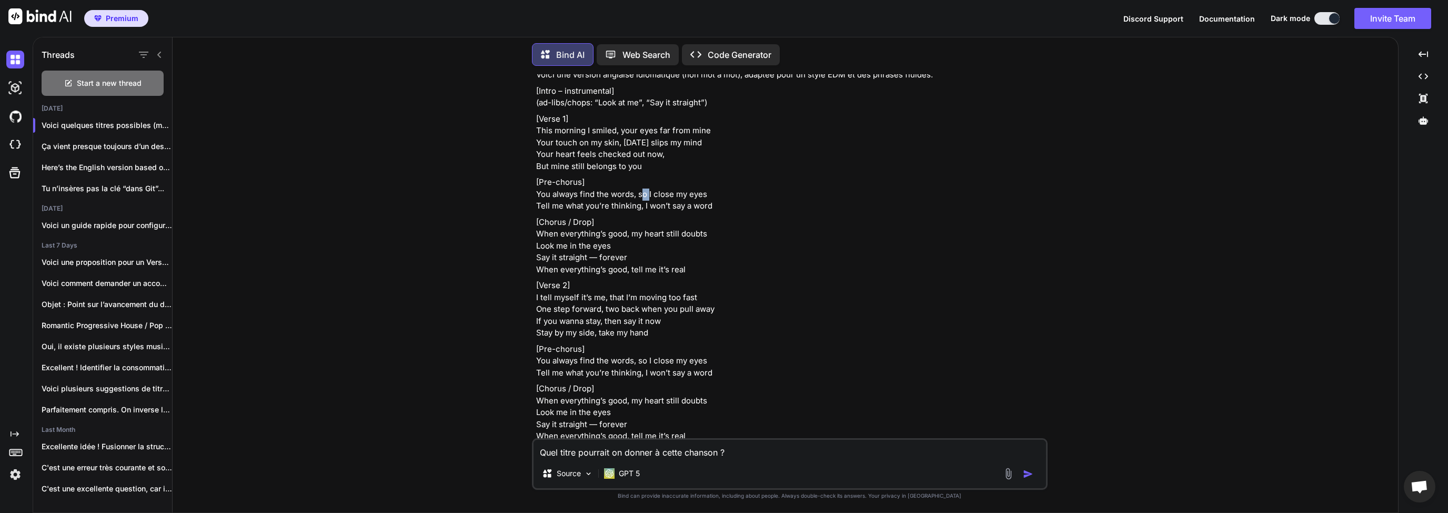
drag, startPoint x: 644, startPoint y: 203, endPoint x: 692, endPoint y: 208, distance: 48.2
click at [675, 207] on p "[Pre-chorus] You always find the words, so I close my eyes Tell me what you’re …" at bounding box center [790, 194] width 509 height 36
click at [705, 208] on p "[Pre-chorus] You always find the words, so I close my eyes Tell me what you’re …" at bounding box center [790, 194] width 509 height 36
drag, startPoint x: 644, startPoint y: 211, endPoint x: 667, endPoint y: 211, distance: 23.2
click at [654, 212] on p "[Pre-chorus] You always find the words, so I close my eyes Tell me what you’re …" at bounding box center [790, 194] width 509 height 36
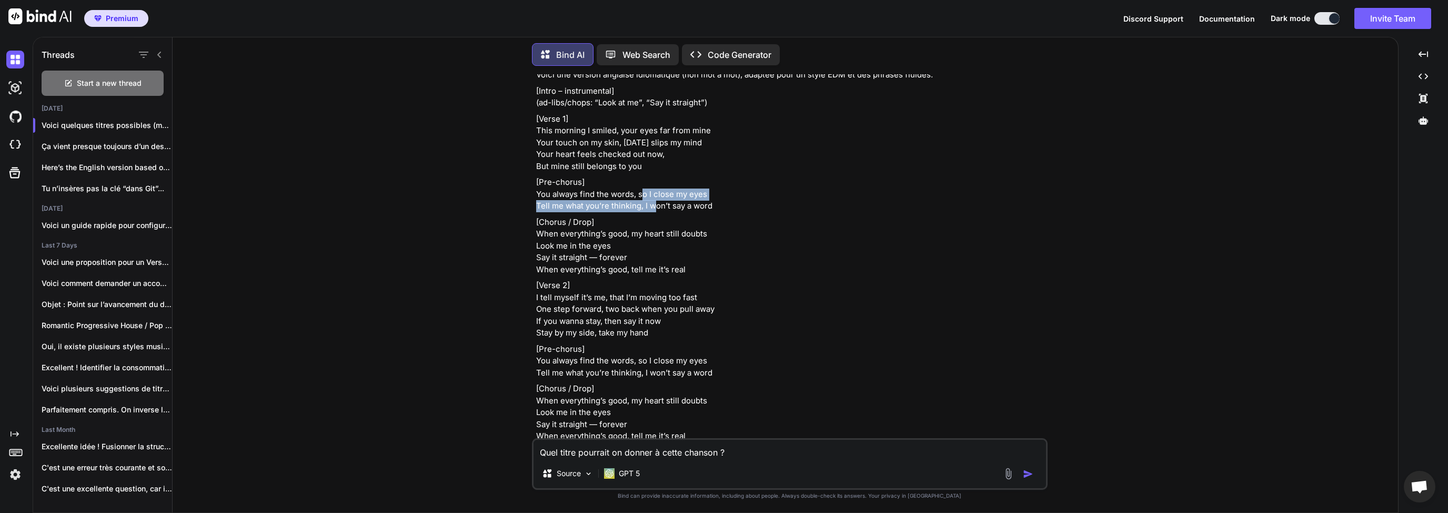
click at [670, 210] on p "[Pre-chorus] You always find the words, so I close my eyes Tell me what you’re …" at bounding box center [790, 194] width 509 height 36
click at [687, 208] on p "[Pre-chorus] You always find the words, so I close my eyes Tell me what you’re …" at bounding box center [790, 194] width 509 height 36
drag, startPoint x: 560, startPoint y: 213, endPoint x: 648, endPoint y: 215, distance: 87.9
click at [612, 212] on p "[Pre-chorus] You always find the words, so I close my eyes Tell me what you’re …" at bounding box center [790, 194] width 509 height 36
click at [662, 212] on p "[Pre-chorus] You always find the words, so I close my eyes Tell me what you’re …" at bounding box center [790, 194] width 509 height 36
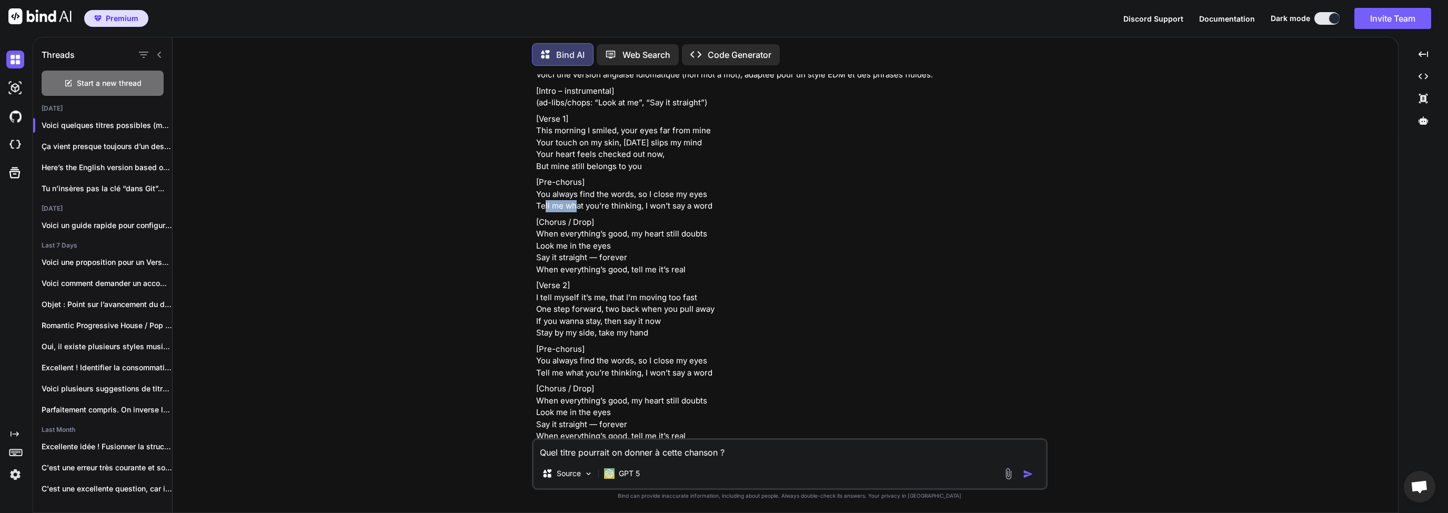
drag, startPoint x: 545, startPoint y: 217, endPoint x: 590, endPoint y: 218, distance: 44.7
click at [590, 212] on p "[Pre-chorus] You always find the words, so I close my eyes Tell me what you’re …" at bounding box center [790, 194] width 509 height 36
click at [639, 212] on p "[Pre-chorus] You always find the words, so I close my eyes Tell me what you’re …" at bounding box center [790, 194] width 509 height 36
drag, startPoint x: 563, startPoint y: 217, endPoint x: 608, endPoint y: 221, distance: 45.4
click at [599, 212] on p "[Pre-chorus] You always find the words, so I close my eyes Tell me what you’re …" at bounding box center [790, 194] width 509 height 36
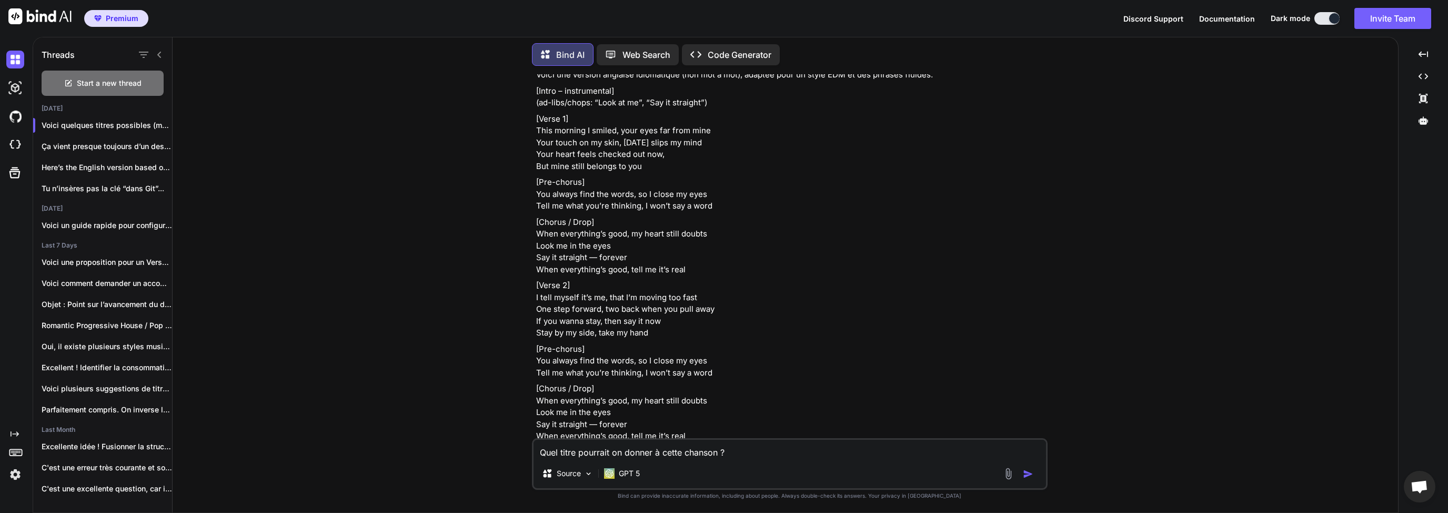
click at [648, 212] on p "[Pre-chorus] You always find the words, so I close my eyes Tell me what you’re …" at bounding box center [790, 194] width 509 height 36
drag, startPoint x: 629, startPoint y: 219, endPoint x: 636, endPoint y: 220, distance: 6.9
click at [635, 212] on p "[Pre-chorus] You always find the words, so I close my eyes Tell me what you’re …" at bounding box center [790, 194] width 509 height 36
click at [658, 212] on p "[Pre-chorus] You always find the words, so I close my eyes Tell me what you’re …" at bounding box center [790, 194] width 509 height 36
drag, startPoint x: 644, startPoint y: 217, endPoint x: 667, endPoint y: 218, distance: 23.7
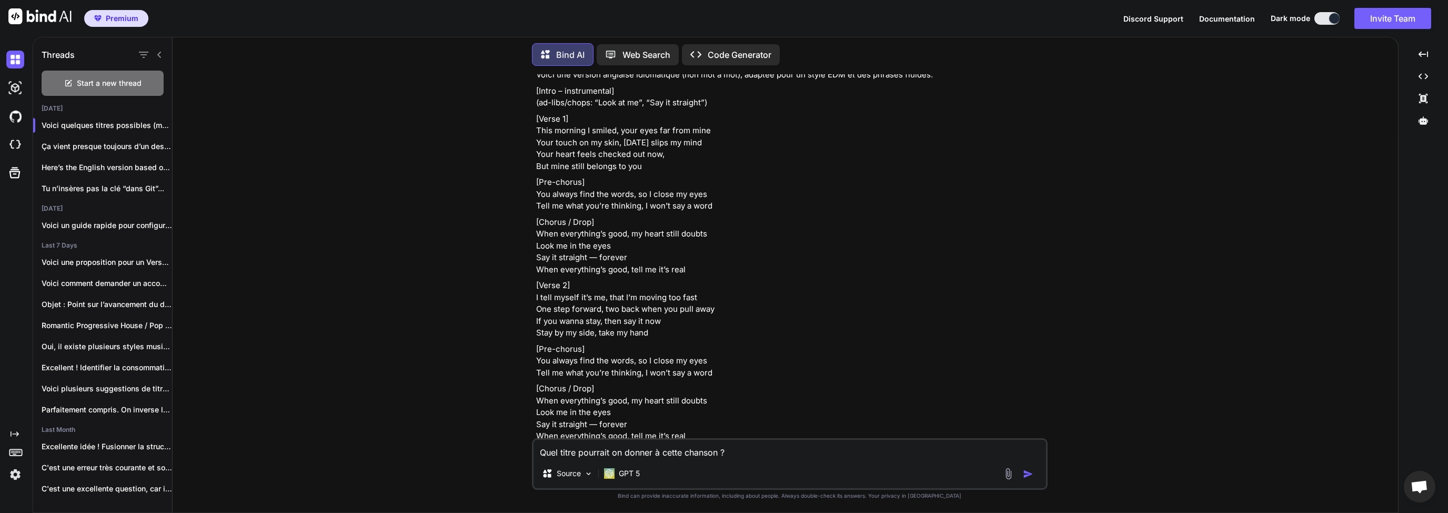
click at [648, 212] on p "[Pre-chorus] You always find the words, so I close my eyes Tell me what you’re …" at bounding box center [790, 194] width 509 height 36
click at [670, 212] on p "[Pre-chorus] You always find the words, so I close my eyes Tell me what you’re …" at bounding box center [790, 194] width 509 height 36
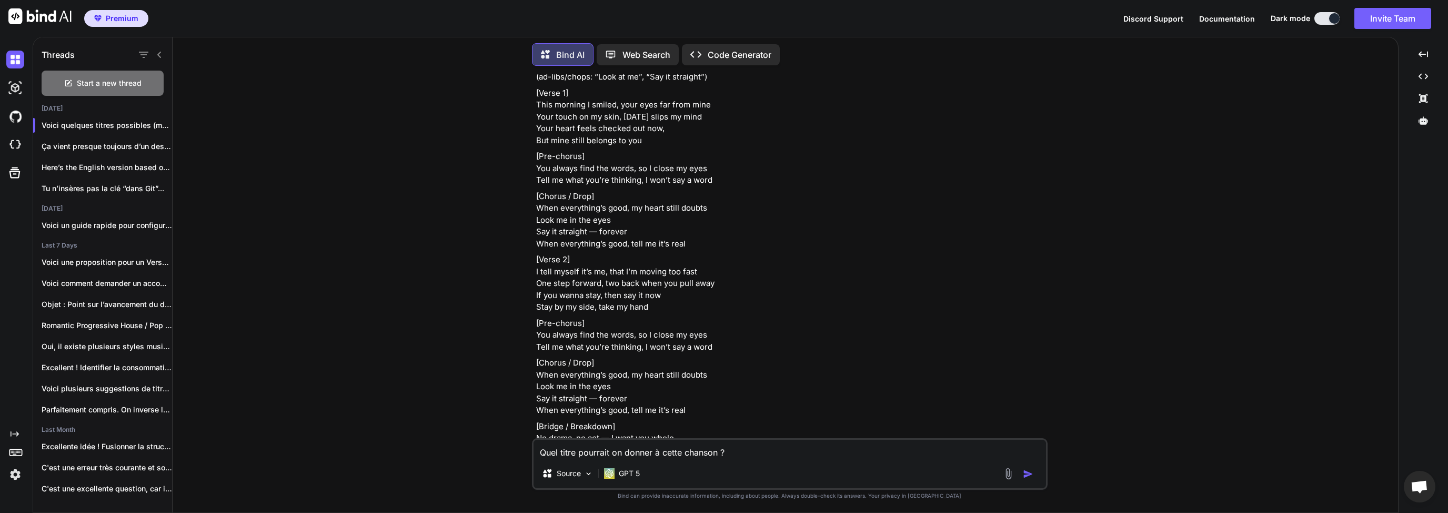
scroll to position [2890, 0]
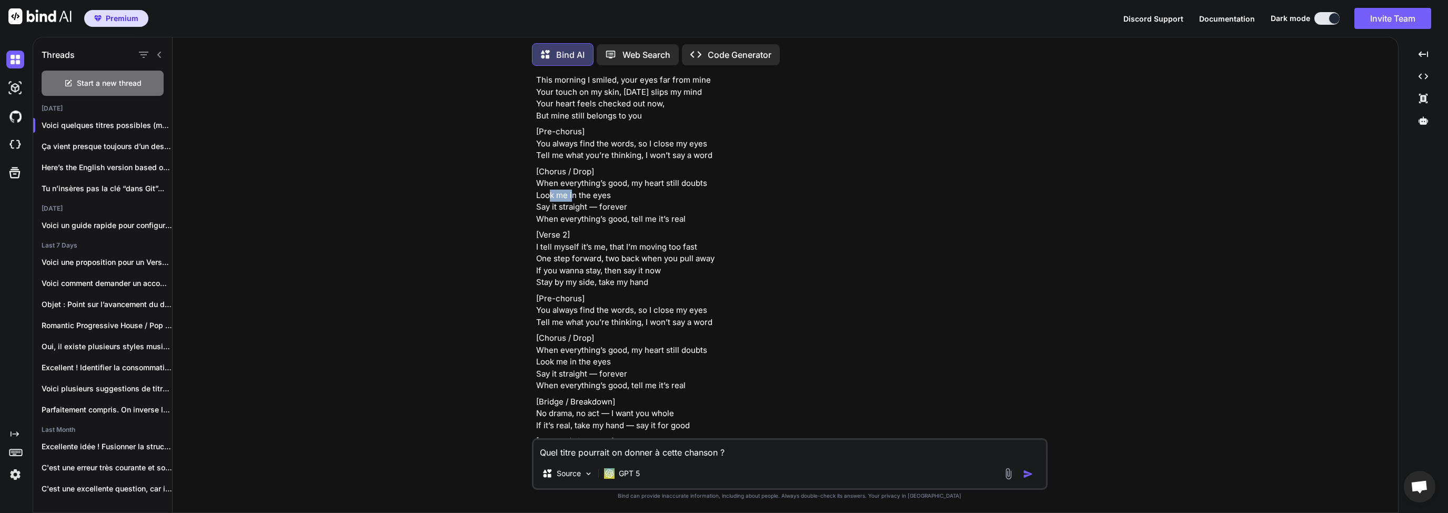
drag, startPoint x: 549, startPoint y: 208, endPoint x: 582, endPoint y: 208, distance: 32.6
click at [577, 208] on p "[Chorus / Drop] When everything’s good, my heart still doubts Look me in the ey…" at bounding box center [790, 195] width 509 height 59
click at [596, 208] on p "[Chorus / Drop] When everything’s good, my heart still doubts Look me in the ey…" at bounding box center [790, 195] width 509 height 59
drag, startPoint x: 610, startPoint y: 204, endPoint x: 604, endPoint y: 204, distance: 6.3
click at [605, 203] on p "[Chorus / Drop] When everything’s good, my heart still doubts Look me in the ey…" at bounding box center [790, 195] width 509 height 59
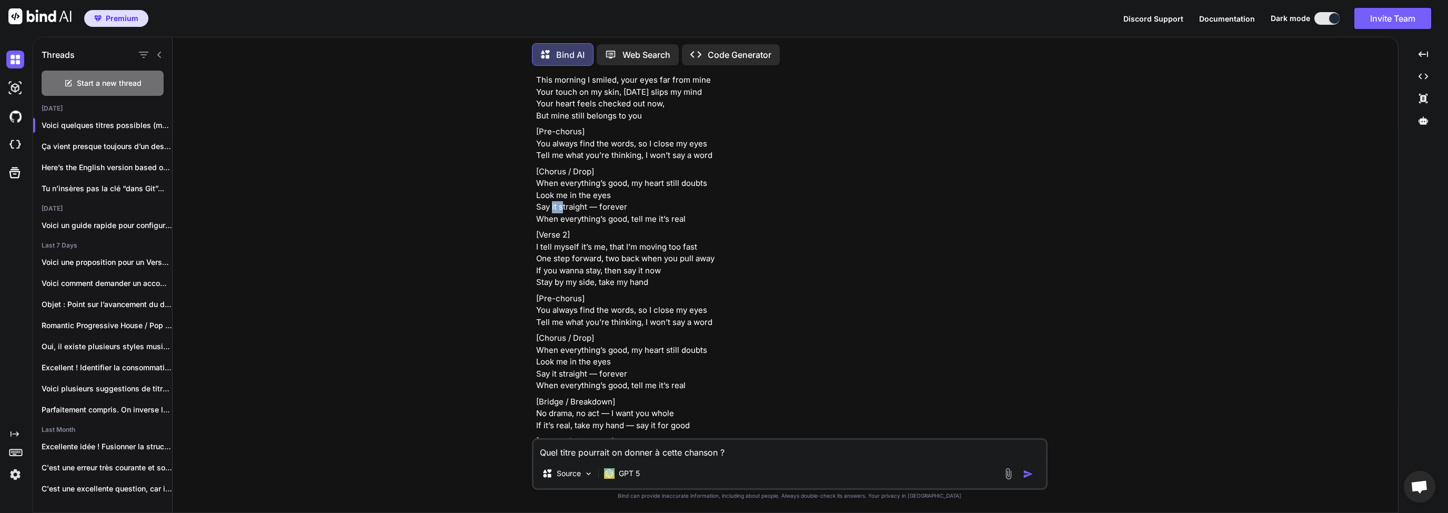
drag, startPoint x: 552, startPoint y: 220, endPoint x: 571, endPoint y: 220, distance: 18.9
click at [567, 220] on p "[Chorus / Drop] When everything’s good, my heart still doubts Look me in the ey…" at bounding box center [790, 195] width 509 height 59
click at [575, 221] on p "[Chorus / Drop] When everything’s good, my heart still doubts Look me in the ey…" at bounding box center [790, 195] width 509 height 59
click at [627, 220] on p "[Chorus / Drop] When everything’s good, my heart still doubts Look me in the ey…" at bounding box center [790, 195] width 509 height 59
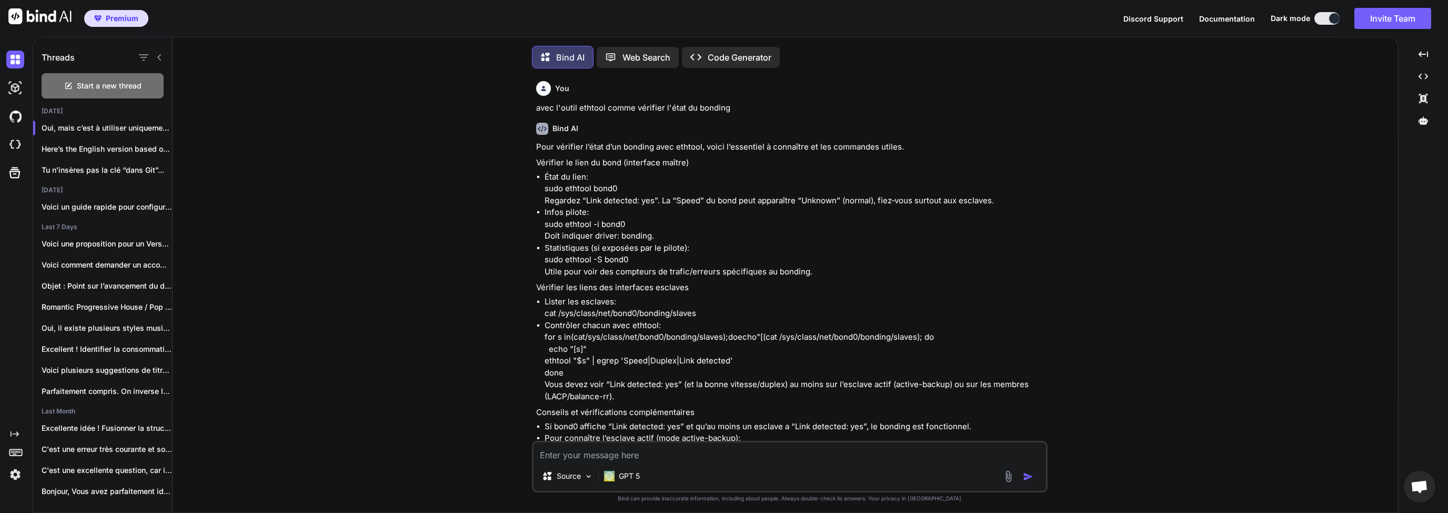
scroll to position [2470, 0]
